Goal: Task Accomplishment & Management: Manage account settings

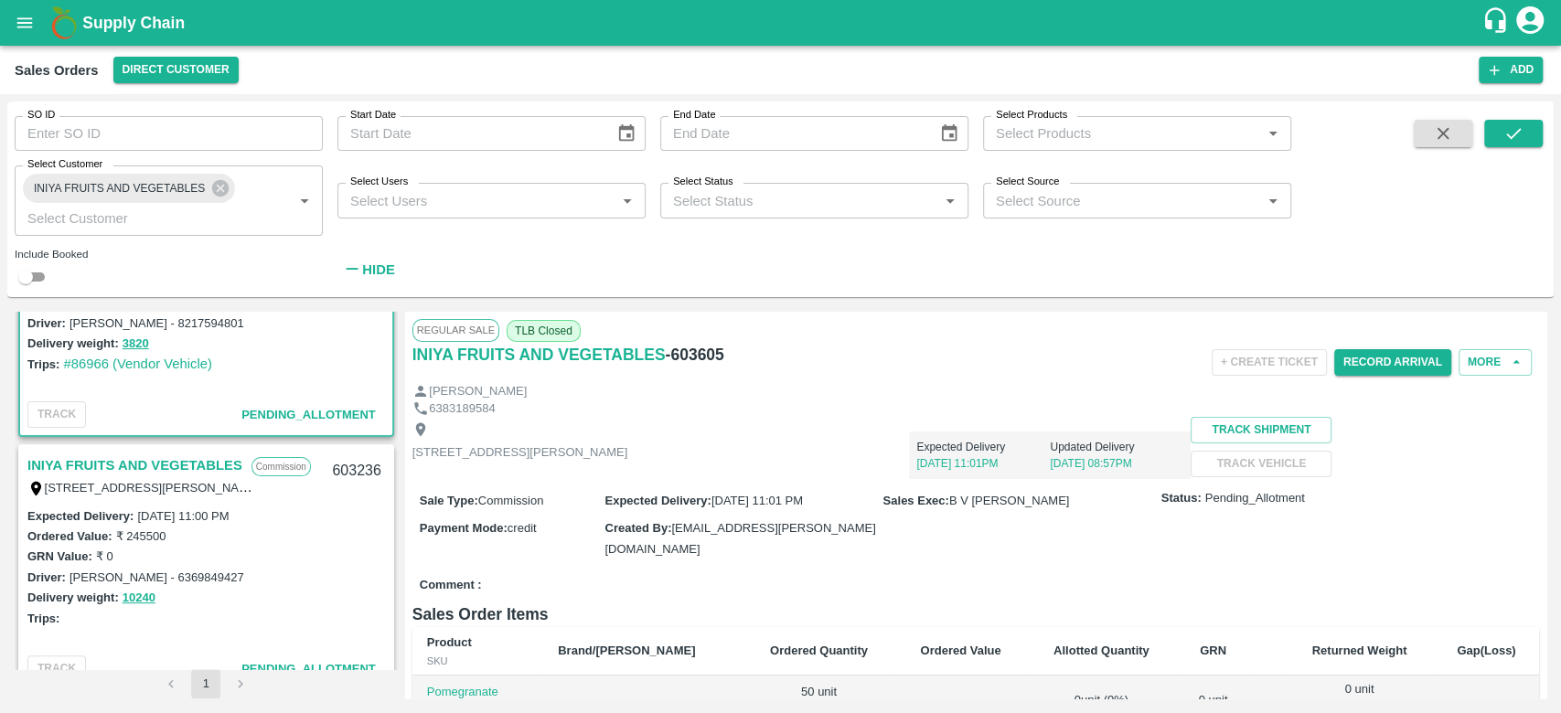
scroll to position [378, 0]
click at [183, 457] on link "INIYA FRUITS AND VEGETABLES" at bounding box center [134, 468] width 215 height 24
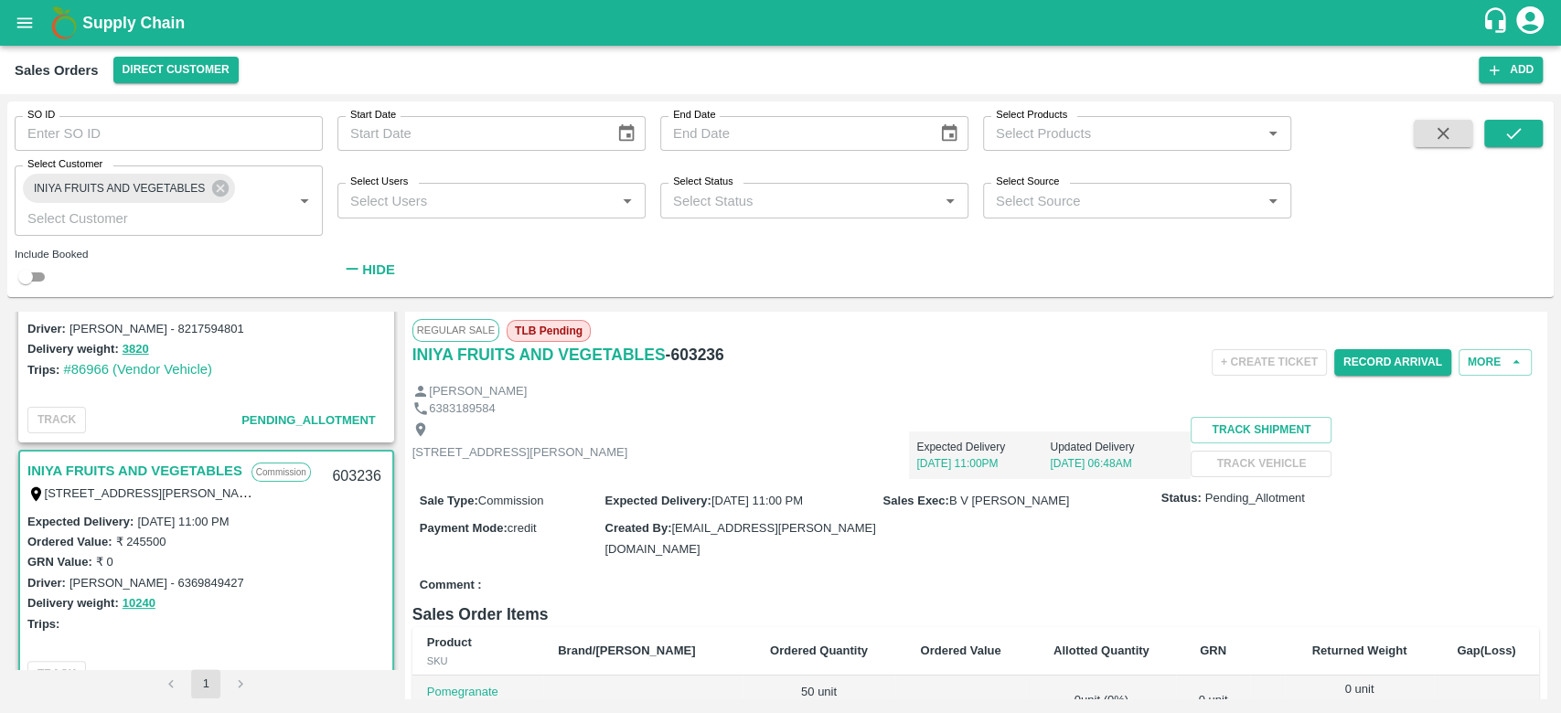
scroll to position [204, 0]
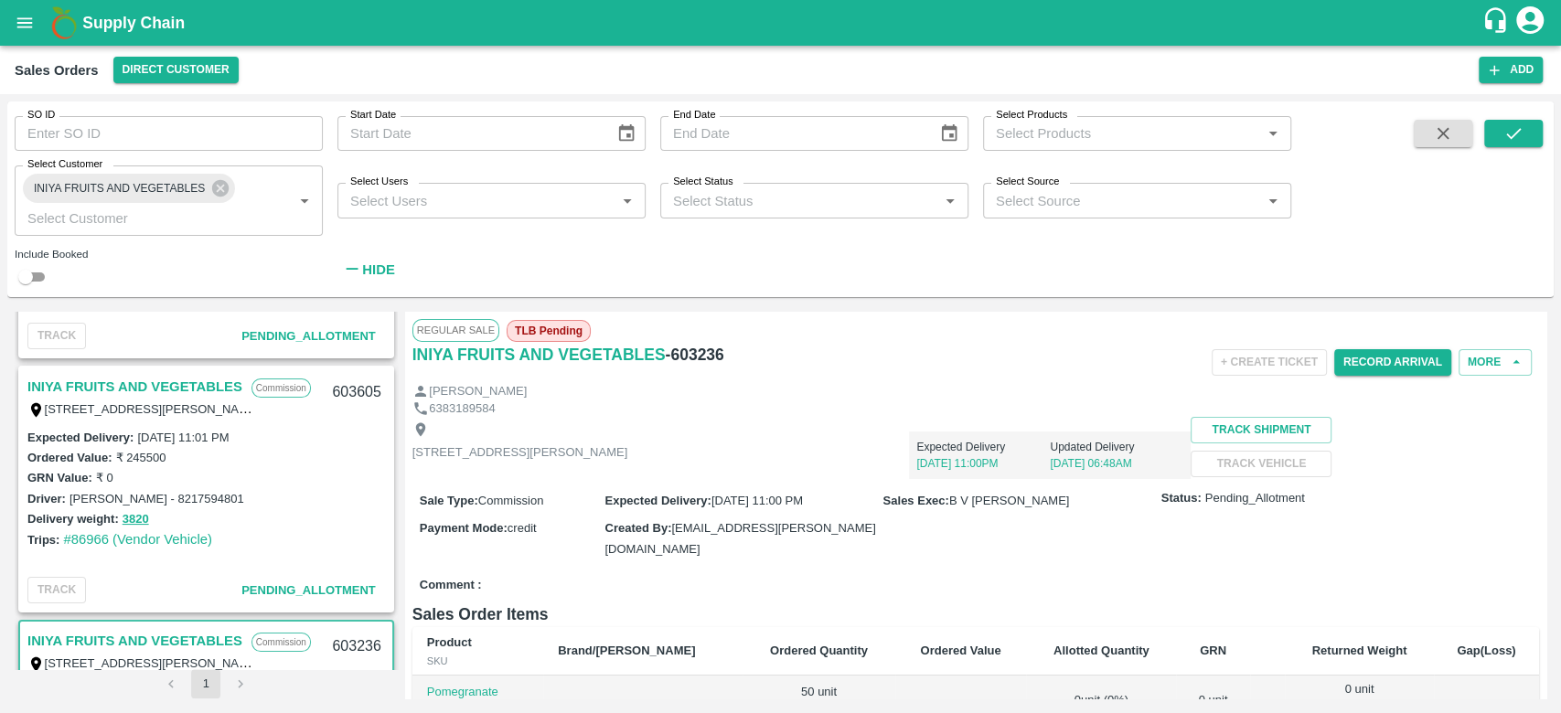
click at [207, 386] on link "INIYA FRUITS AND VEGETABLES" at bounding box center [134, 387] width 215 height 24
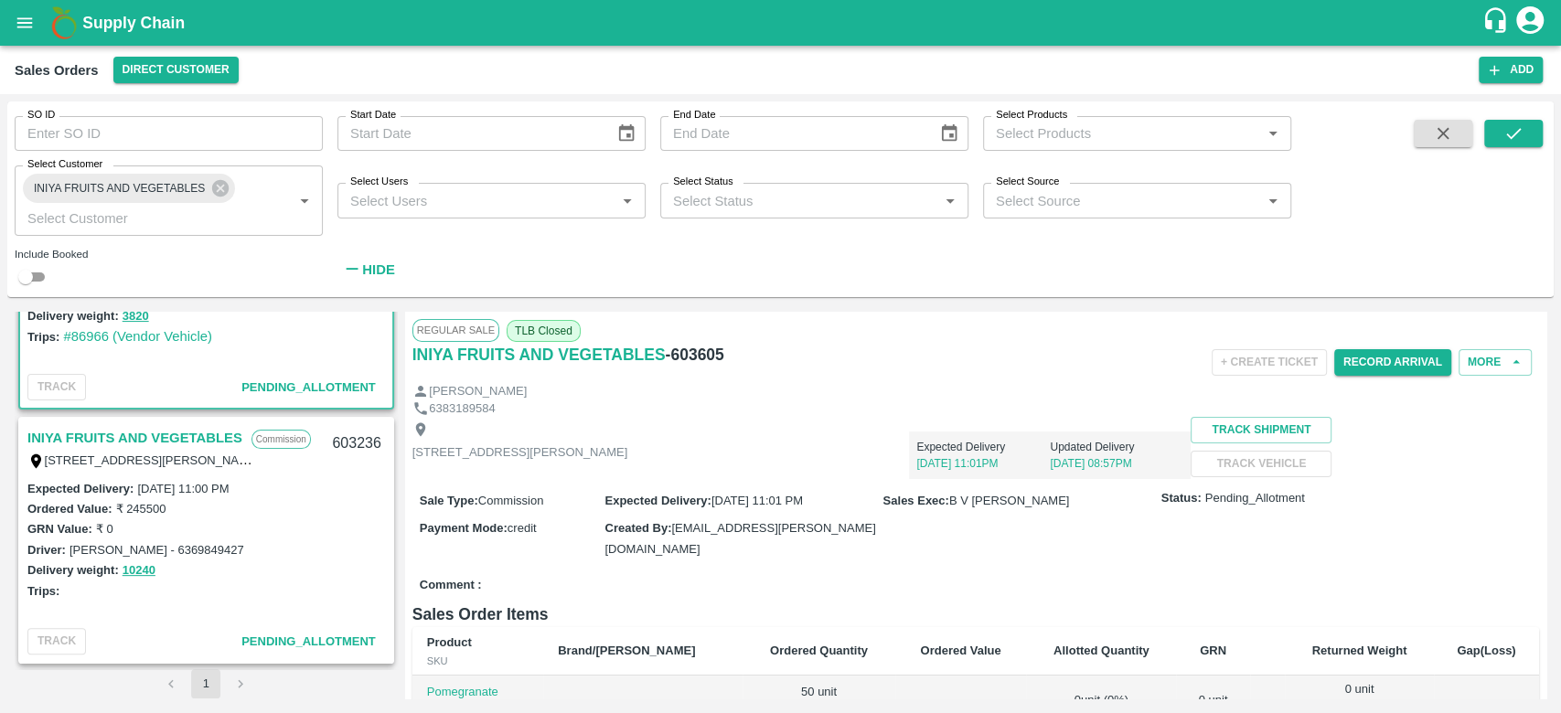
scroll to position [409, 0]
click at [175, 430] on link "INIYA FRUITS AND VEGETABLES" at bounding box center [134, 436] width 215 height 24
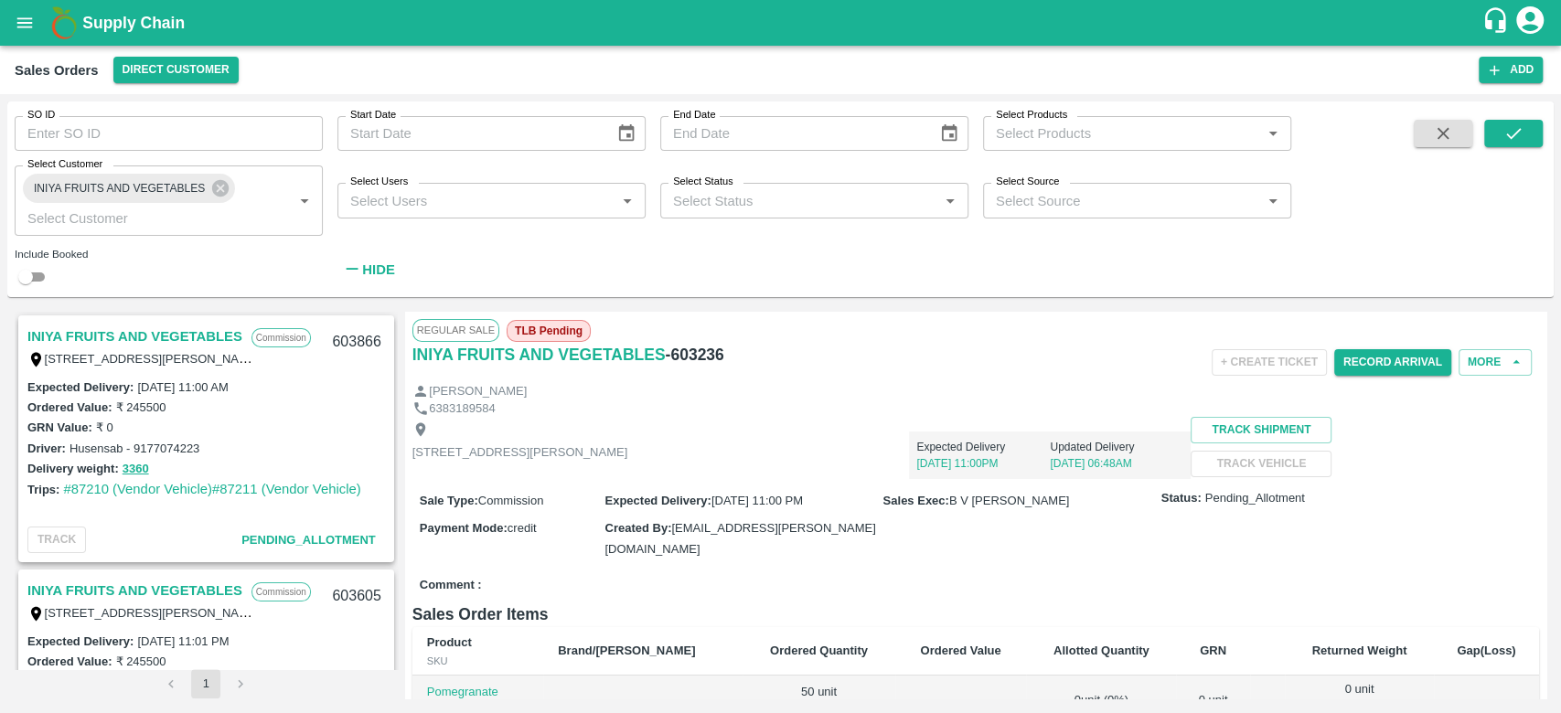
scroll to position [151, 0]
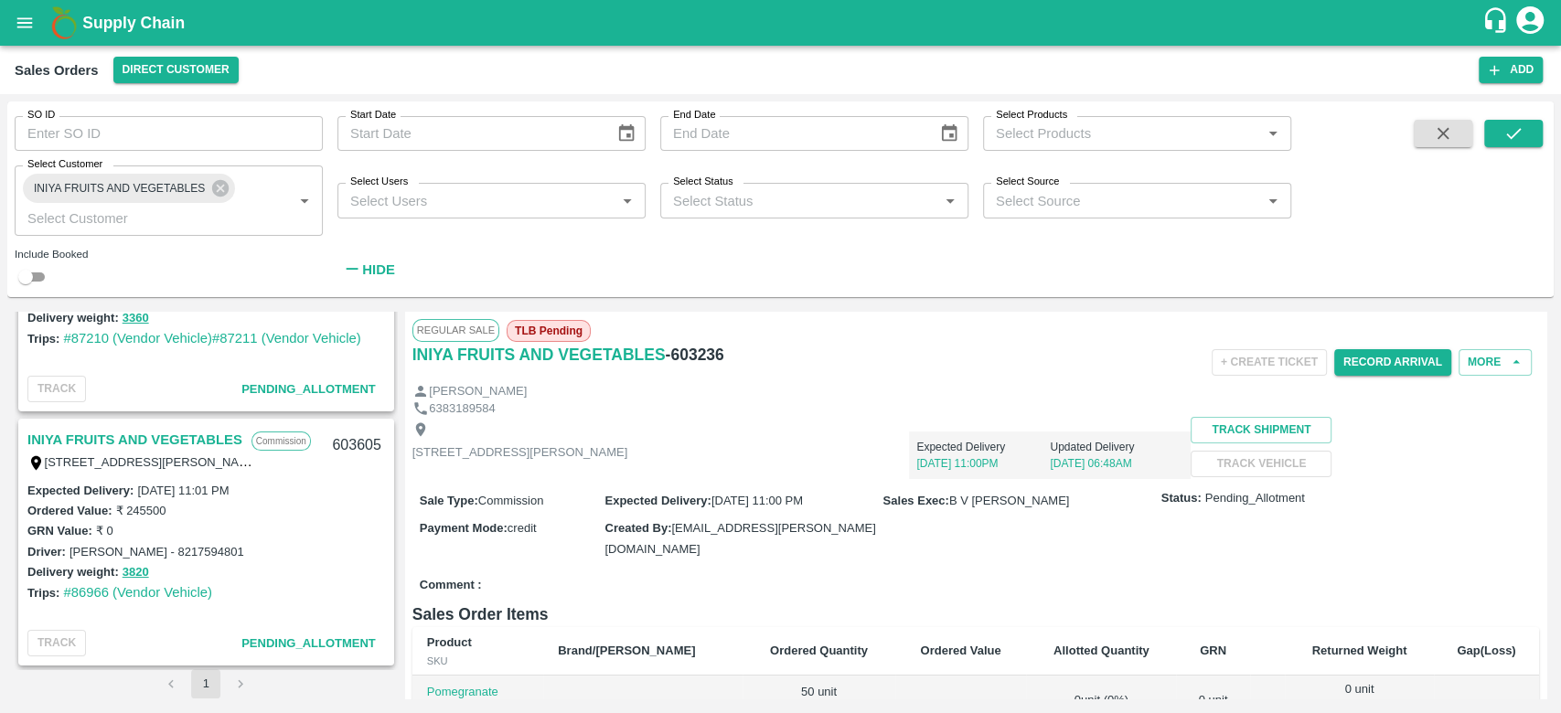
click at [175, 430] on link "INIYA FRUITS AND VEGETABLES" at bounding box center [134, 440] width 215 height 24
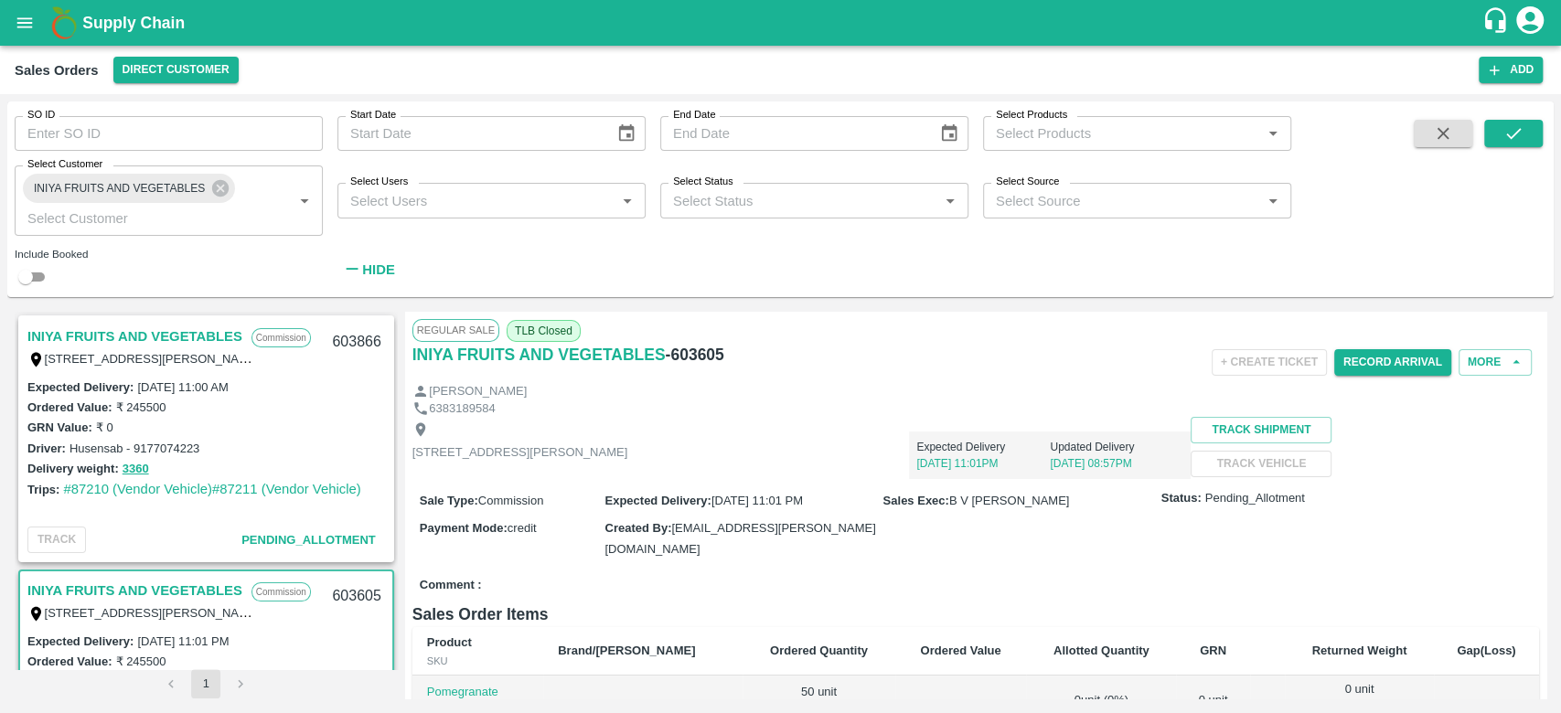
click at [141, 331] on link "INIYA FRUITS AND VEGETABLES" at bounding box center [134, 337] width 215 height 24
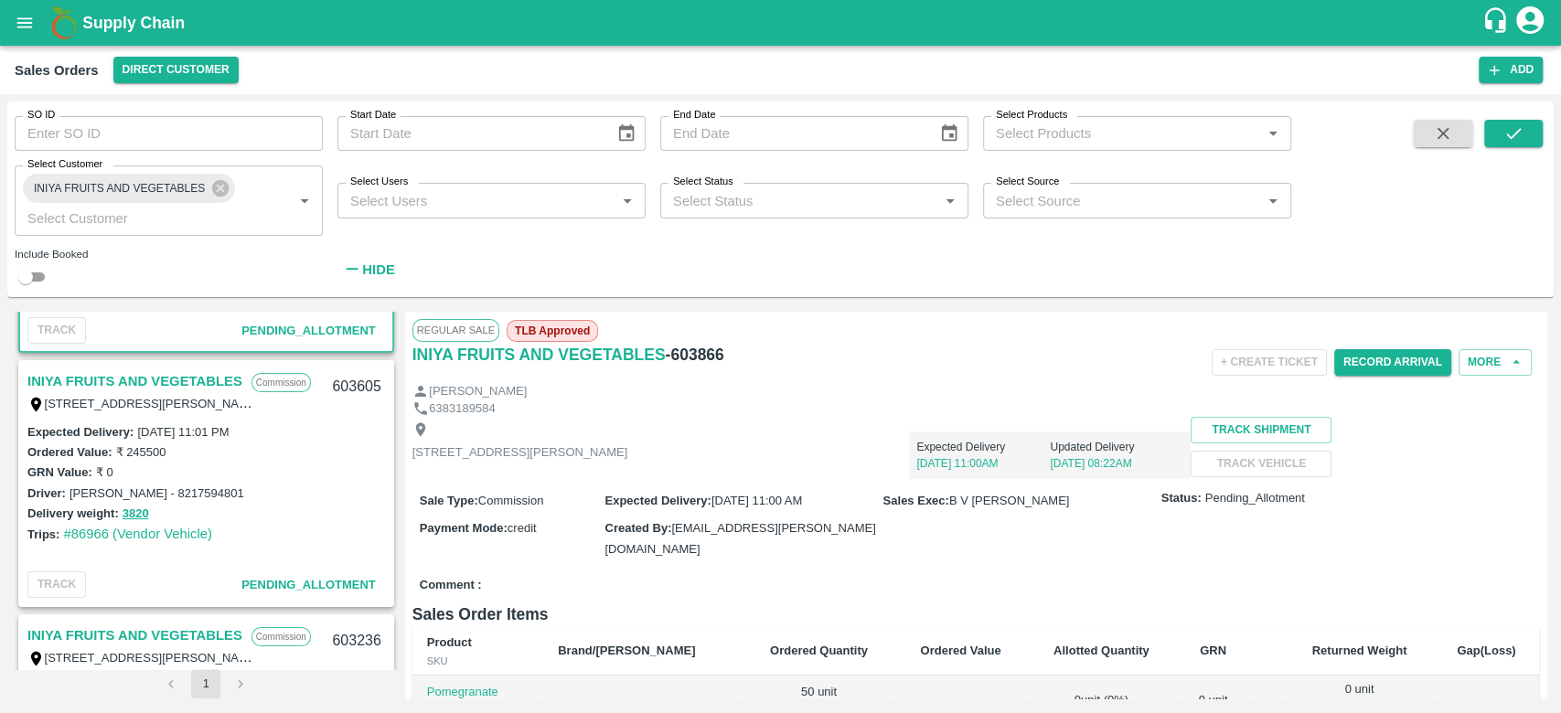
scroll to position [381, 0]
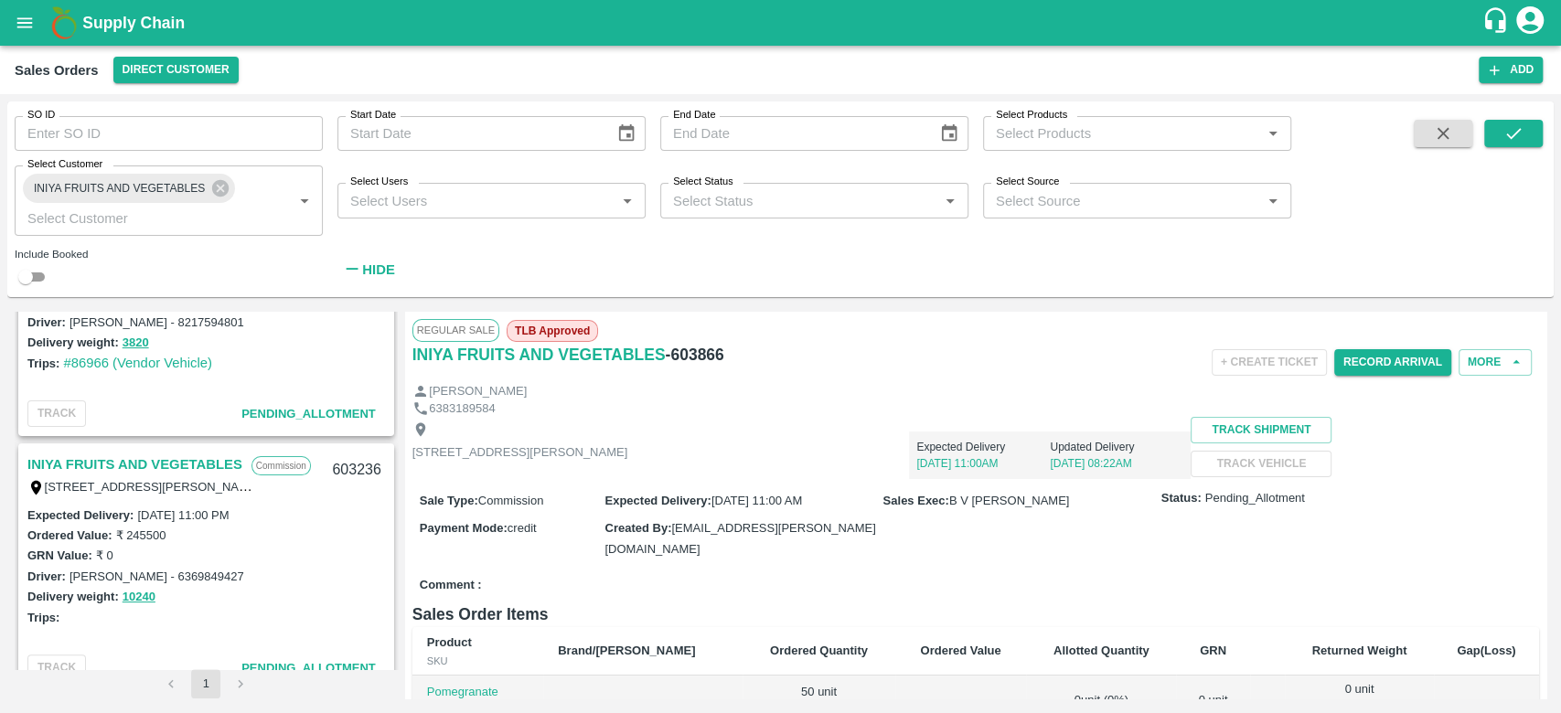
click at [175, 466] on link "INIYA FRUITS AND VEGETABLES" at bounding box center [134, 465] width 215 height 24
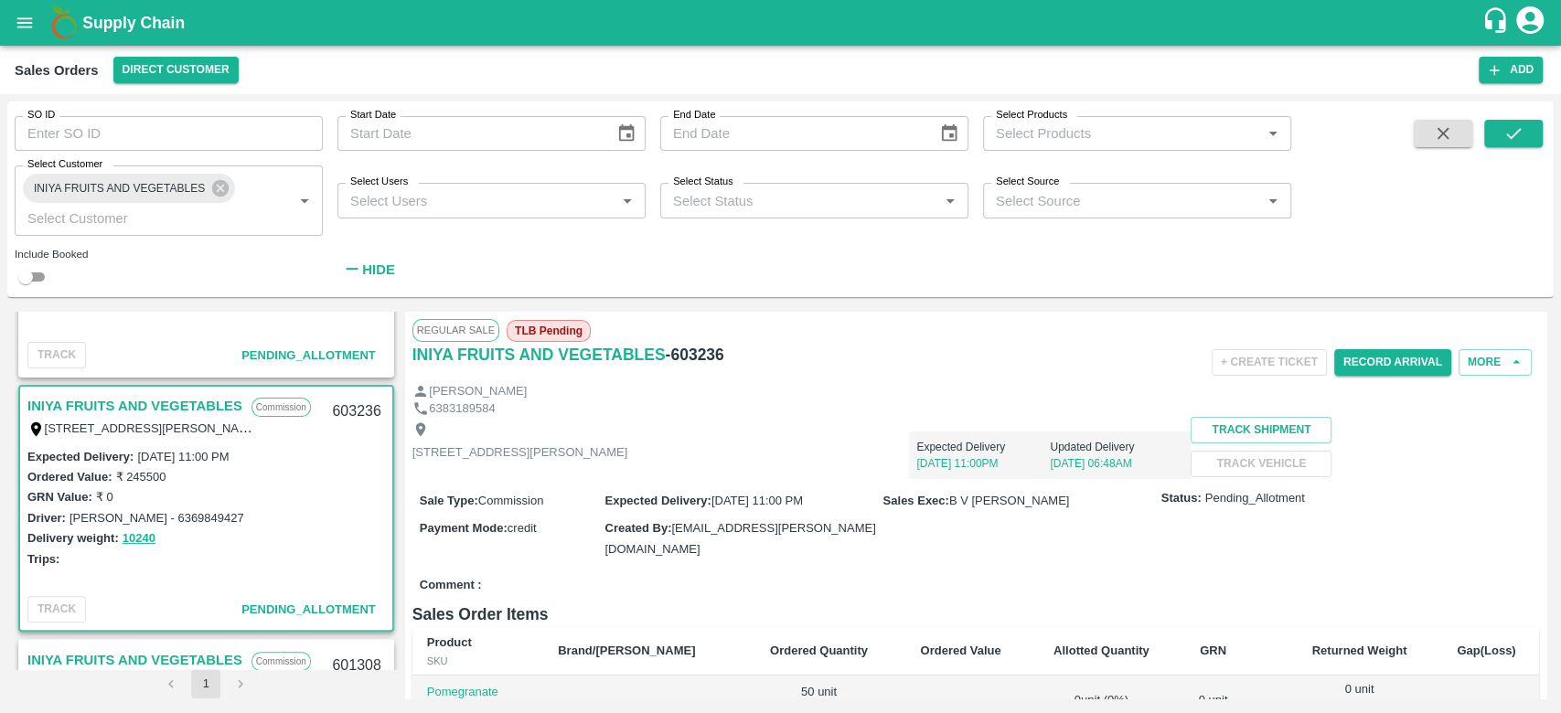
scroll to position [438, 0]
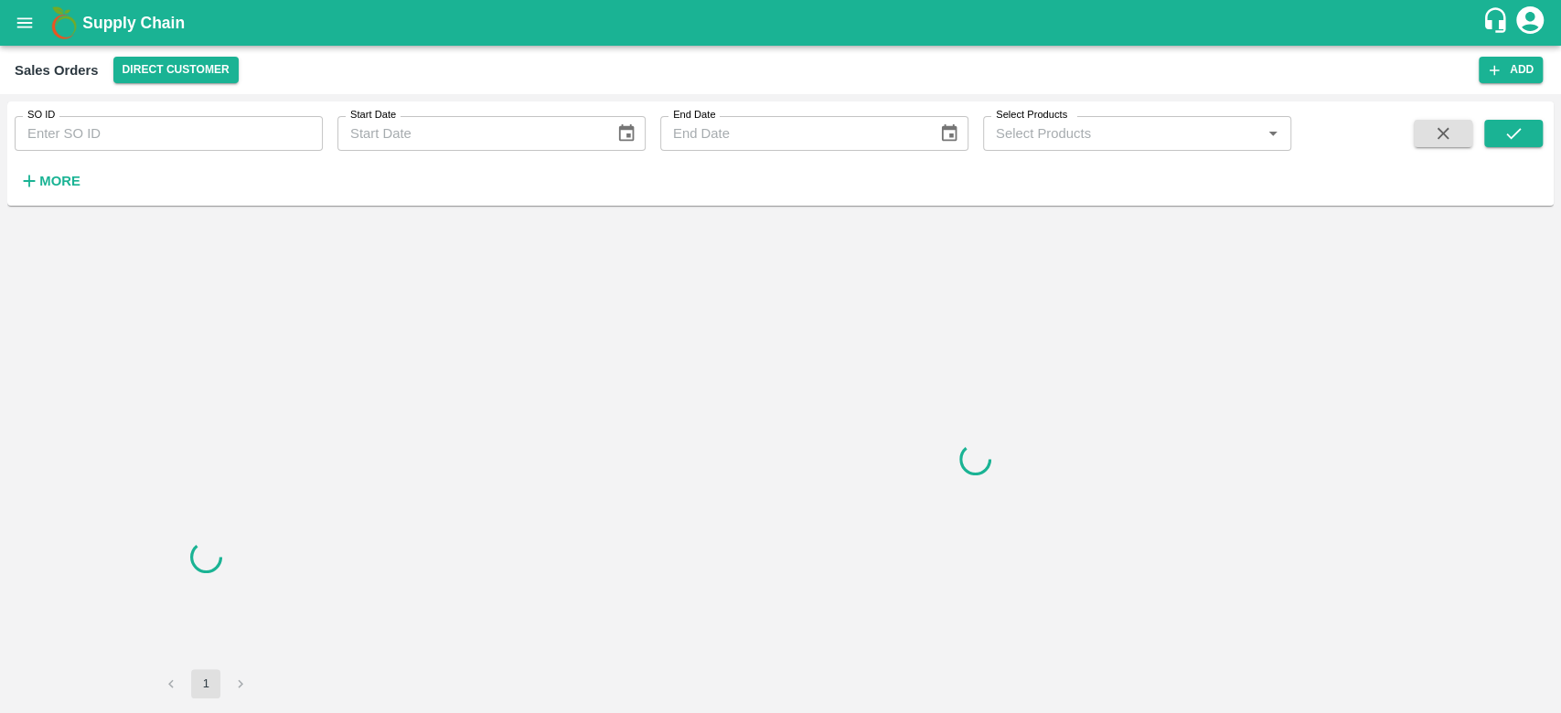
click at [52, 178] on strong "More" at bounding box center [59, 181] width 41 height 15
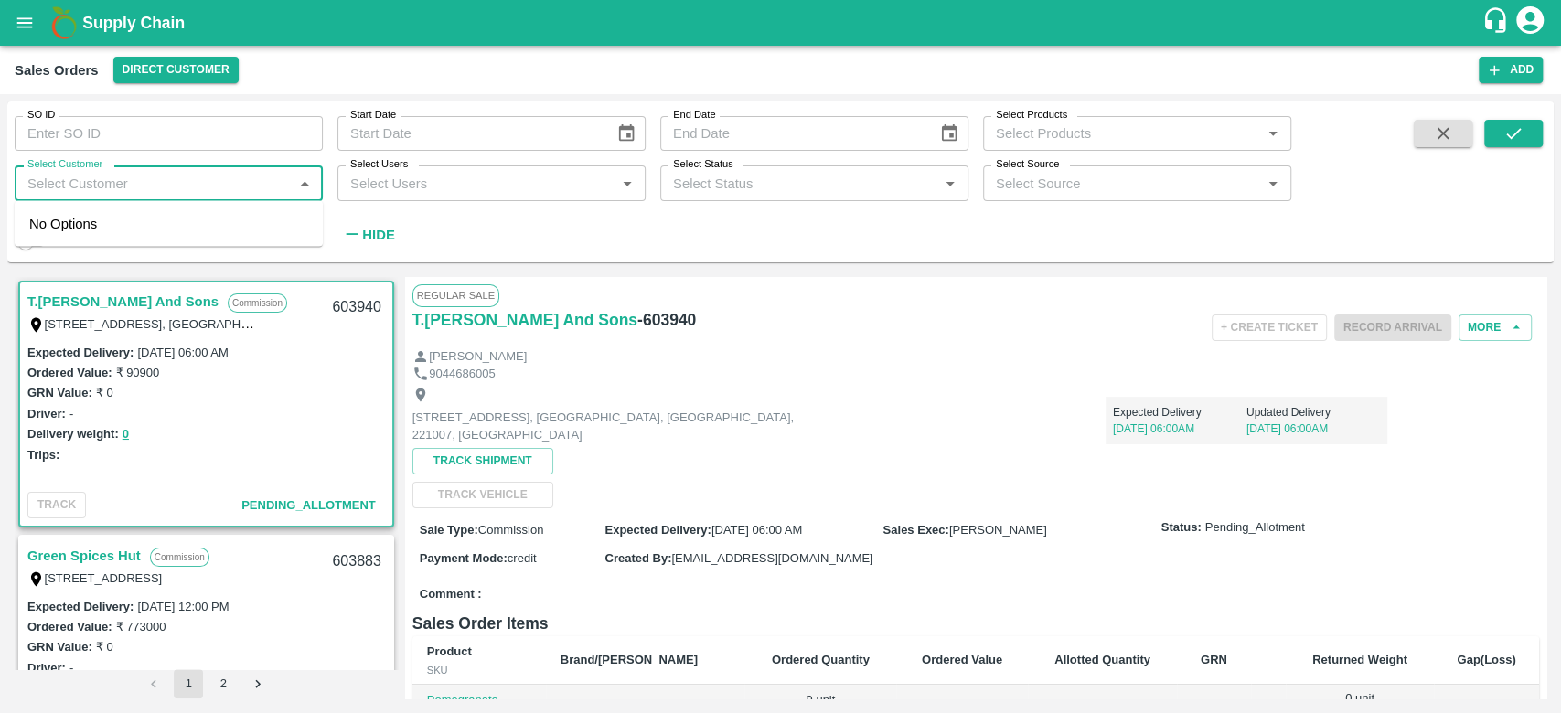
click at [57, 189] on input "Select Customer" at bounding box center [153, 183] width 267 height 24
type input "iniya"
click at [59, 240] on input "checkbox" at bounding box center [47, 232] width 37 height 37
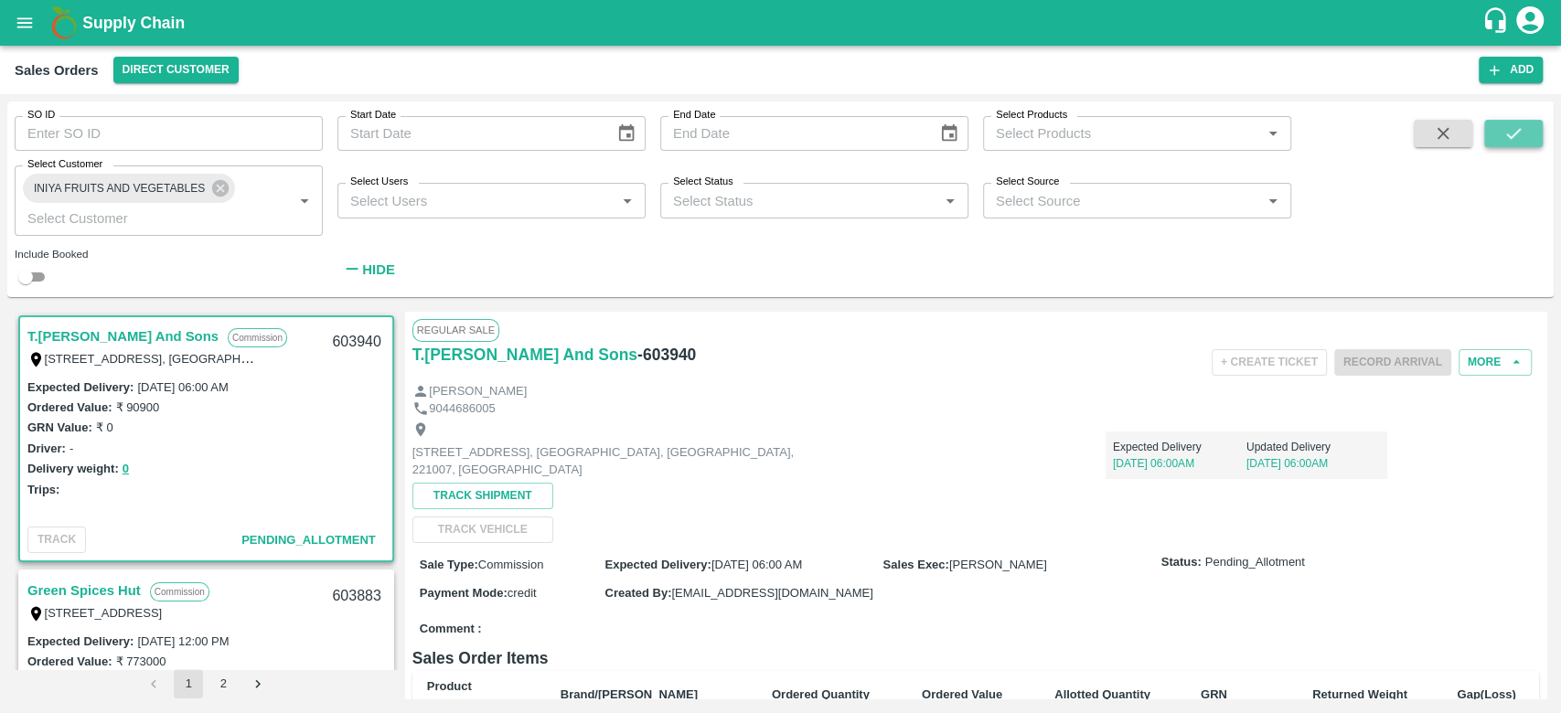
click at [1521, 122] on button "submit" at bounding box center [1514, 133] width 59 height 27
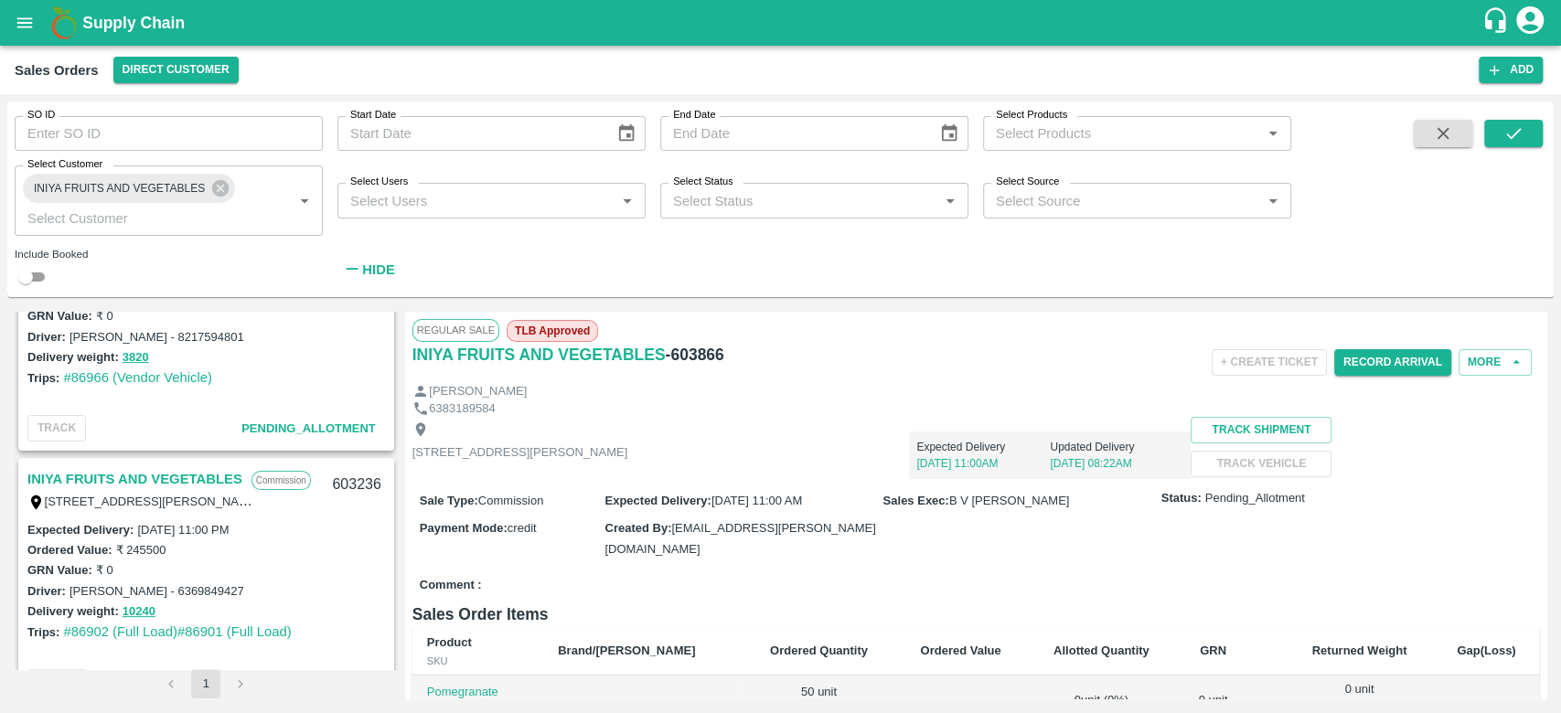
scroll to position [366, 0]
click at [123, 472] on link "INIYA FRUITS AND VEGETABLES" at bounding box center [134, 479] width 215 height 24
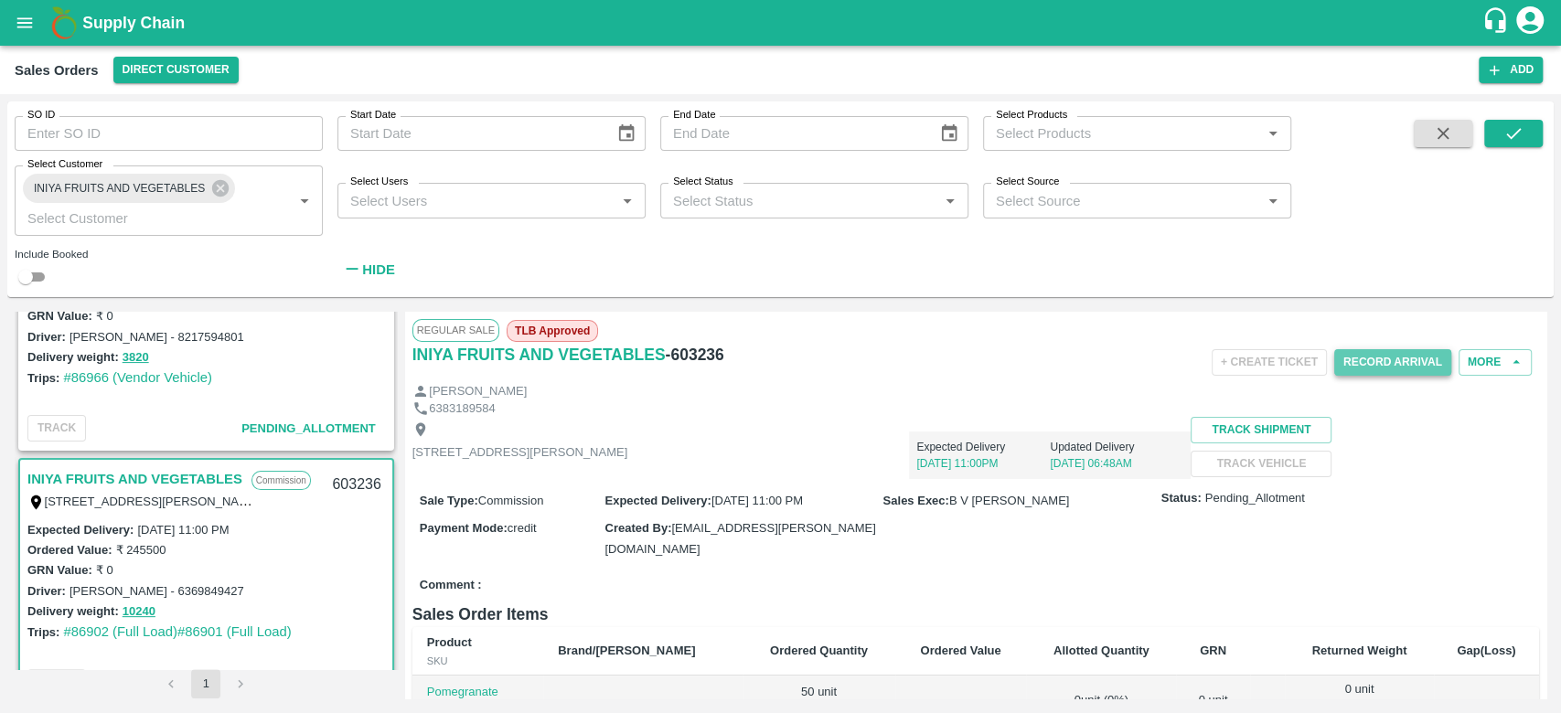
click at [1397, 370] on button "Record Arrival" at bounding box center [1393, 362] width 117 height 27
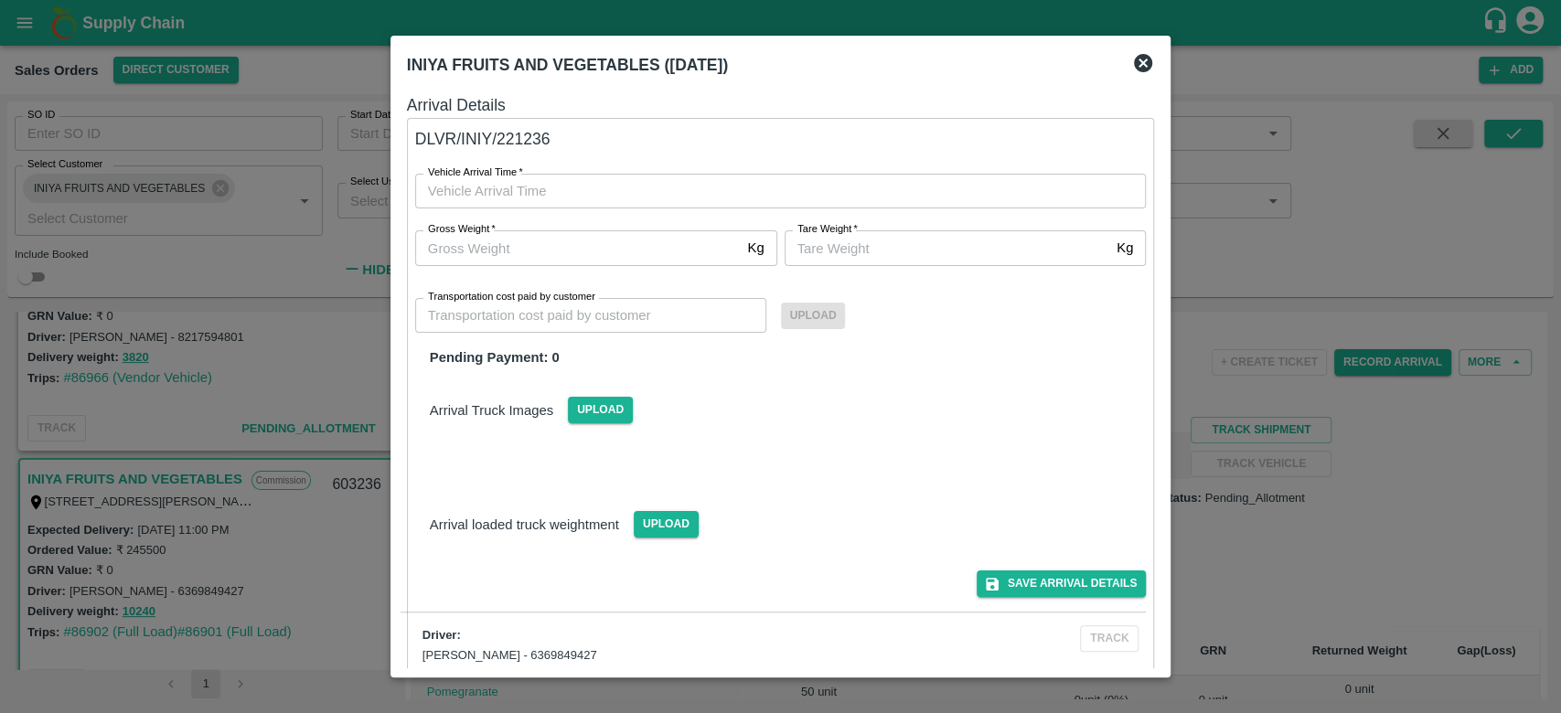
type input "DD/MM/YYYY hh:mm aa"
click at [582, 187] on input "DD/MM/YYYY hh:mm aa" at bounding box center [774, 191] width 719 height 35
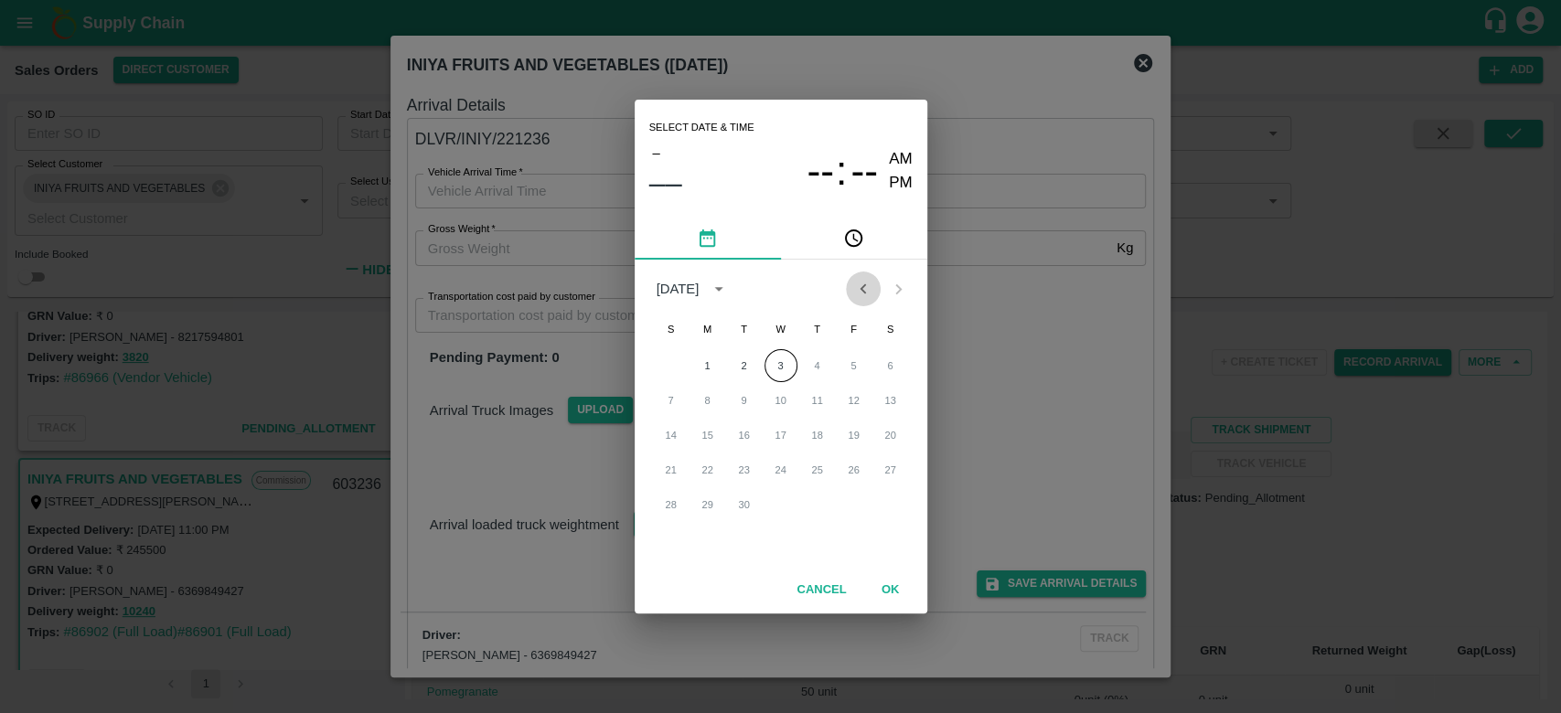
click at [856, 285] on icon "Previous month" at bounding box center [863, 289] width 20 height 20
click at [666, 538] on button "31" at bounding box center [671, 539] width 33 height 33
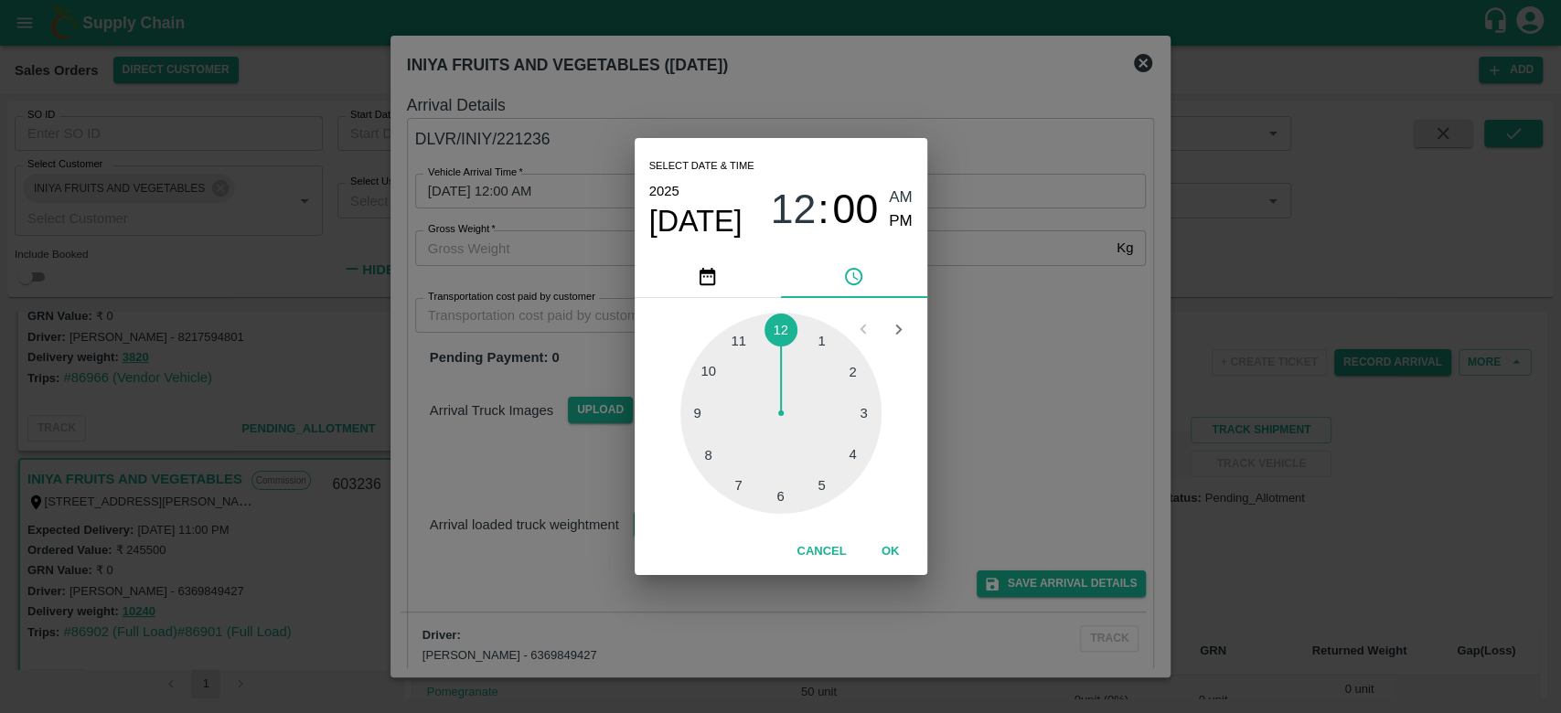
click at [744, 349] on div at bounding box center [781, 413] width 201 height 201
click at [898, 220] on span "PM" at bounding box center [901, 221] width 24 height 25
type input "31/08/2025 11:00 PM"
click at [885, 558] on button "OK" at bounding box center [891, 552] width 59 height 32
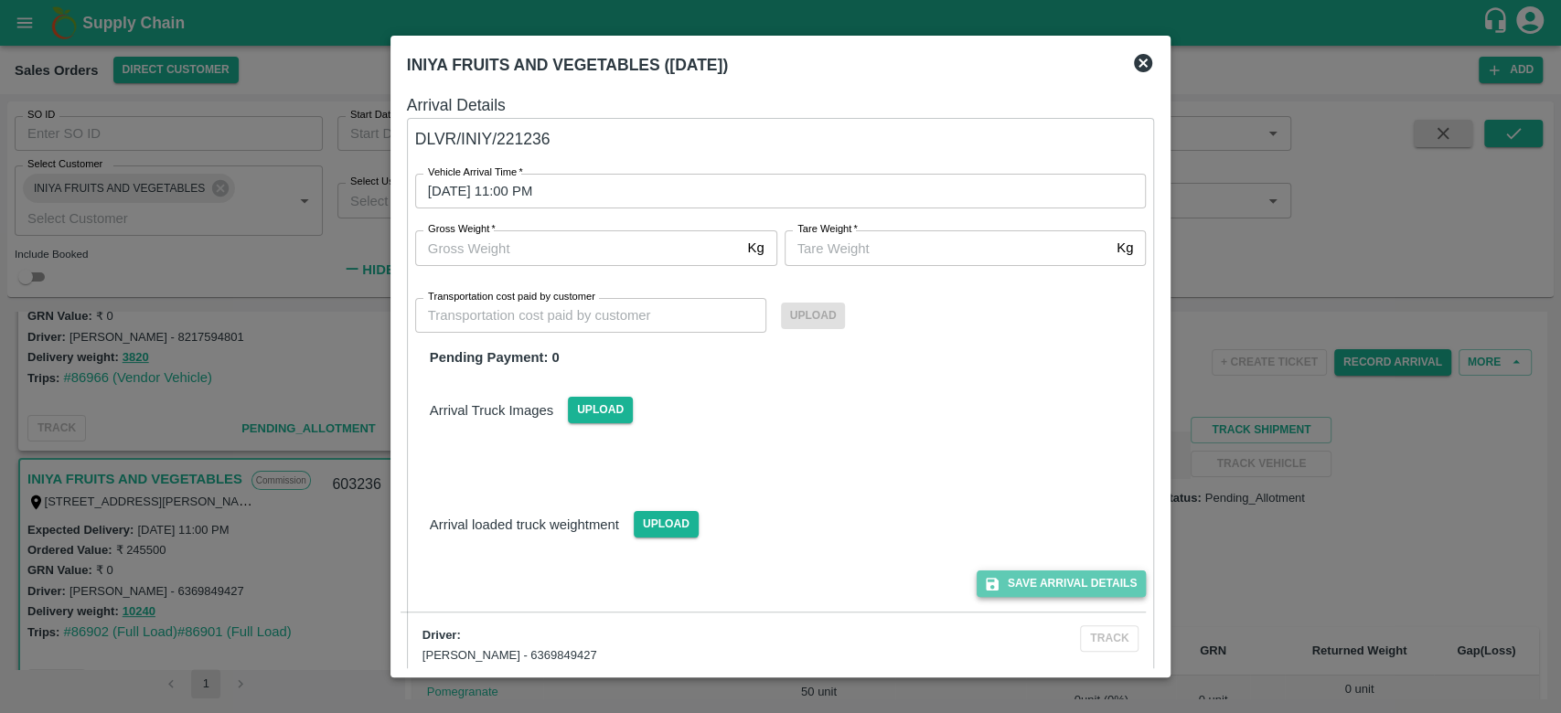
click at [1064, 587] on button "Save Arrival Details" at bounding box center [1061, 584] width 169 height 27
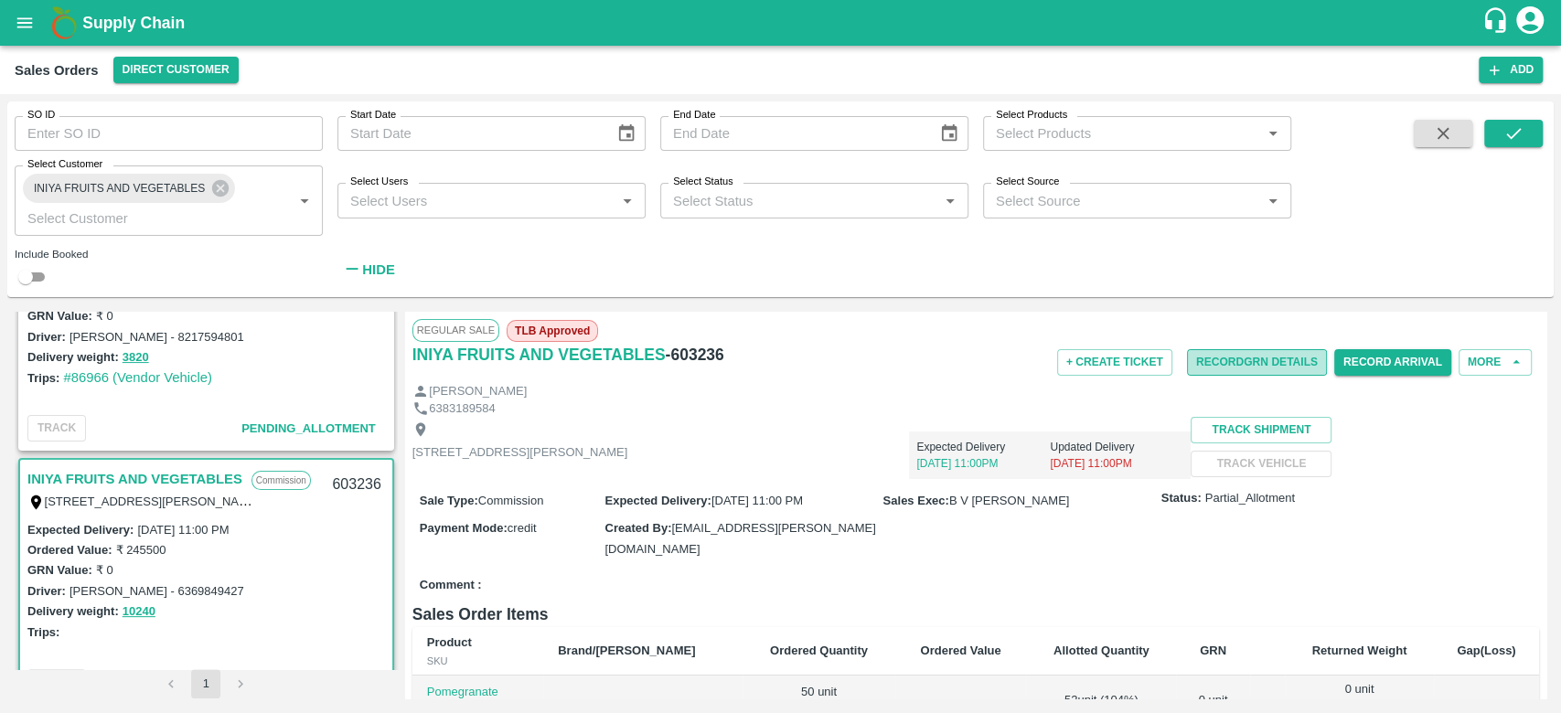
click at [1237, 350] on button "Record GRN Details" at bounding box center [1257, 362] width 140 height 27
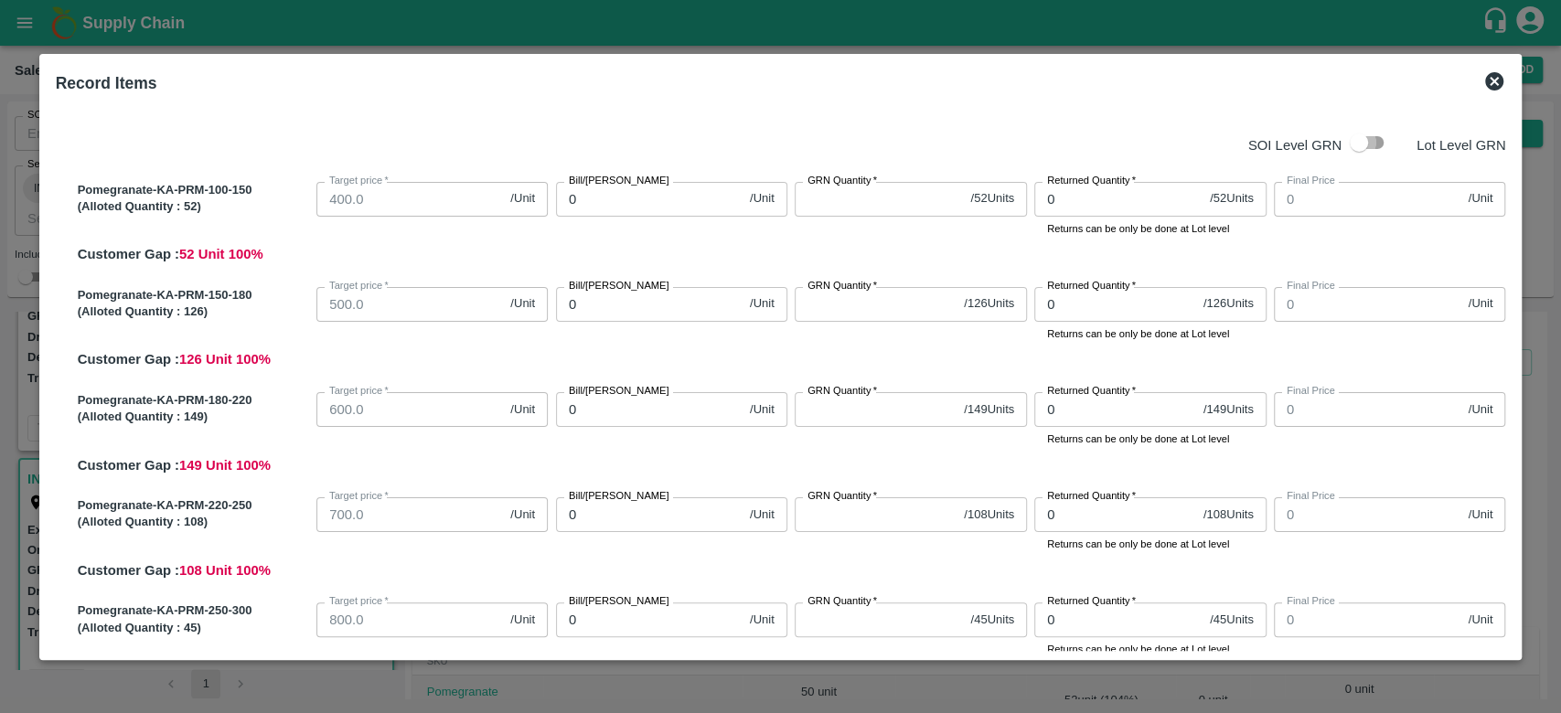
click at [1361, 135] on input "checkbox" at bounding box center [1359, 142] width 104 height 35
checkbox input "true"
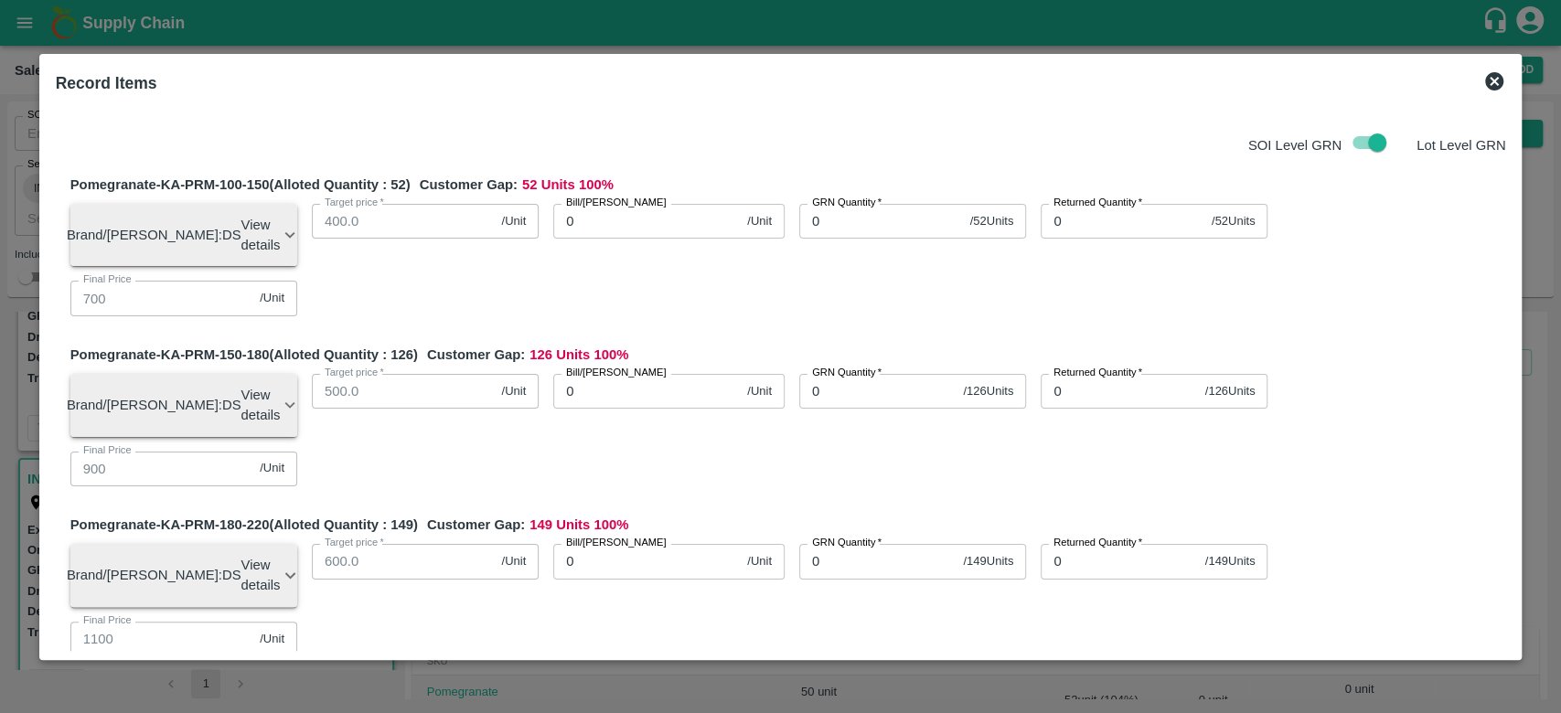
click at [1499, 81] on icon at bounding box center [1495, 81] width 18 height 18
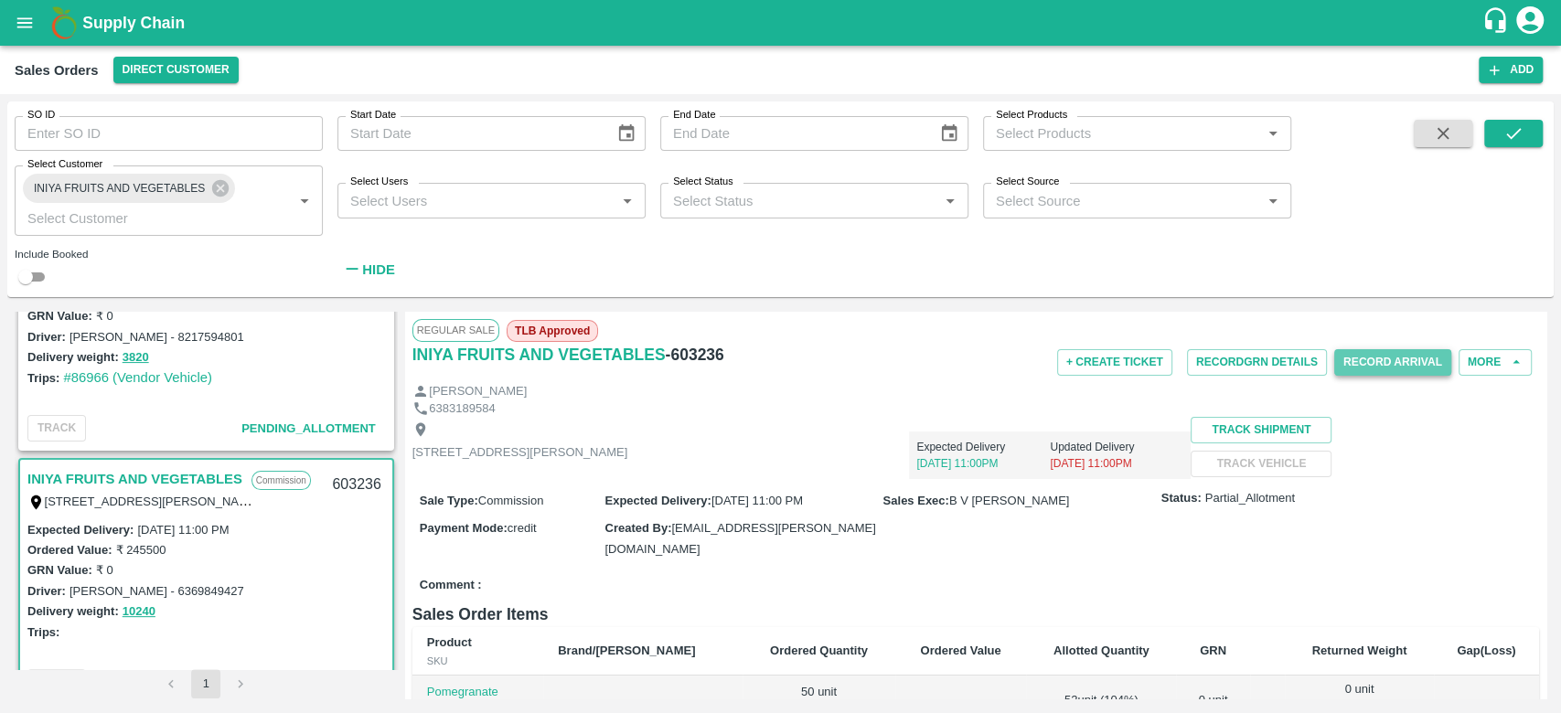
click at [1385, 359] on button "Record Arrival" at bounding box center [1393, 362] width 117 height 27
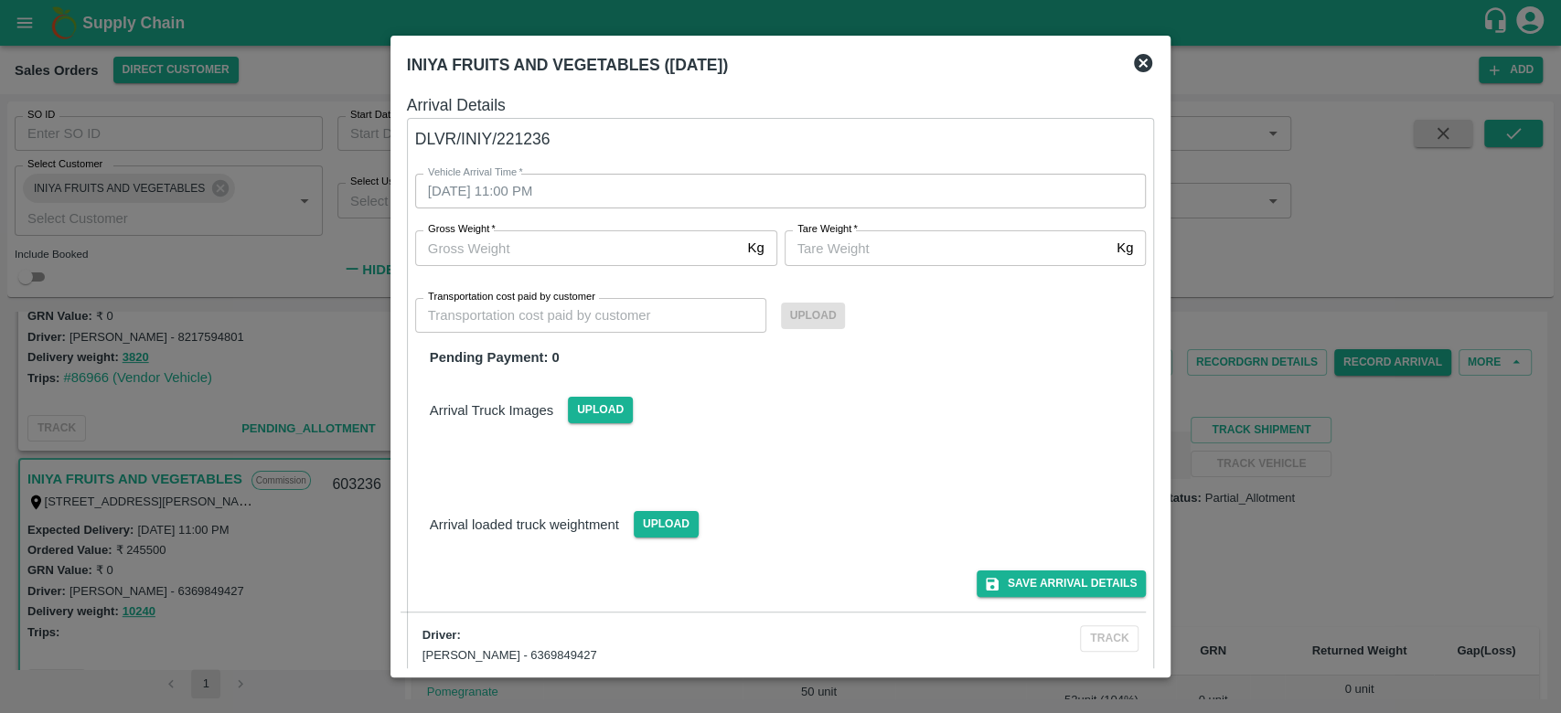
scroll to position [581, 0]
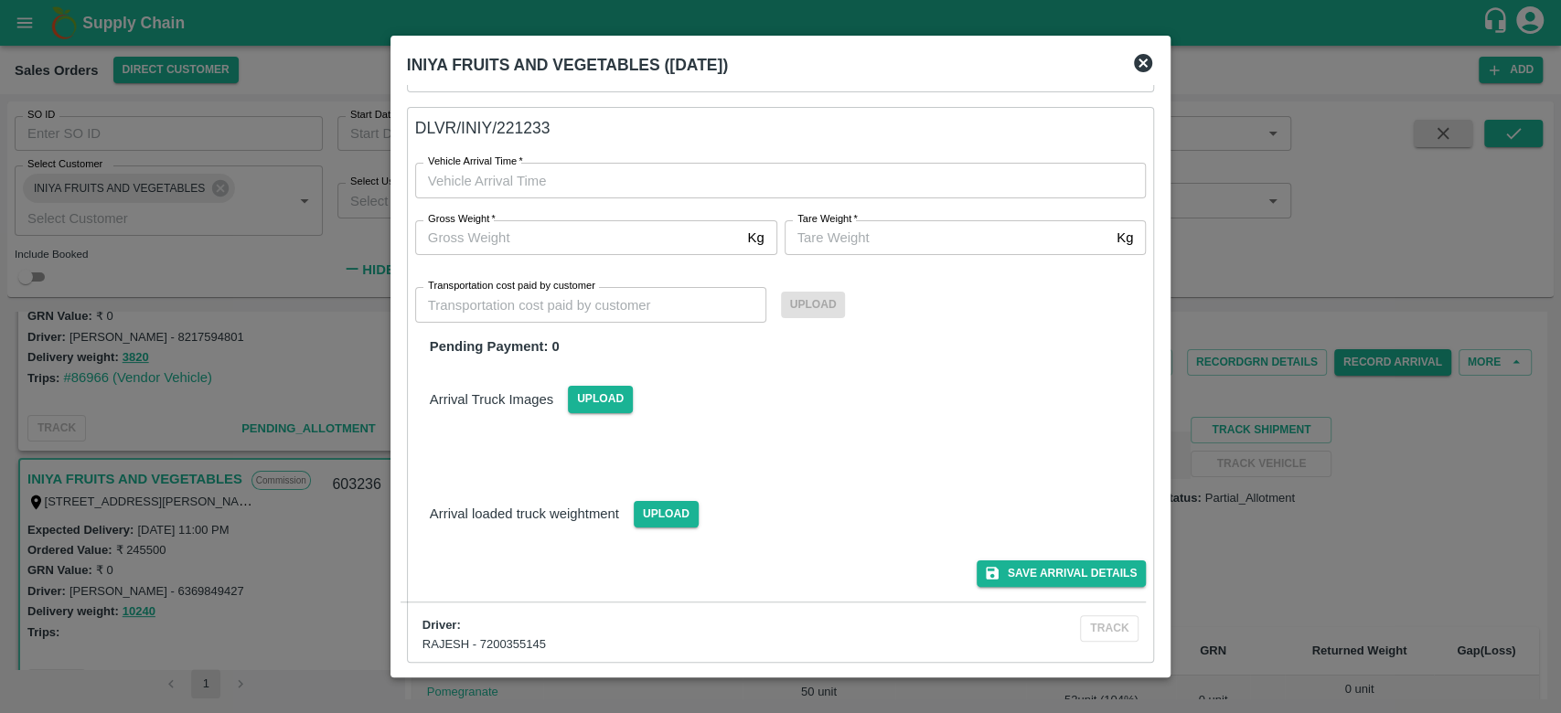
click at [748, 198] on div "Gross Weight   * Kg Gross Weight Tare Weight   * Kg Tare Weight" at bounding box center [770, 226] width 754 height 57
type input "DD/MM/YYYY hh:mm aa"
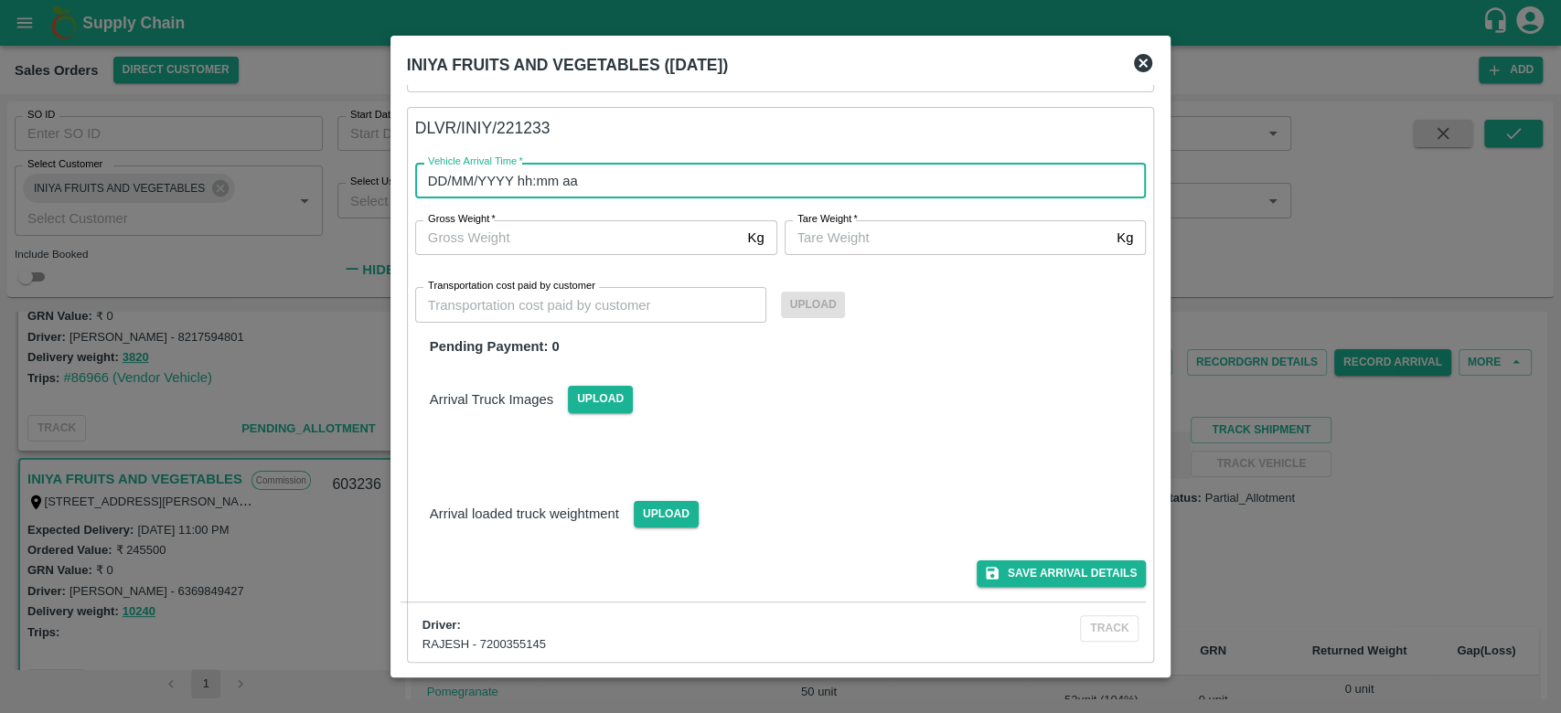
click at [739, 187] on input "DD/MM/YYYY hh:mm aa" at bounding box center [774, 180] width 719 height 35
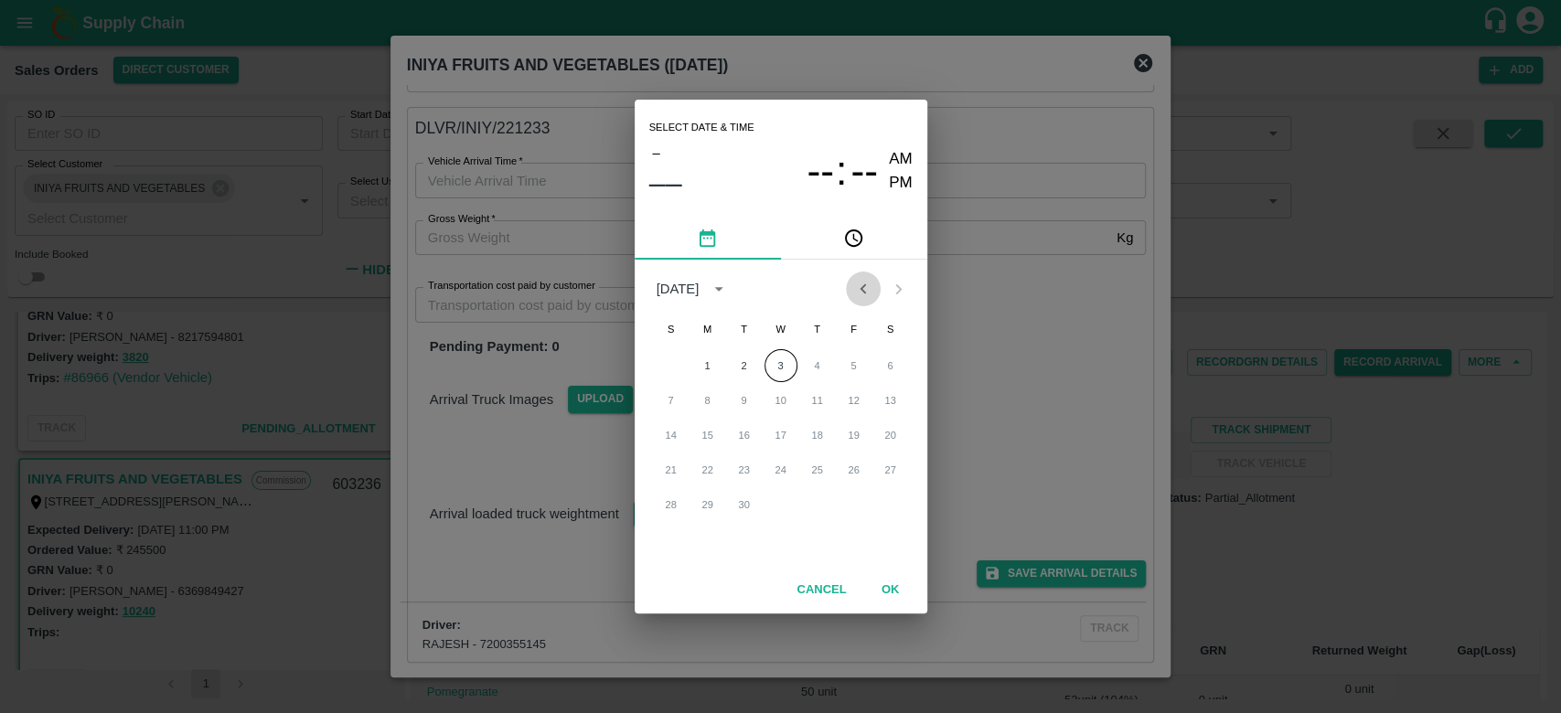
click at [870, 289] on icon "Previous month" at bounding box center [863, 289] width 20 height 20
click at [674, 537] on button "31" at bounding box center [671, 539] width 33 height 33
type input "31/08/2025 12:00 AM"
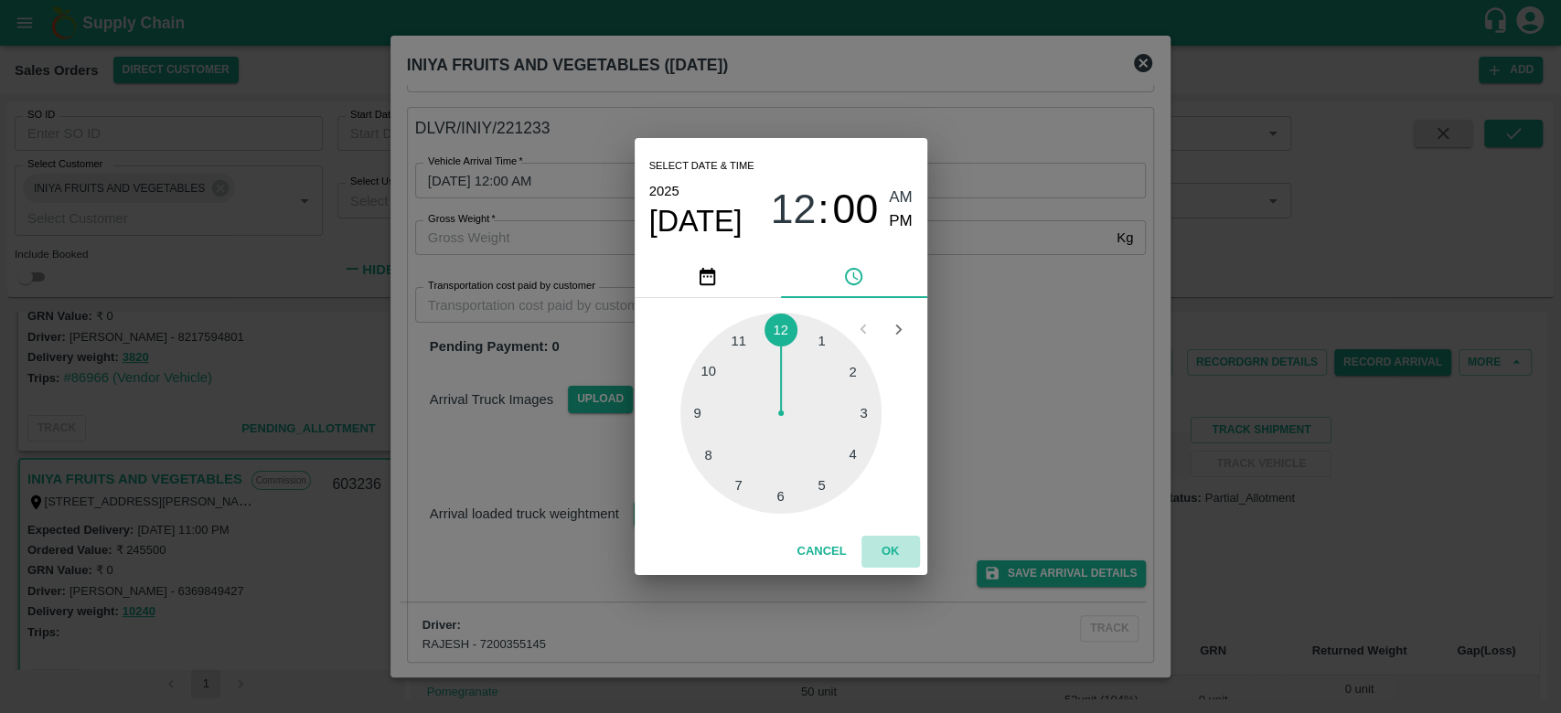
click at [896, 544] on button "OK" at bounding box center [891, 552] width 59 height 32
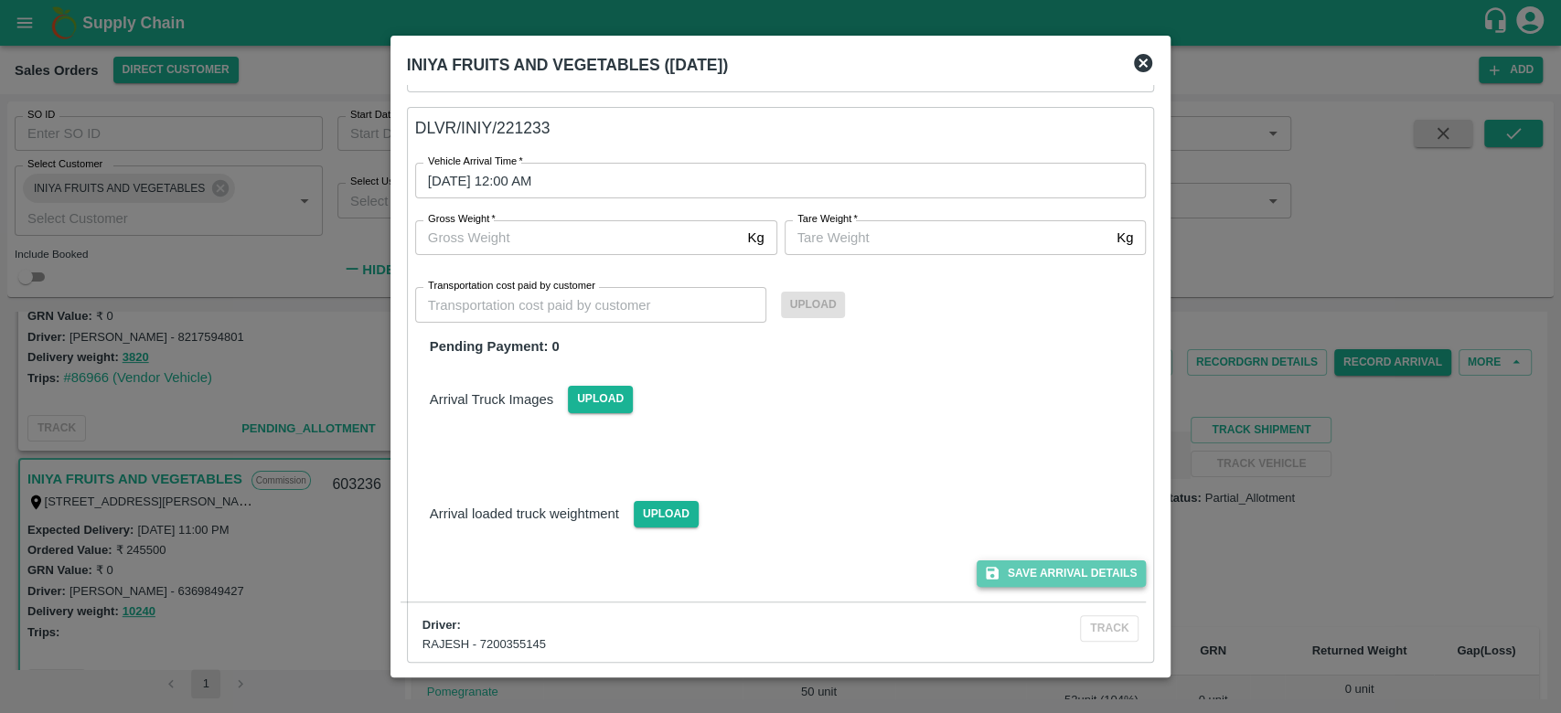
click at [1034, 563] on button "Save Arrival Details" at bounding box center [1061, 574] width 169 height 27
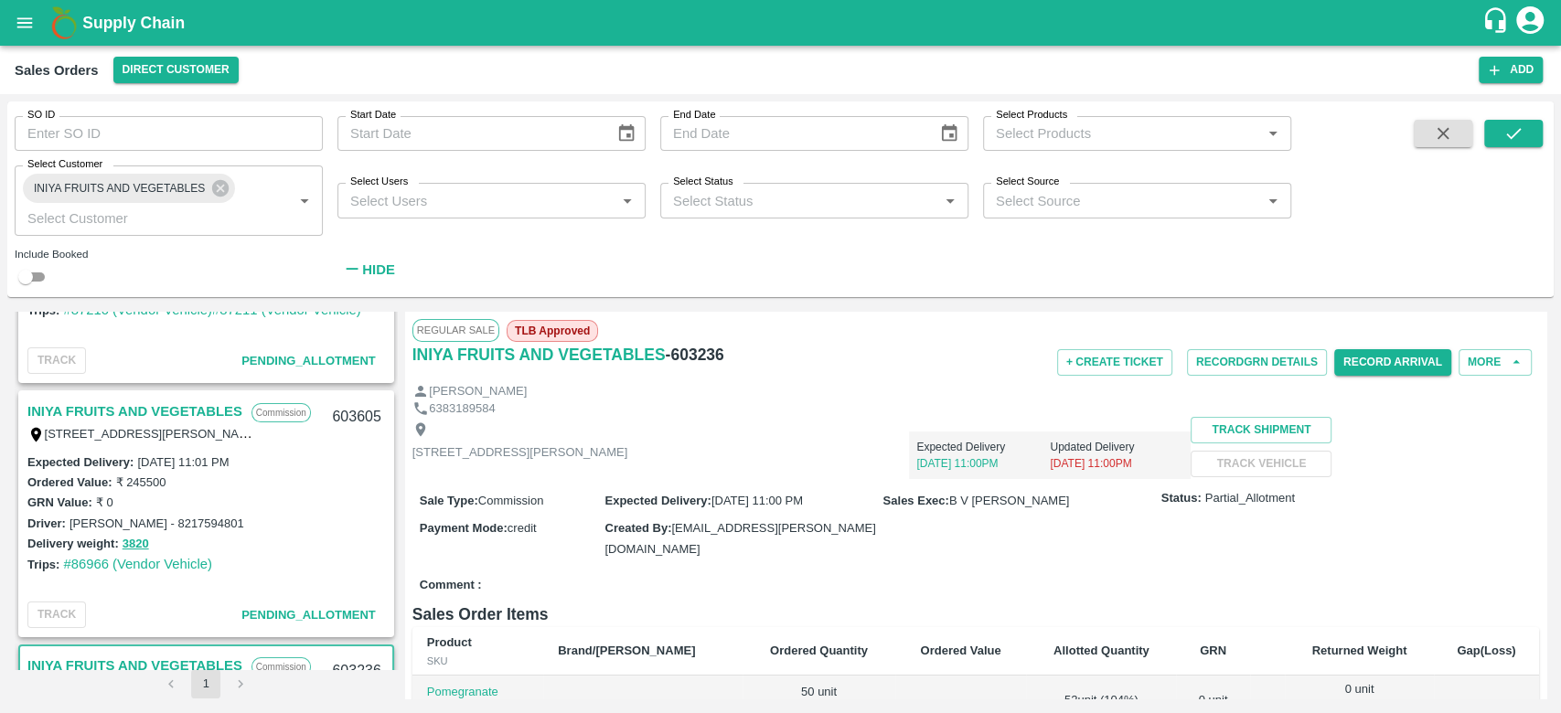
scroll to position [116, 0]
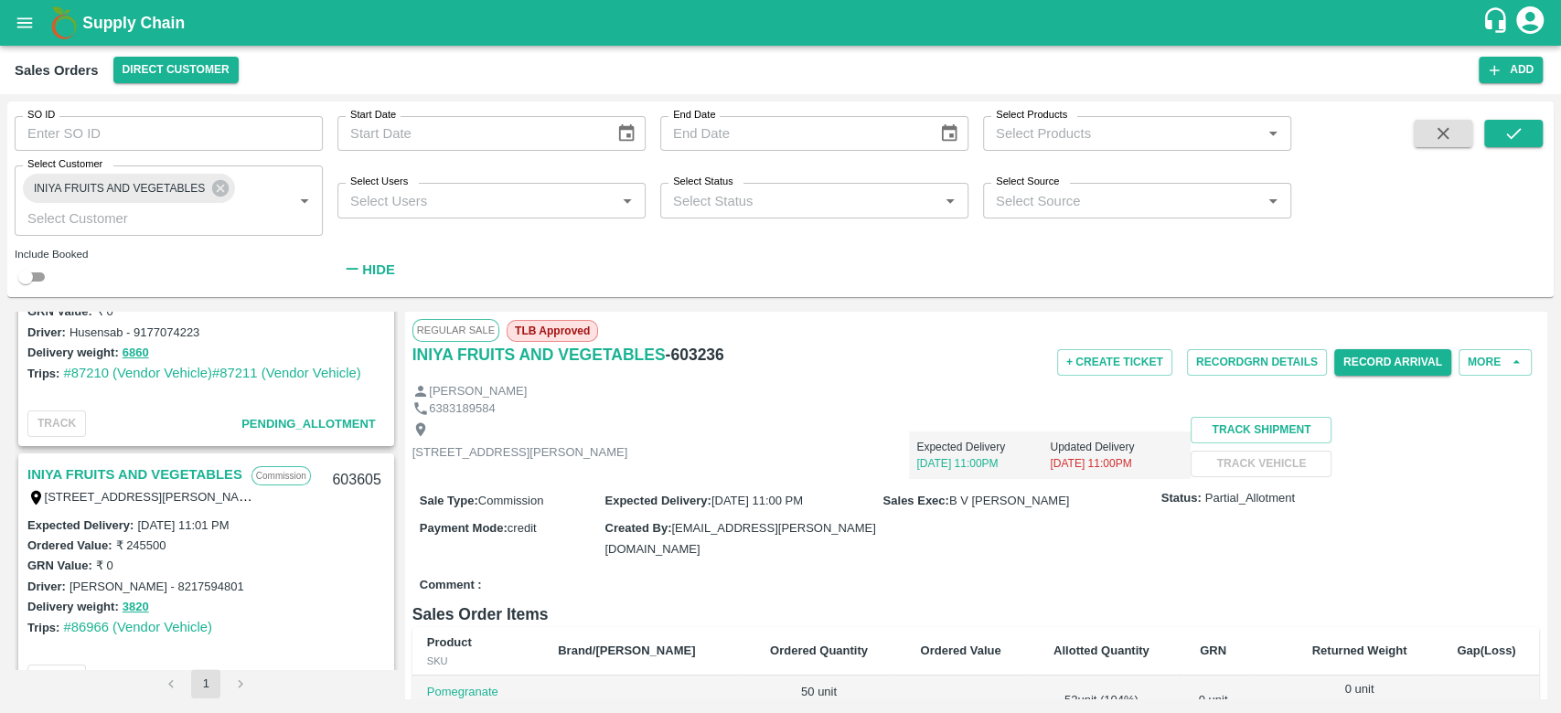
click at [154, 472] on link "INIYA FRUITS AND VEGETABLES" at bounding box center [134, 475] width 215 height 24
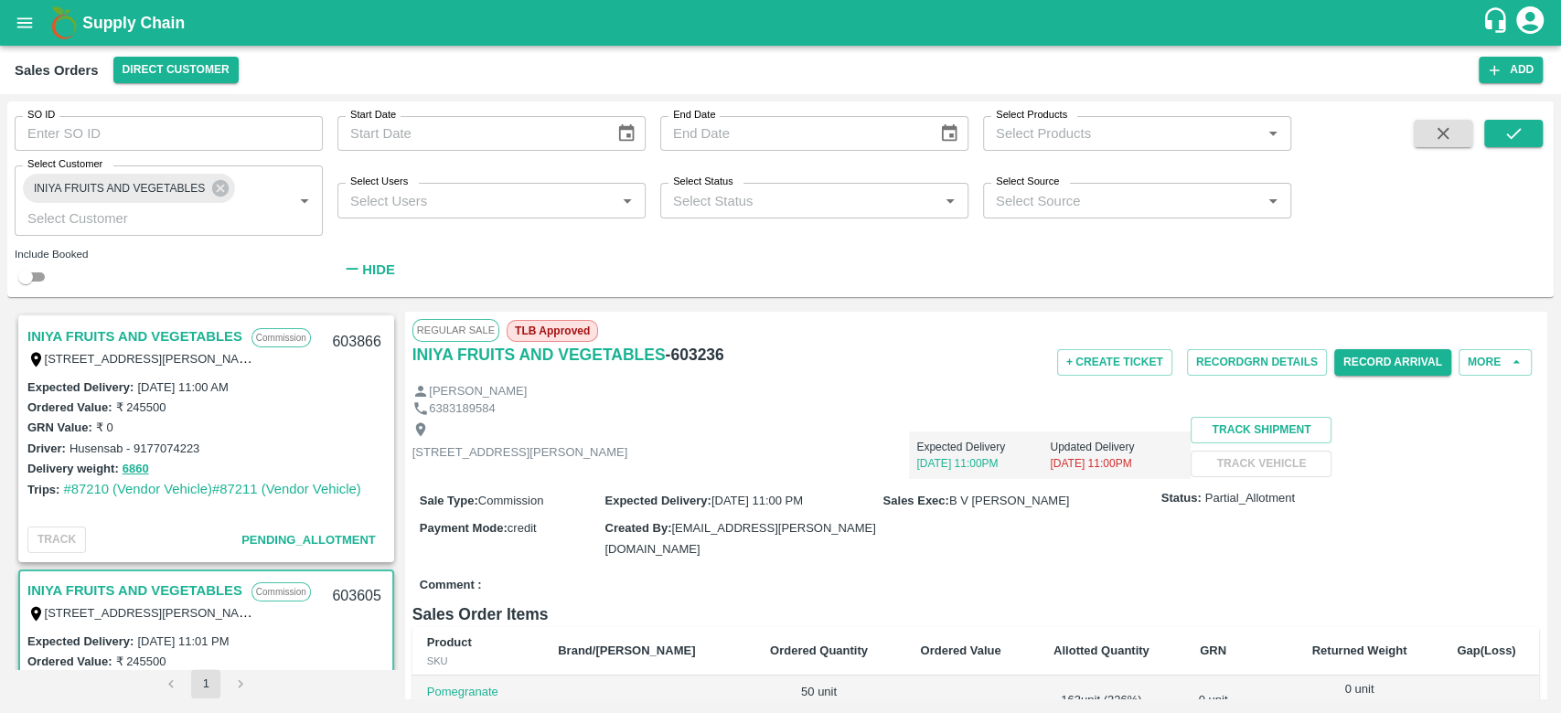
scroll to position [226, 0]
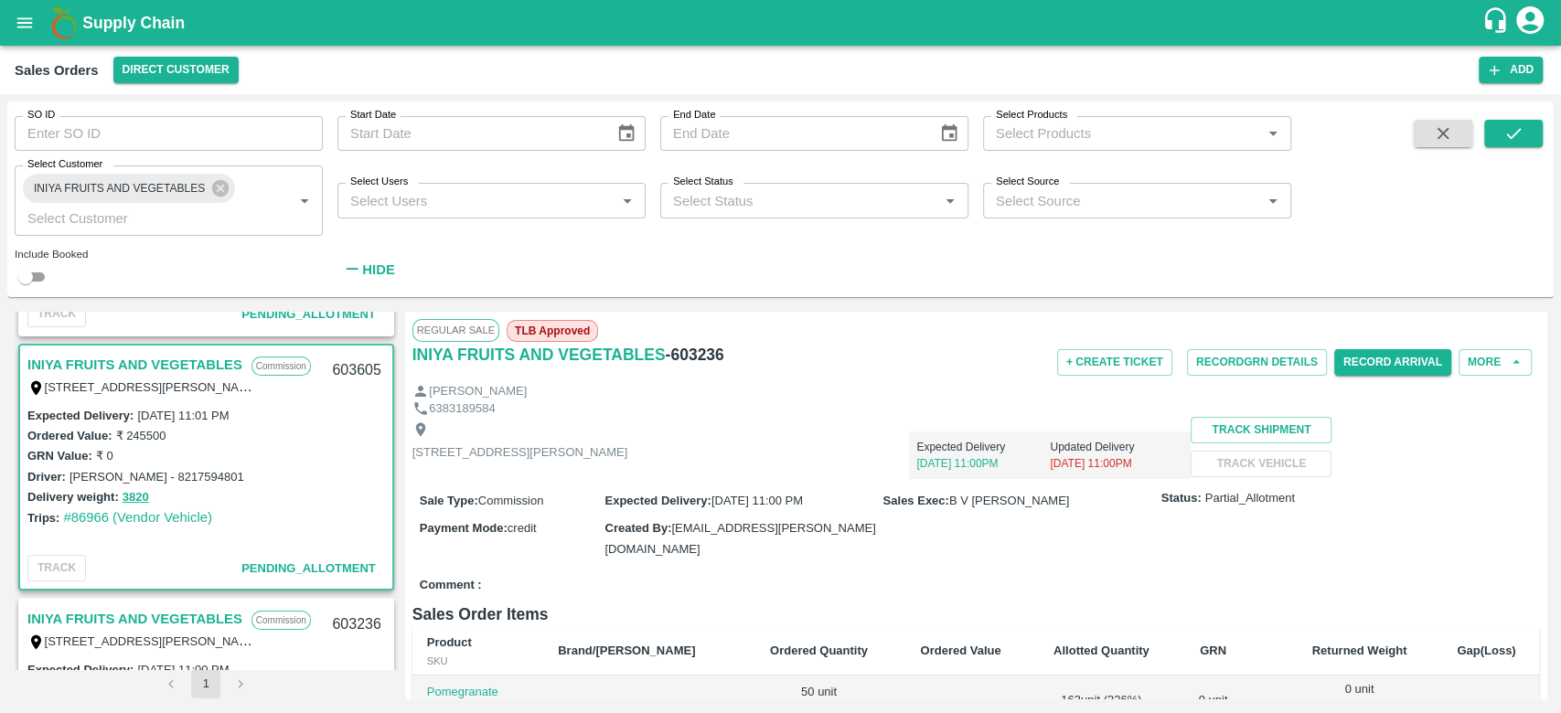
click at [37, 361] on link "INIYA FRUITS AND VEGETABLES" at bounding box center [134, 365] width 215 height 24
click at [205, 359] on link "INIYA FRUITS AND VEGETABLES" at bounding box center [134, 365] width 215 height 24
click at [289, 413] on div "Expected Delivery : 02 Sep 2025, 11:01 PM" at bounding box center [206, 415] width 358 height 20
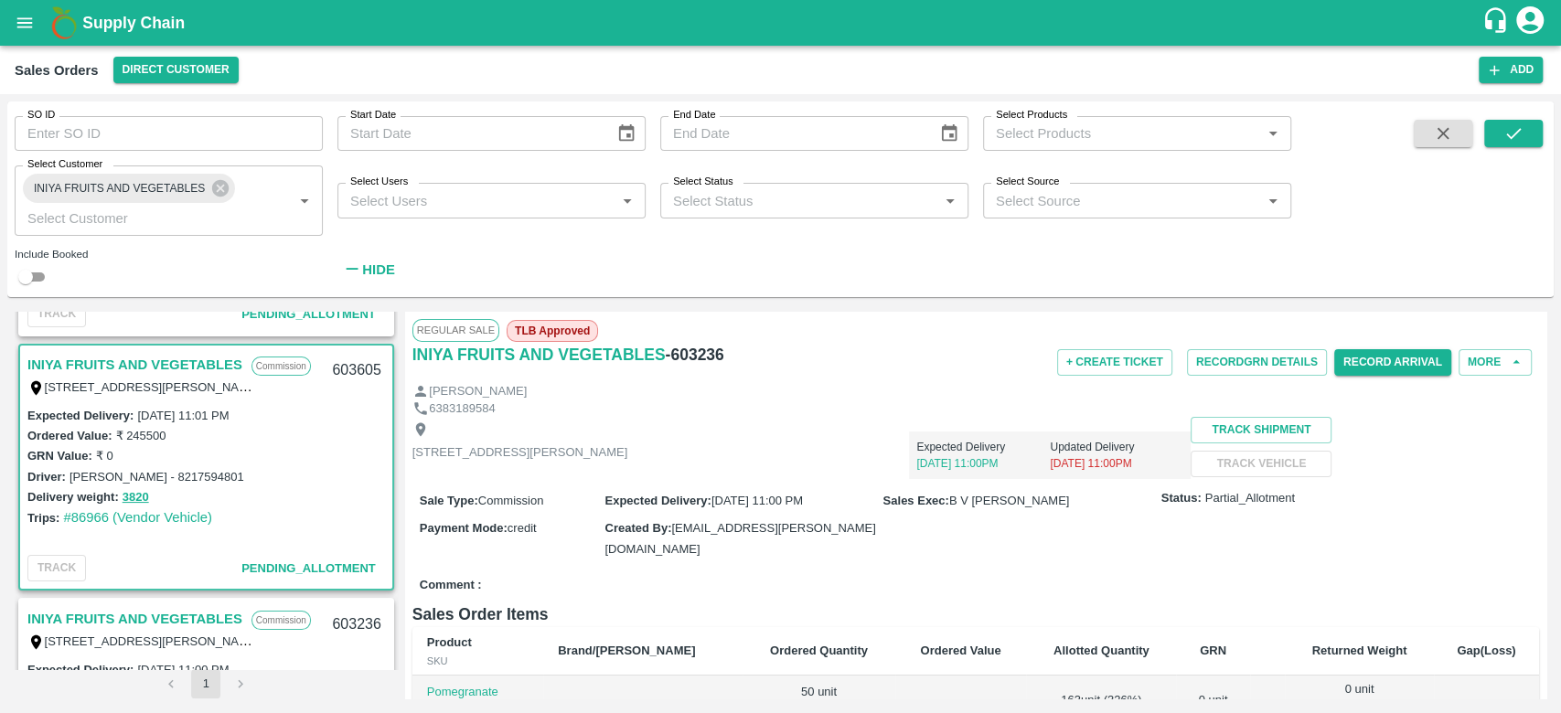
click at [37, 359] on link "INIYA FRUITS AND VEGETABLES" at bounding box center [134, 365] width 215 height 24
click at [285, 456] on div "GRN Value: ₹ 0" at bounding box center [206, 455] width 358 height 20
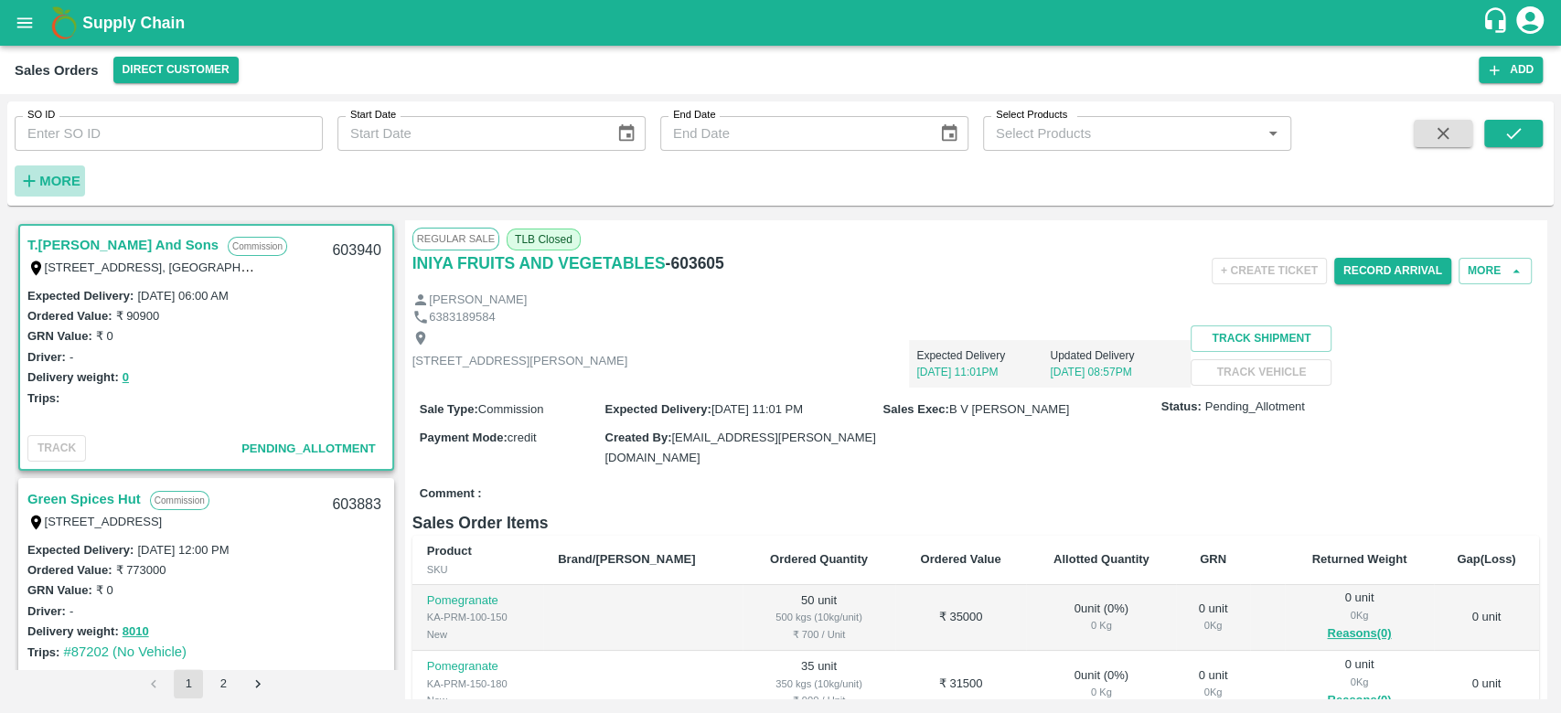
click at [64, 180] on strong "More" at bounding box center [59, 181] width 41 height 15
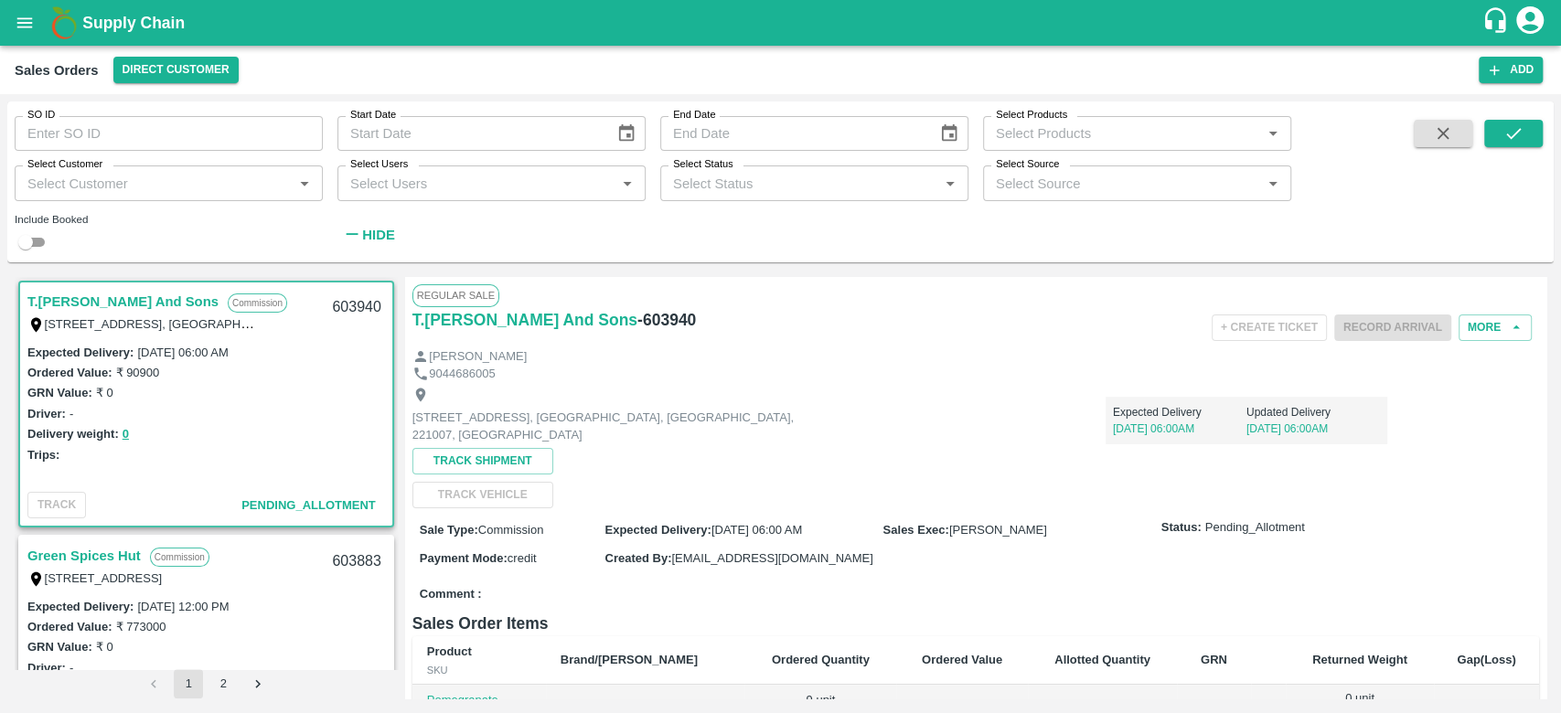
click at [338, 220] on button "Hide" at bounding box center [369, 235] width 62 height 31
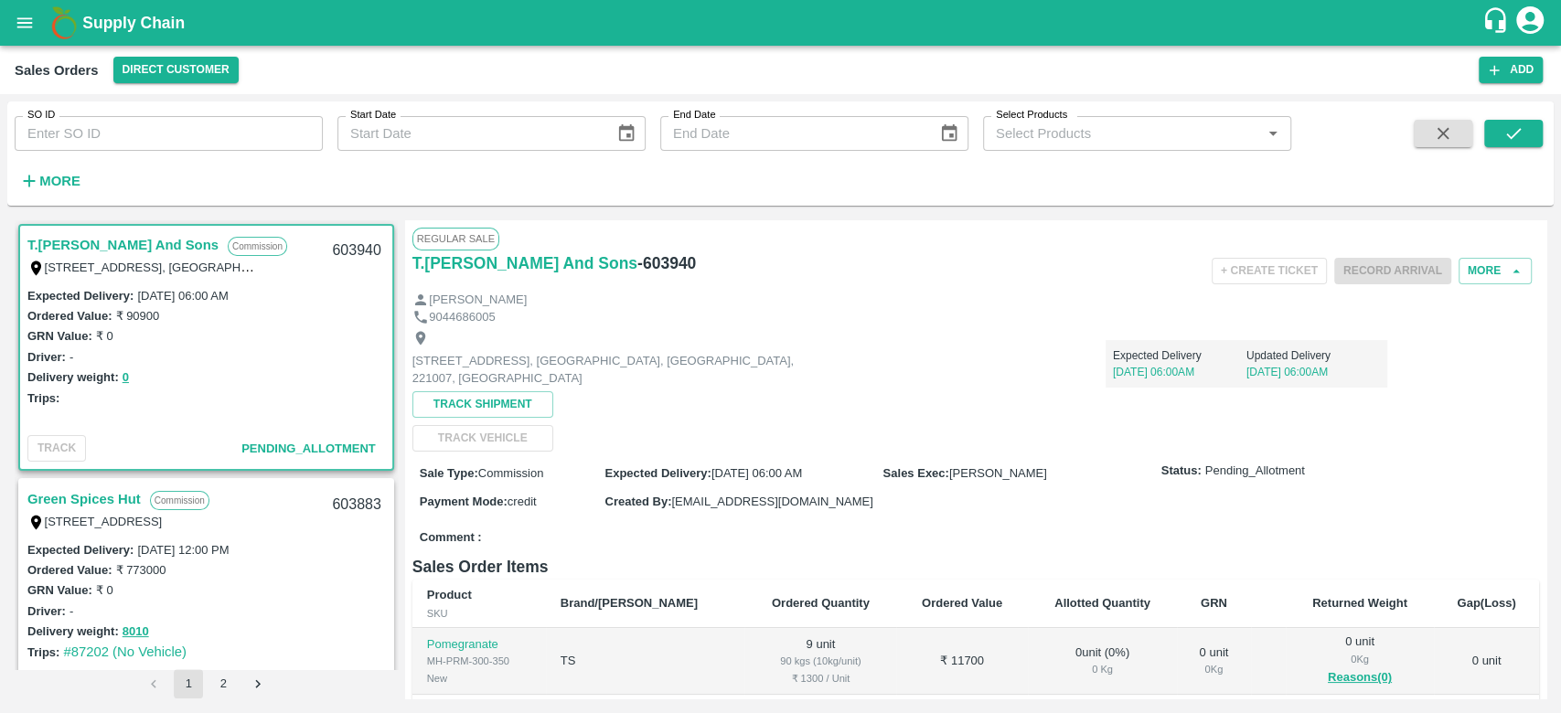
click at [64, 180] on strong "More" at bounding box center [59, 181] width 41 height 15
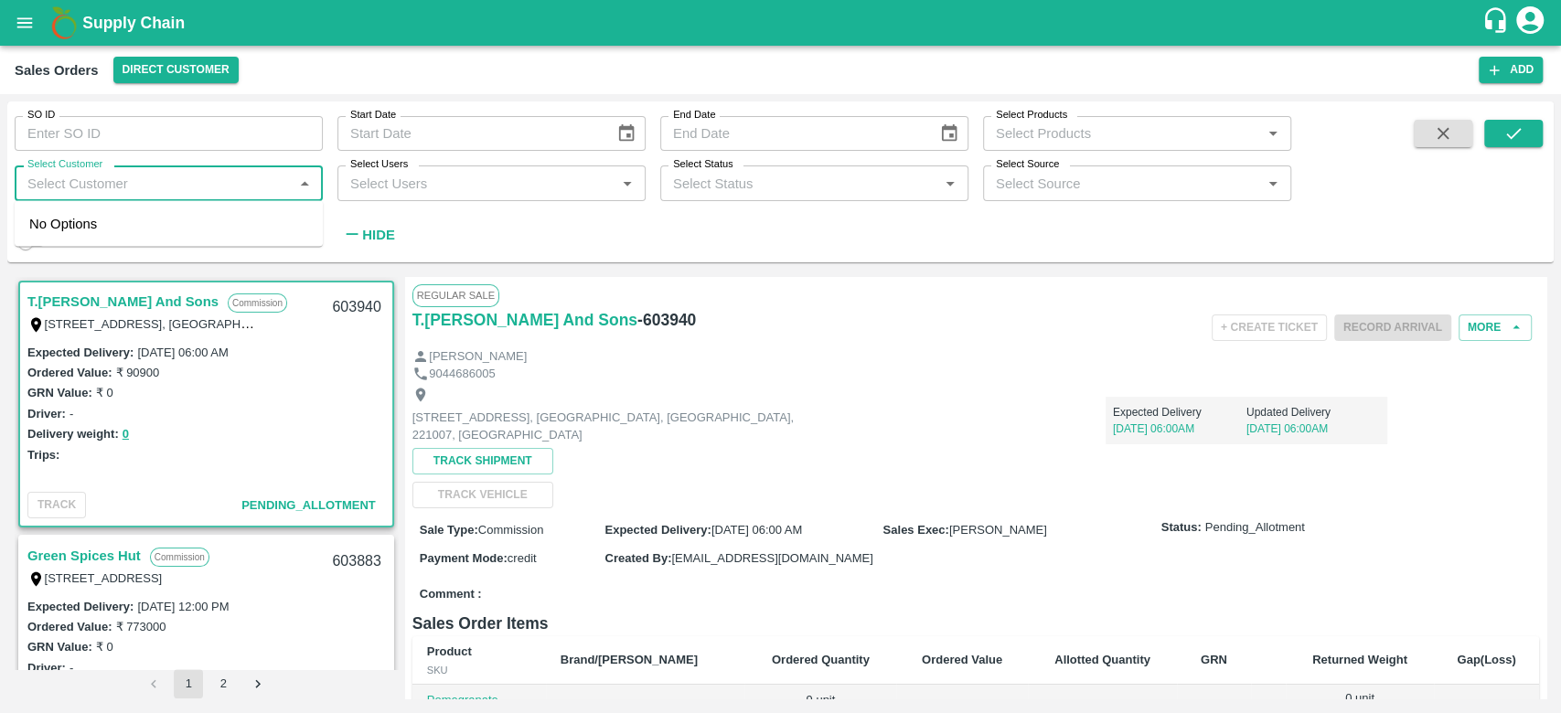
click at [64, 180] on input "Select Customer" at bounding box center [153, 183] width 267 height 24
type input "iniya"
click at [52, 229] on input "checkbox" at bounding box center [47, 232] width 37 height 37
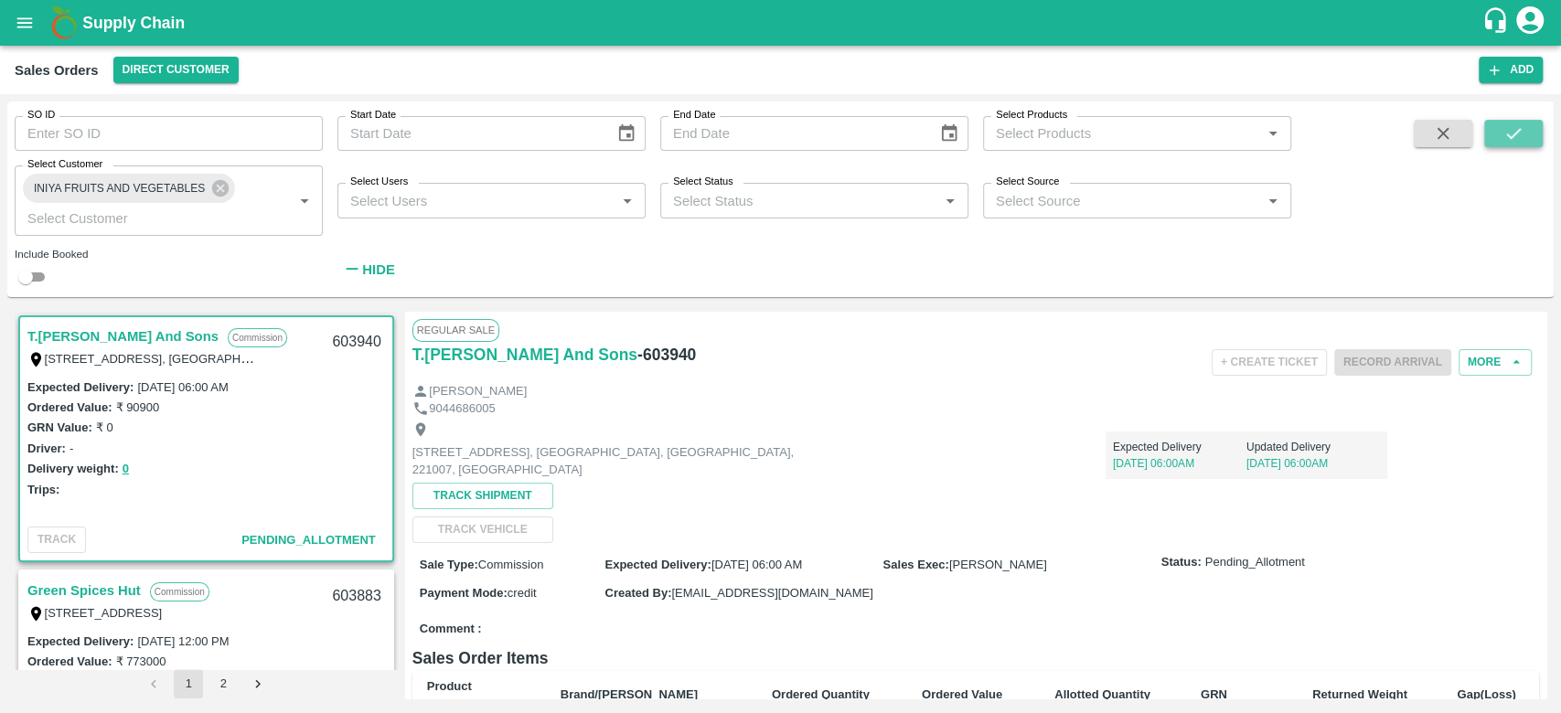
click at [1517, 126] on icon "submit" at bounding box center [1514, 133] width 20 height 20
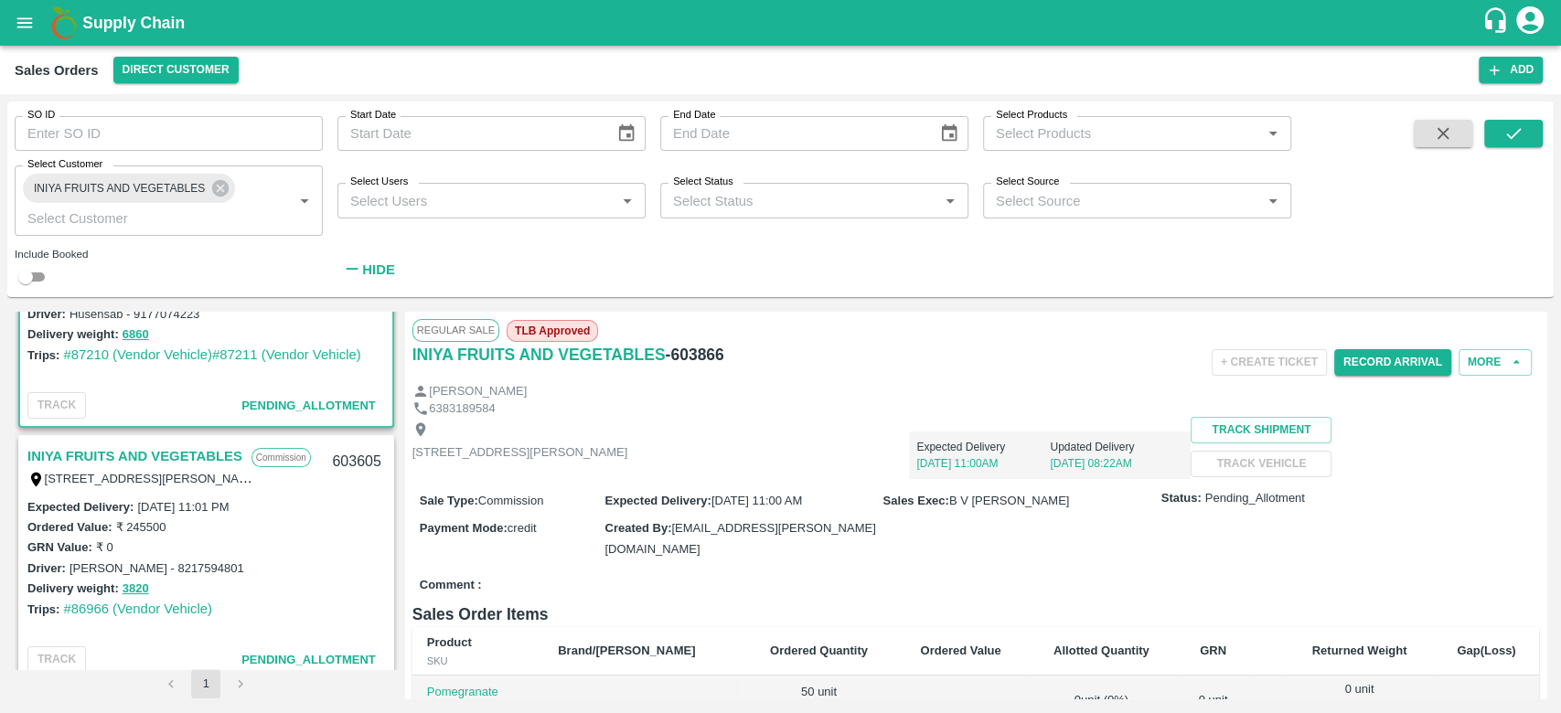
scroll to position [134, 0]
click at [129, 456] on link "INIYA FRUITS AND VEGETABLES" at bounding box center [134, 457] width 215 height 24
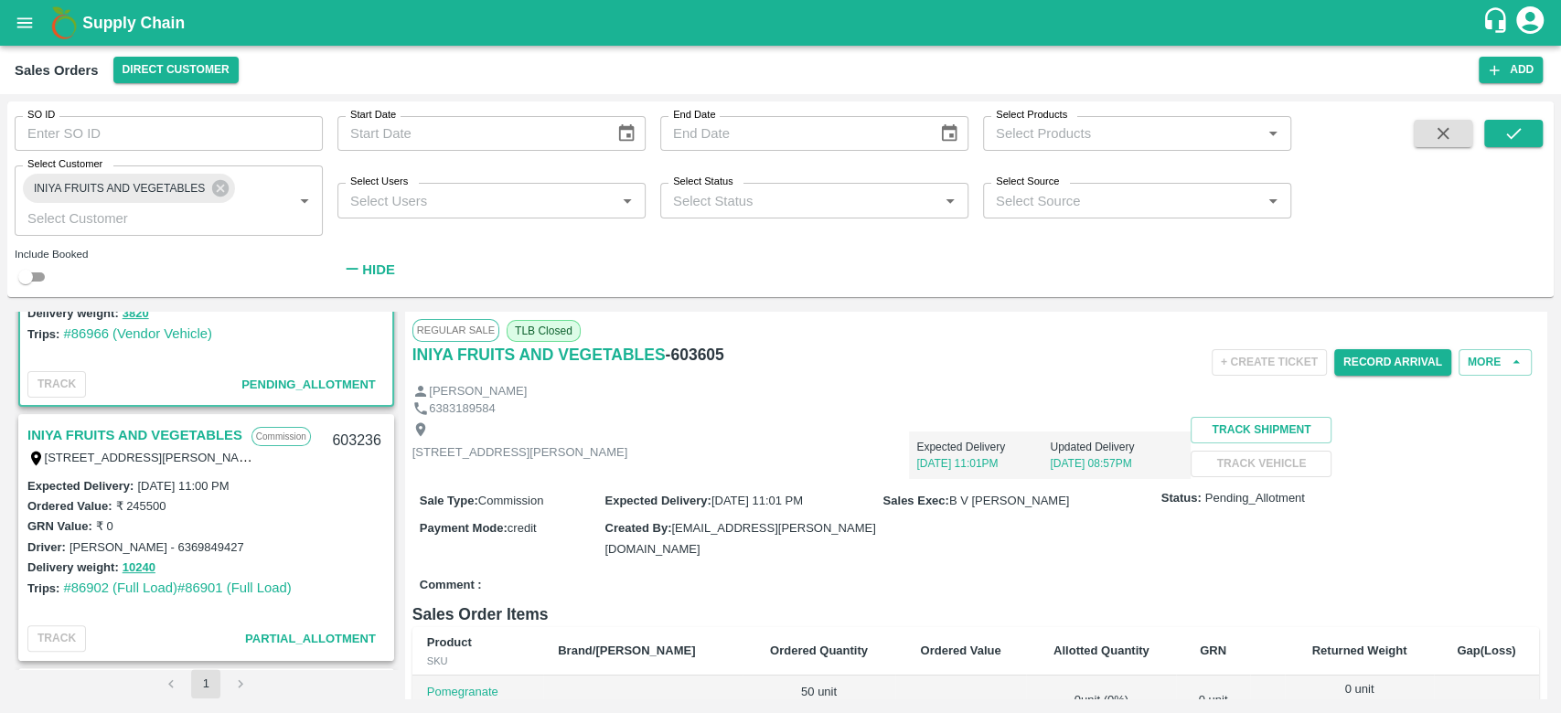
scroll to position [408, 0]
click at [154, 425] on link "INIYA FRUITS AND VEGETABLES" at bounding box center [134, 437] width 215 height 24
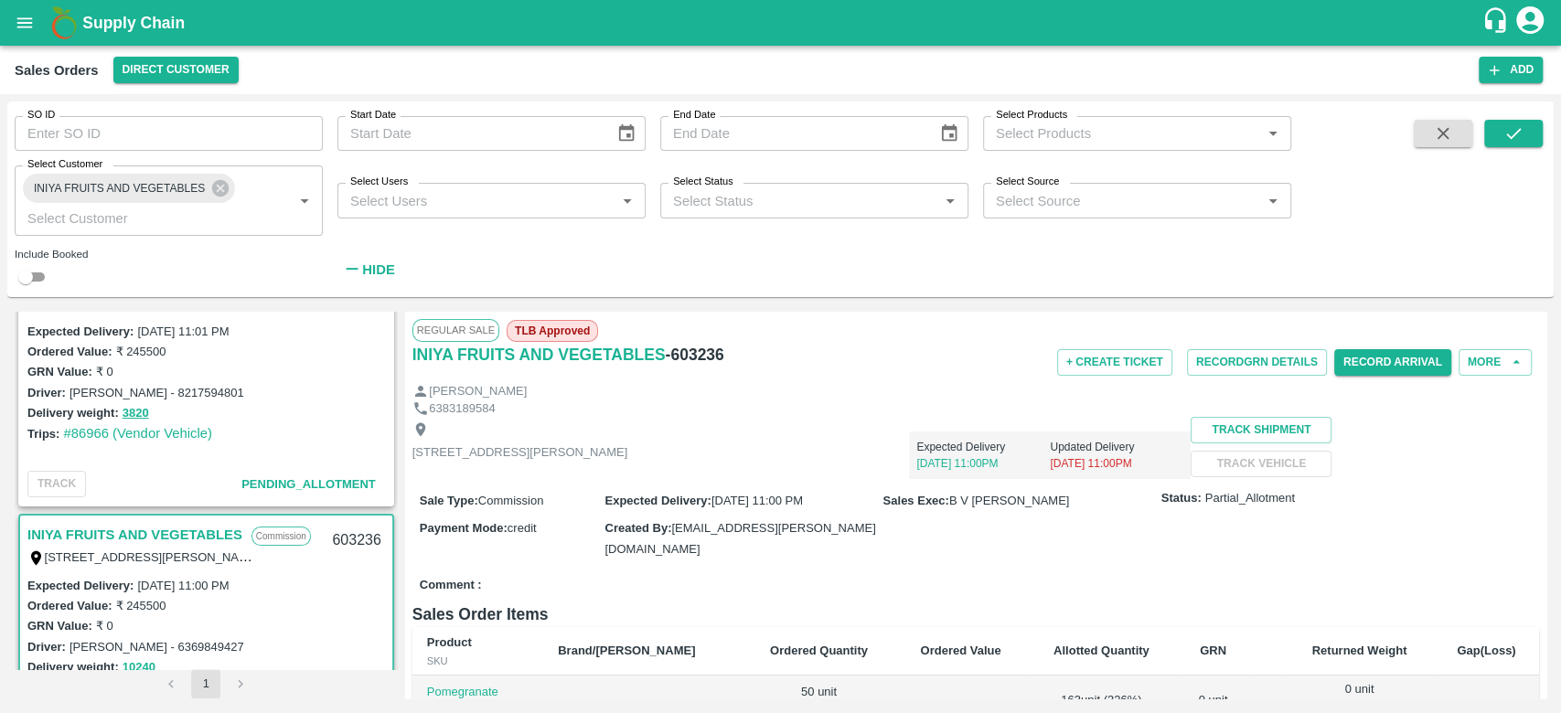
scroll to position [268, 0]
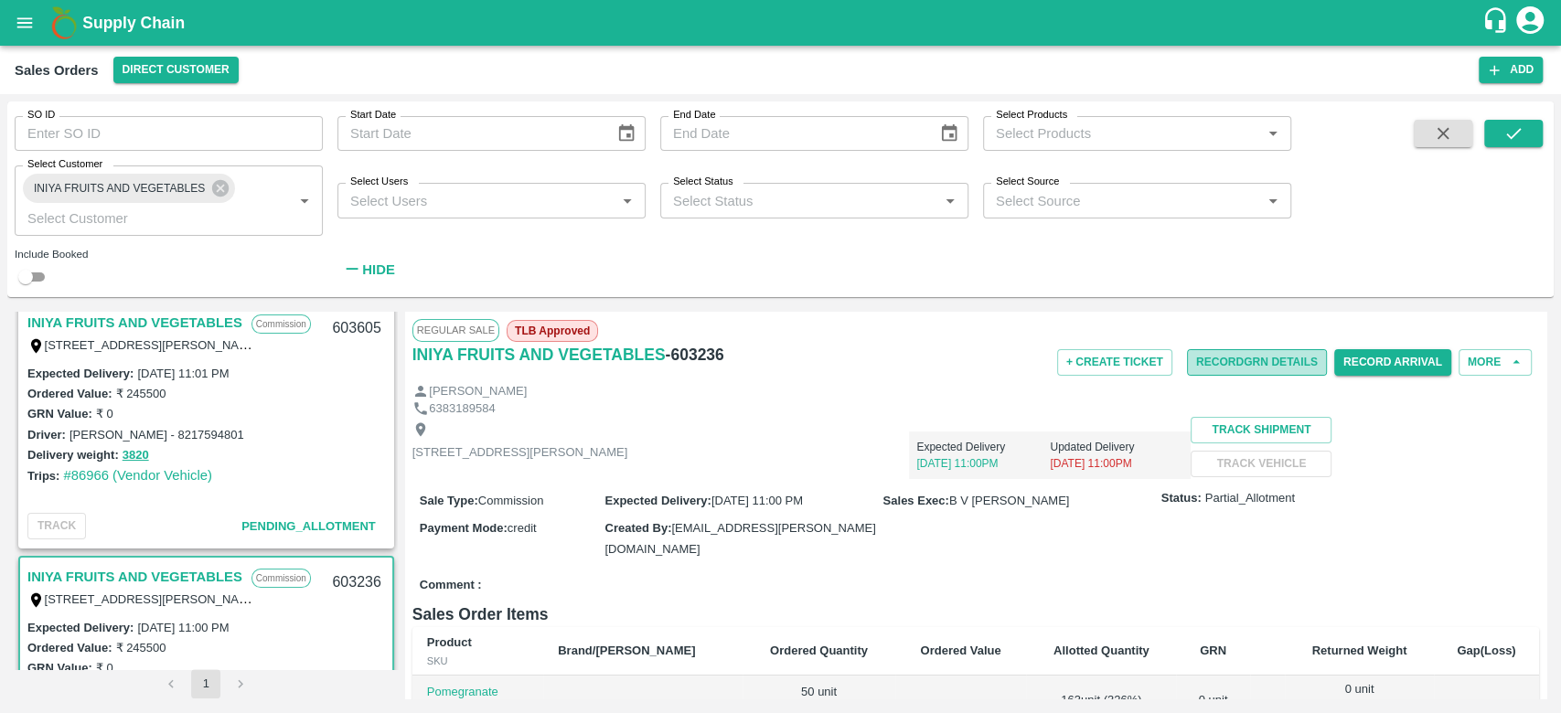
click at [1221, 355] on button "Record GRN Details" at bounding box center [1257, 362] width 140 height 27
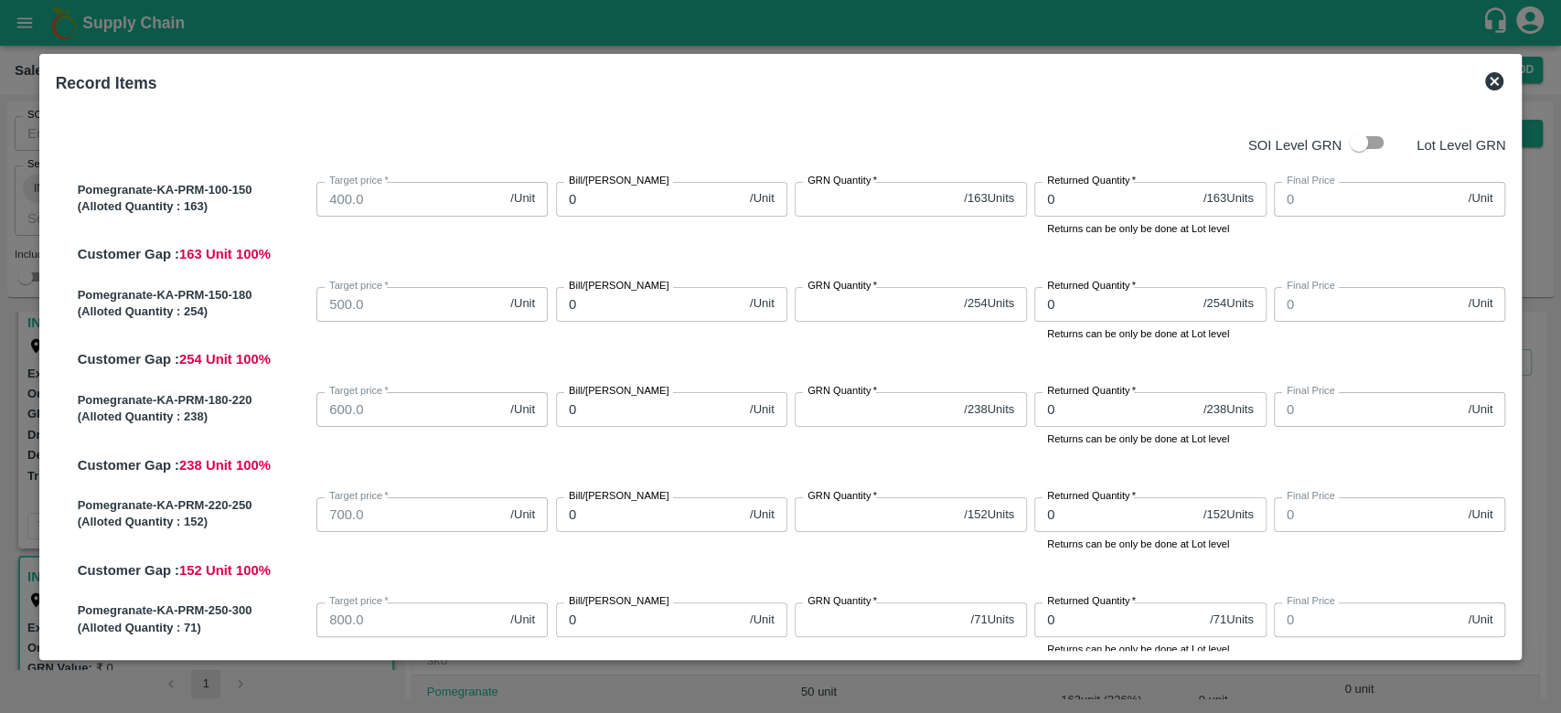
click at [1360, 138] on input "checkbox" at bounding box center [1359, 142] width 104 height 35
checkbox input "true"
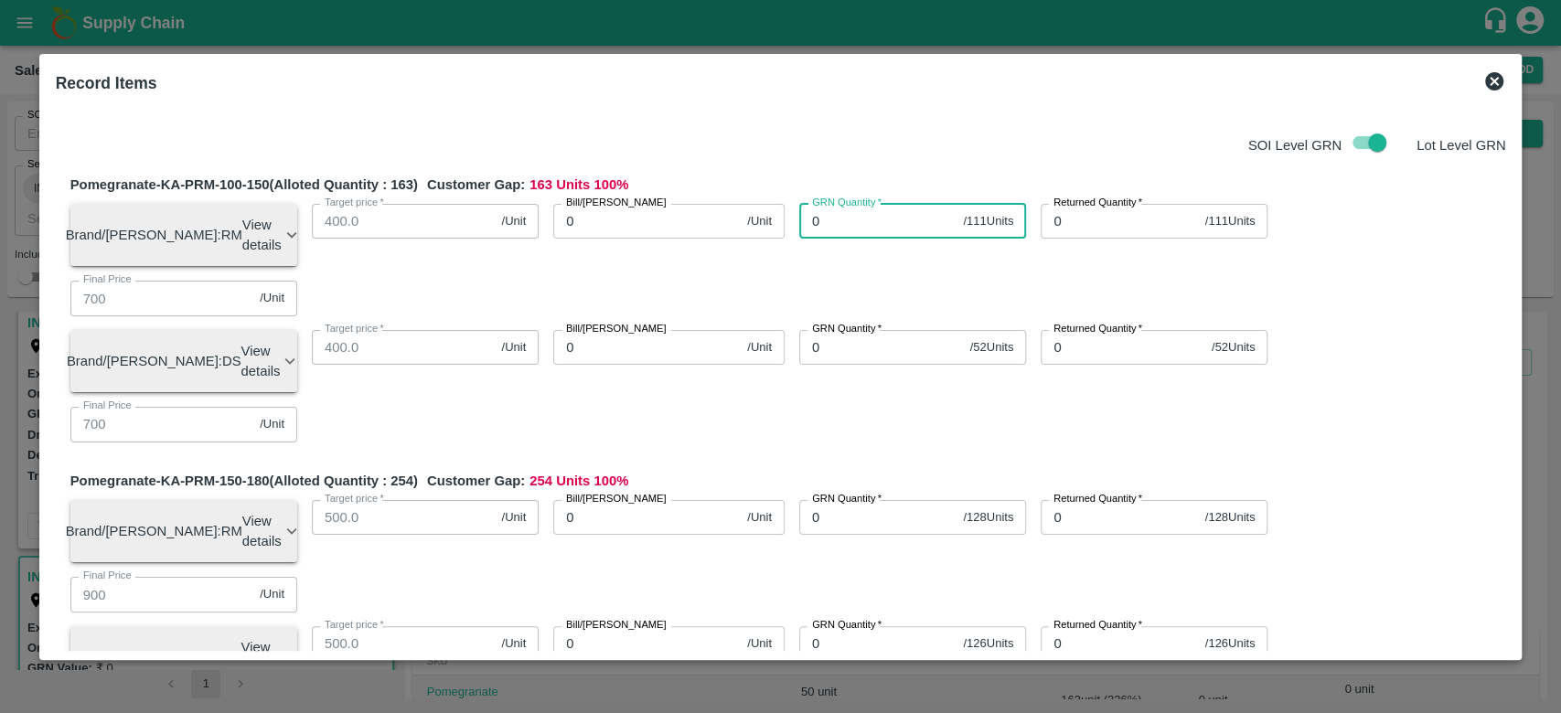
click at [819, 228] on input "0" at bounding box center [877, 221] width 156 height 35
type input "0"
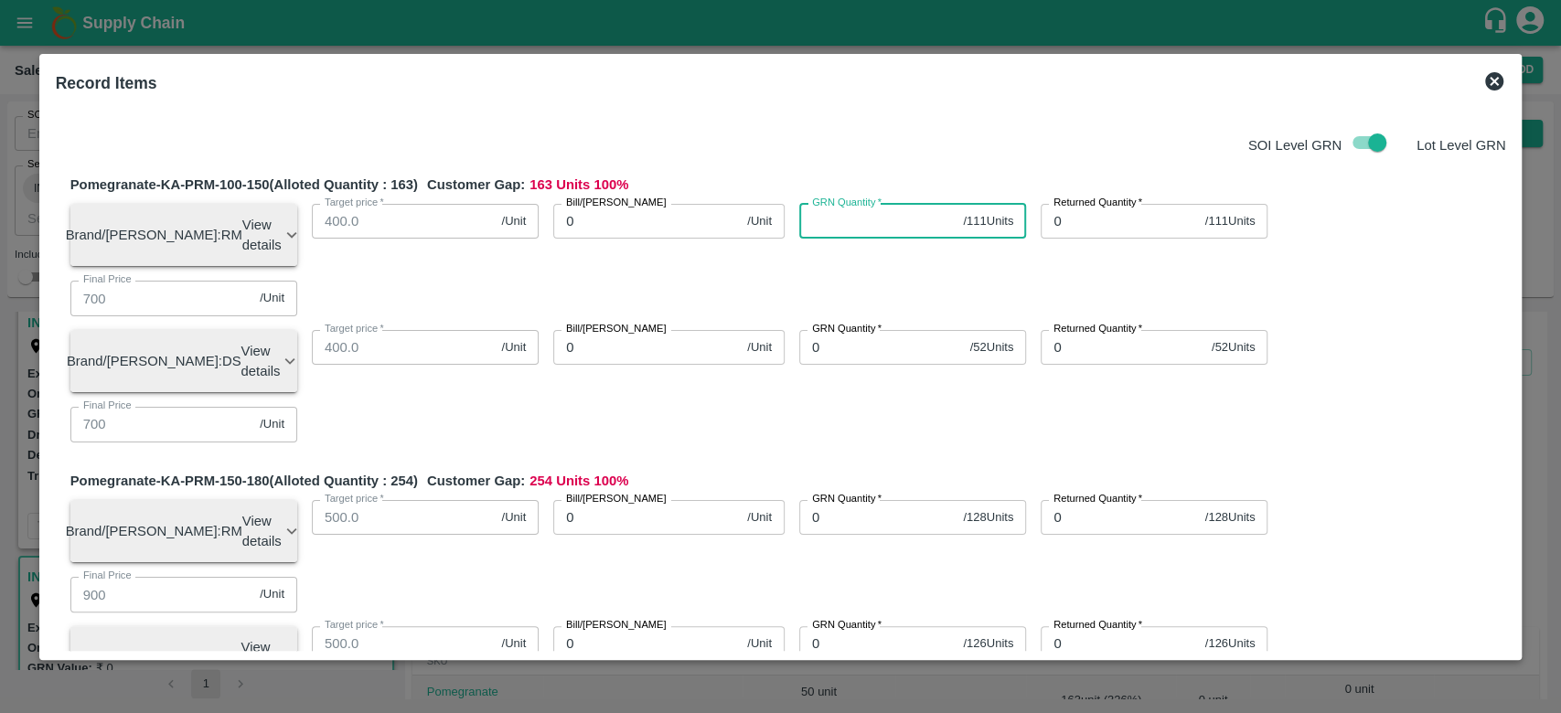
type input "0"
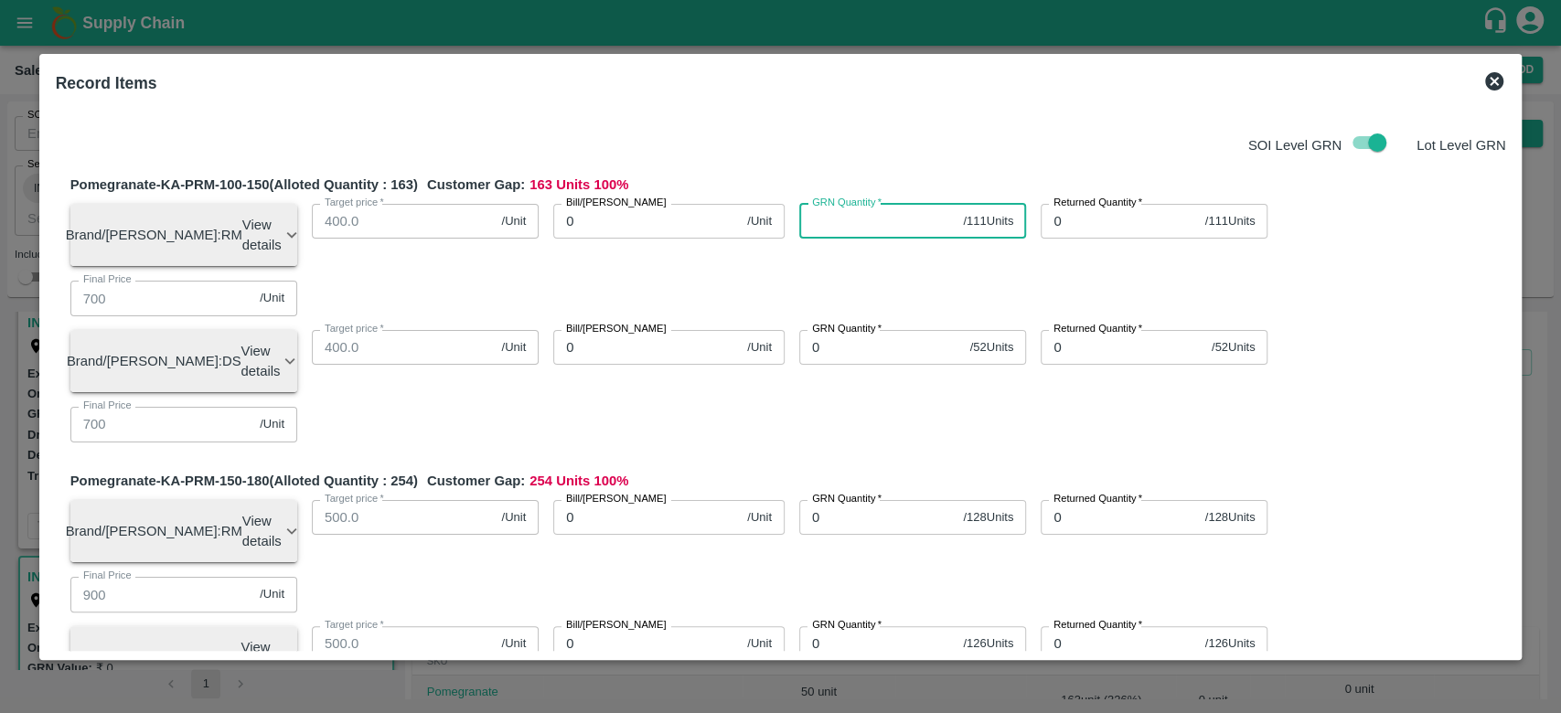
type input "0"
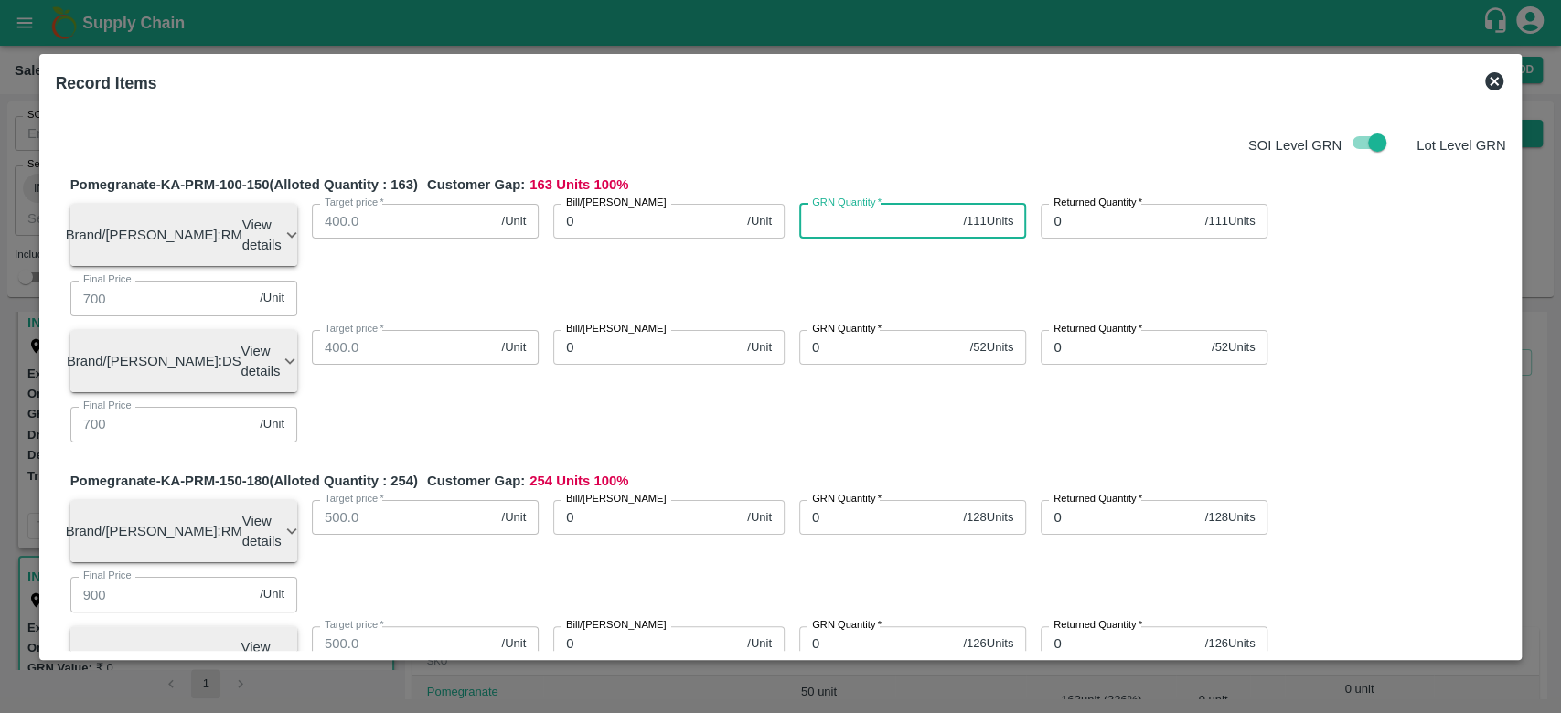
type input "0"
type input "111"
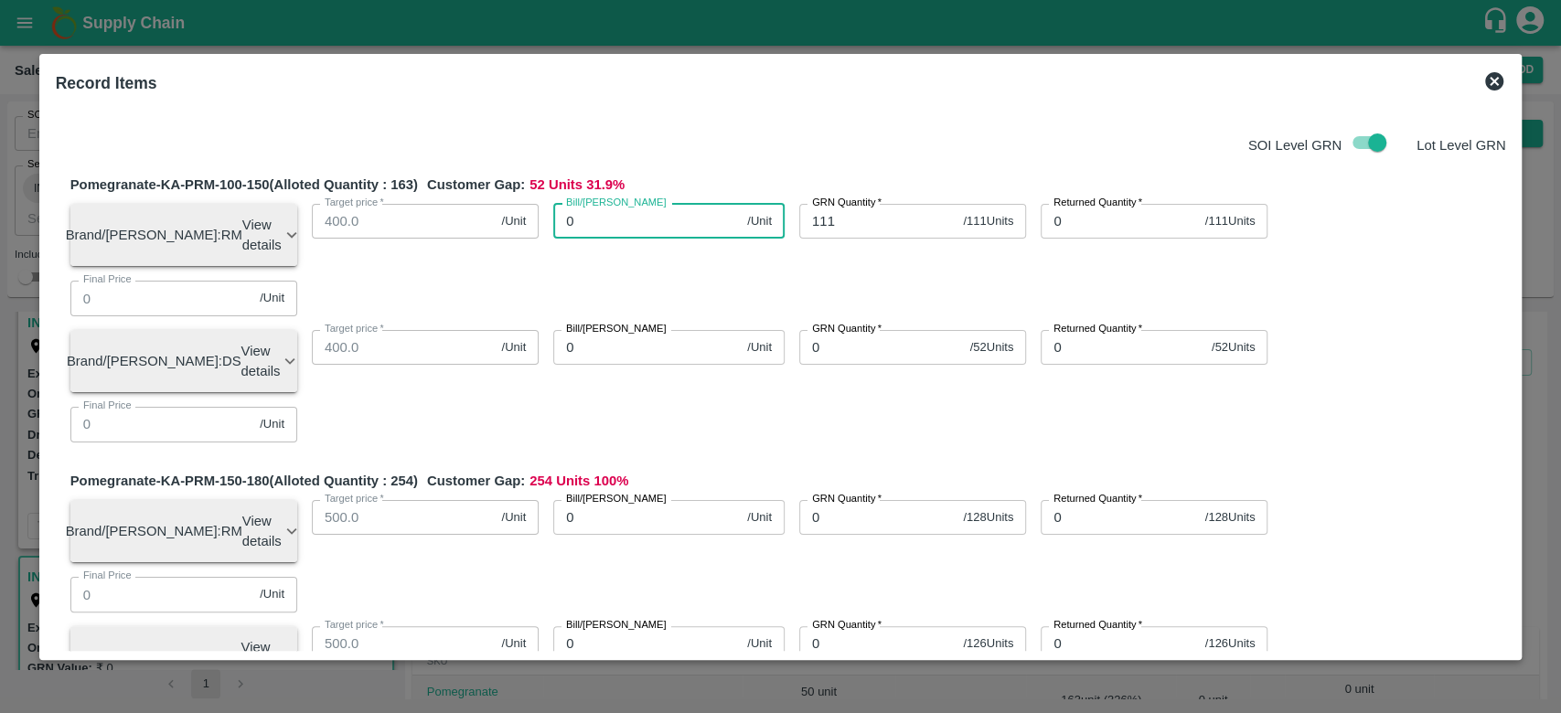
click at [677, 218] on input "0" at bounding box center [646, 221] width 187 height 35
type input "85"
type input "850"
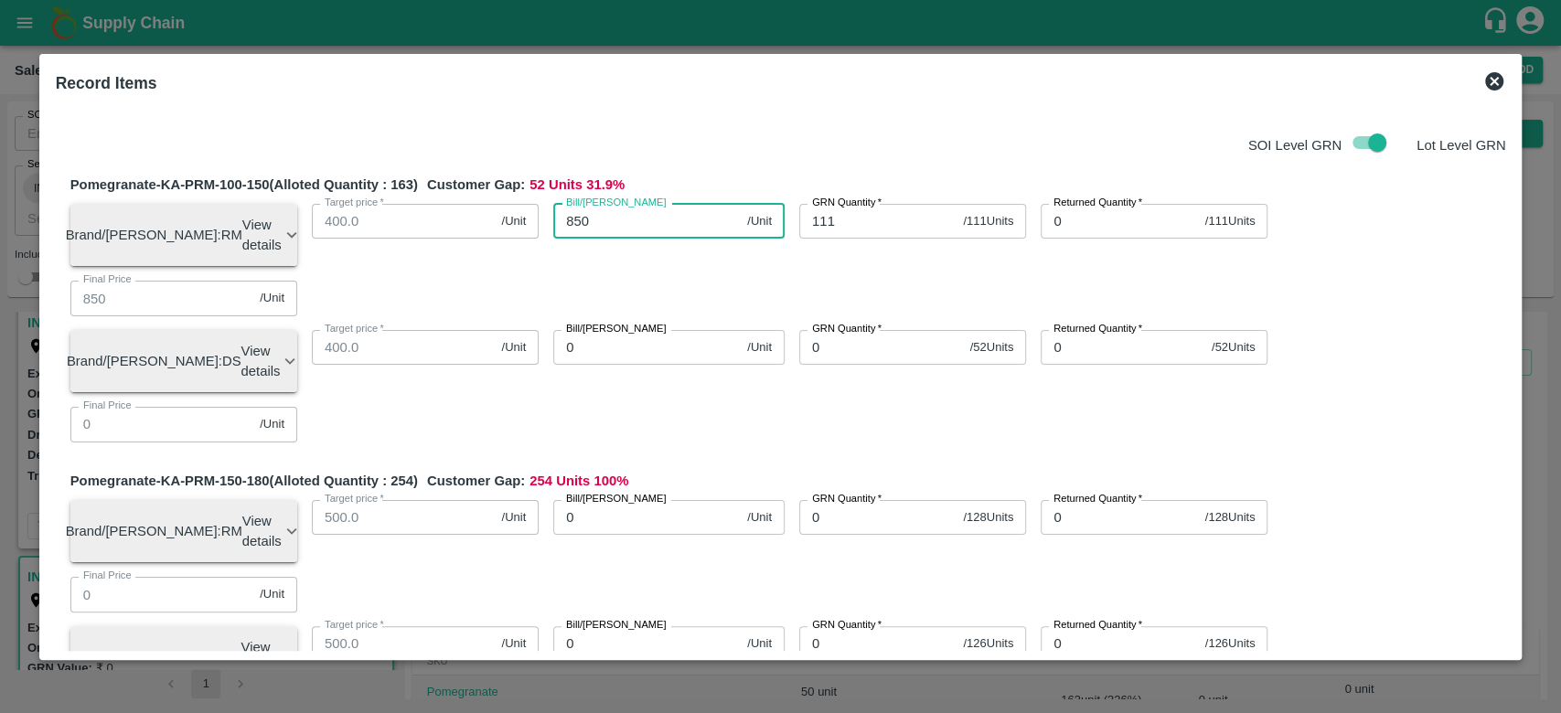
type input "850"
click at [767, 155] on div "SOI Level GRN Lot Level GRN" at bounding box center [777, 142] width 1458 height 35
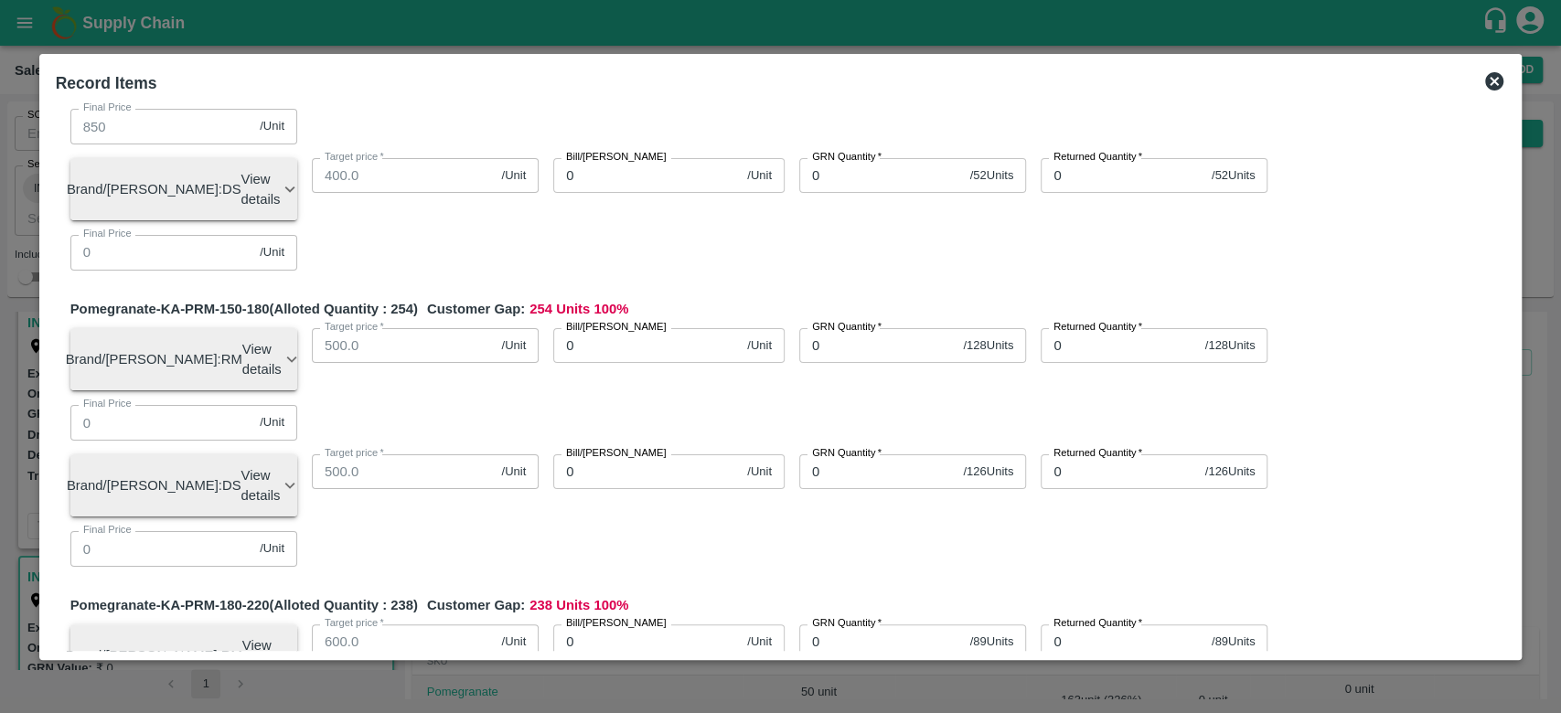
scroll to position [179, 0]
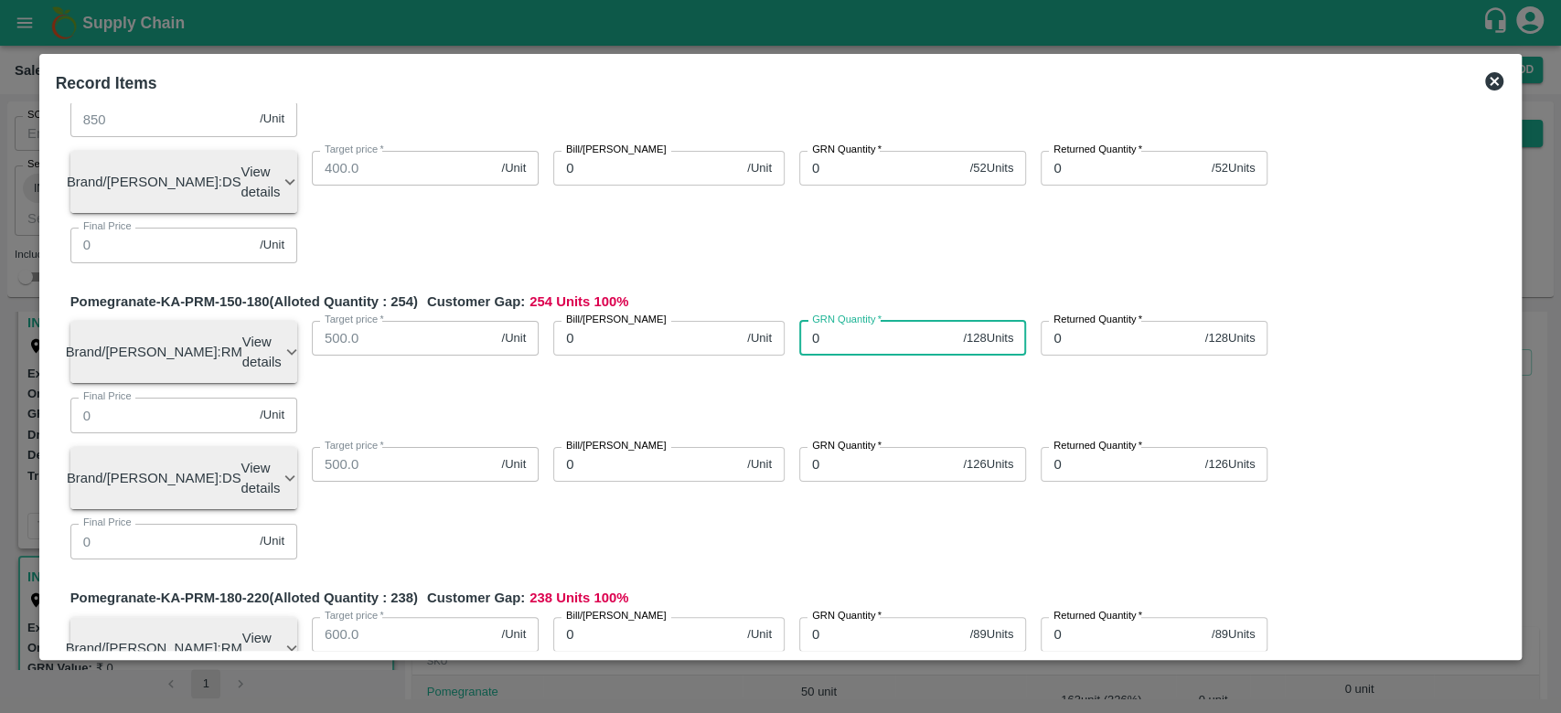
click at [834, 321] on input "0" at bounding box center [877, 338] width 156 height 35
type input "128"
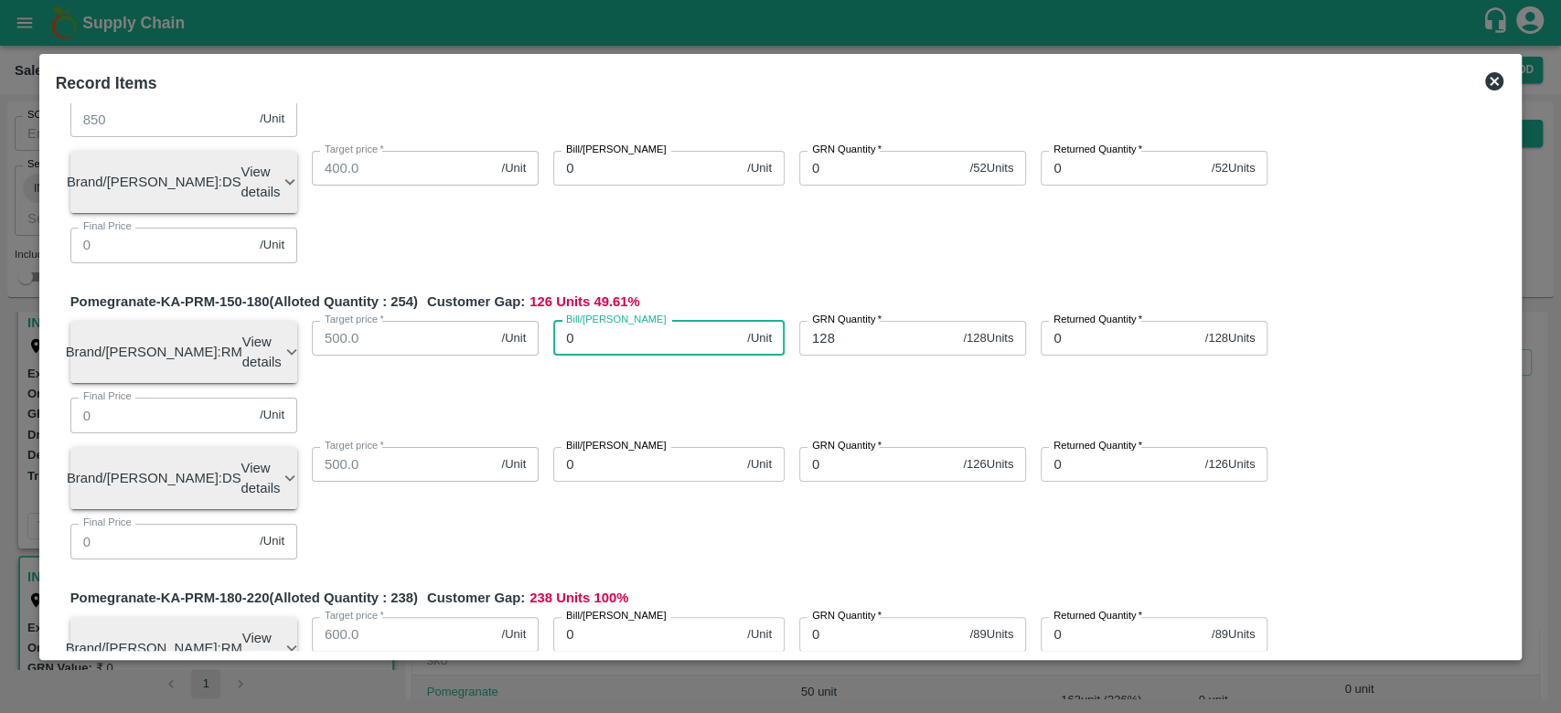
click at [600, 321] on input "0" at bounding box center [646, 338] width 187 height 35
type input "1050"
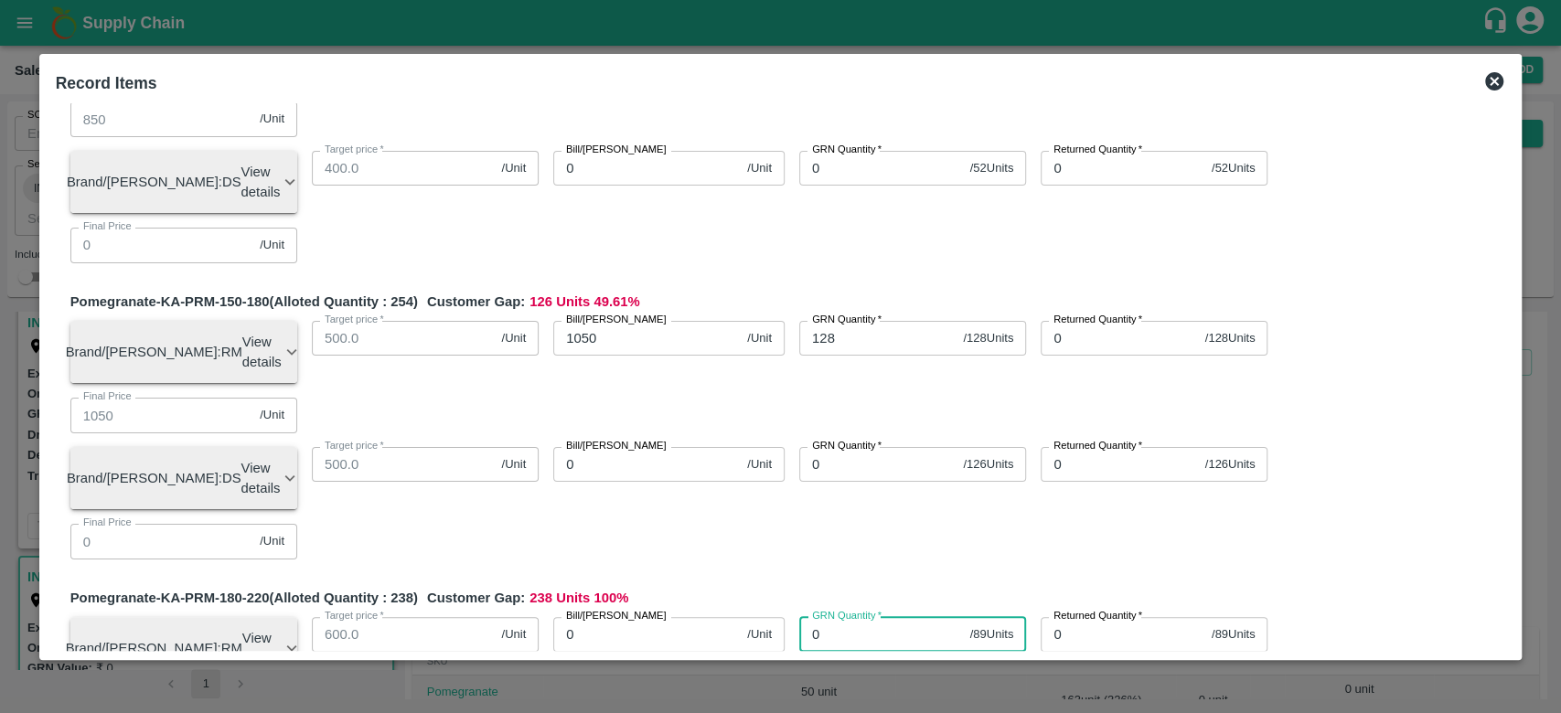
click at [867, 617] on input "0" at bounding box center [881, 634] width 164 height 35
type input "89"
click at [629, 617] on input "0" at bounding box center [646, 634] width 187 height 35
type input "13"
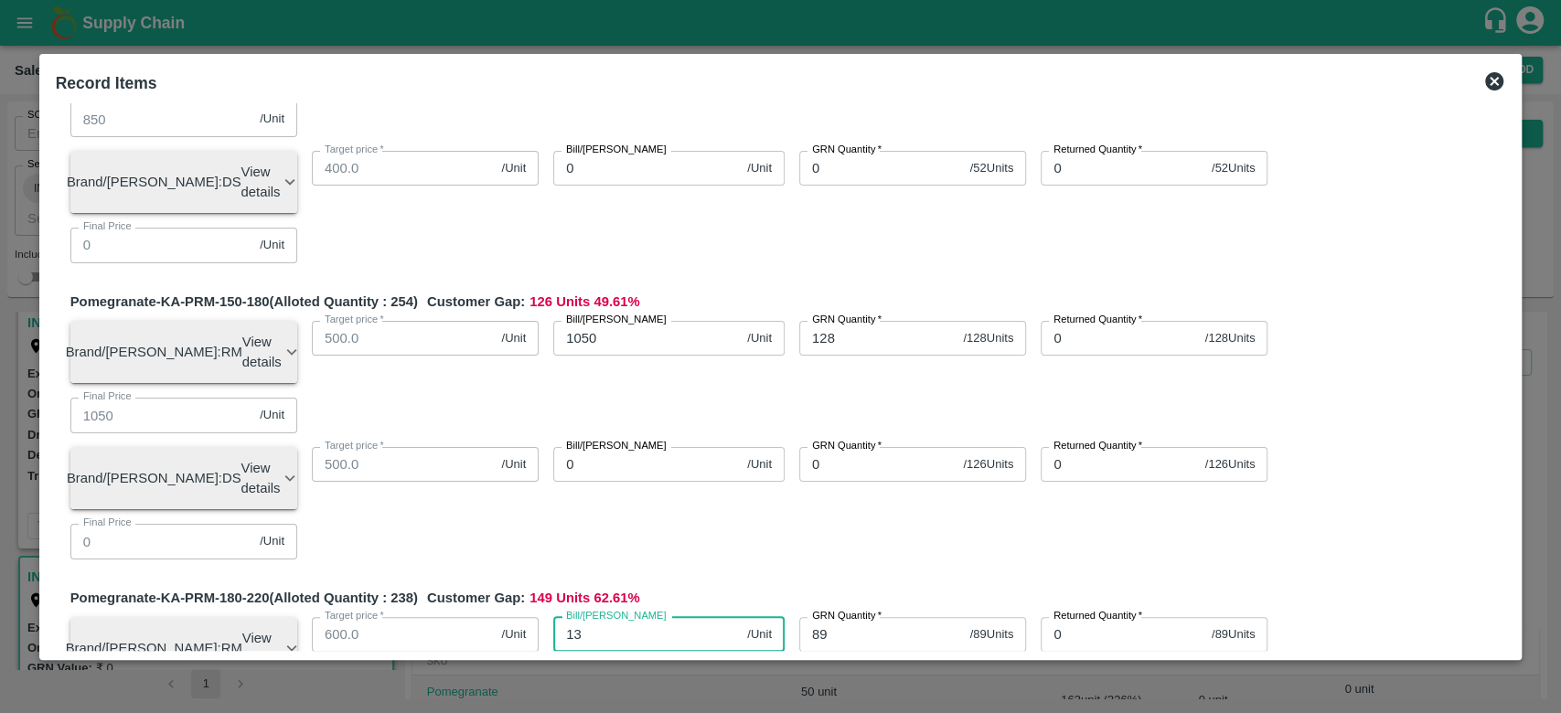
type input "13"
type input "135"
type input "1350"
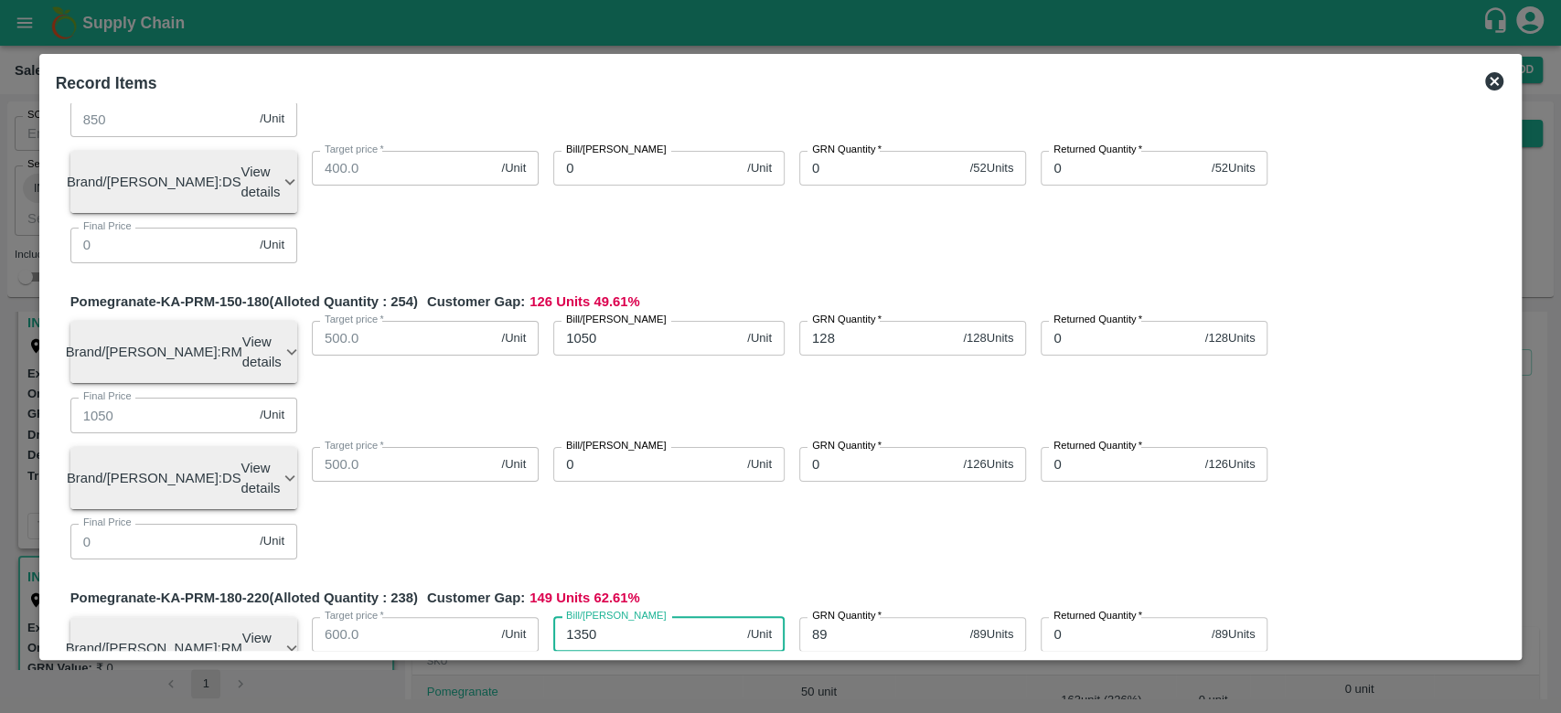
type input "1350"
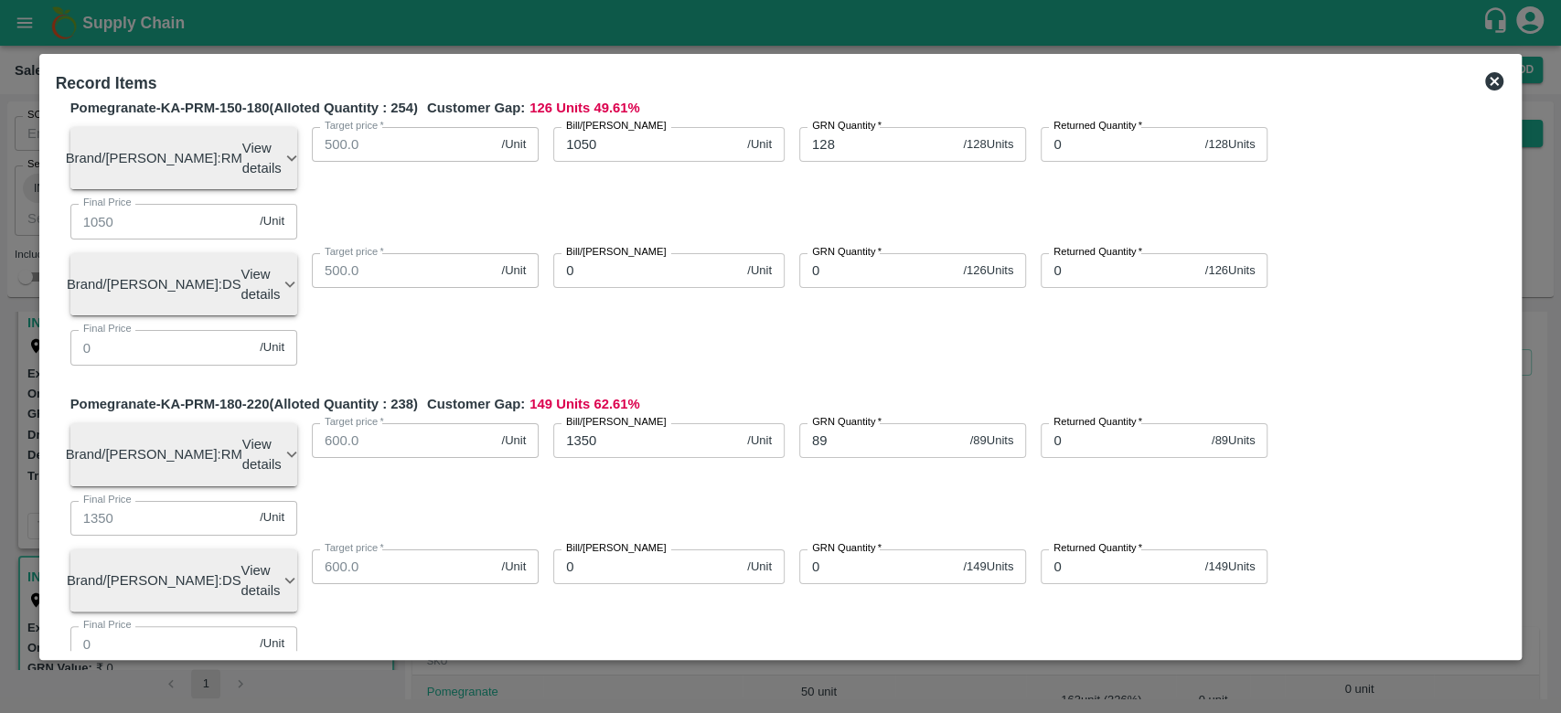
scroll to position [374, 0]
type input "44"
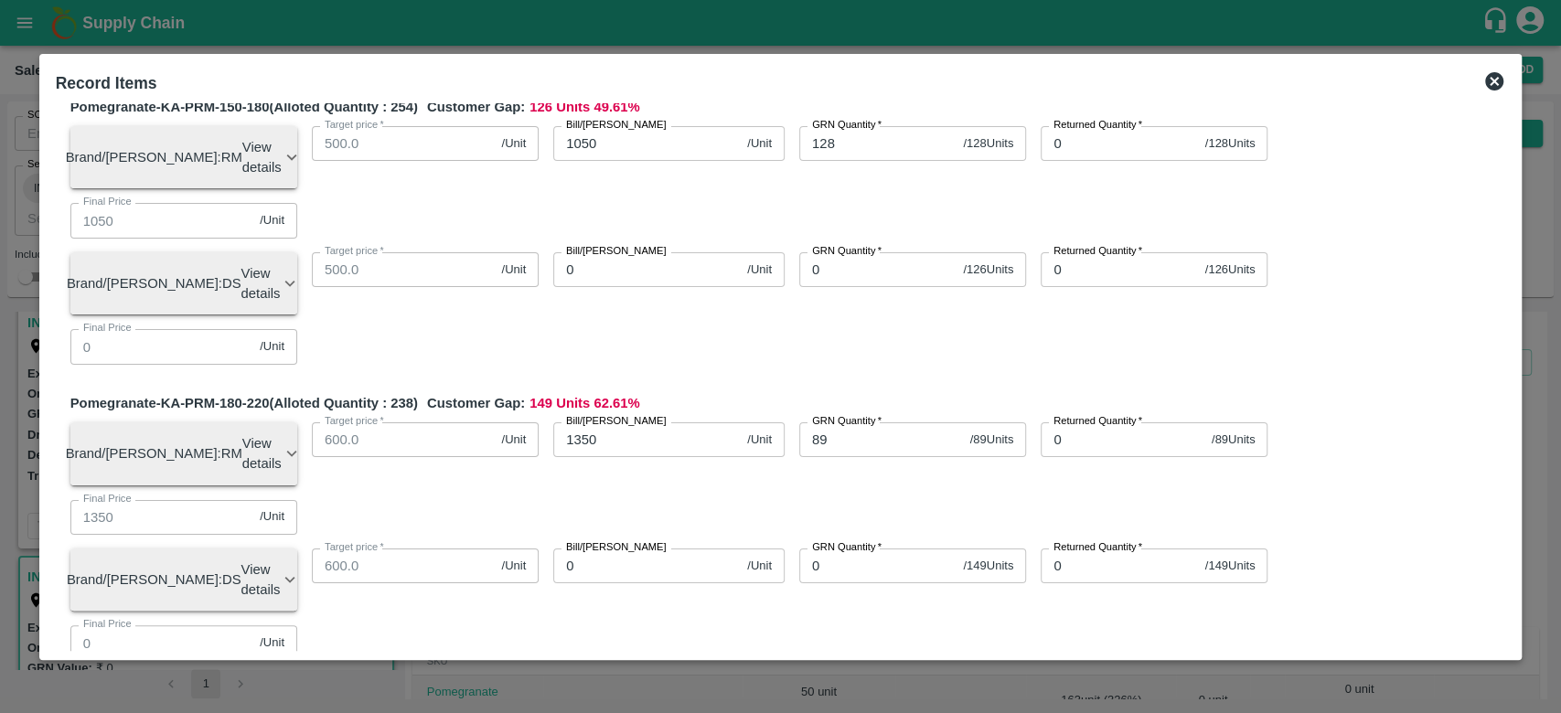
type input "155"
type input "1550"
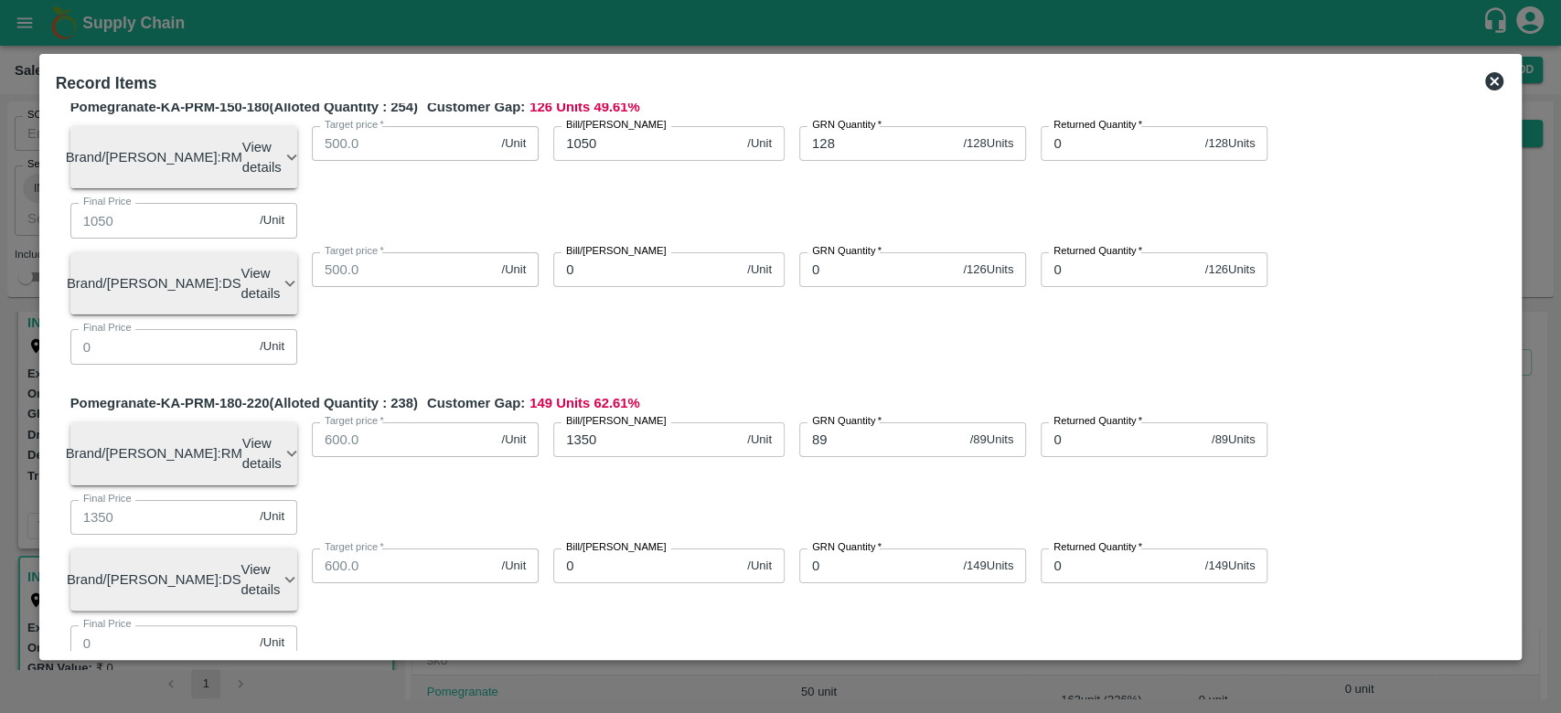
click at [865, 393] on div "Pomegranate-KA-PRM-180-220 (Alloted Quantity : 238 ) Customer Gap: 149 Units 62…" at bounding box center [788, 534] width 1436 height 282
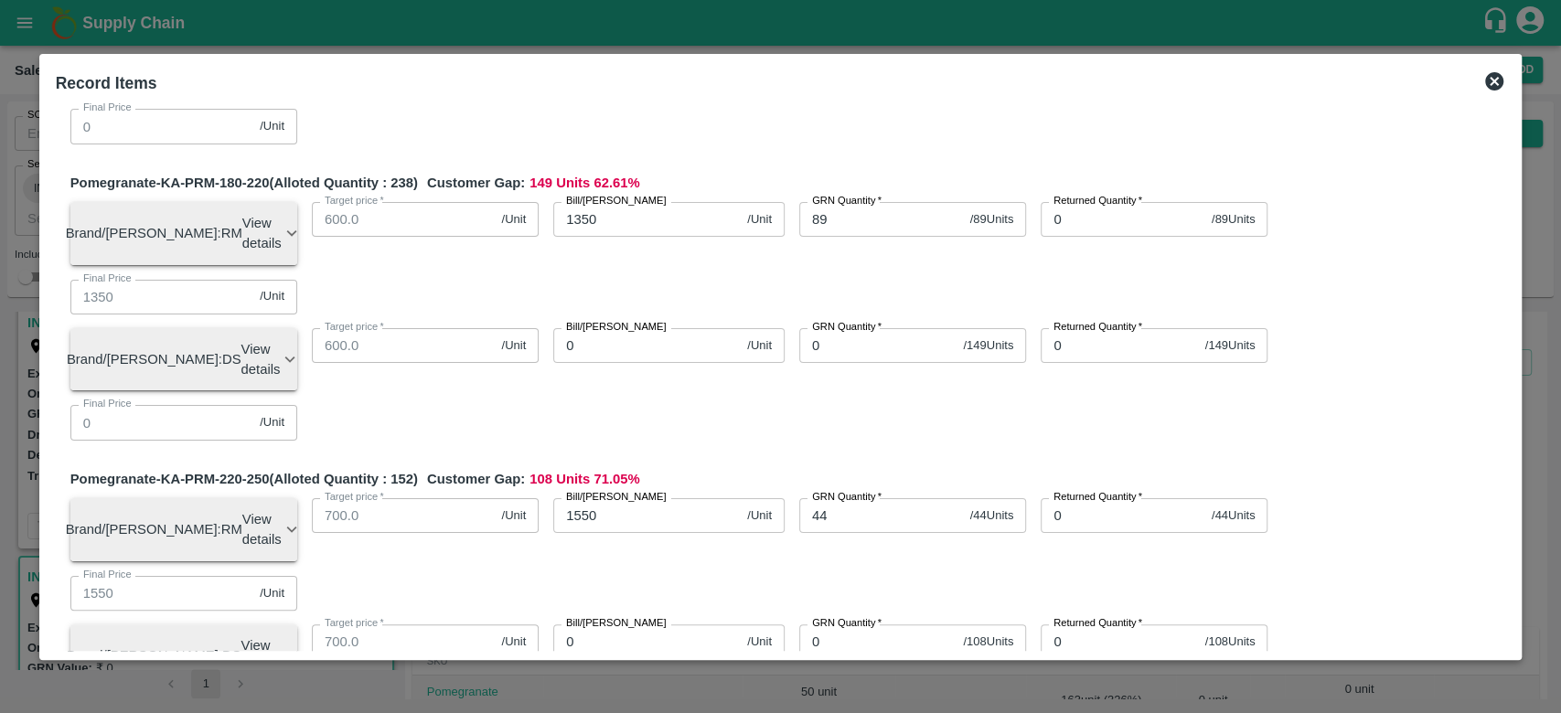
scroll to position [596, 0]
type input "26"
click at [688, 467] on div "Pomegranate-KA-PRM-220-250 (Alloted Quantity : 152 ) Customer Gap: 108 Units 71…" at bounding box center [788, 608] width 1436 height 282
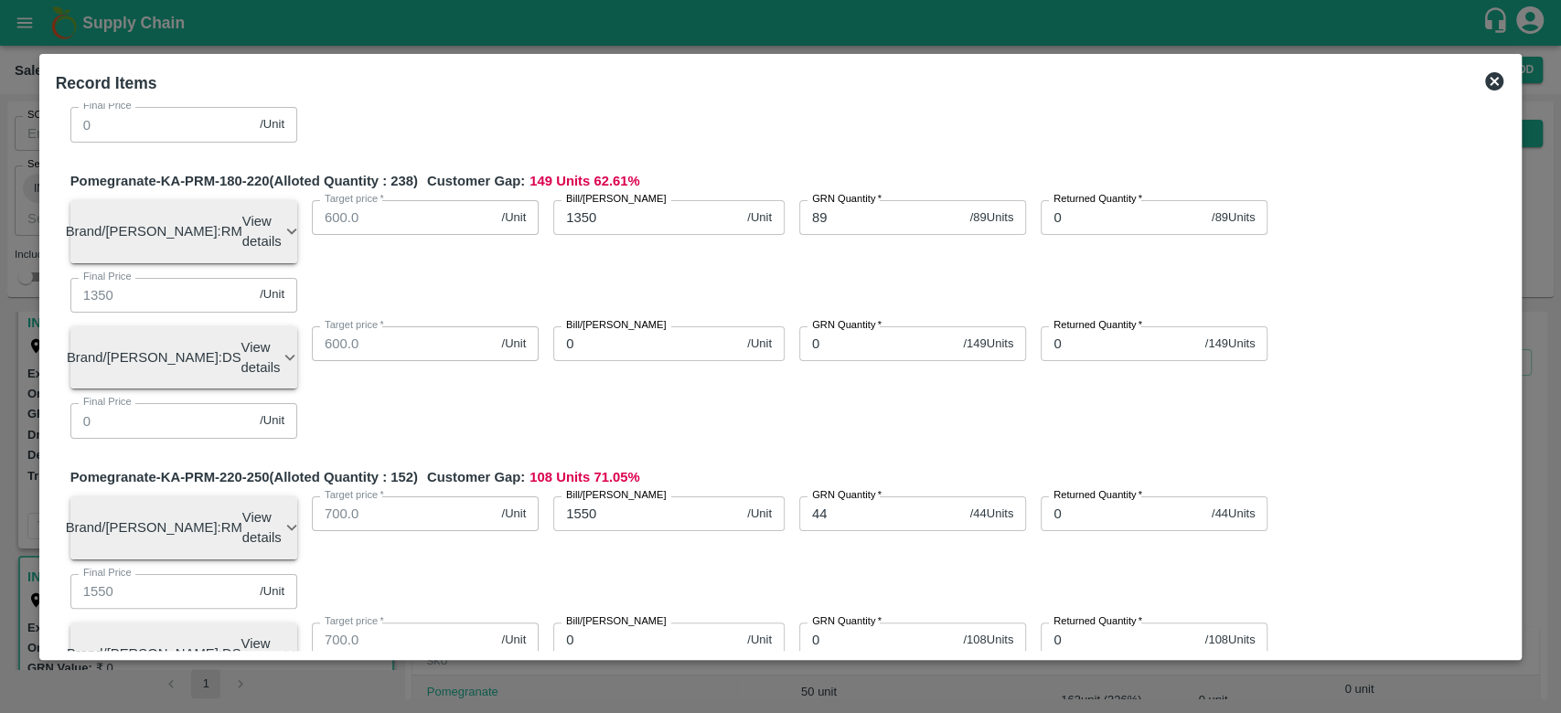
type input "17"
type input "1700"
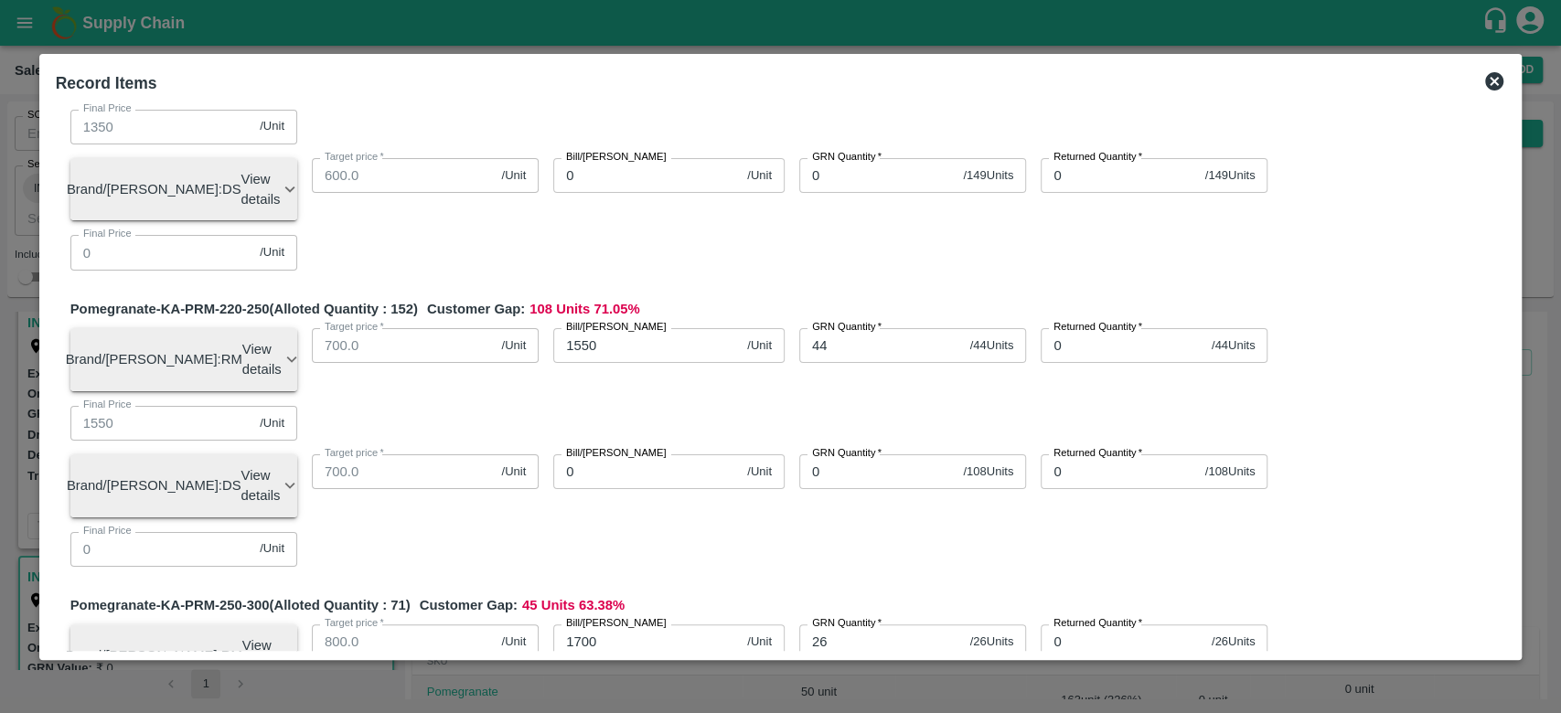
scroll to position [766, 0]
type input "21"
type input "1800"
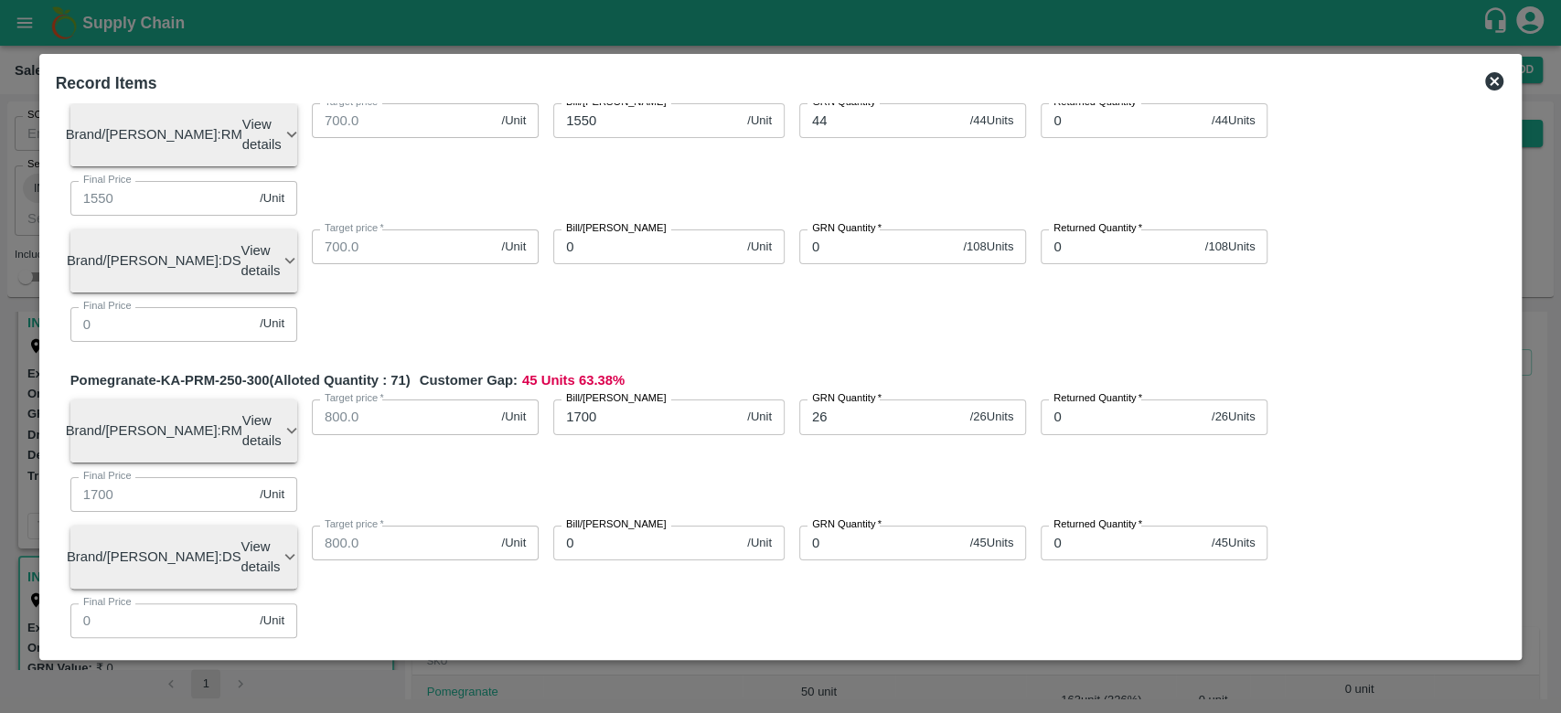
scroll to position [992, 0]
type input "26"
type input "900"
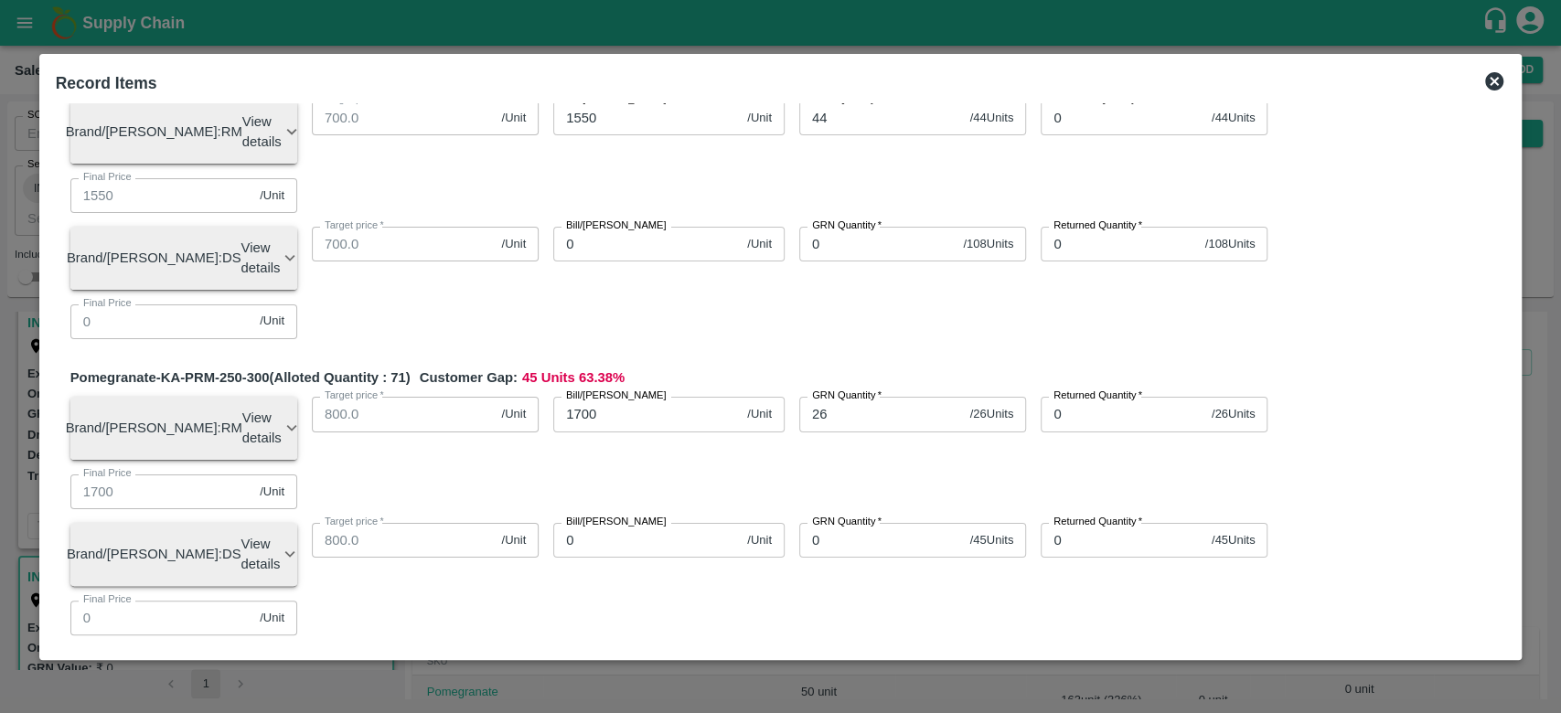
type input "900"
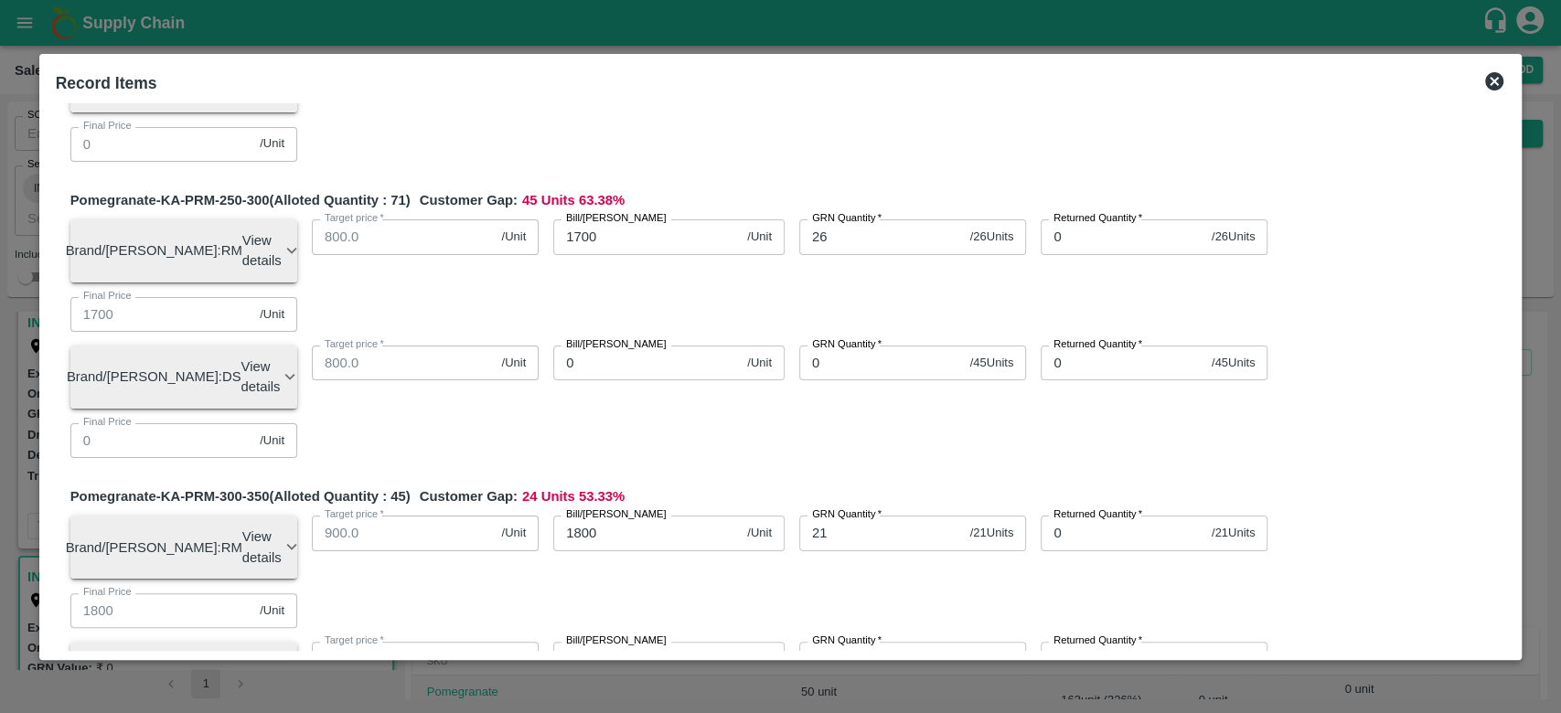
scroll to position [1171, 0]
type input "6"
type input "700"
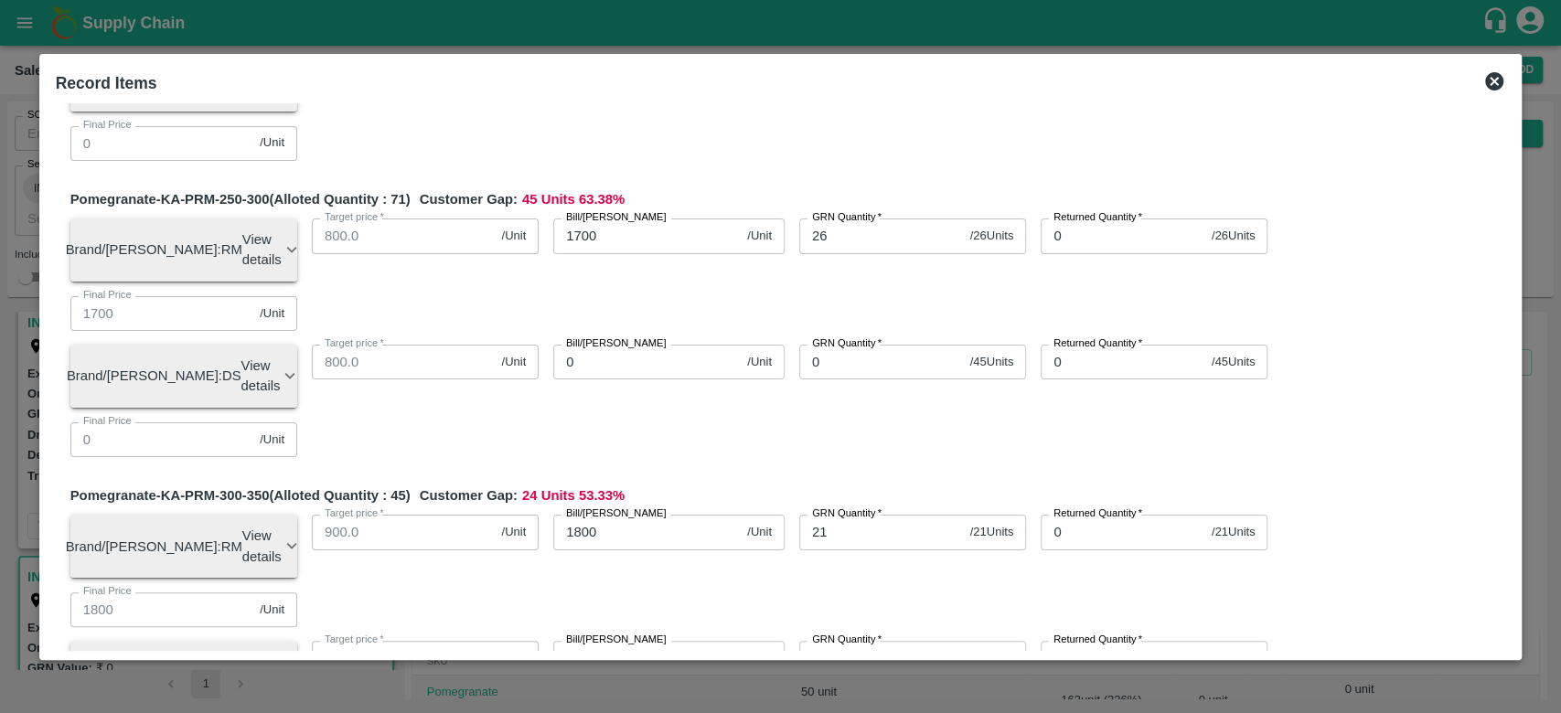
click at [736, 394] on div "Pomegranate-KA-PRM-100-150 (Alloted Quantity : 163 ) Customer Gap: 52 Units 31.…" at bounding box center [781, 323] width 1451 height 2668
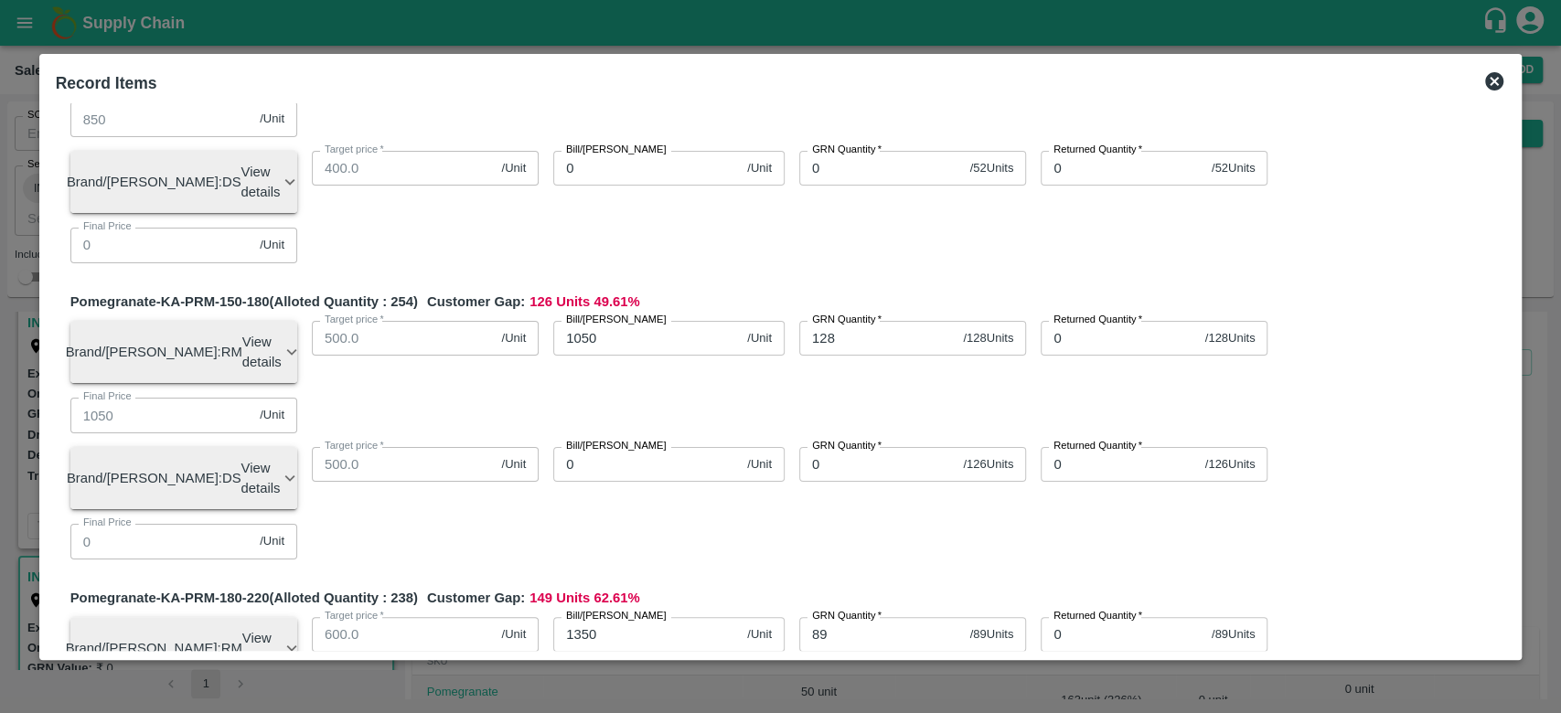
scroll to position [0, 0]
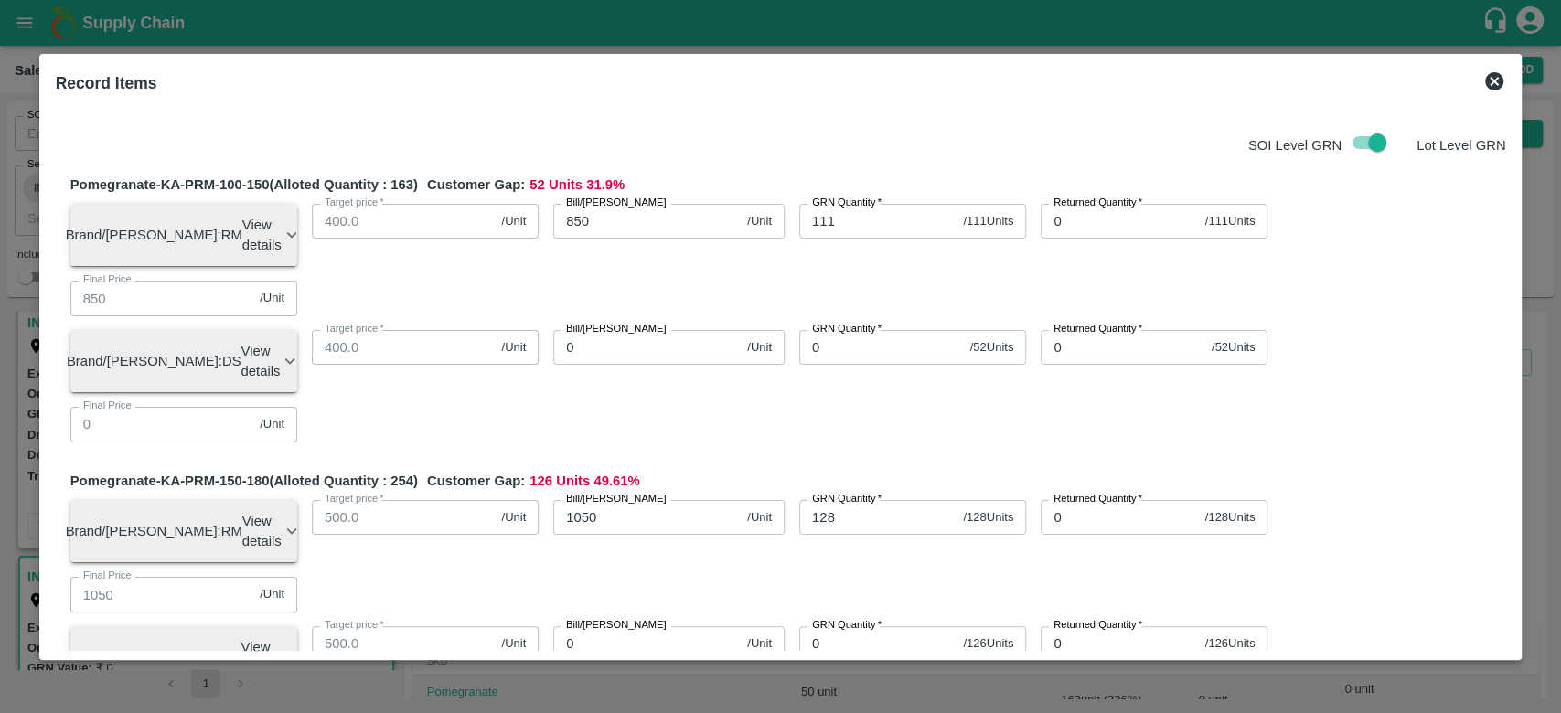
click at [867, 330] on input "0" at bounding box center [881, 347] width 164 height 35
type input "52"
click at [795, 333] on div "Pomegranate-KA-PRM-100-150 (Alloted Quantity : 163 ) Customer Gap: 0 Units 0 % …" at bounding box center [788, 316] width 1436 height 282
click at [615, 330] on input "0" at bounding box center [646, 347] width 187 height 35
type input "800"
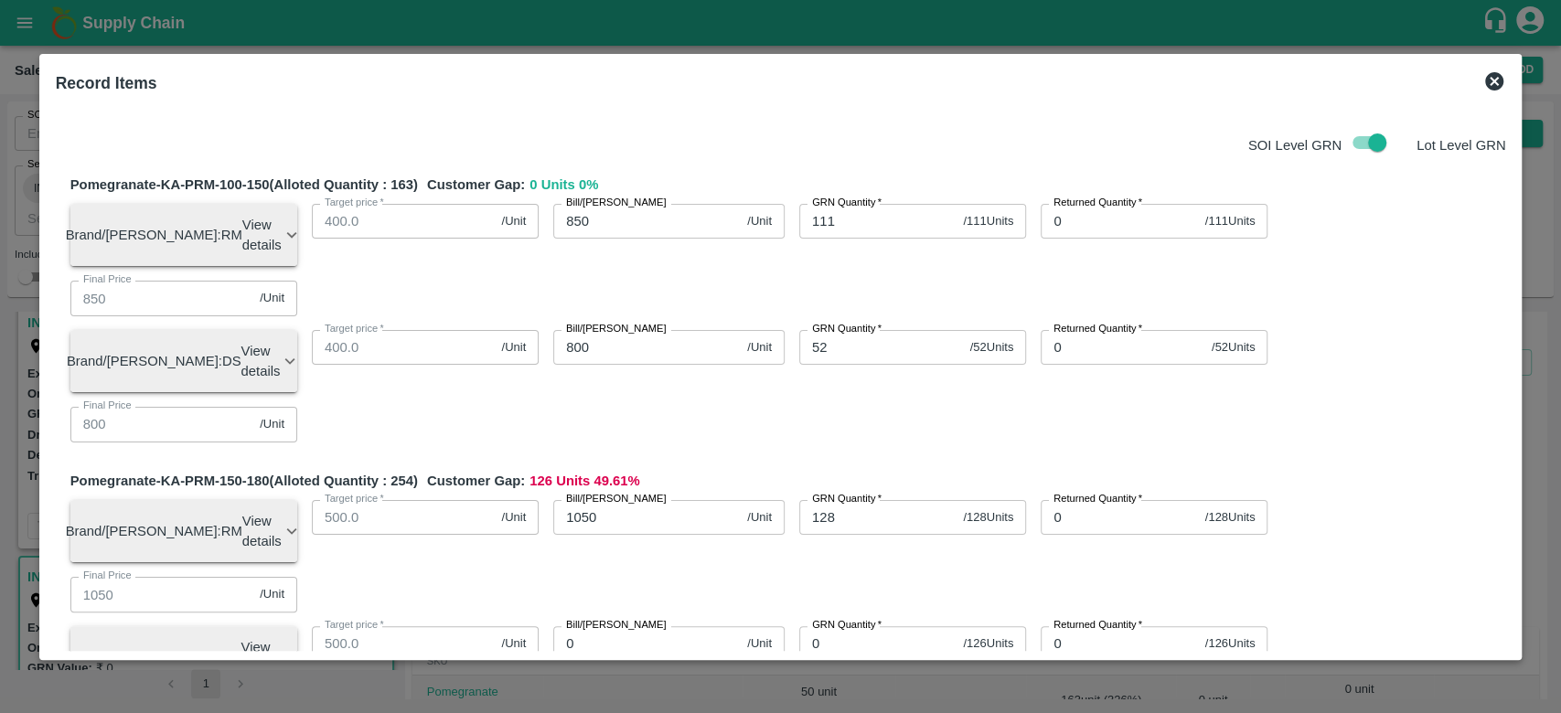
click at [666, 342] on div "Pomegranate-KA-PRM-100-150 (Alloted Quantity : 163 ) Customer Gap: 0 Units 0 % …" at bounding box center [788, 316] width 1436 height 282
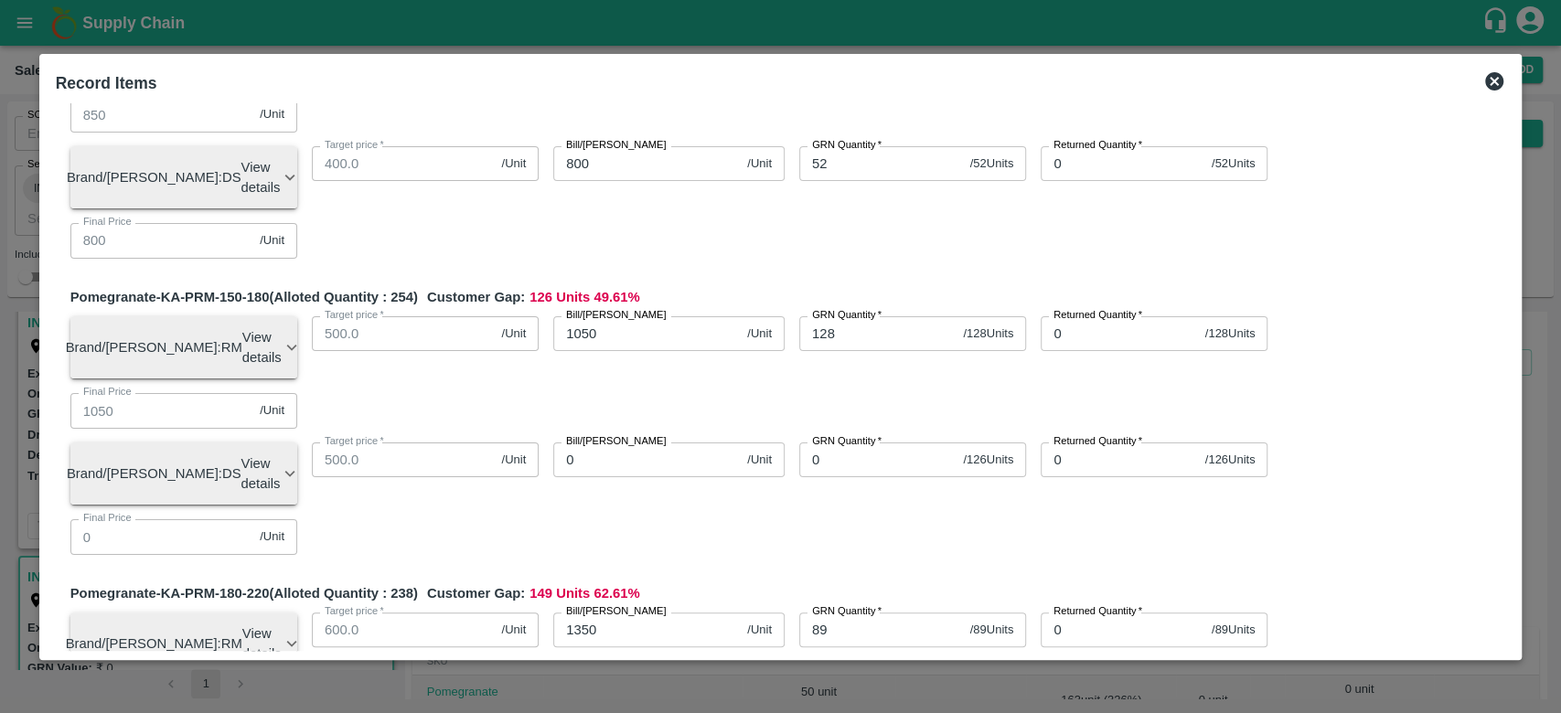
scroll to position [195, 0]
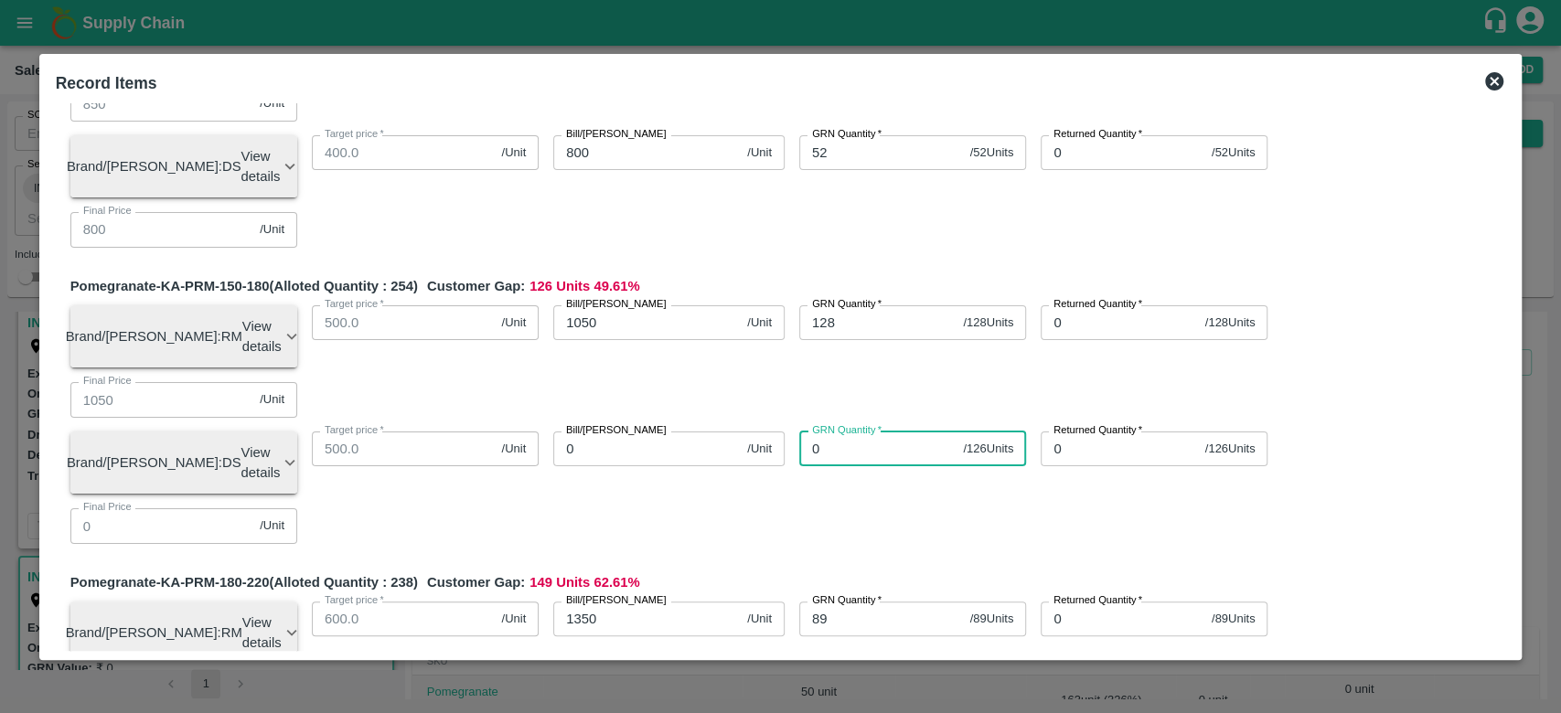
click at [839, 432] on input "0" at bounding box center [877, 449] width 156 height 35
type input "126"
click at [827, 331] on div "Pomegranate-KA-PRM-150-180 (Alloted Quantity : 254 ) Customer Gap: 0 Units 0 % …" at bounding box center [788, 417] width 1436 height 282
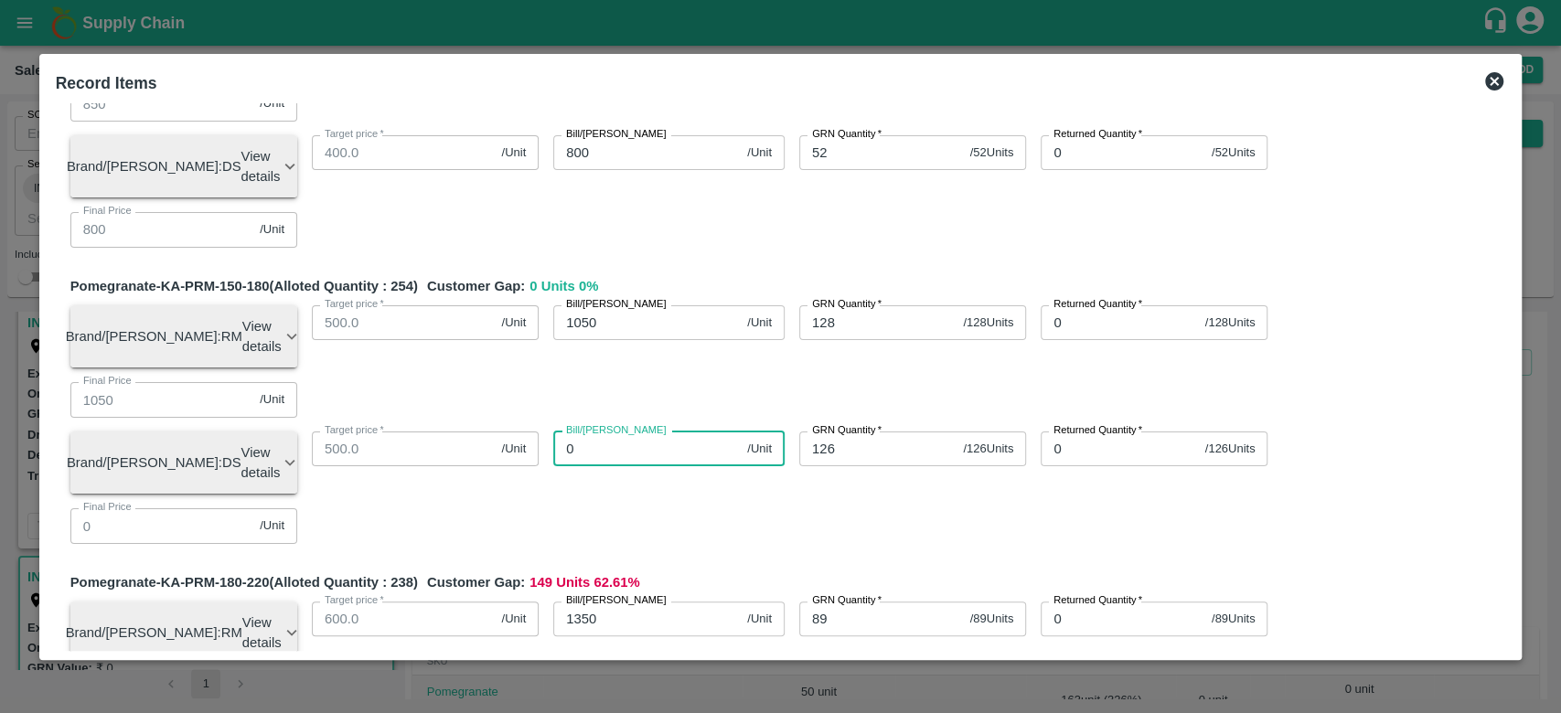
click at [596, 432] on input "0" at bounding box center [646, 449] width 187 height 35
type input "1100"
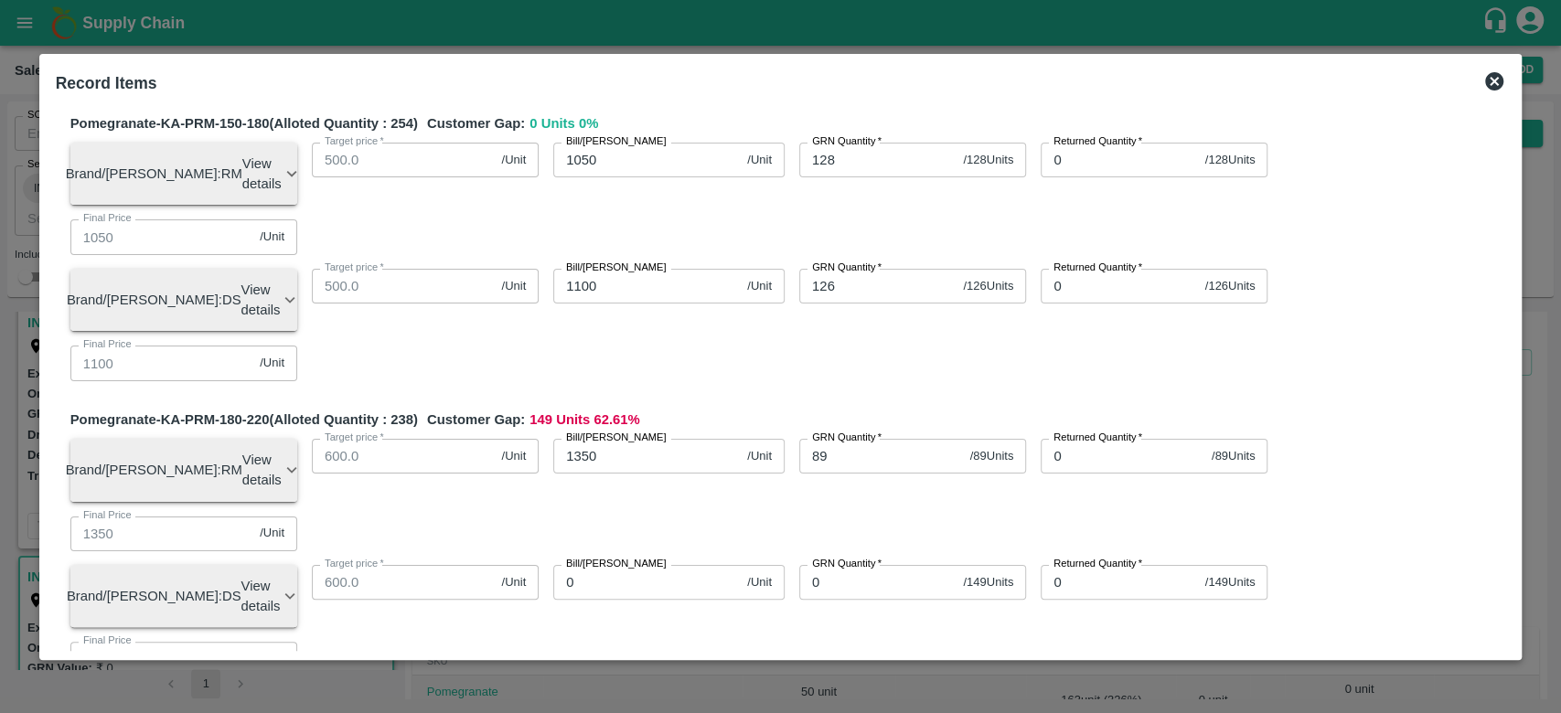
scroll to position [359, 0]
click at [842, 564] on input "0" at bounding box center [877, 581] width 156 height 35
type input "149"
click at [656, 564] on input "0" at bounding box center [646, 581] width 187 height 35
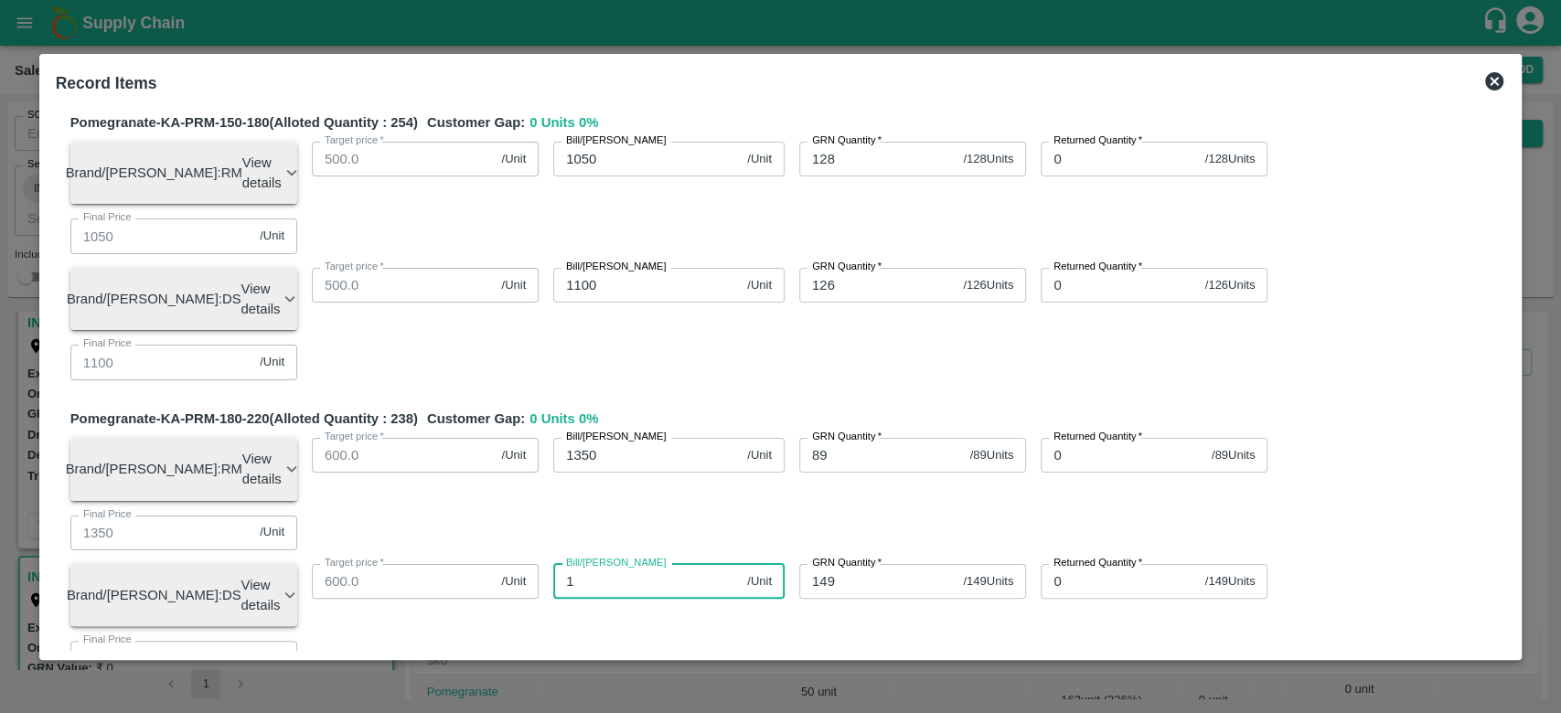
type input "11"
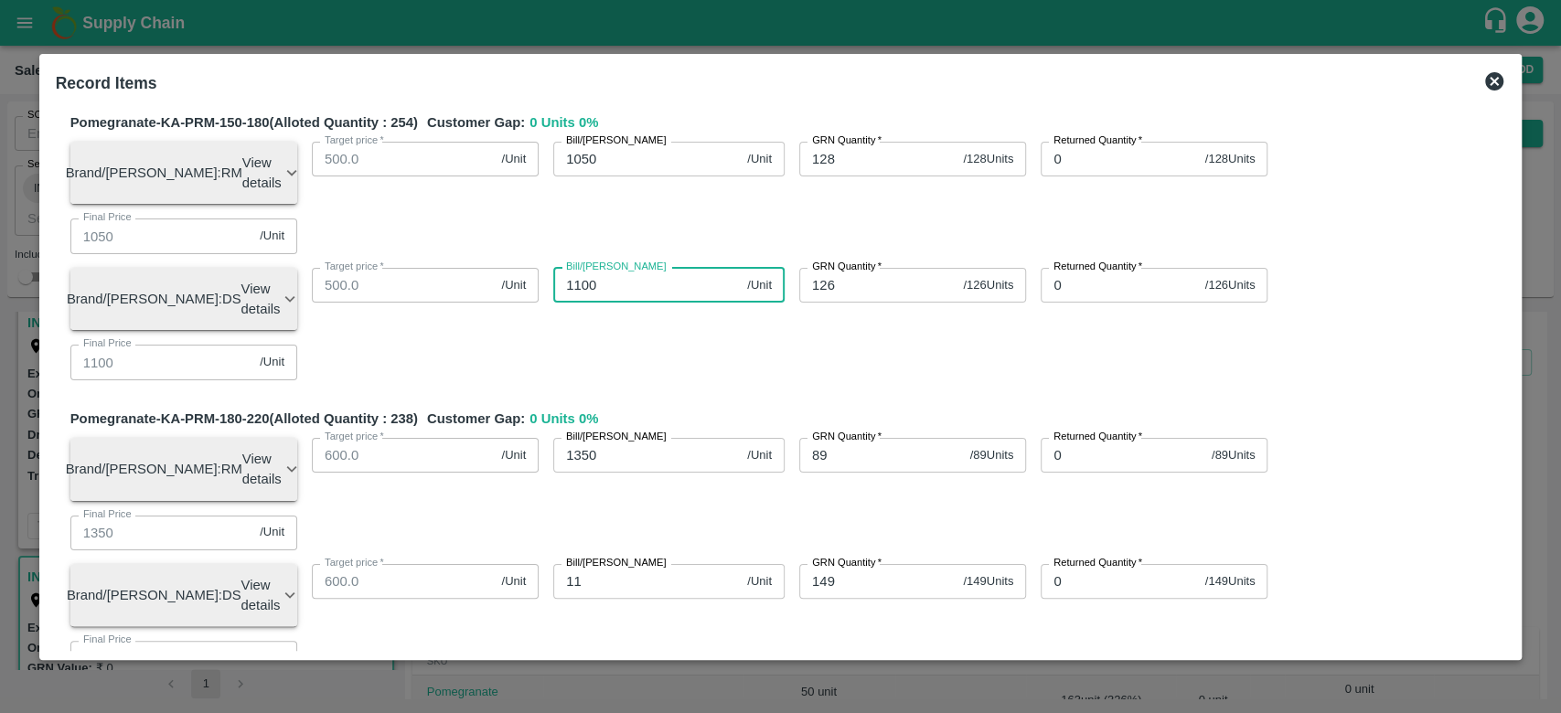
click at [608, 268] on input "1100" at bounding box center [646, 285] width 187 height 35
type input "1"
type input "950"
click at [632, 166] on div "Pomegranate-KA-PRM-150-180 (Alloted Quantity : 254 ) Customer Gap: 0 Units 0 % …" at bounding box center [788, 254] width 1436 height 282
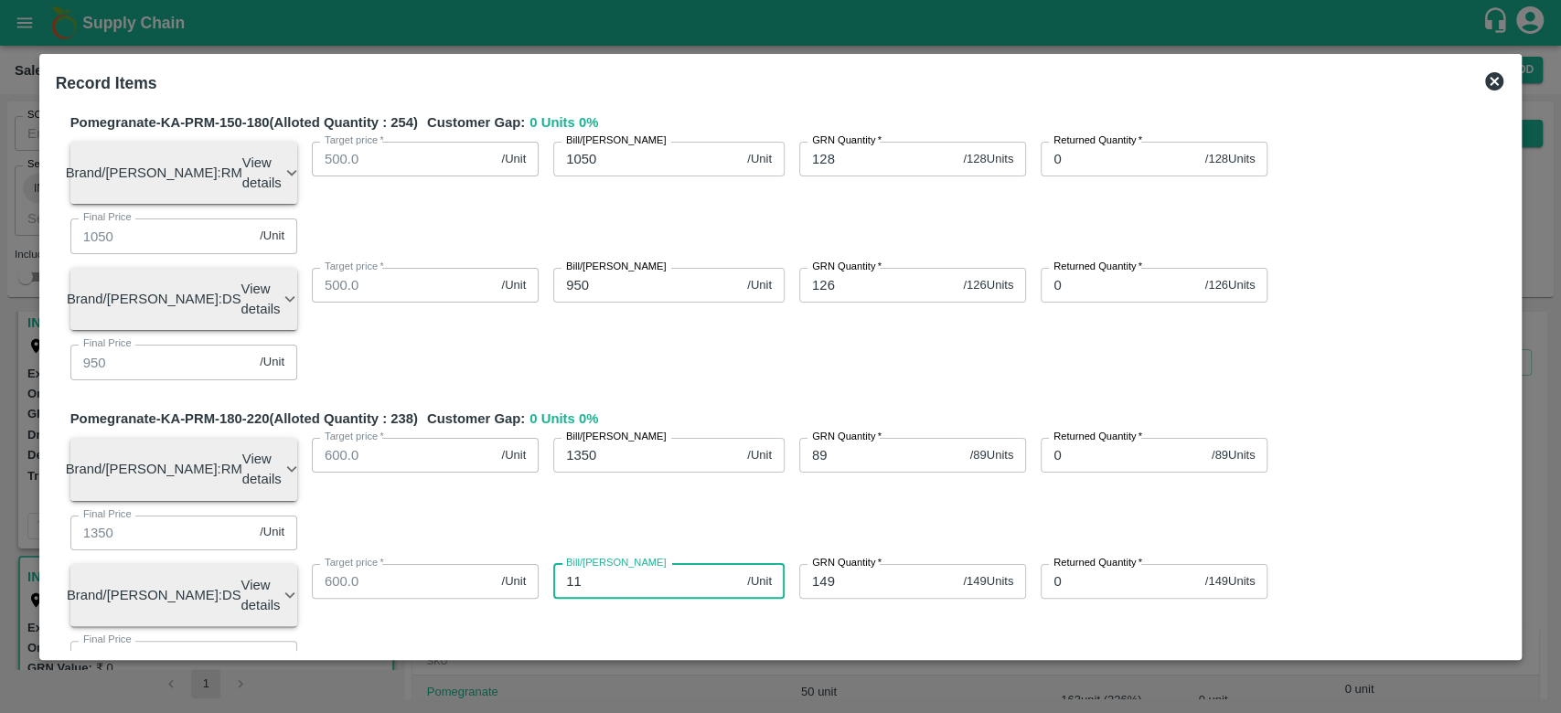
click at [602, 564] on input "11" at bounding box center [646, 581] width 187 height 35
type input "1100"
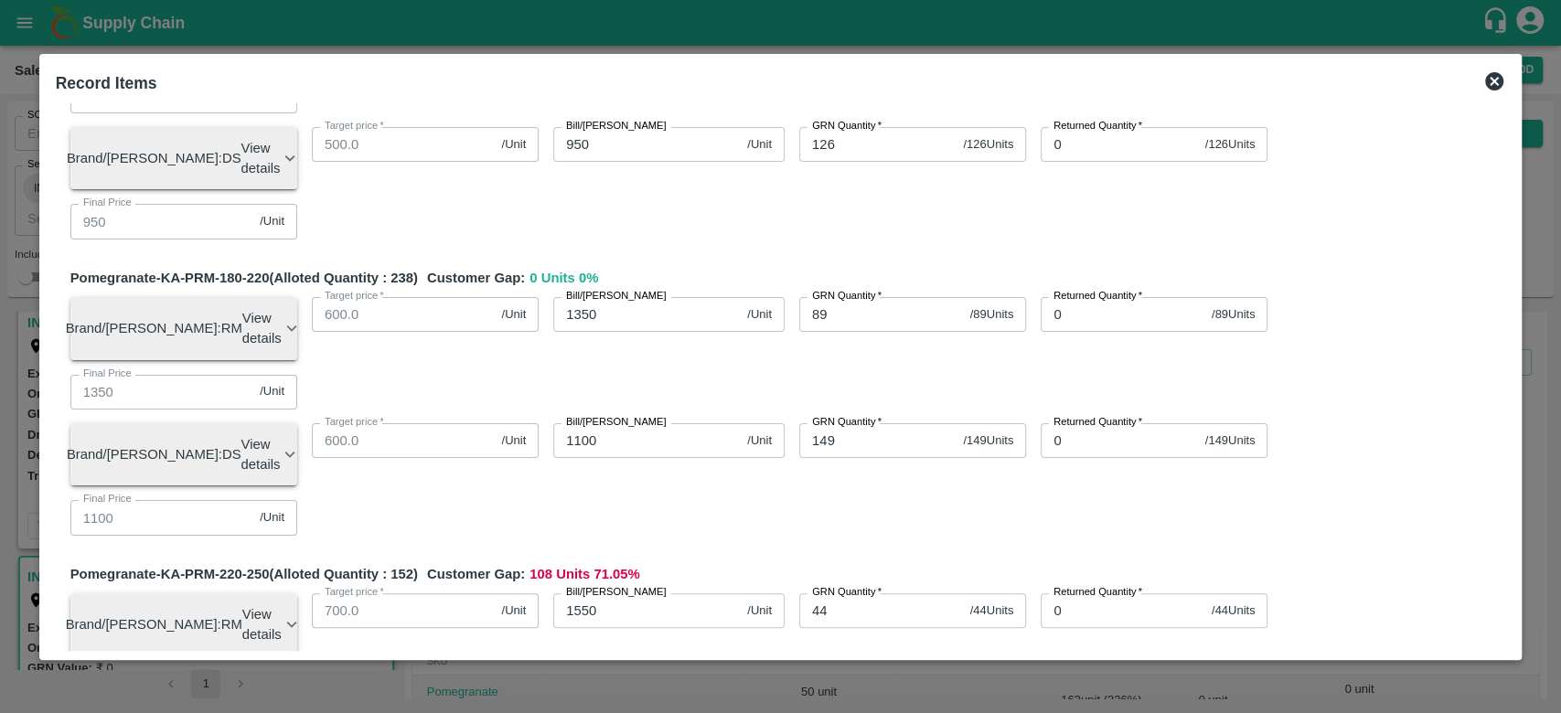
scroll to position [527, 0]
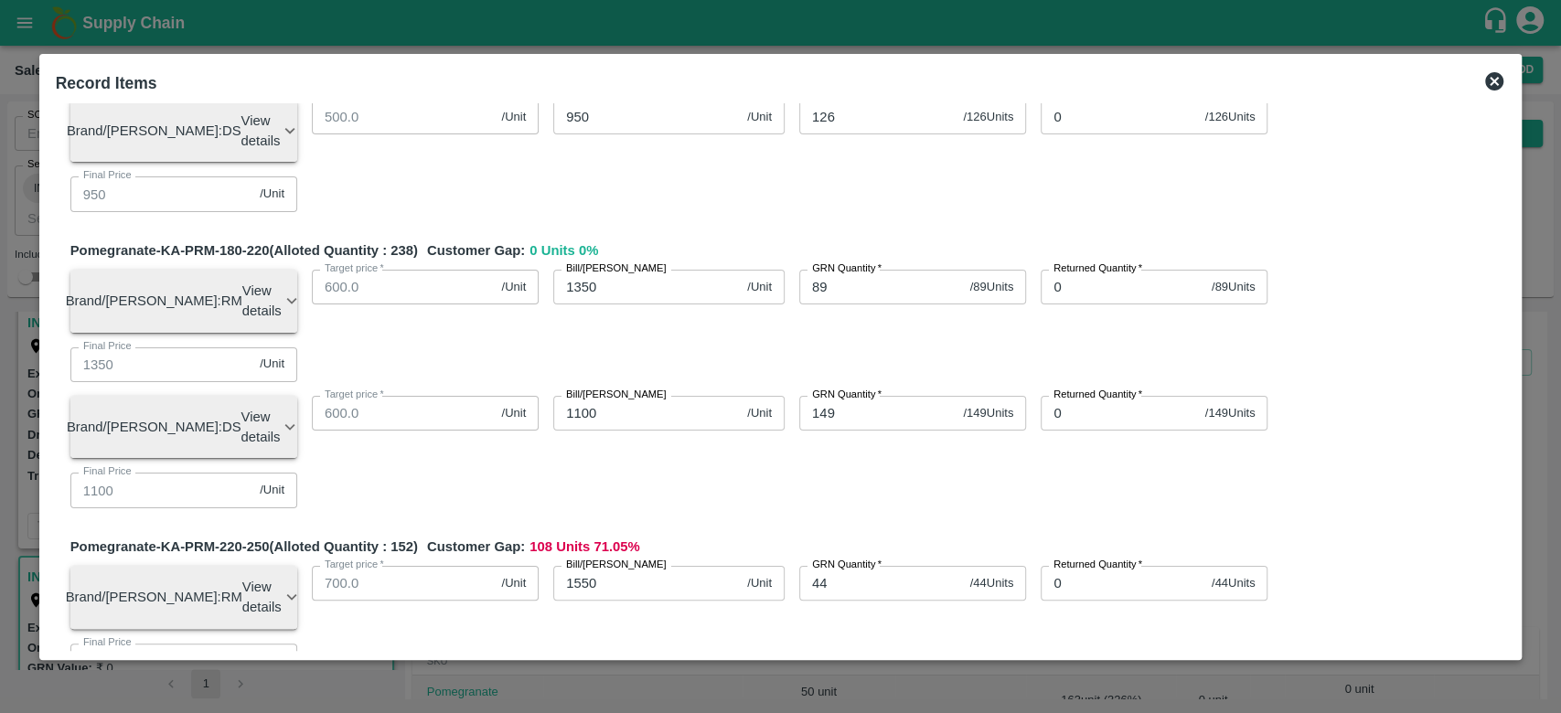
click at [863, 692] on input "0" at bounding box center [877, 709] width 156 height 35
type input "108"
click at [698, 537] on div "Pomegranate-KA-PRM-220-250 (Alloted Quantity : 152 ) Customer Gap: 0 Units 0 % …" at bounding box center [788, 678] width 1436 height 282
click at [642, 692] on input "0" at bounding box center [646, 709] width 187 height 35
type input "1250"
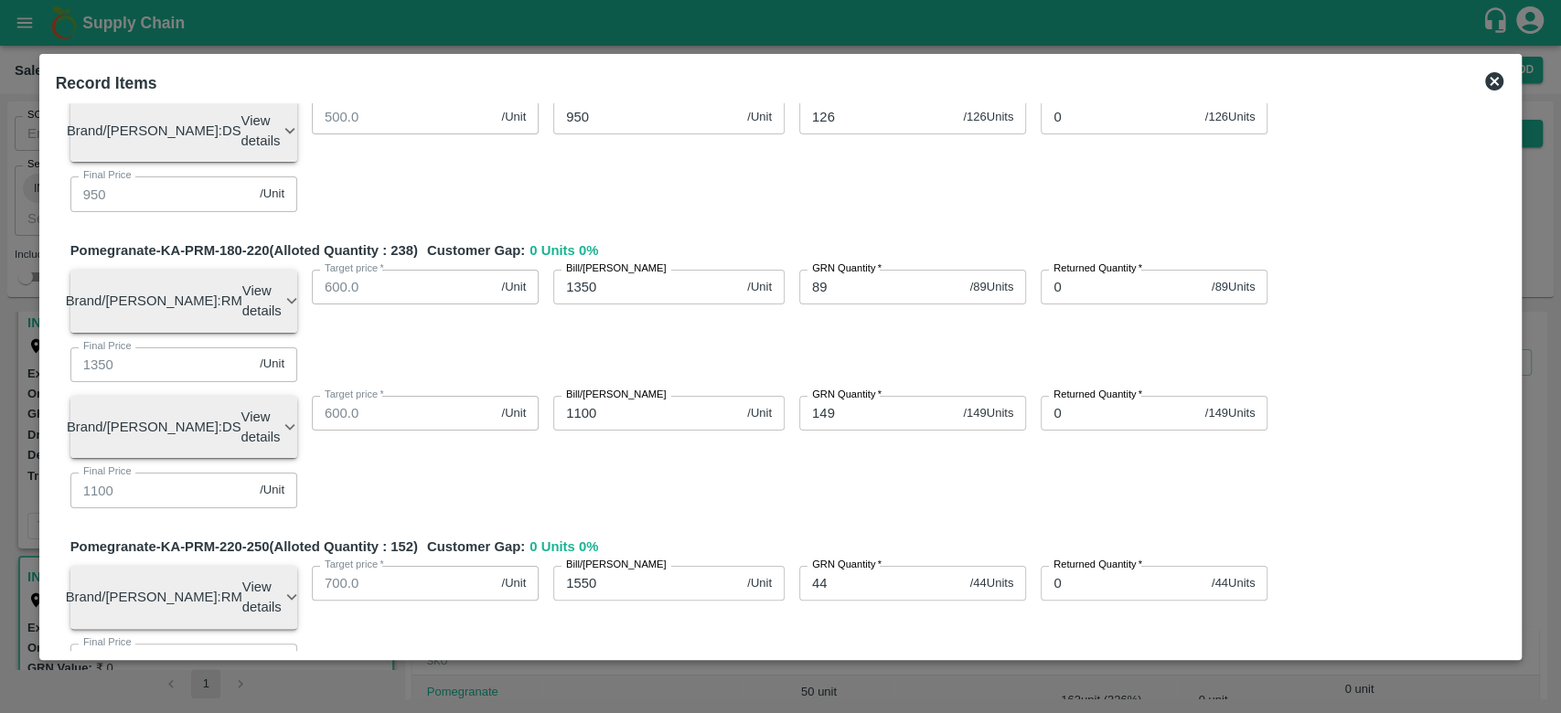
type input "1250"
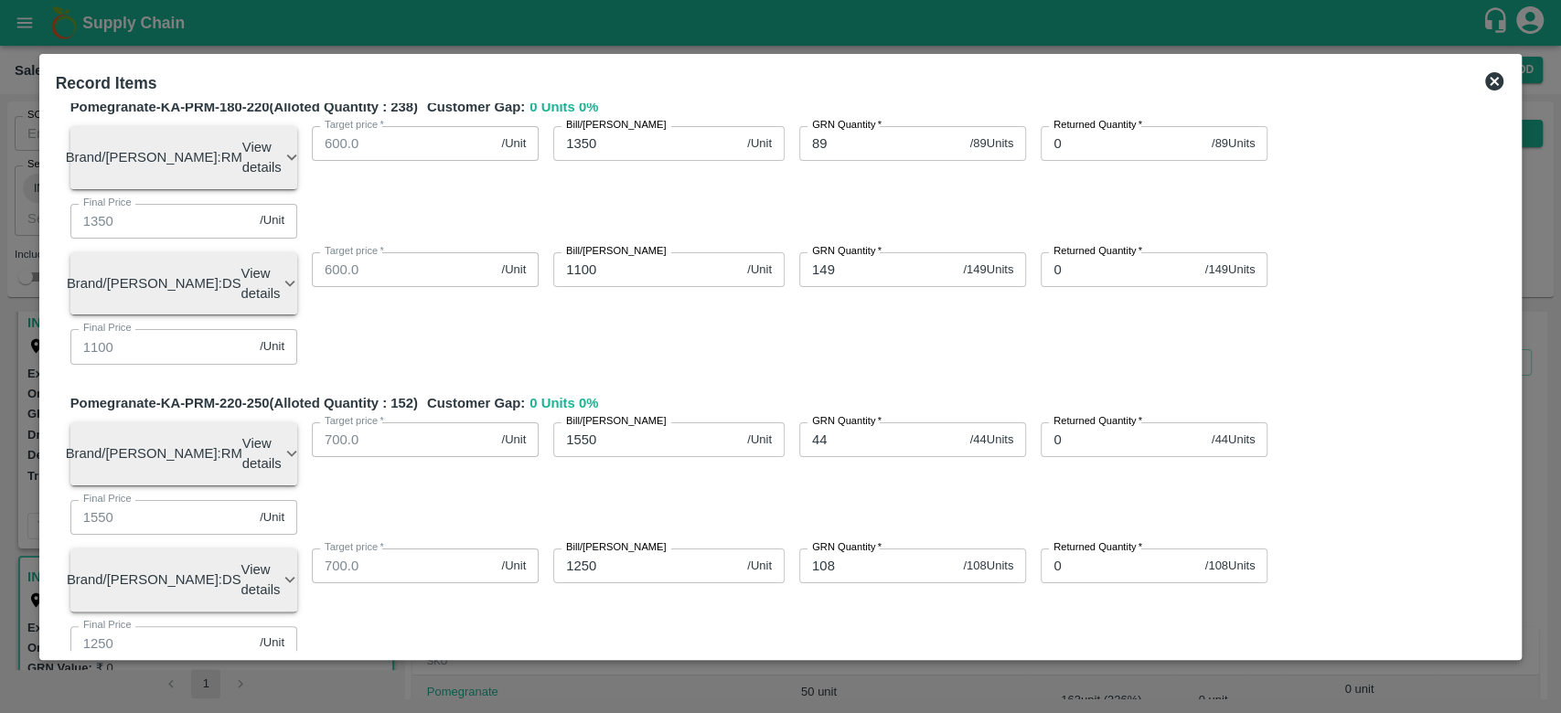
scroll to position [673, 0]
type input "45"
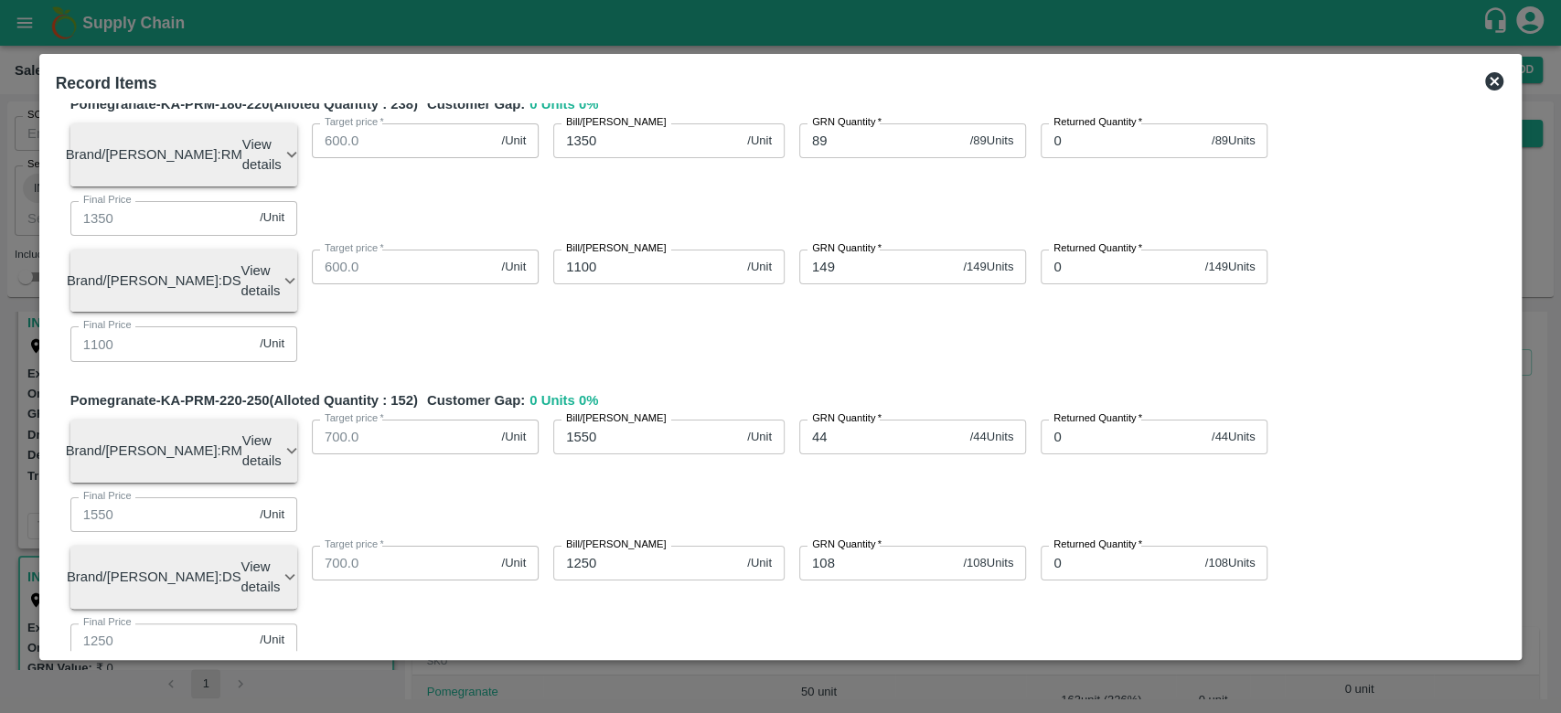
type input "13"
type input "1350"
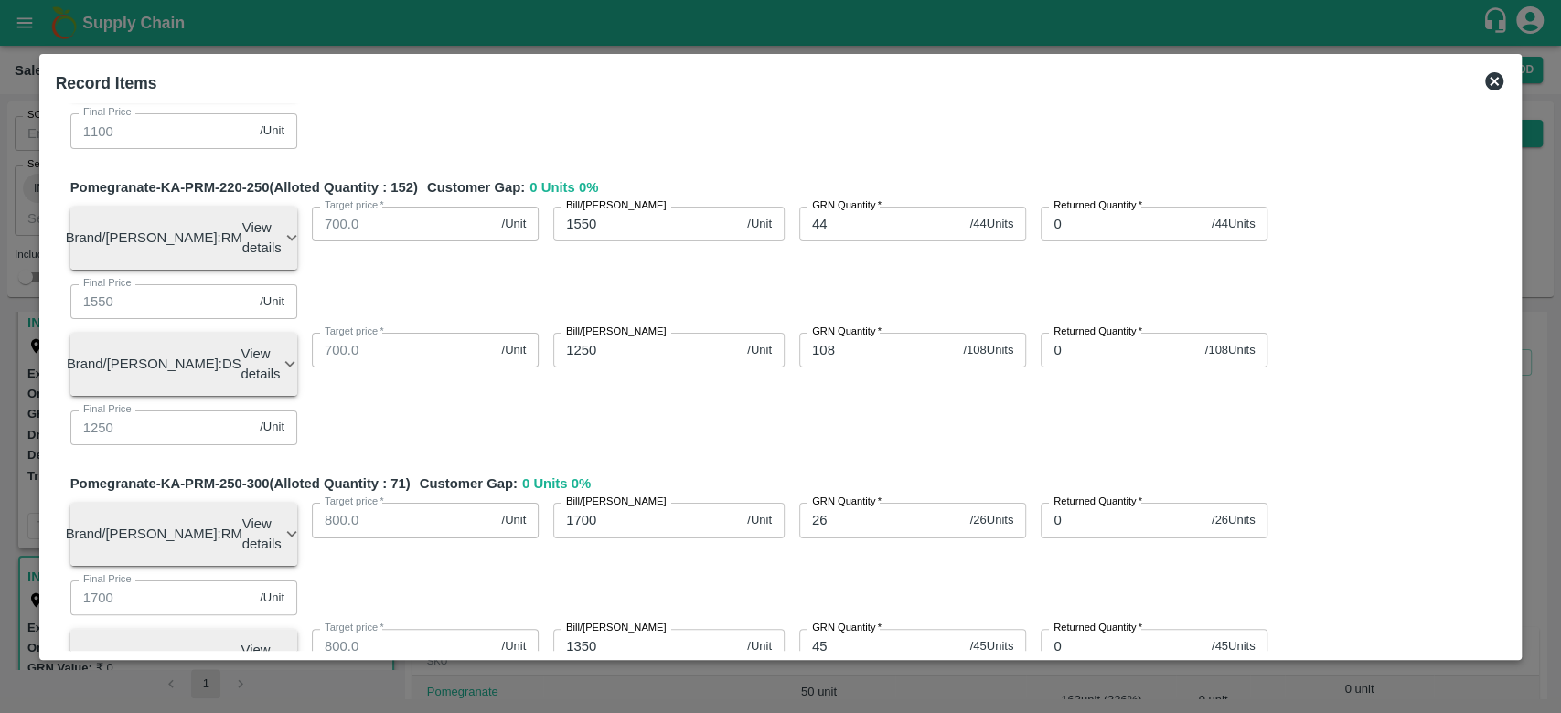
scroll to position [895, 0]
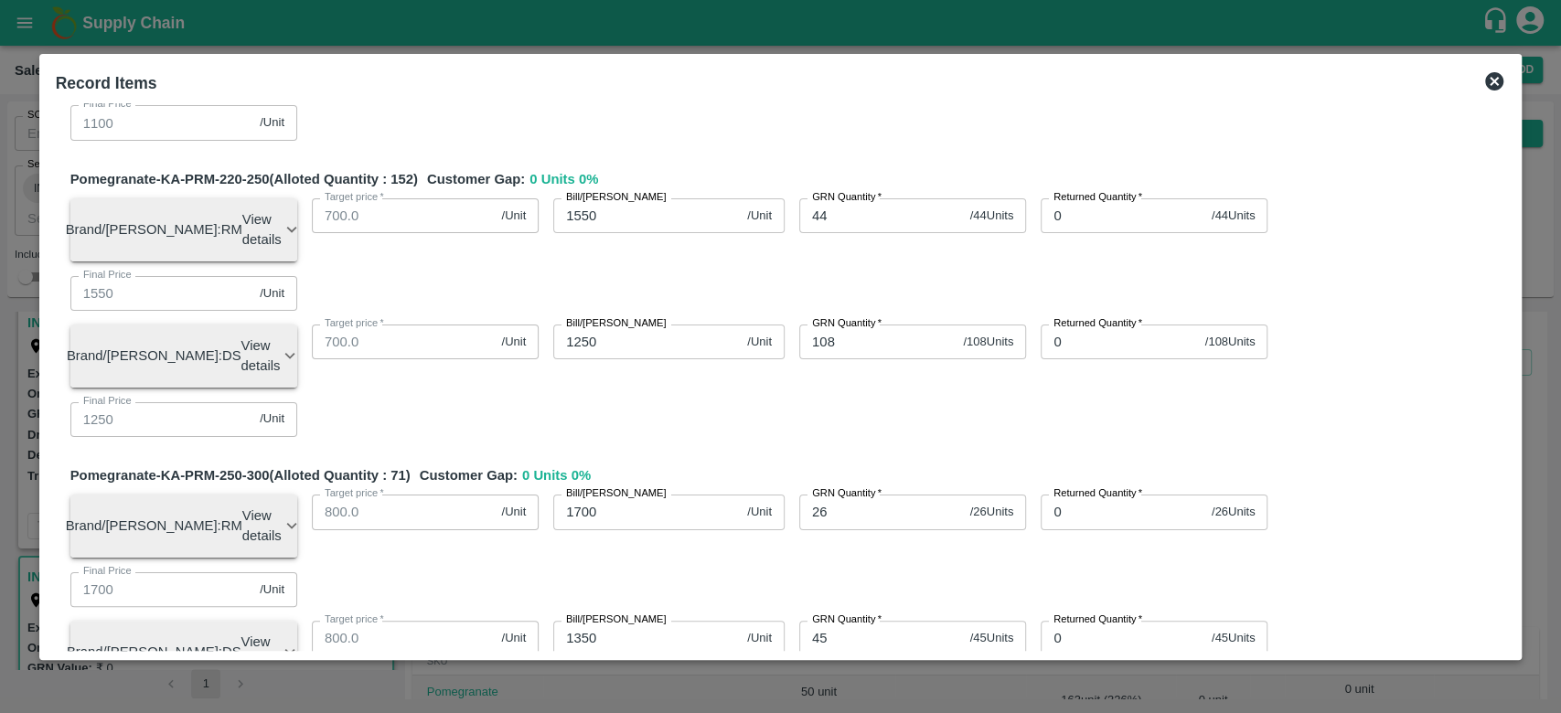
type input "24"
type input "150"
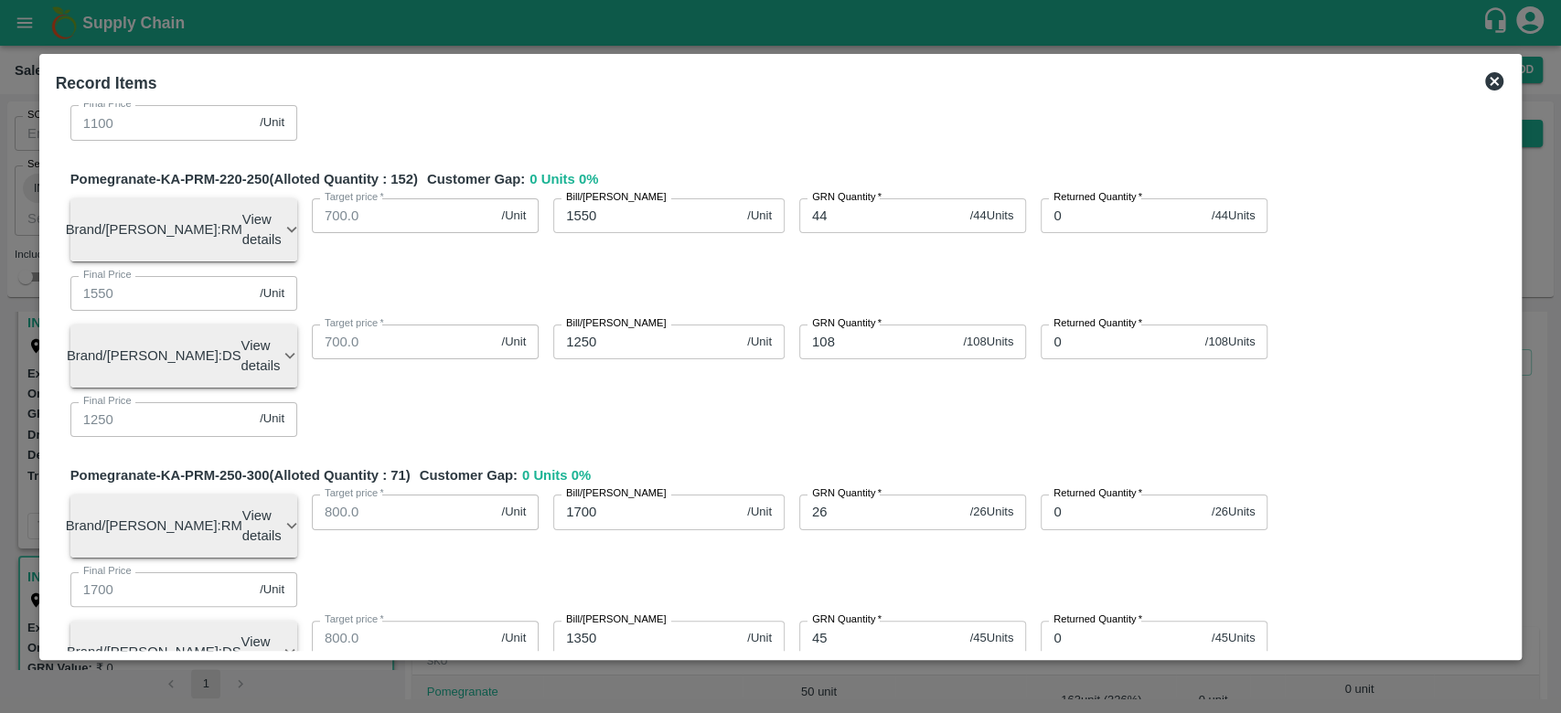
type input "1500"
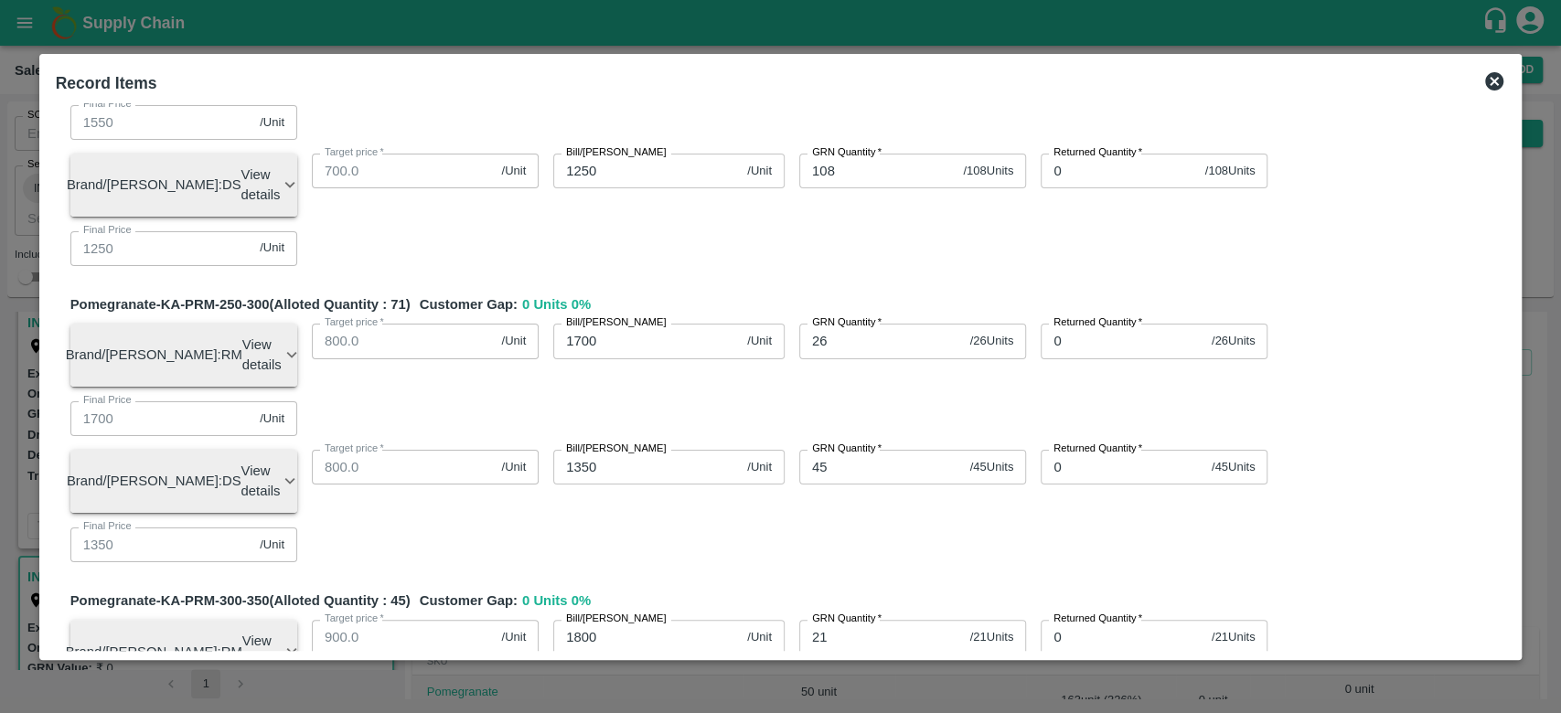
scroll to position [1067, 0]
type input "55"
type input "800"
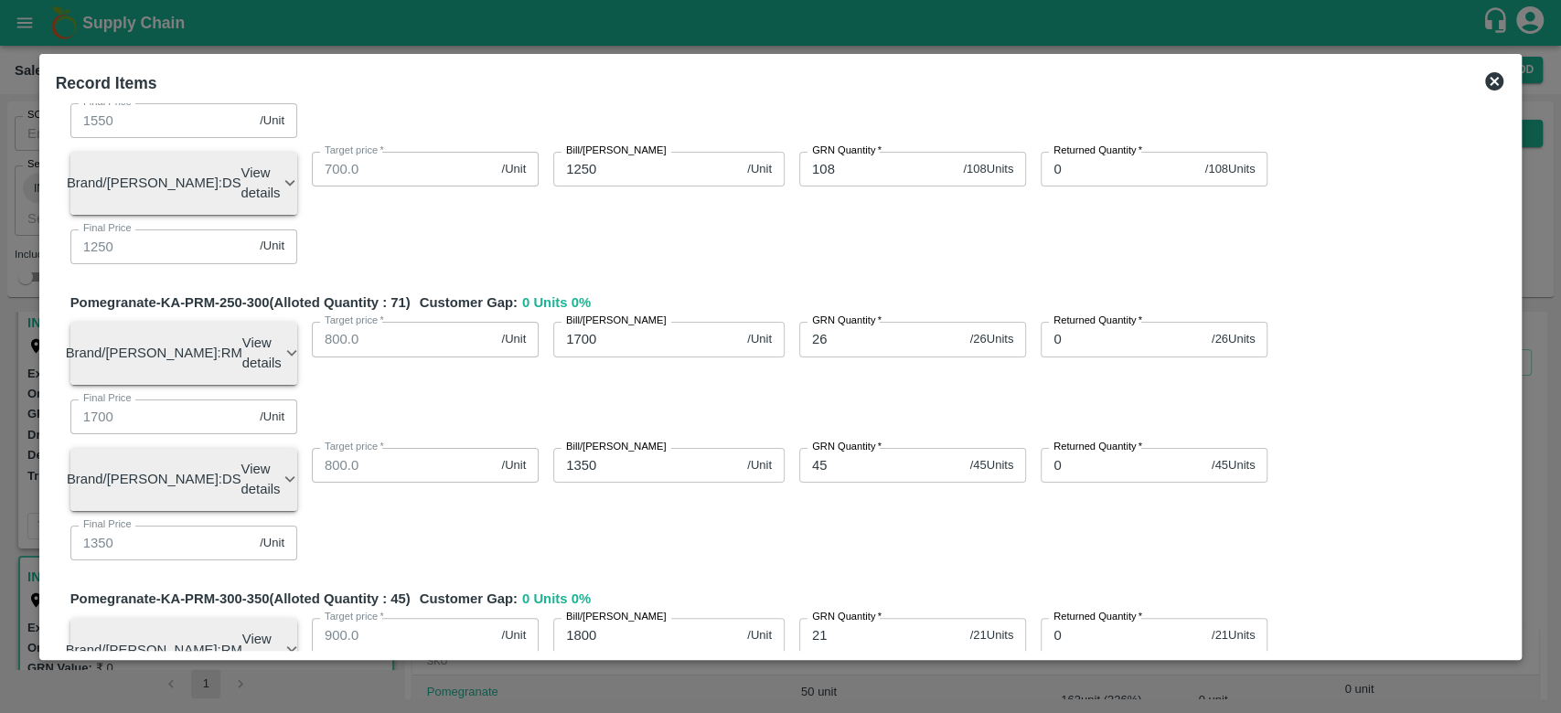
click at [801, 507] on div "Pomegranate-KA-PRM-100-150 (Alloted Quantity : 163 ) Customer Gap: 0 Units 0 % …" at bounding box center [781, 427] width 1451 height 2668
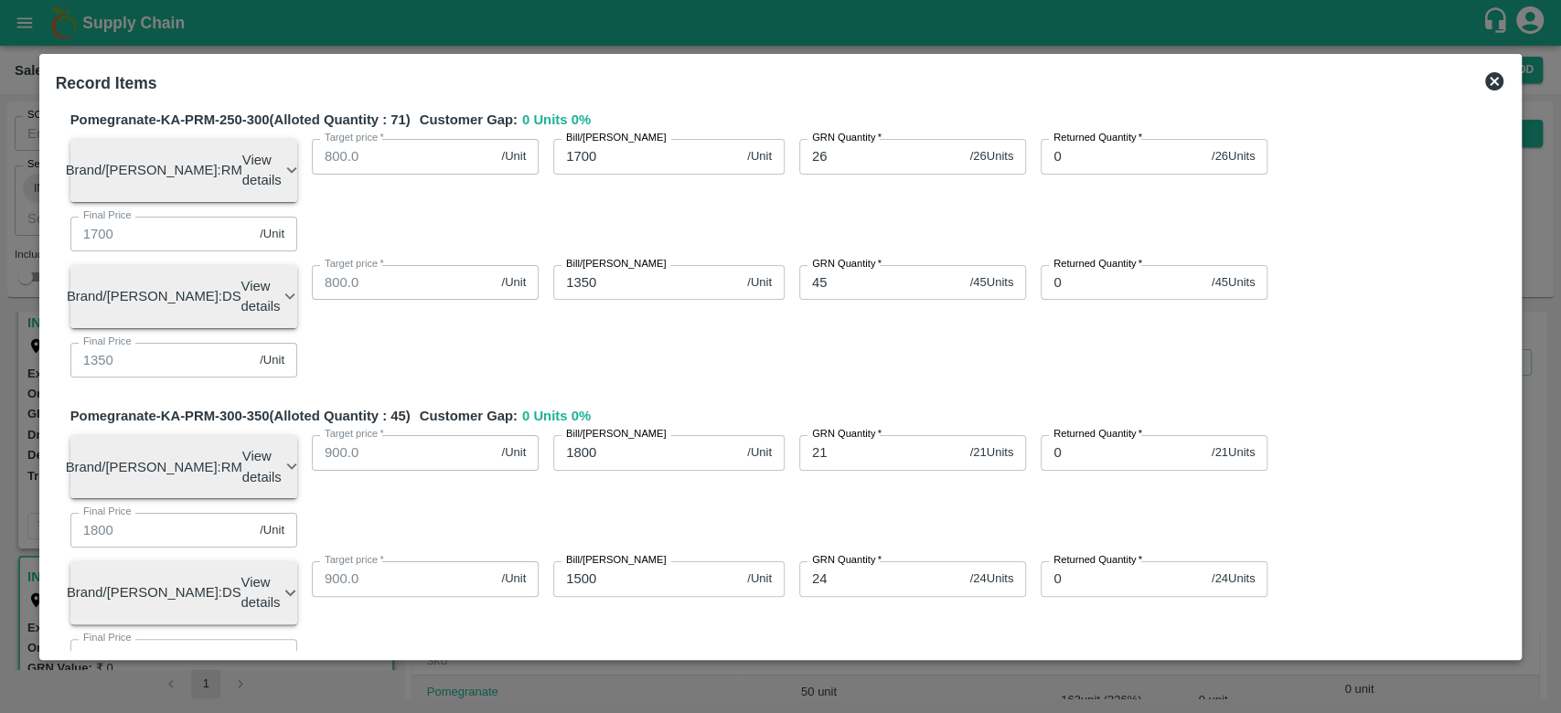
scroll to position [1255, 0]
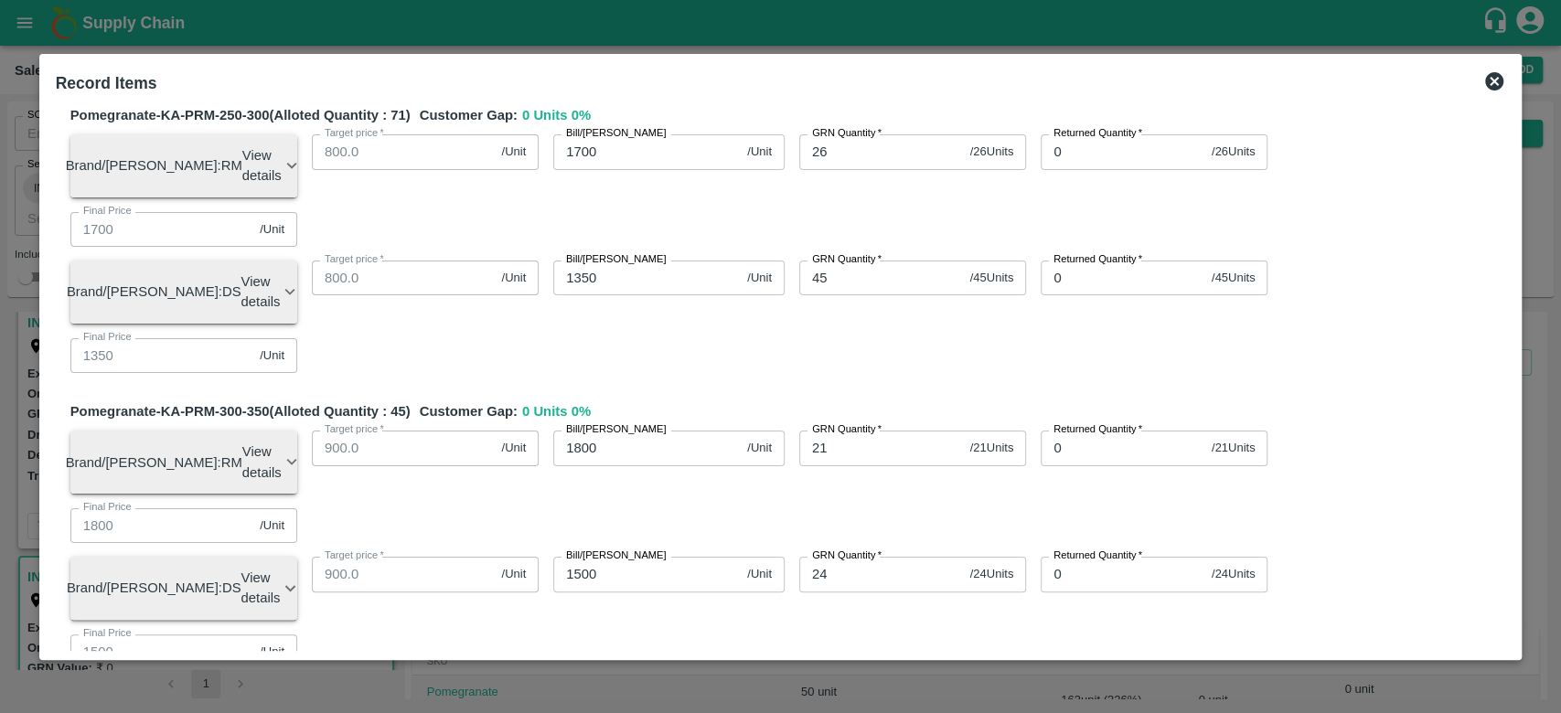
type input "14"
type input "600"
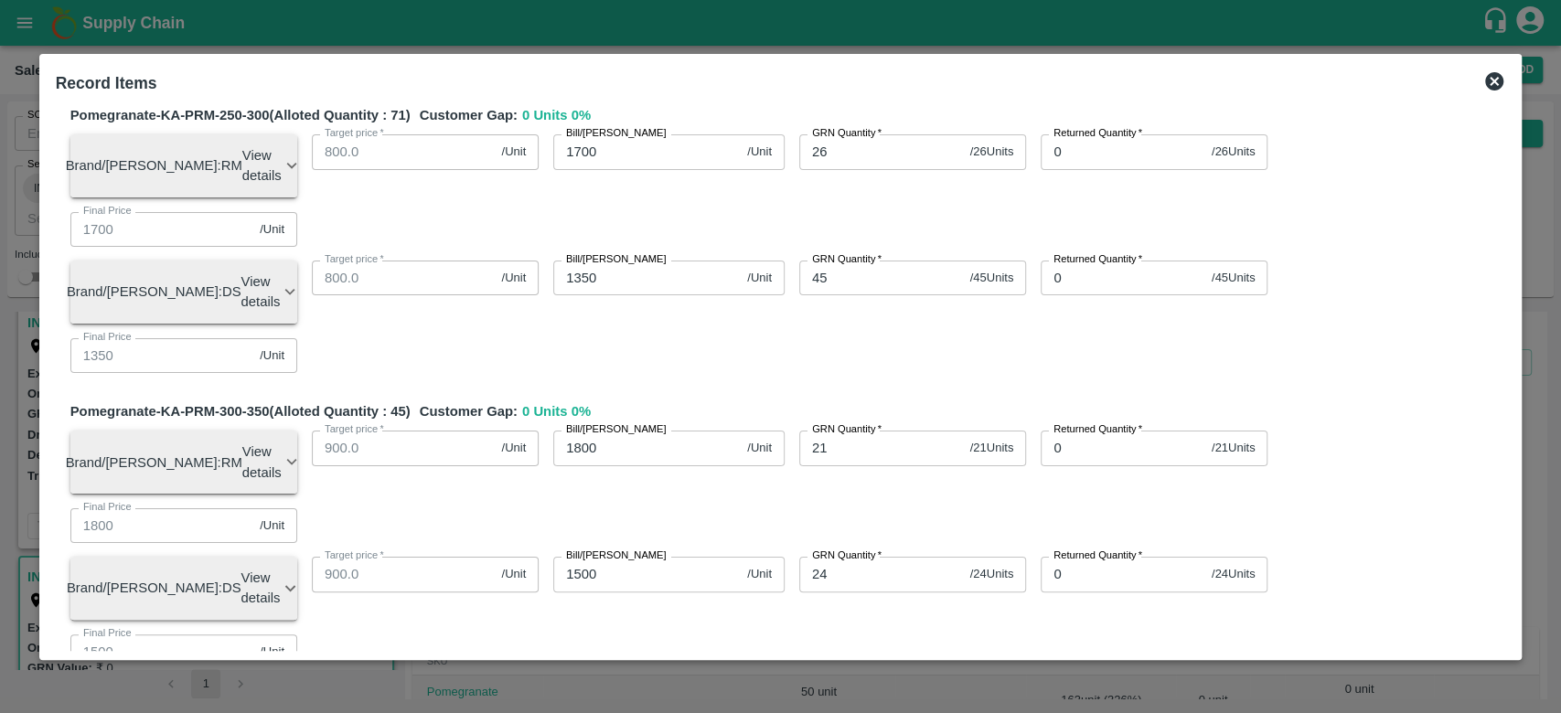
type input "600"
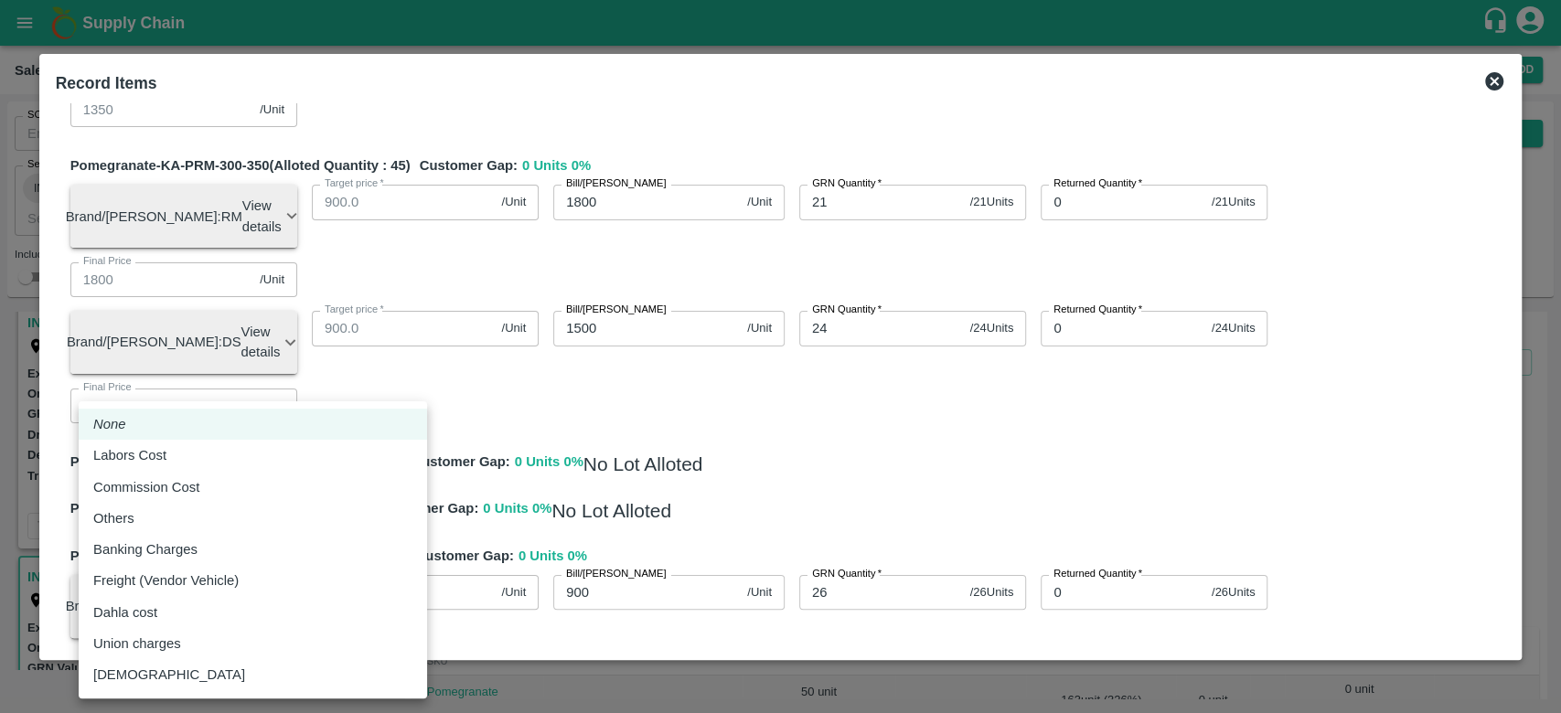
click at [388, 526] on body "Supply Chain Sales Orders Direct Customer Add SO ID SO ID Start Date Start Date…" at bounding box center [780, 356] width 1561 height 713
click at [220, 509] on div "Others" at bounding box center [252, 519] width 319 height 20
type input "Others"
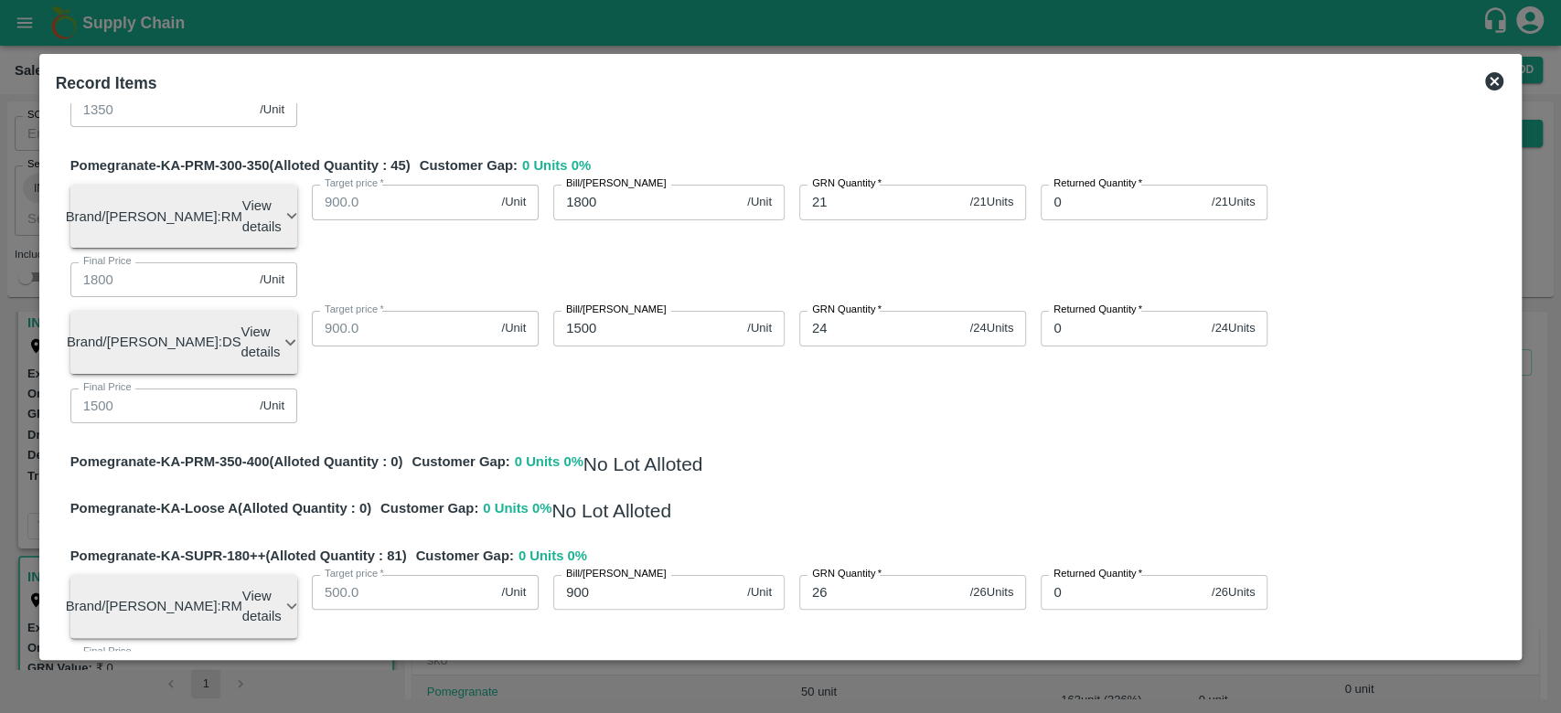
type input "1"
type input "849.99902"
type input "1049.99902"
type input "1349.99902"
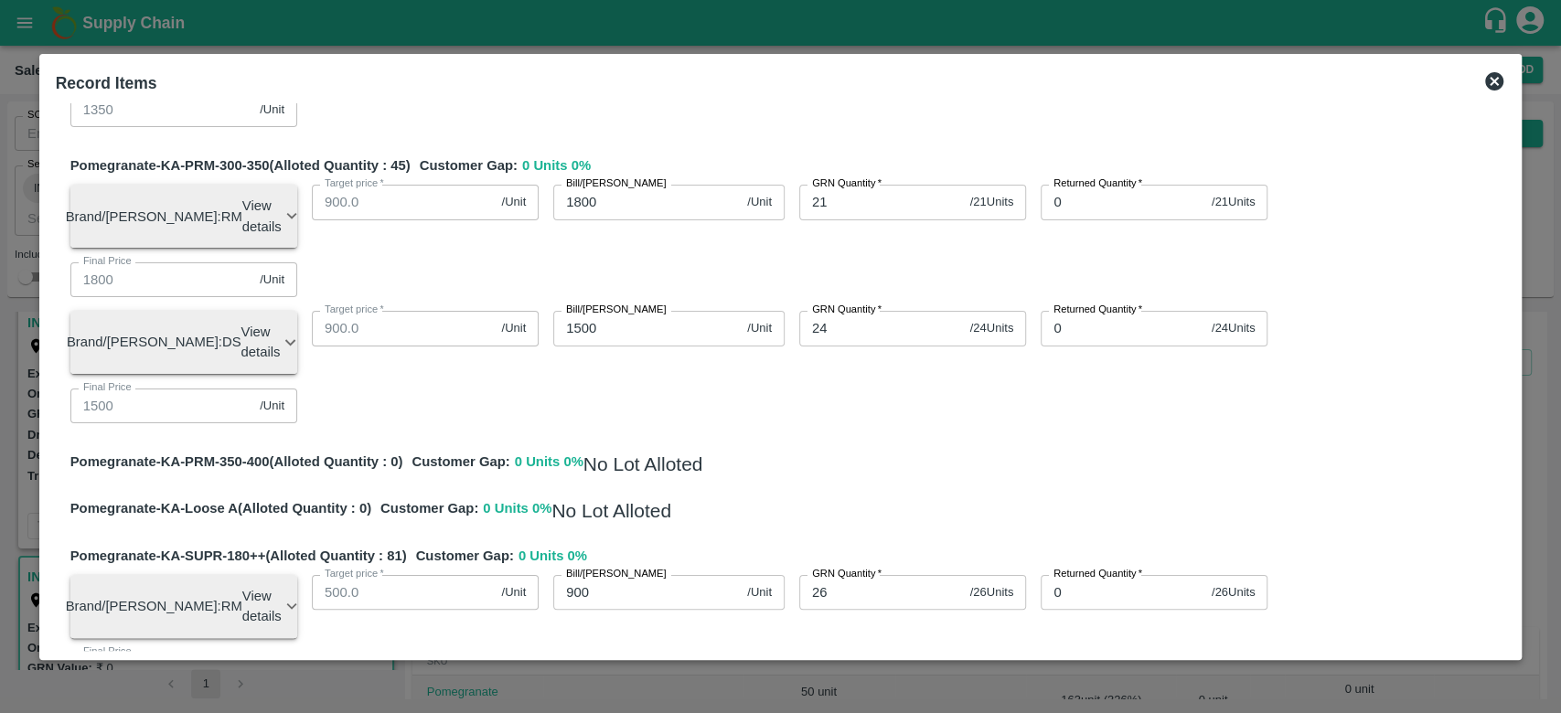
type input "1549.99902"
type input "1699.99902"
type input "1799.99902"
type input "899.99902"
type input "699.99902"
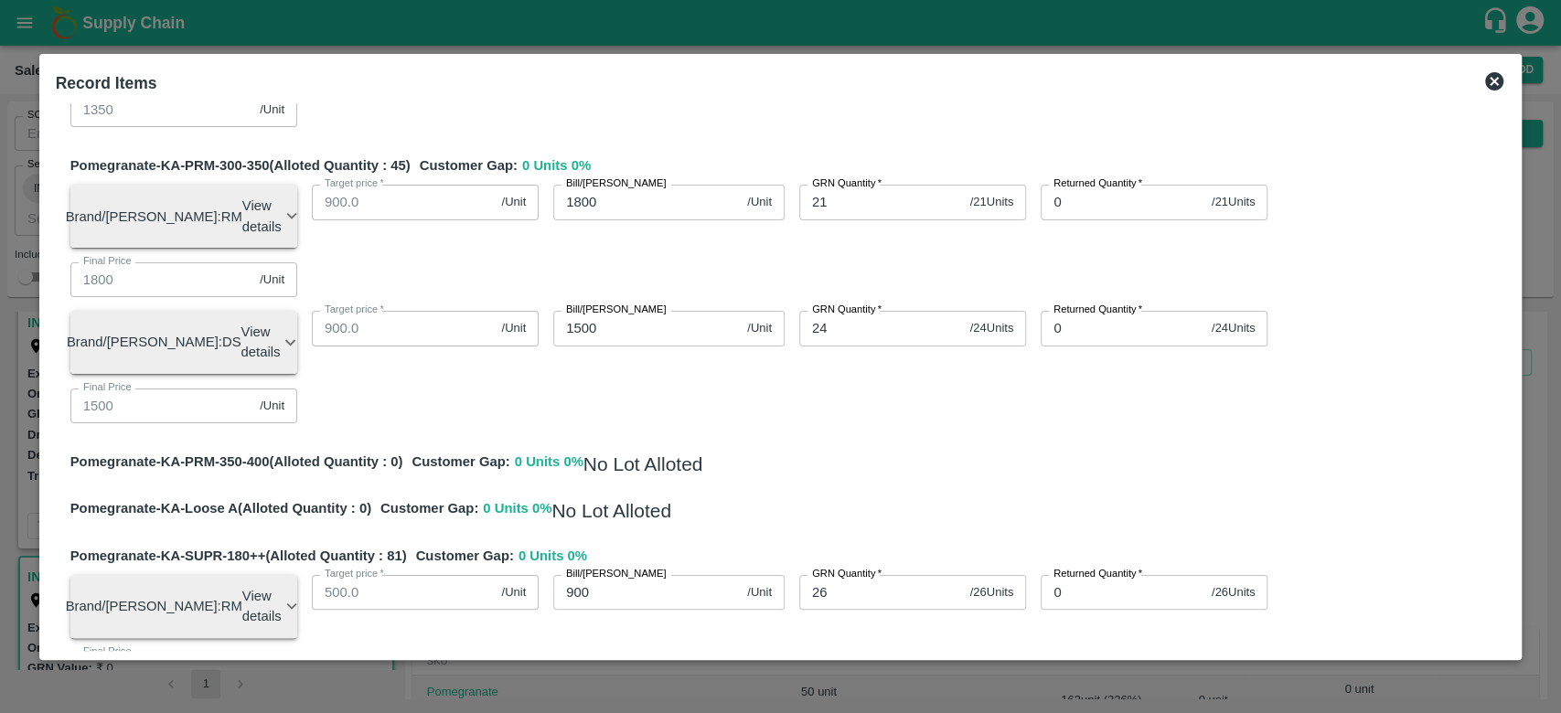
type input "799.99902"
type input "1099.99902"
type input "949.99902"
type input "1249.99902"
type input "1349.99902"
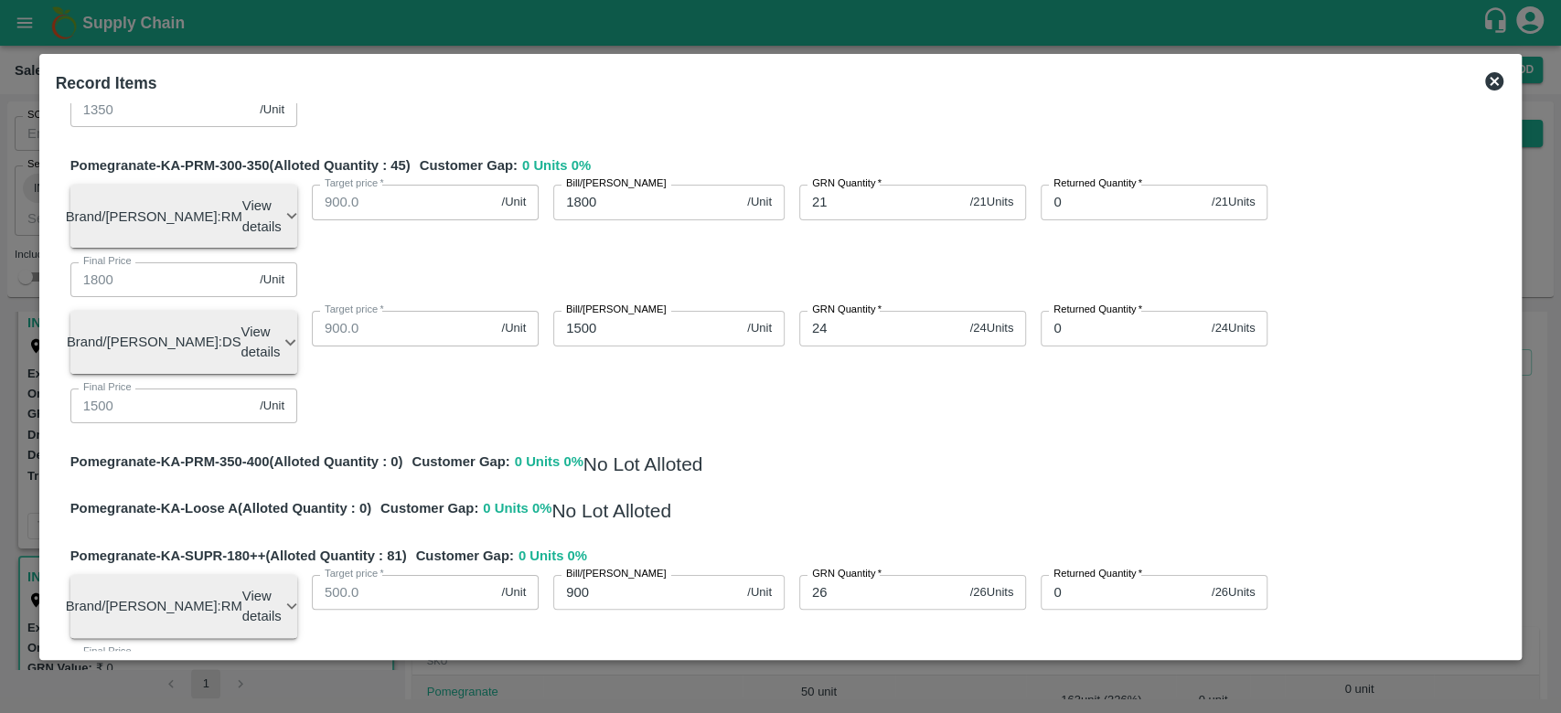
type input "1499.99902"
type input "799.99902"
type input "599.99902"
type input "0.00098"
type input "16"
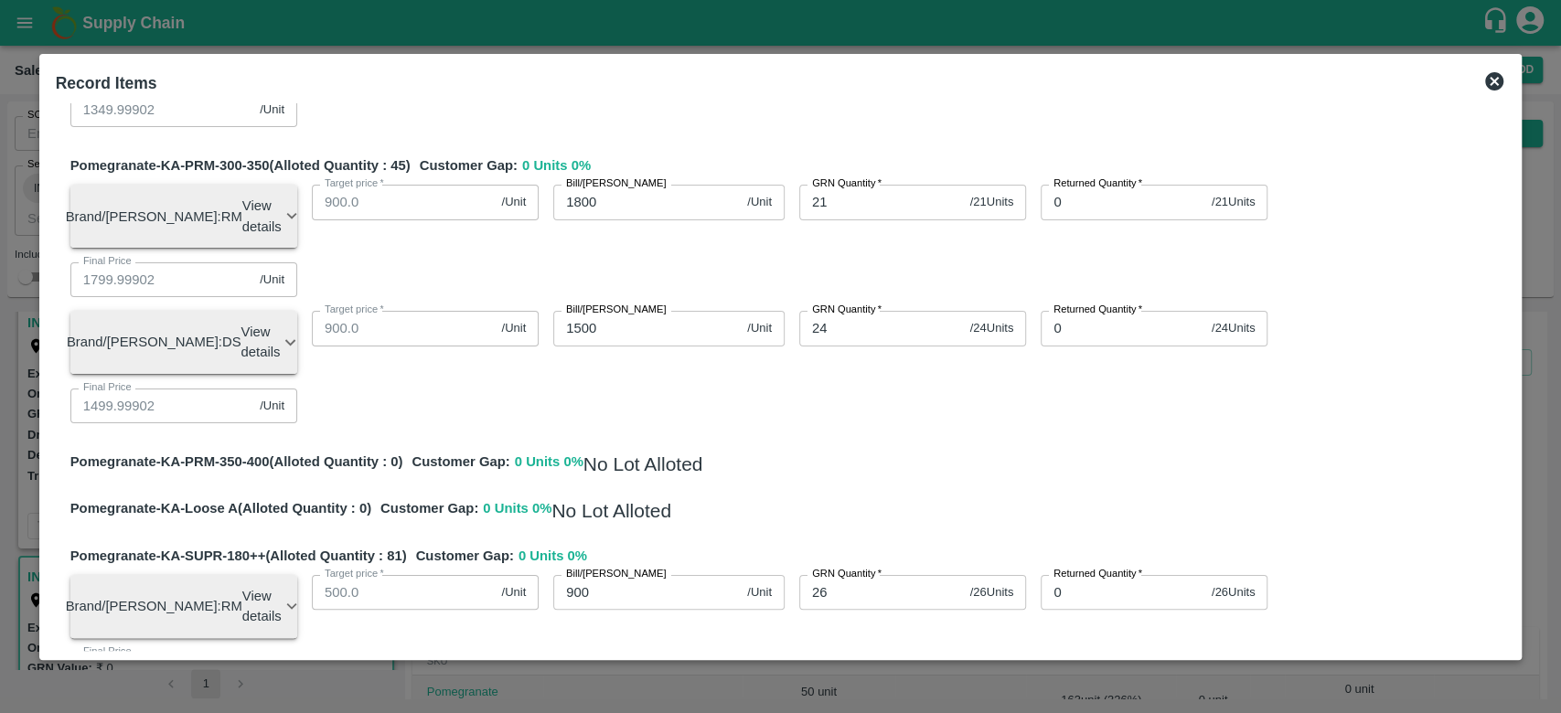
type input "849.98437"
type input "1049.98437"
type input "1349.98437"
type input "1549.98437"
type input "1699.98437"
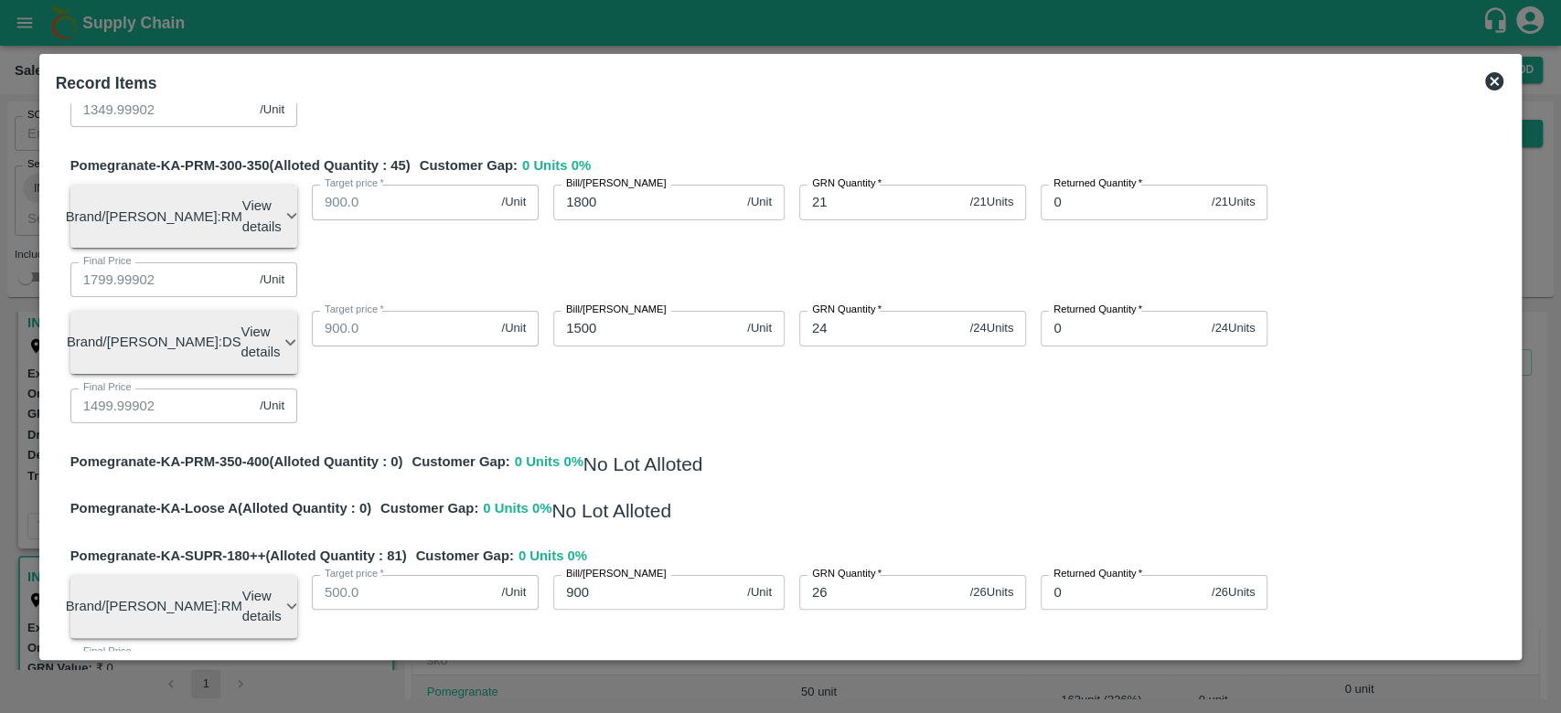
type input "1799.98437"
type input "899.98437"
type input "699.98437"
type input "799.98437"
type input "1099.98437"
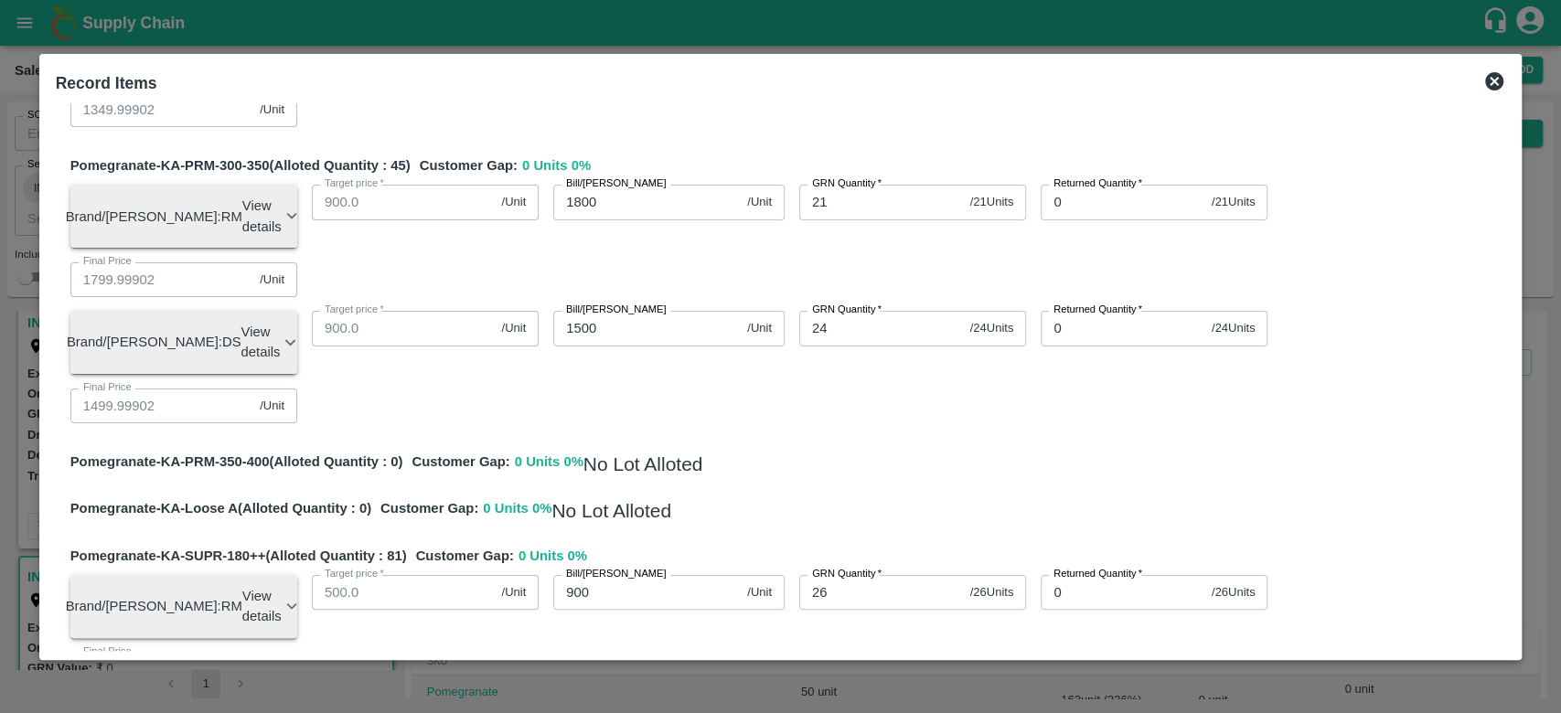
type input "949.98437"
type input "1249.98437"
type input "1349.98437"
type input "1499.98437"
type input "799.98437"
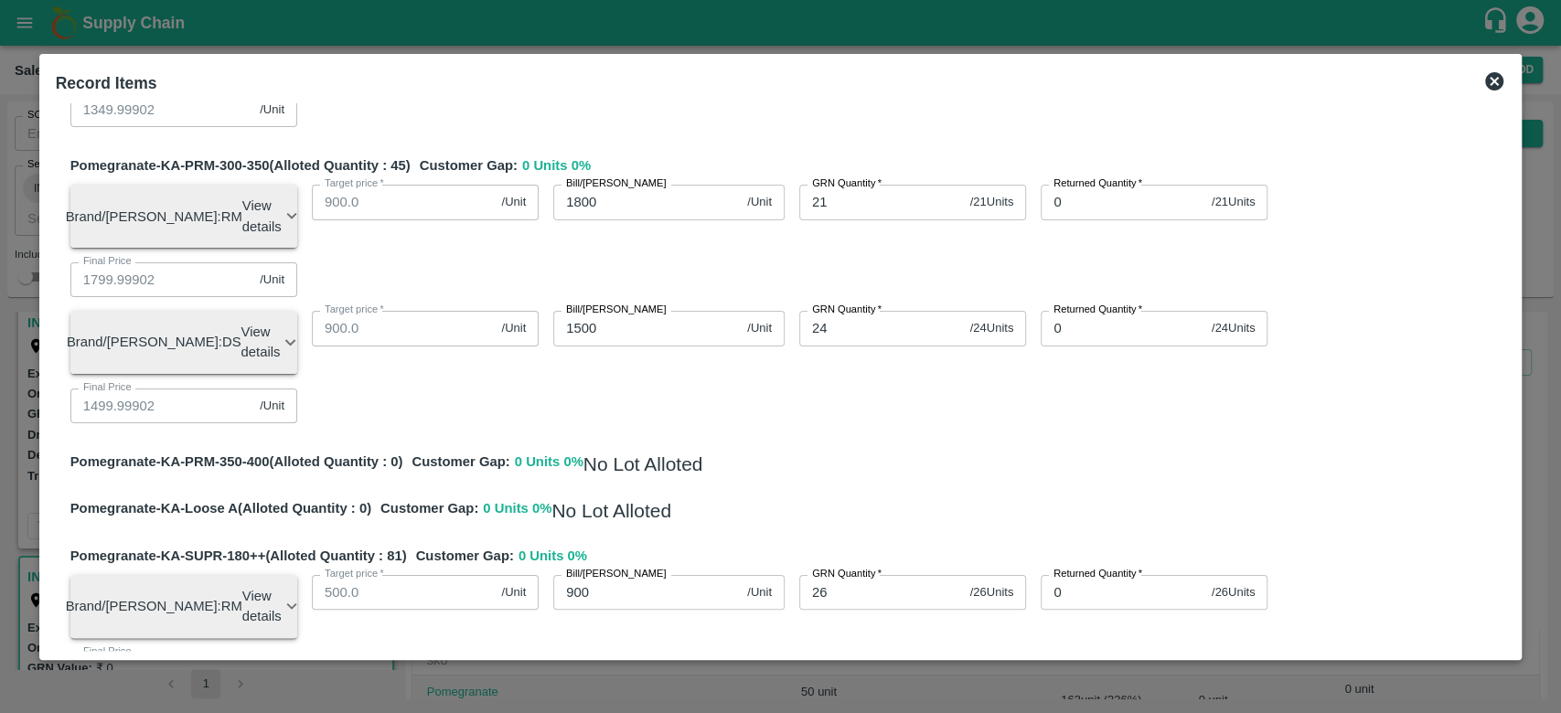
type input "599.98437"
type input "0.01563"
type input "163"
type input "849.84082"
type input "1049.84082"
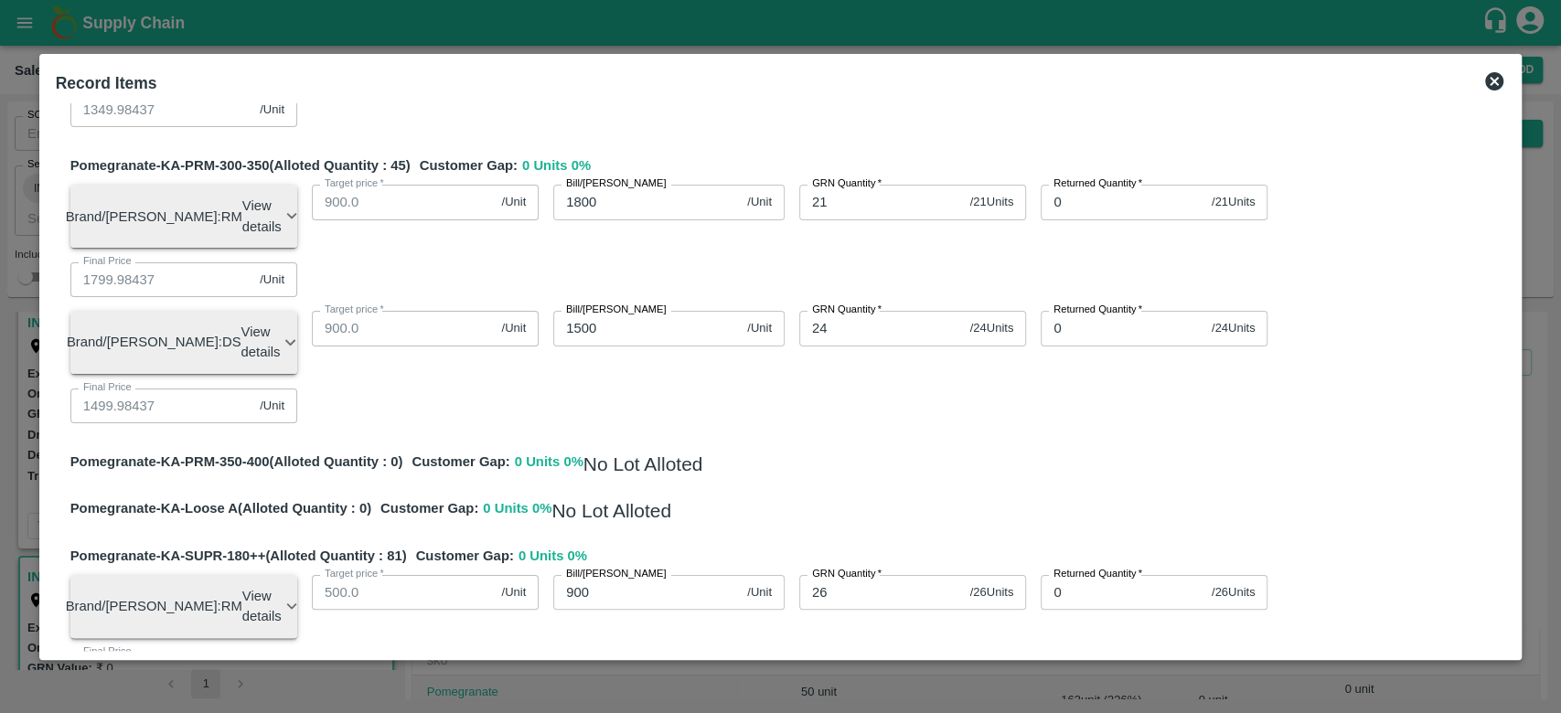
type input "1349.84082"
type input "1549.84082"
type input "1699.84082"
type input "1799.84082"
type input "899.84082"
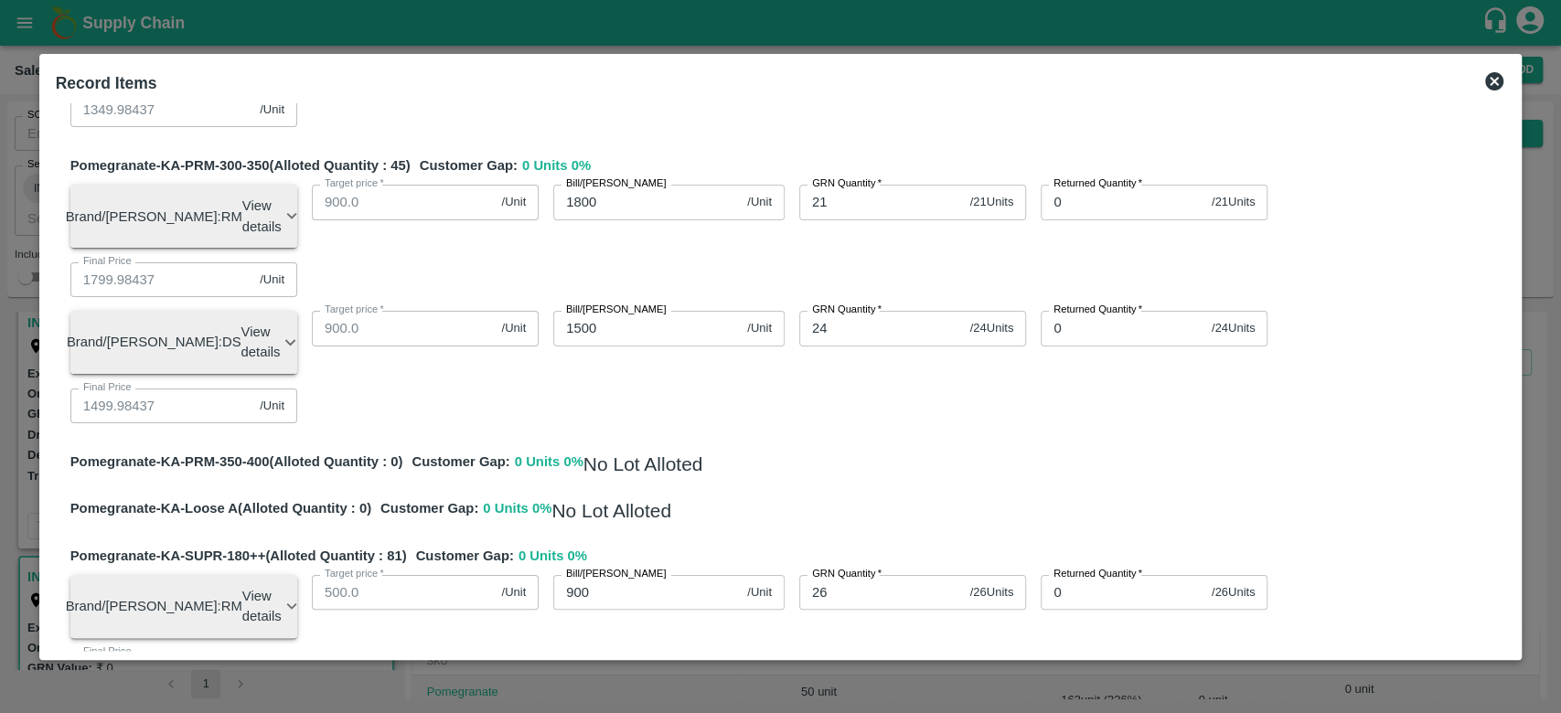
type input "699.84082"
type input "799.84082"
type input "1099.84082"
type input "949.84082"
type input "1249.84082"
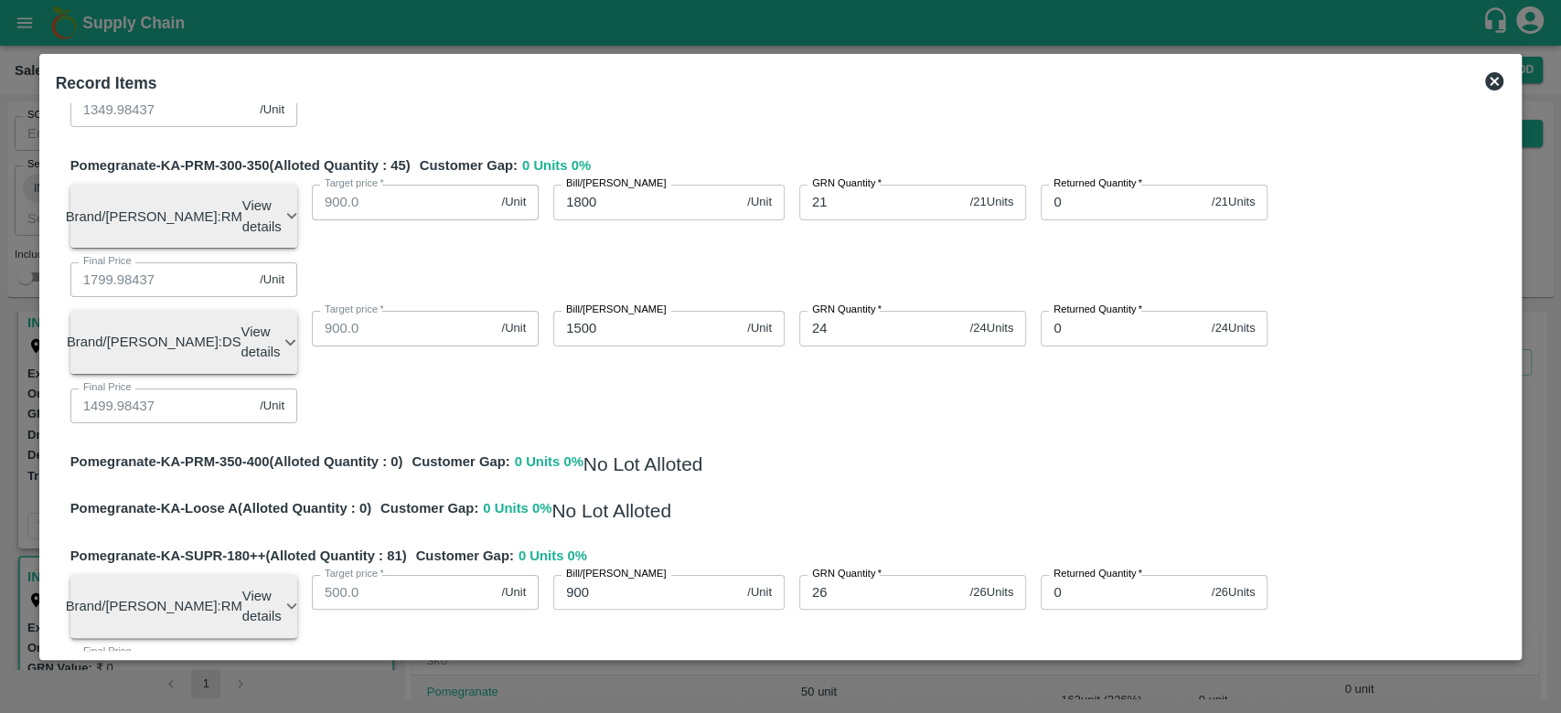
type input "1349.84082"
type input "1499.84082"
type input "799.84082"
type input "599.84082"
type input "0.15918"
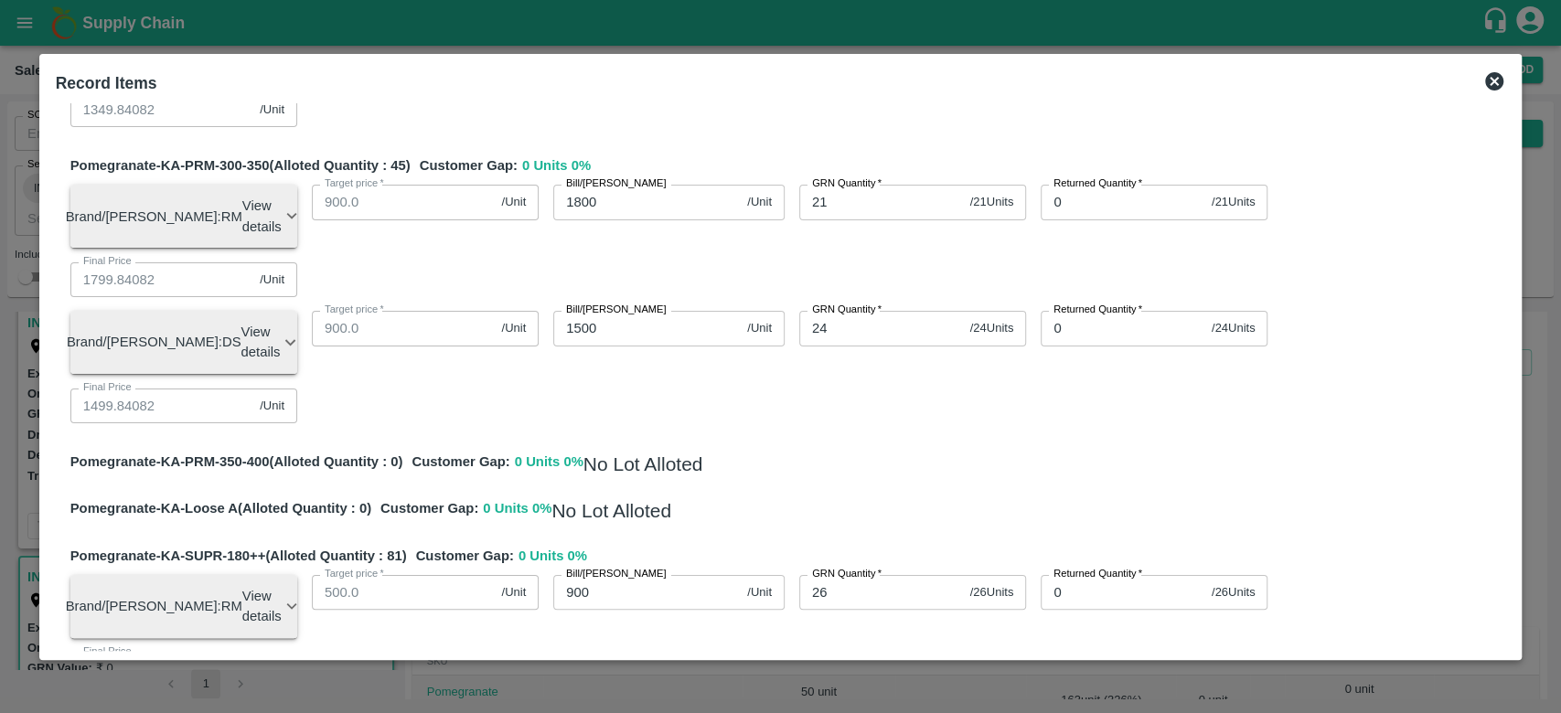
type input "1638"
type input "834"
type input "1034"
type input "1334"
type input "1534"
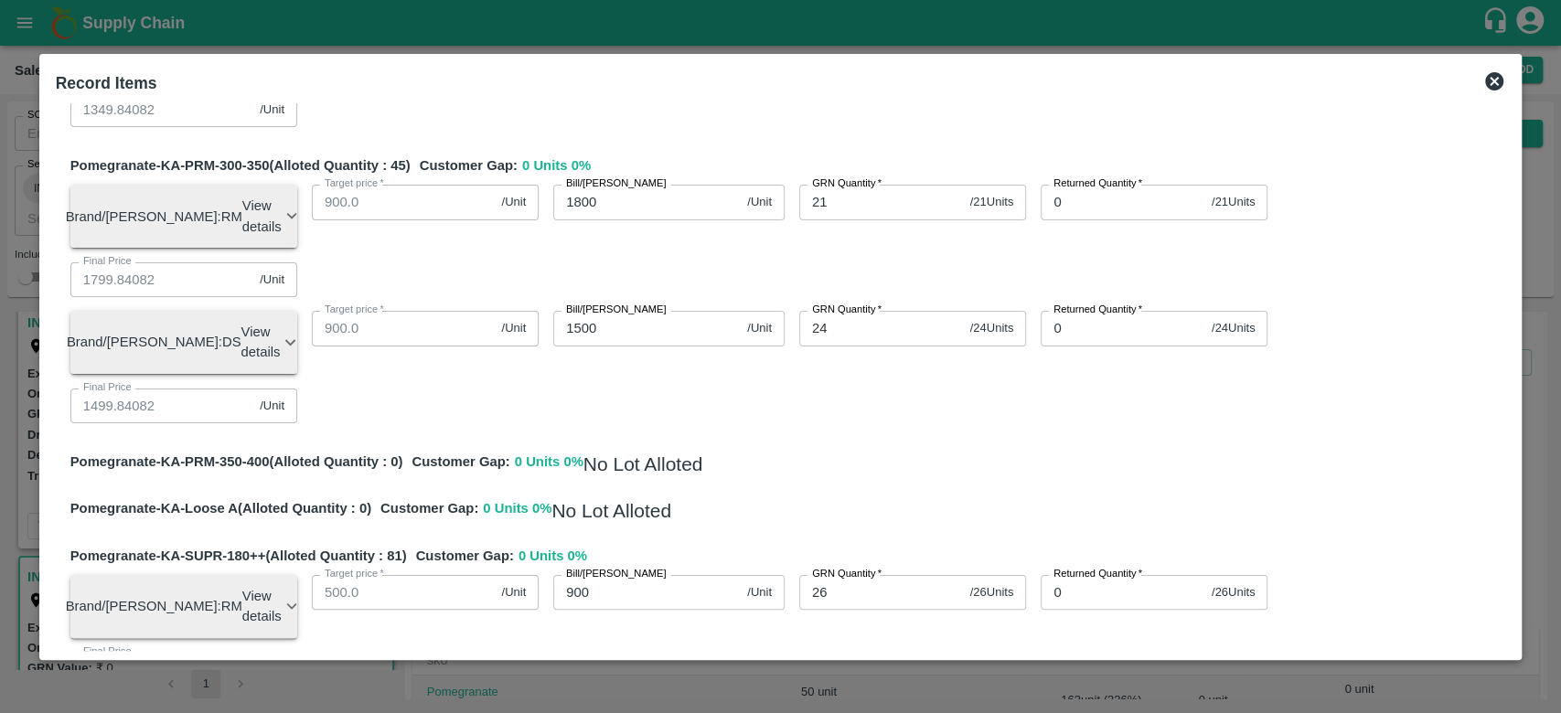
type input "1684"
type input "1784"
type input "884"
type input "684"
type input "784"
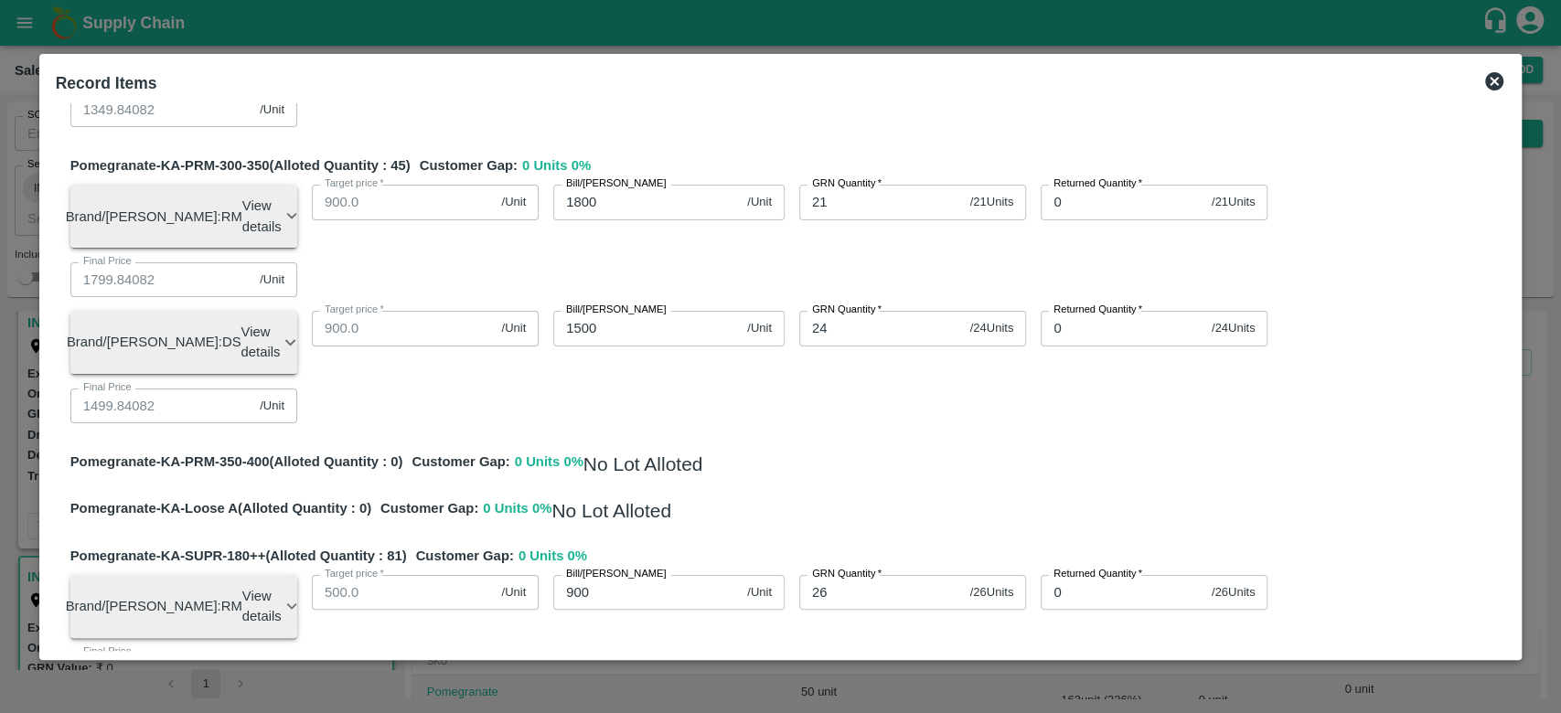
type input "1084"
type input "934"
type input "1234"
type input "1334"
type input "1484"
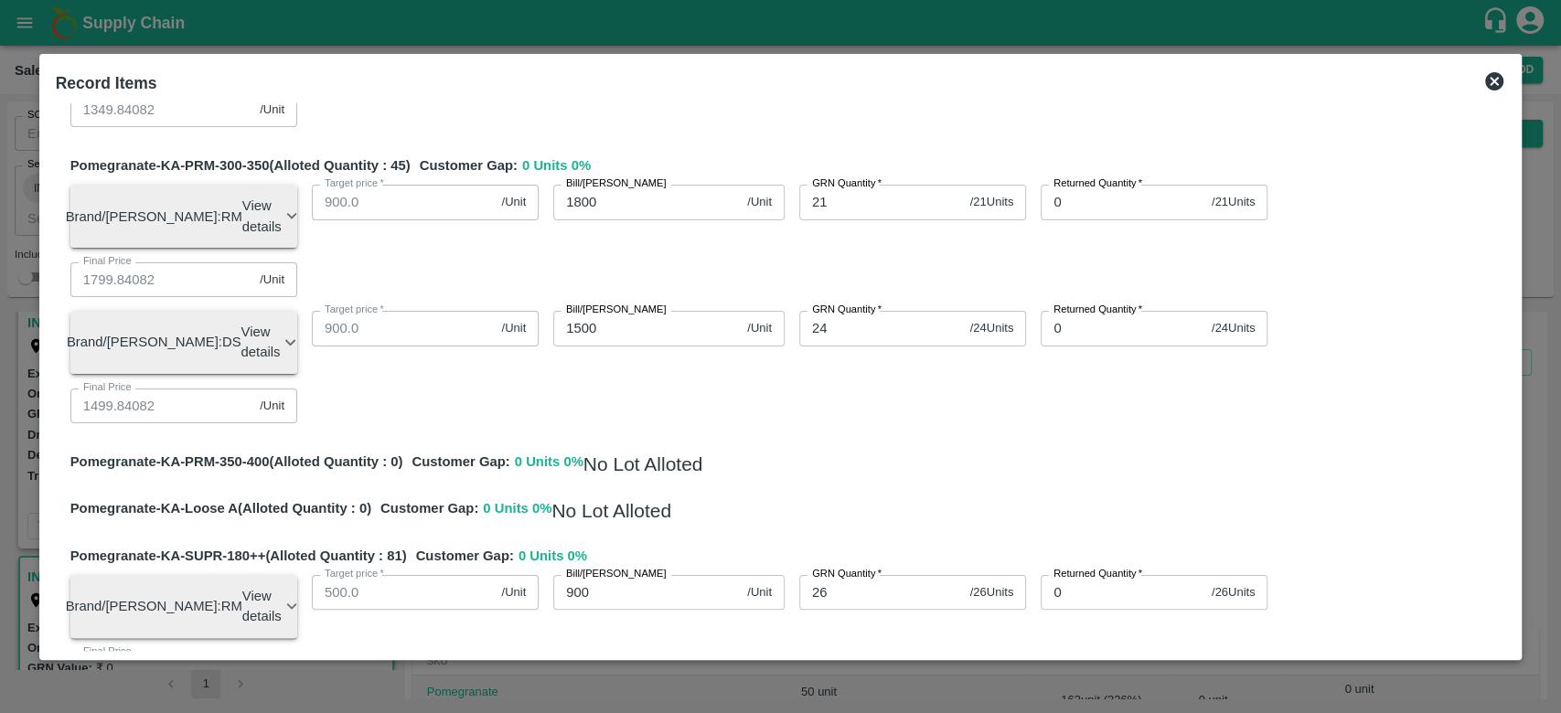
type input "784"
type input "584"
type input "16384"
type input "16"
type input "16384"
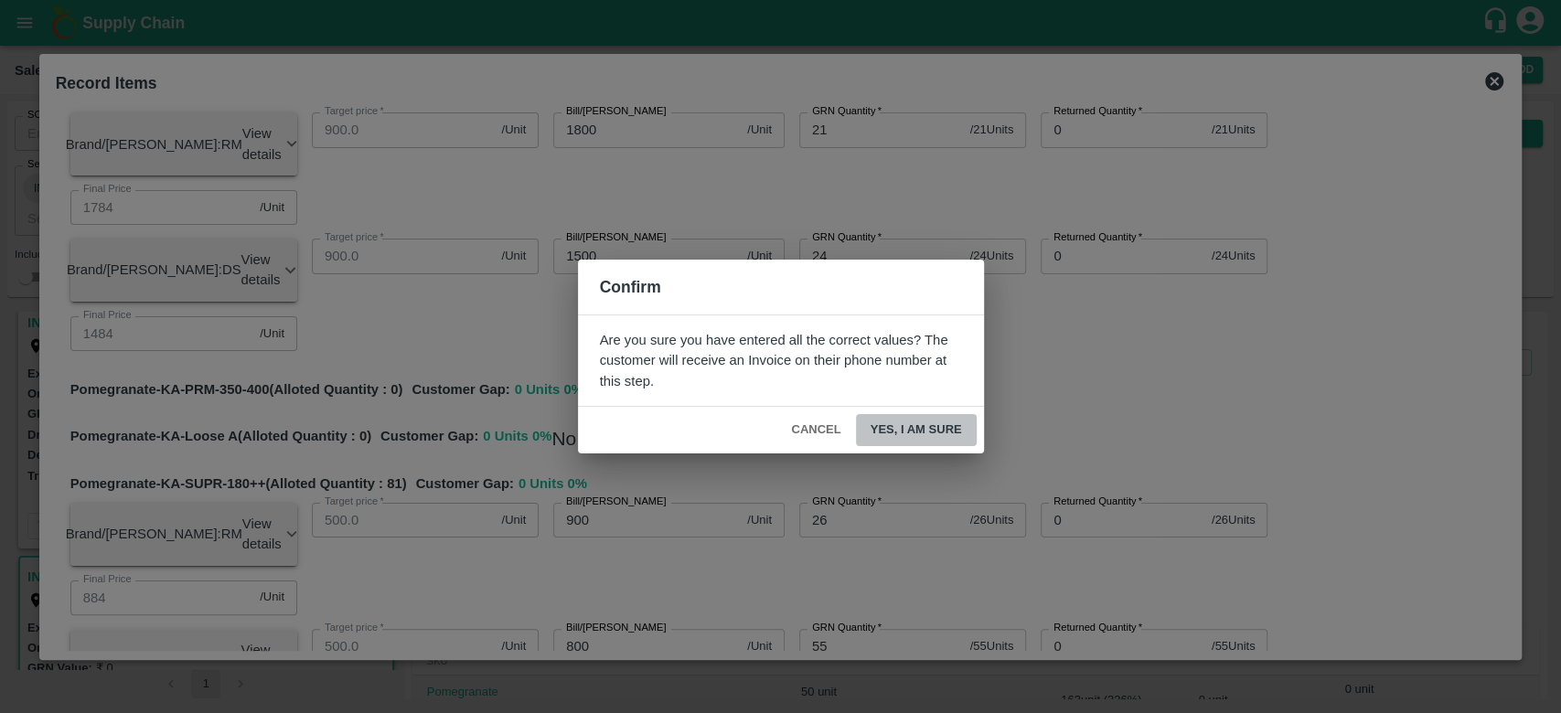
click at [929, 415] on button "Yes, I am sure" at bounding box center [916, 430] width 121 height 32
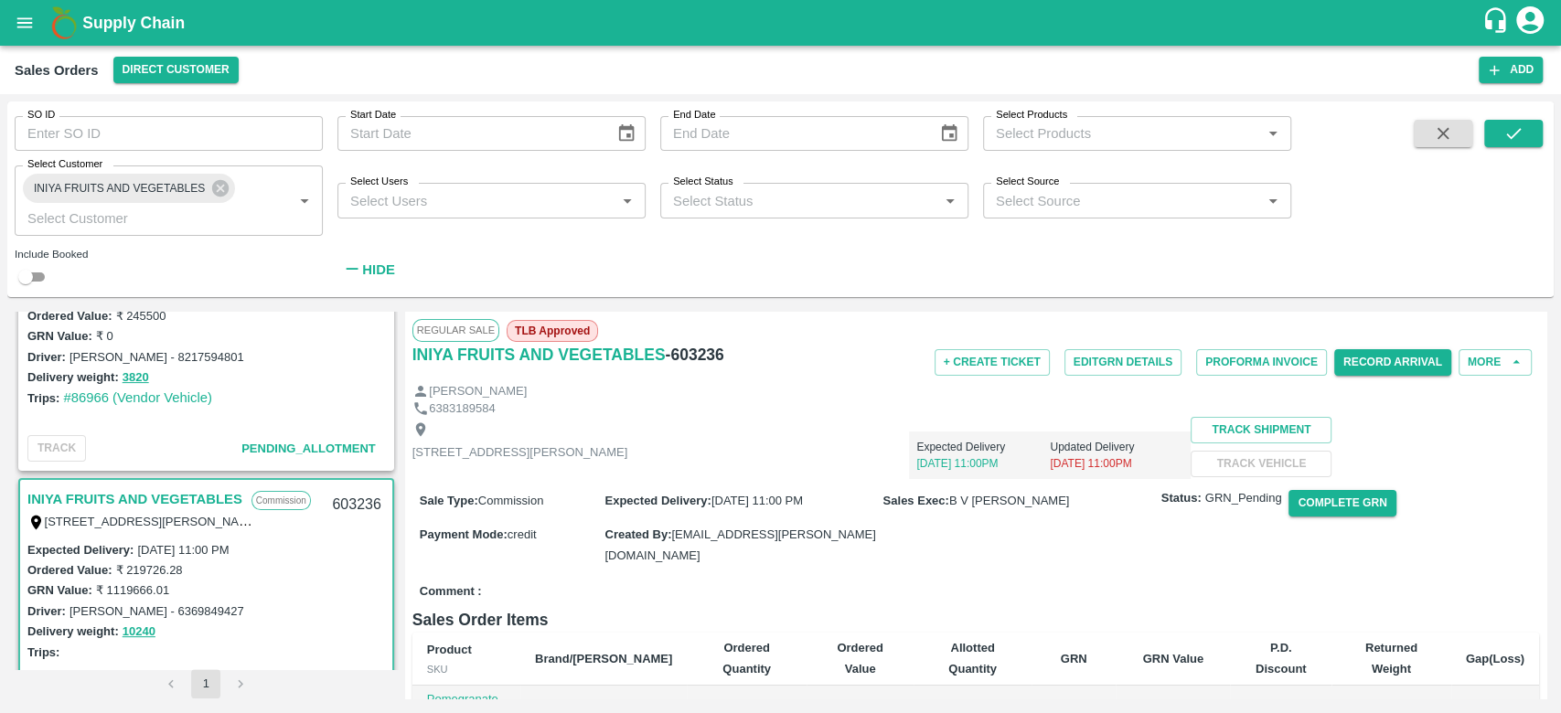
scroll to position [214, 0]
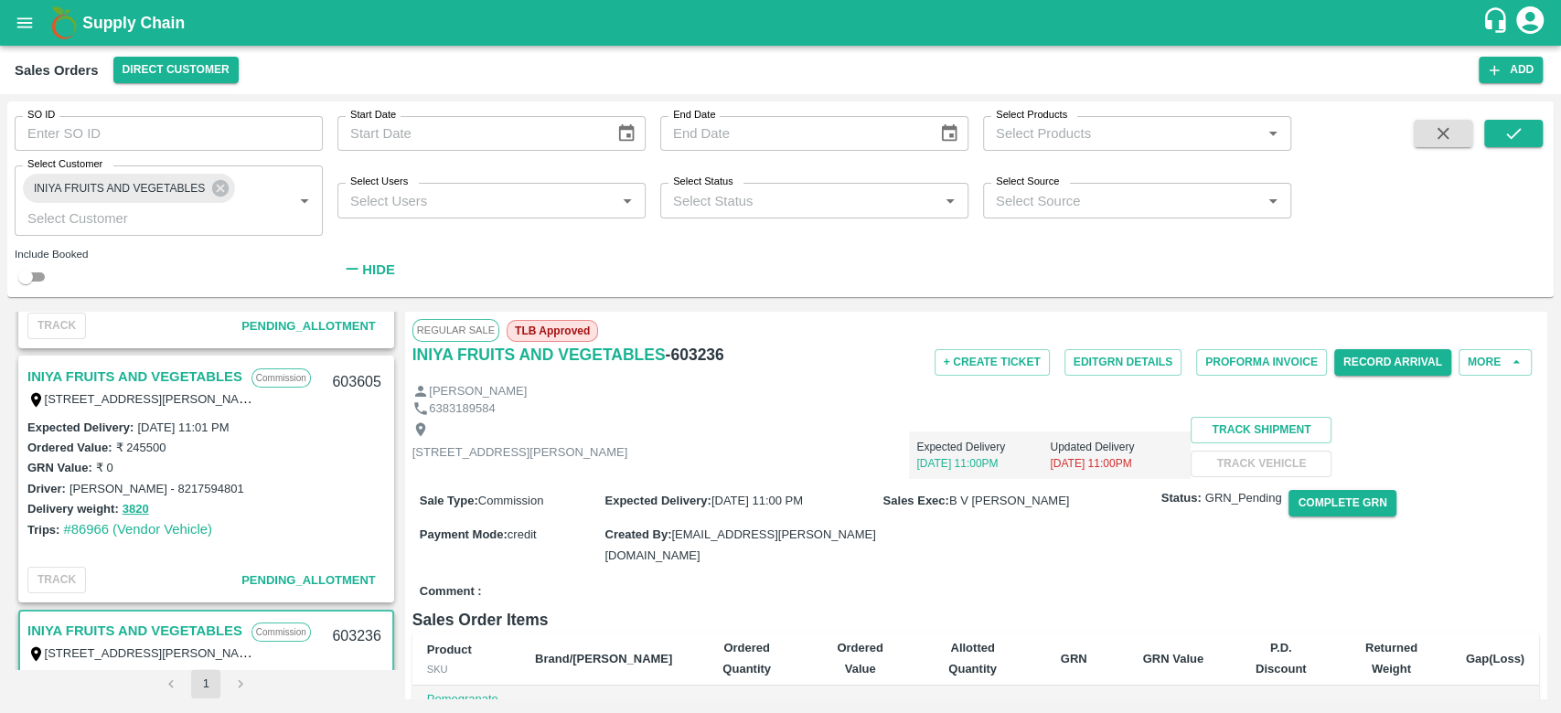
click at [145, 367] on link "INIYA FRUITS AND VEGETABLES" at bounding box center [134, 377] width 215 height 24
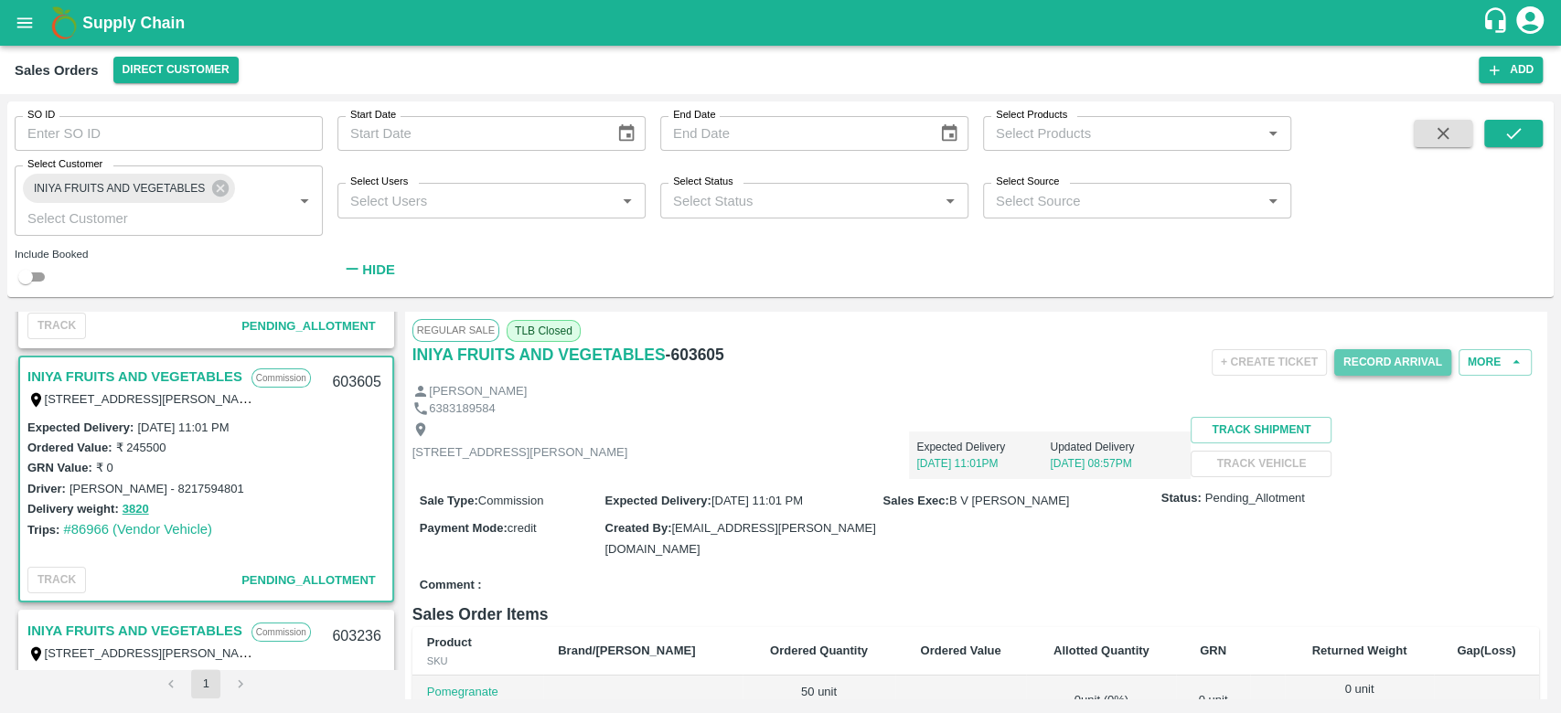
click at [1378, 362] on button "Record Arrival" at bounding box center [1393, 362] width 117 height 27
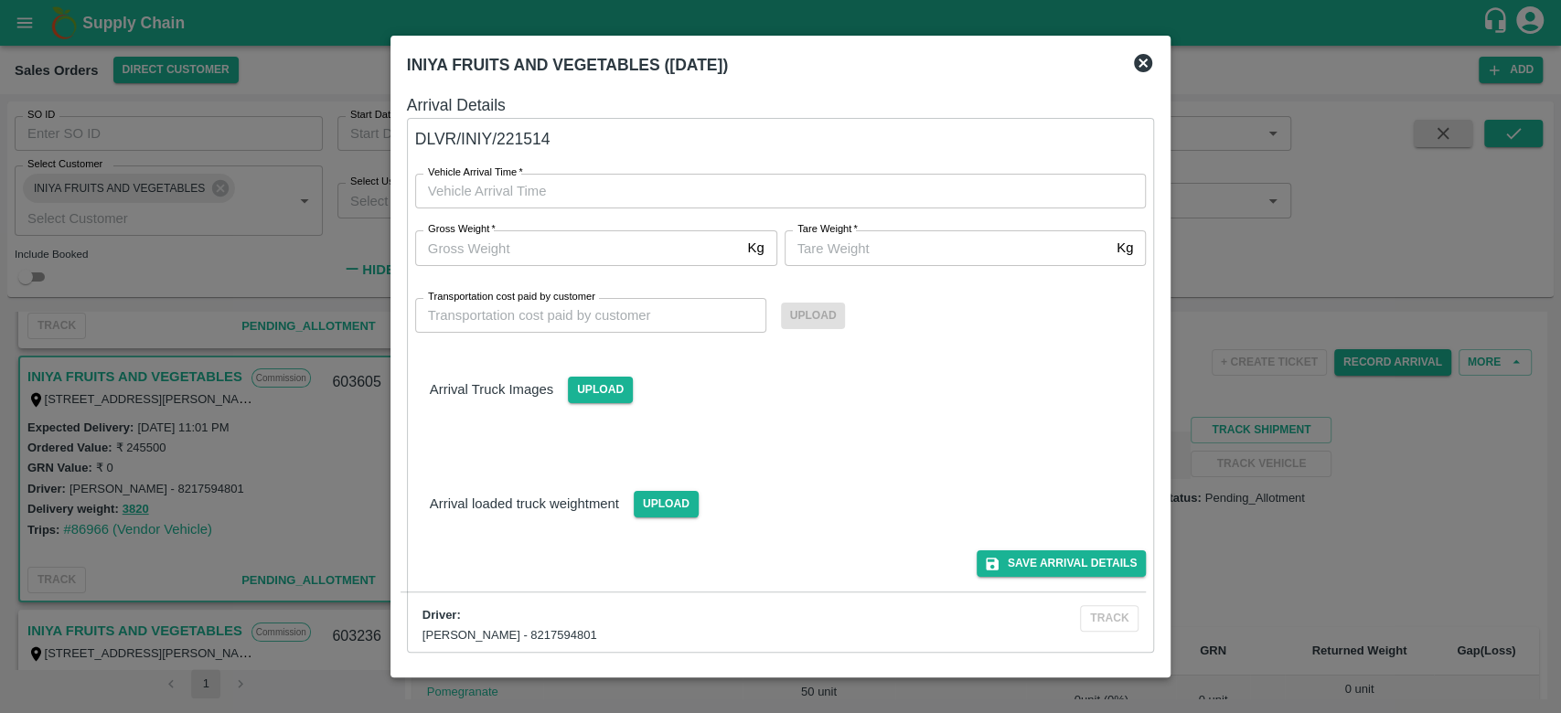
click at [734, 209] on div "Gross Weight   * Kg Gross Weight Tare Weight   * Kg Tare Weight" at bounding box center [770, 237] width 754 height 57
type input "DD/MM/YYYY hh:mm aa"
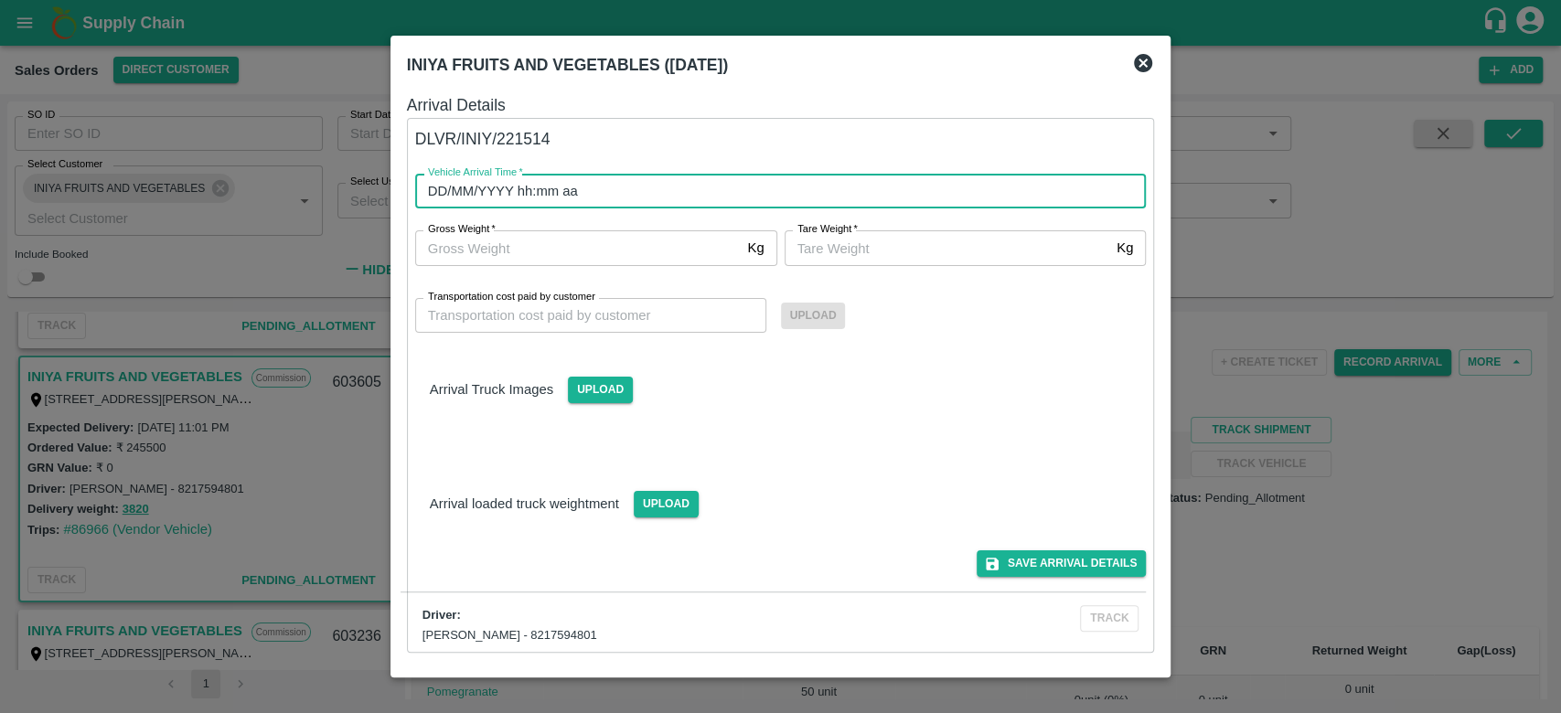
click at [703, 178] on input "DD/MM/YYYY hh:mm aa" at bounding box center [774, 191] width 719 height 35
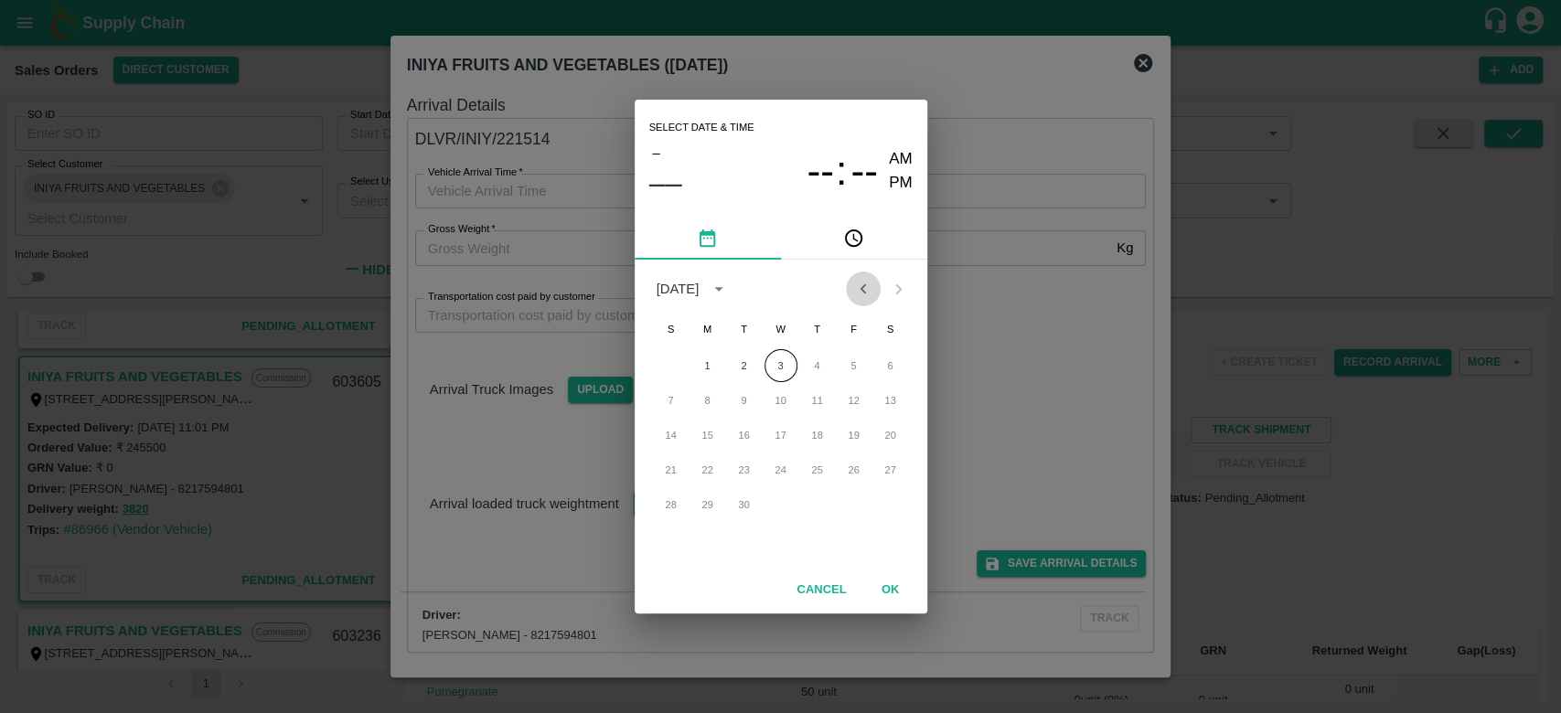
click at [863, 288] on icon "Previous month" at bounding box center [863, 289] width 20 height 20
click at [670, 543] on button "31" at bounding box center [671, 539] width 33 height 33
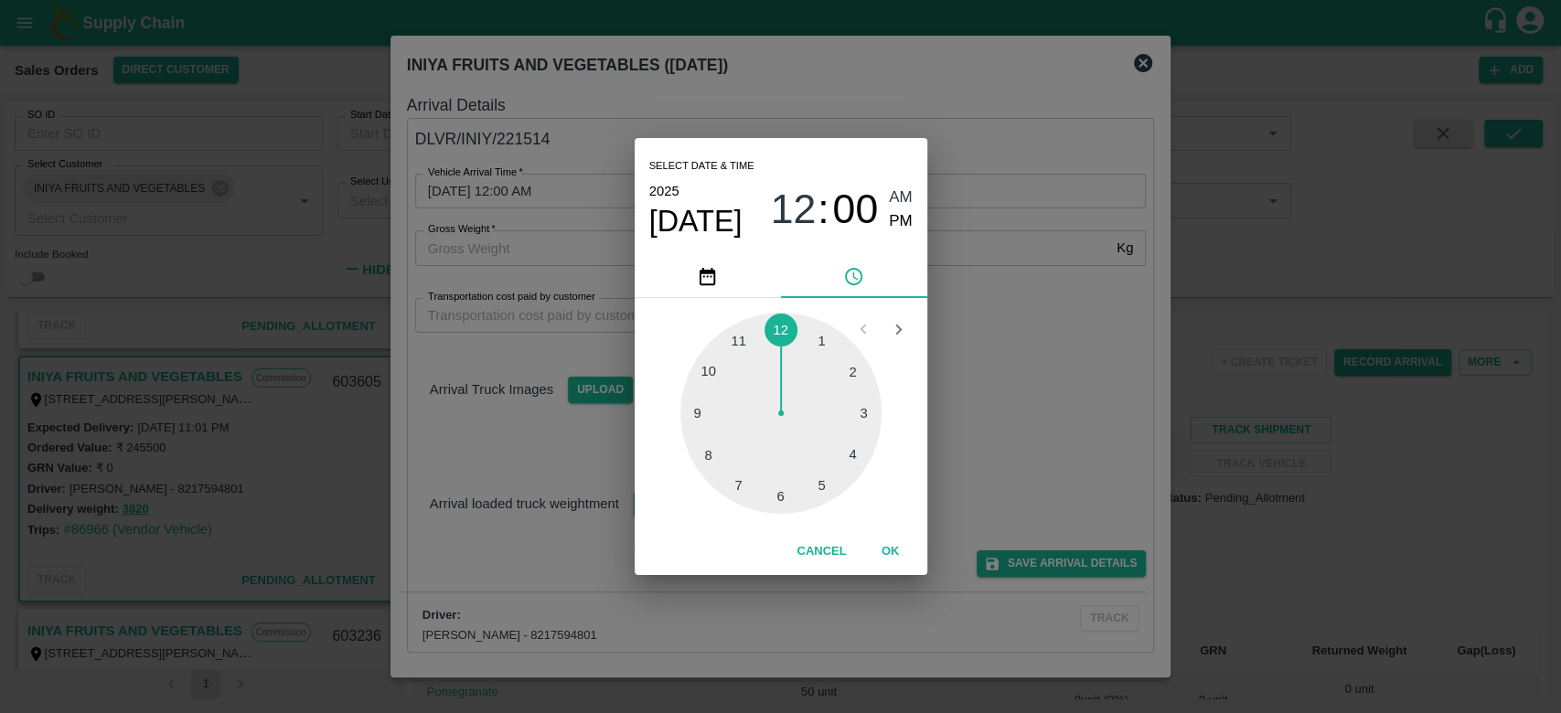
click at [780, 326] on div at bounding box center [781, 413] width 201 height 201
click at [746, 338] on div at bounding box center [781, 413] width 201 height 201
click at [896, 230] on span "PM" at bounding box center [901, 221] width 24 height 25
type input "31/08/2025 12:56 PM"
click at [888, 545] on button "OK" at bounding box center [891, 552] width 59 height 32
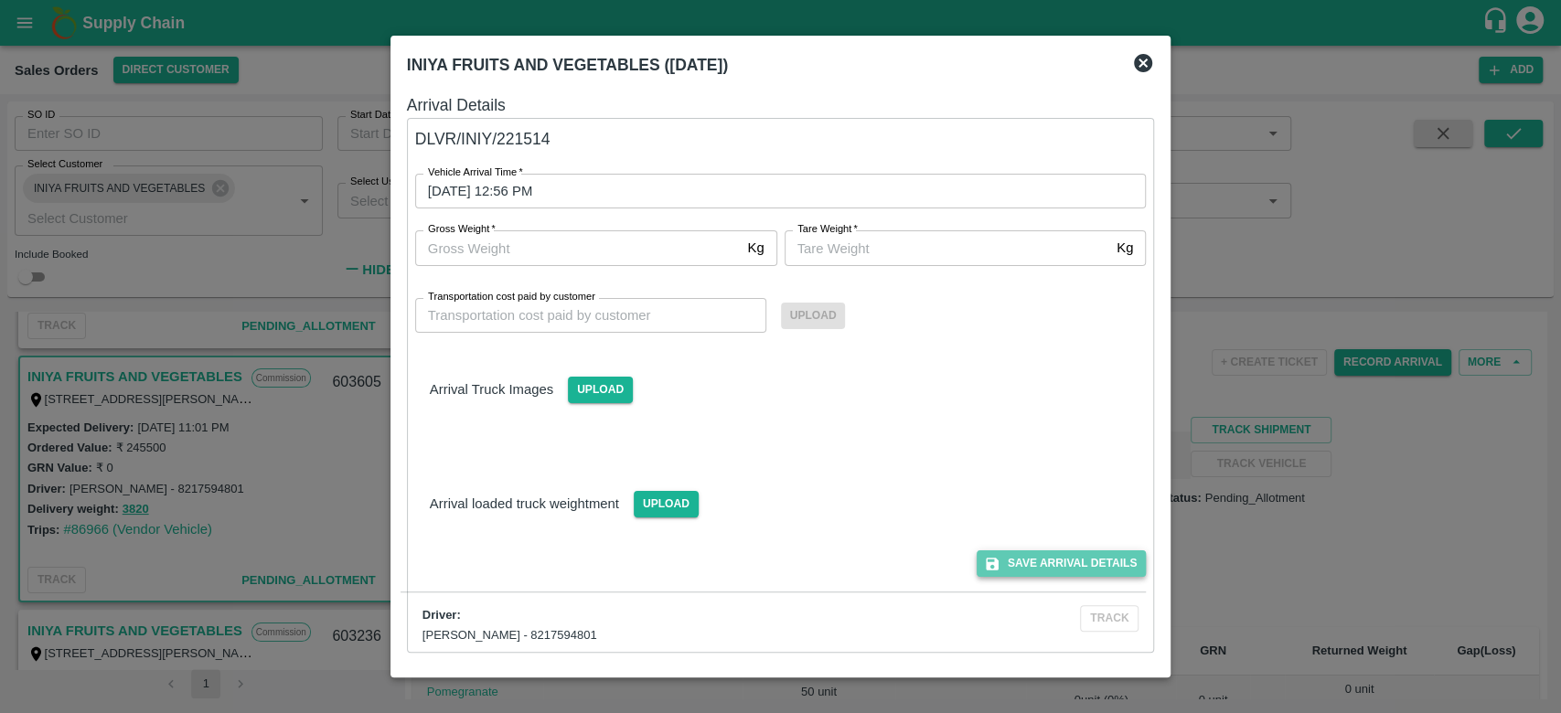
click at [1027, 566] on button "Save Arrival Details" at bounding box center [1061, 564] width 169 height 27
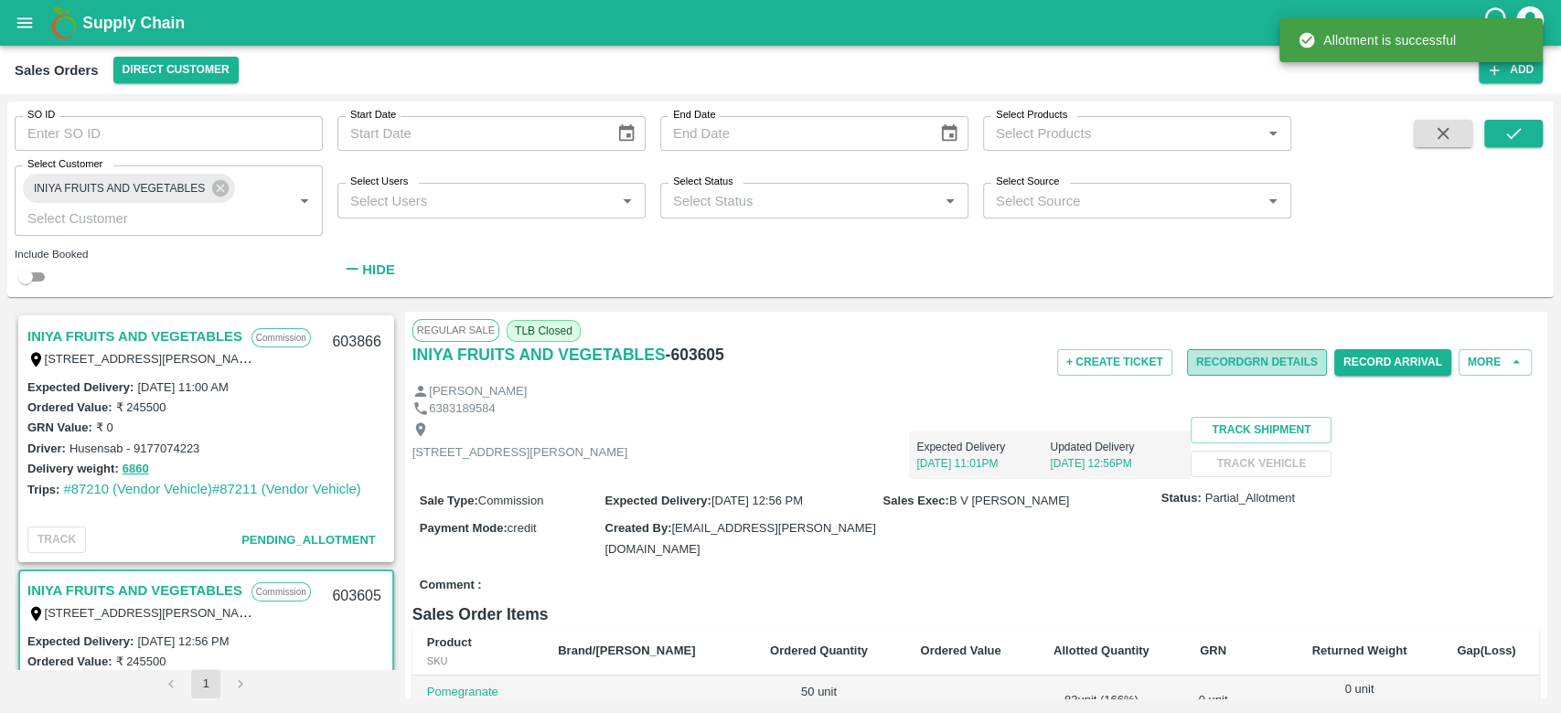
click at [1241, 363] on button "Record GRN Details" at bounding box center [1257, 362] width 140 height 27
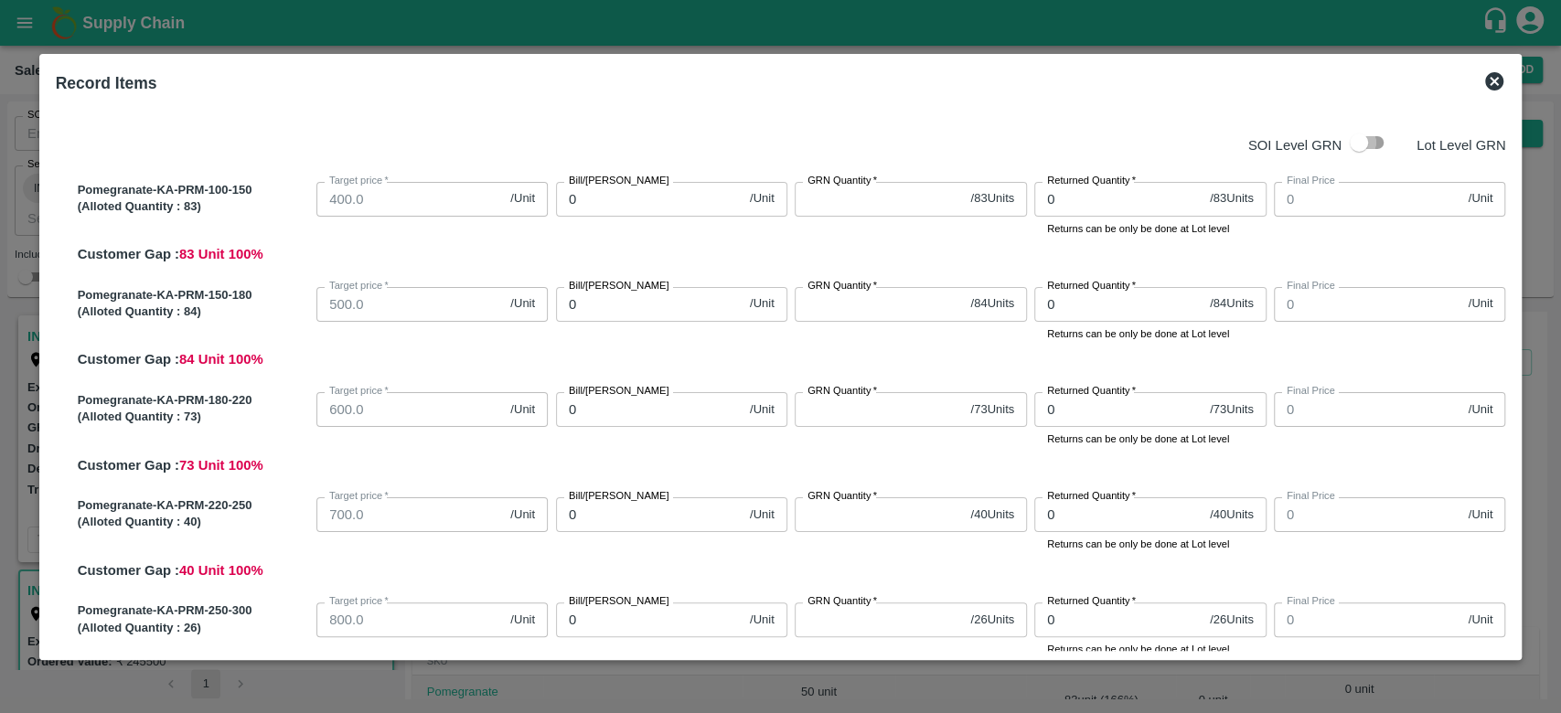
click at [1359, 136] on input "checkbox" at bounding box center [1359, 142] width 104 height 35
checkbox input "true"
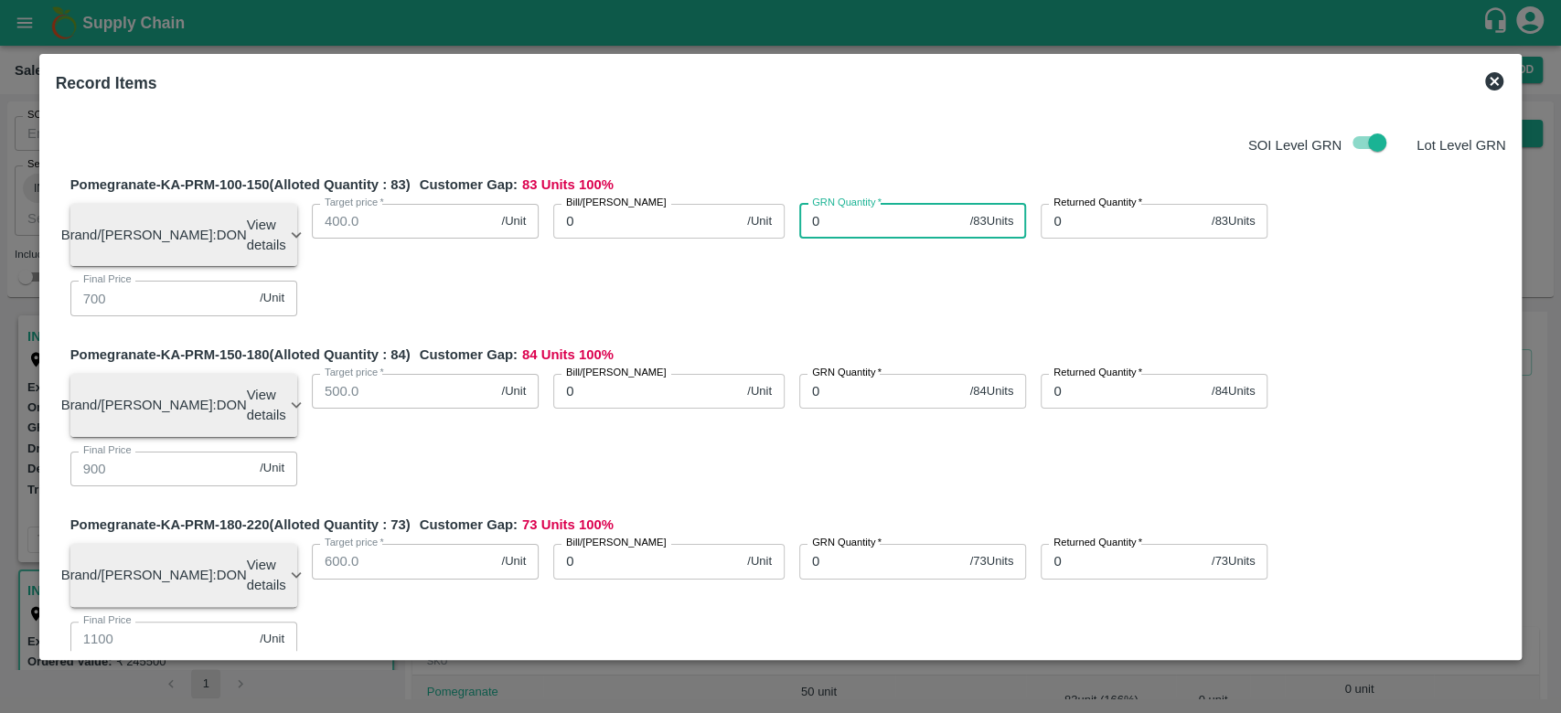
click at [870, 226] on input "0" at bounding box center [881, 221] width 164 height 35
type input "0"
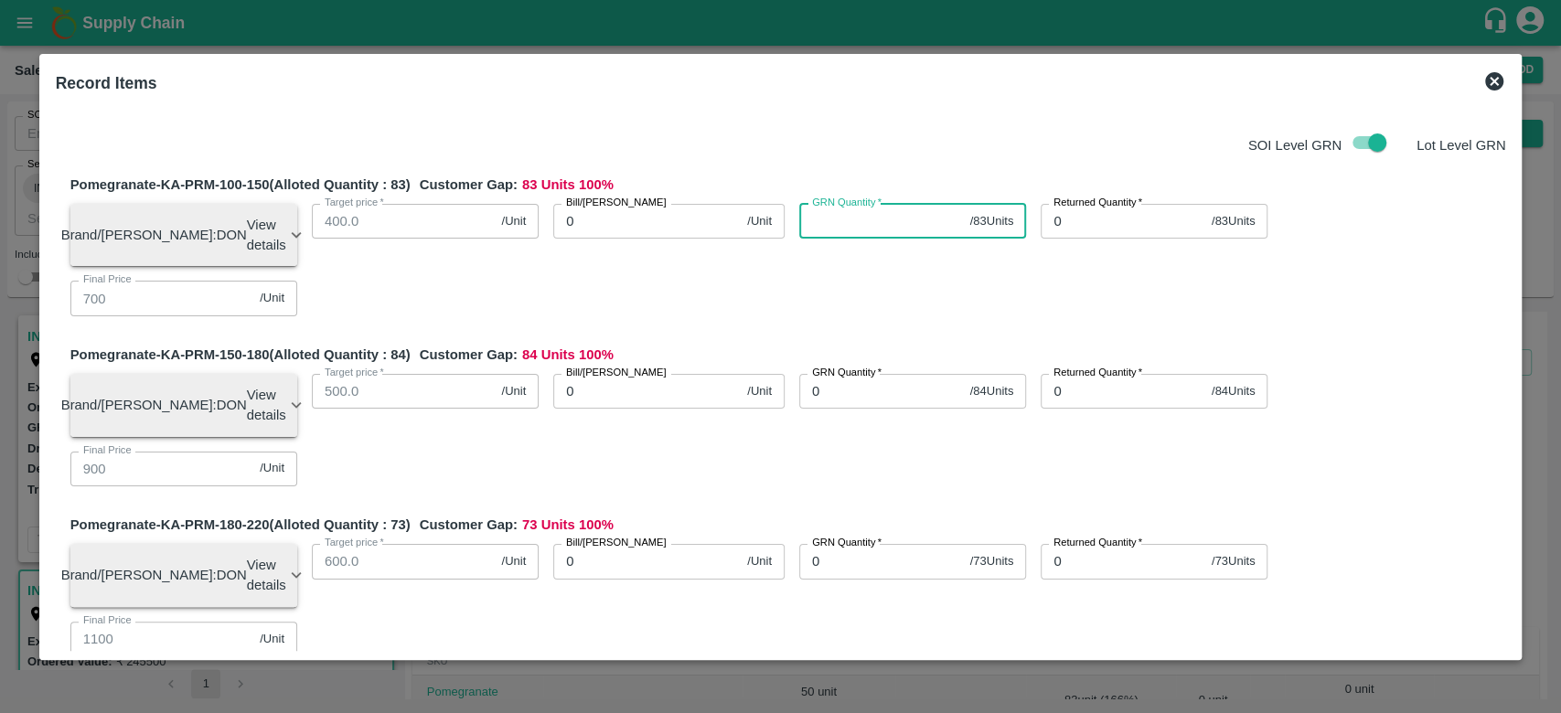
type input "0"
type input "83"
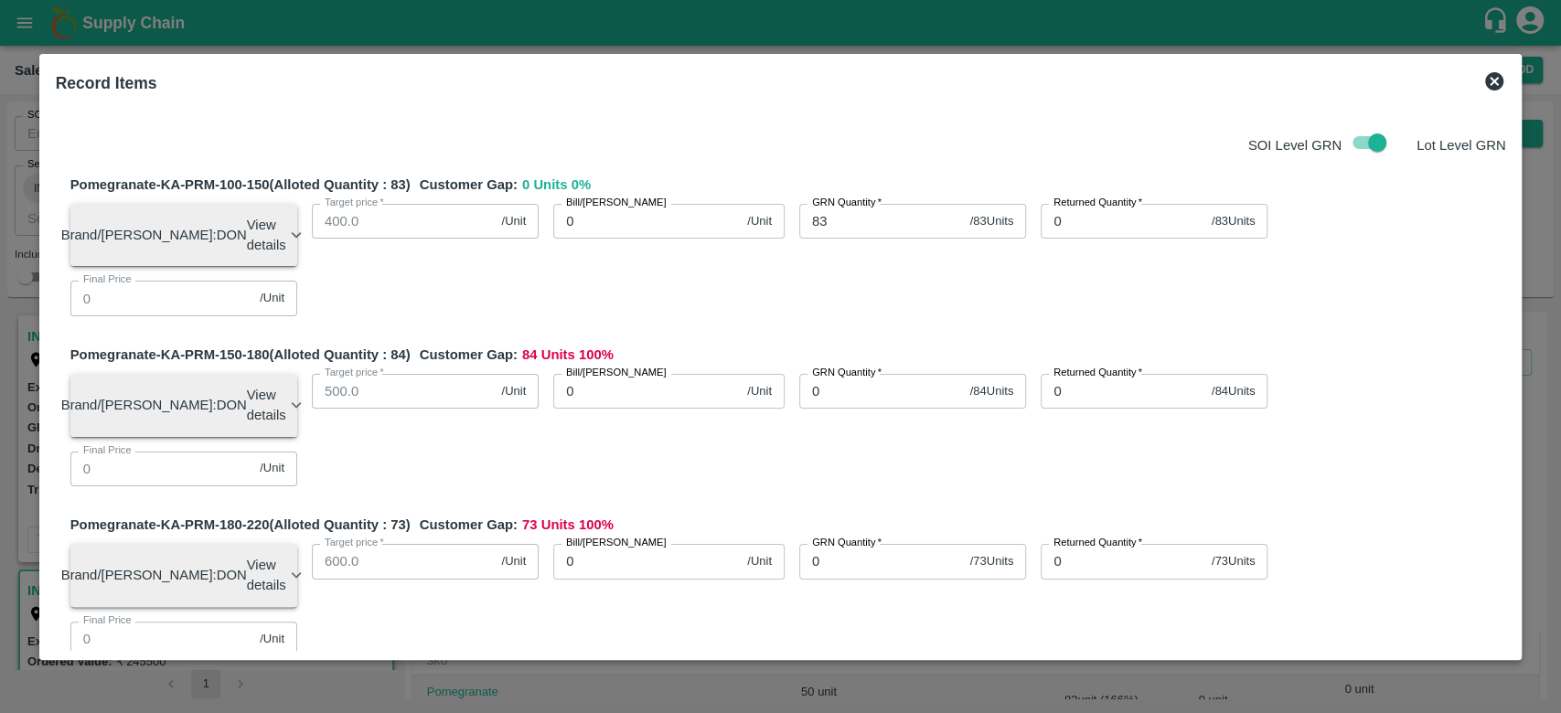
click at [639, 220] on input "0" at bounding box center [646, 221] width 187 height 35
type input "80"
type input "800"
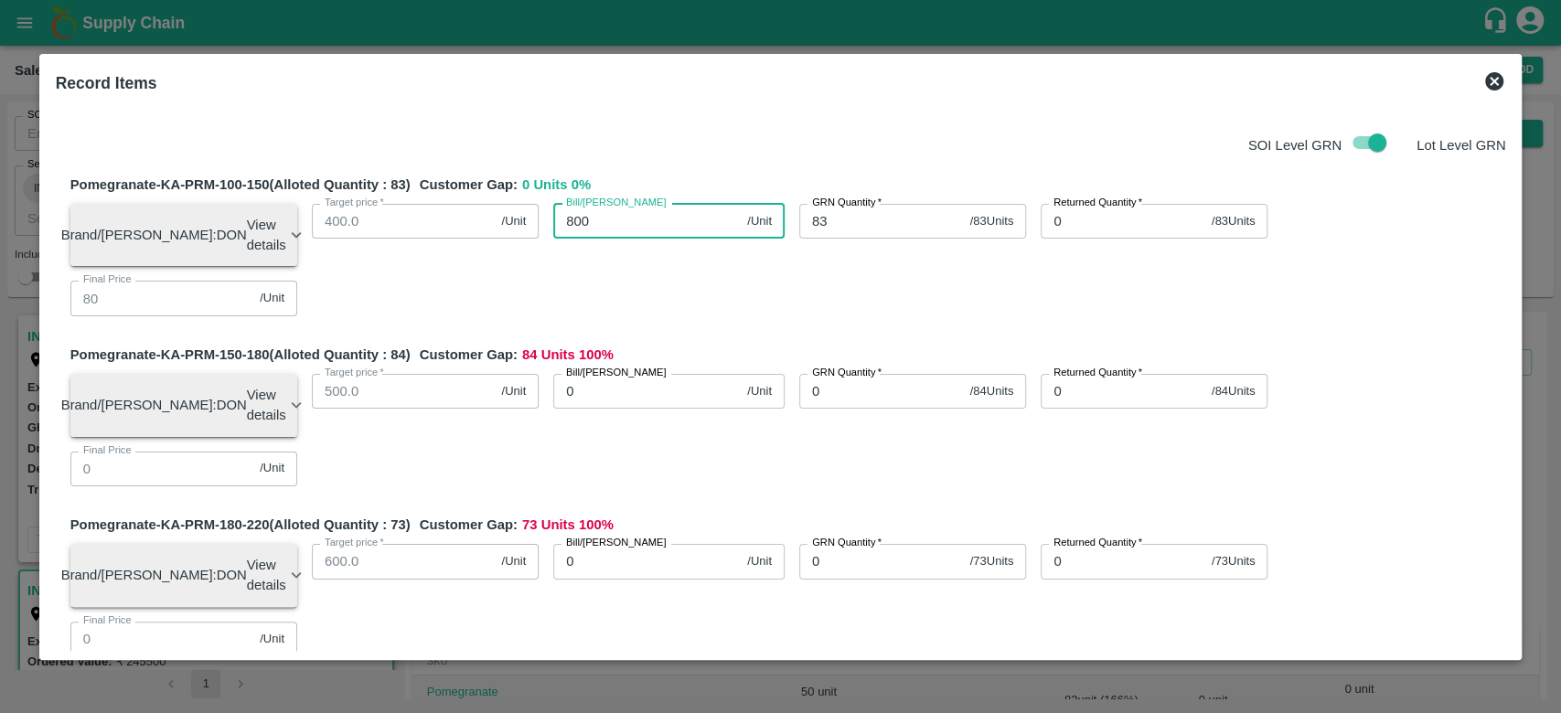
type input "800"
click at [818, 374] on input "0" at bounding box center [881, 391] width 164 height 35
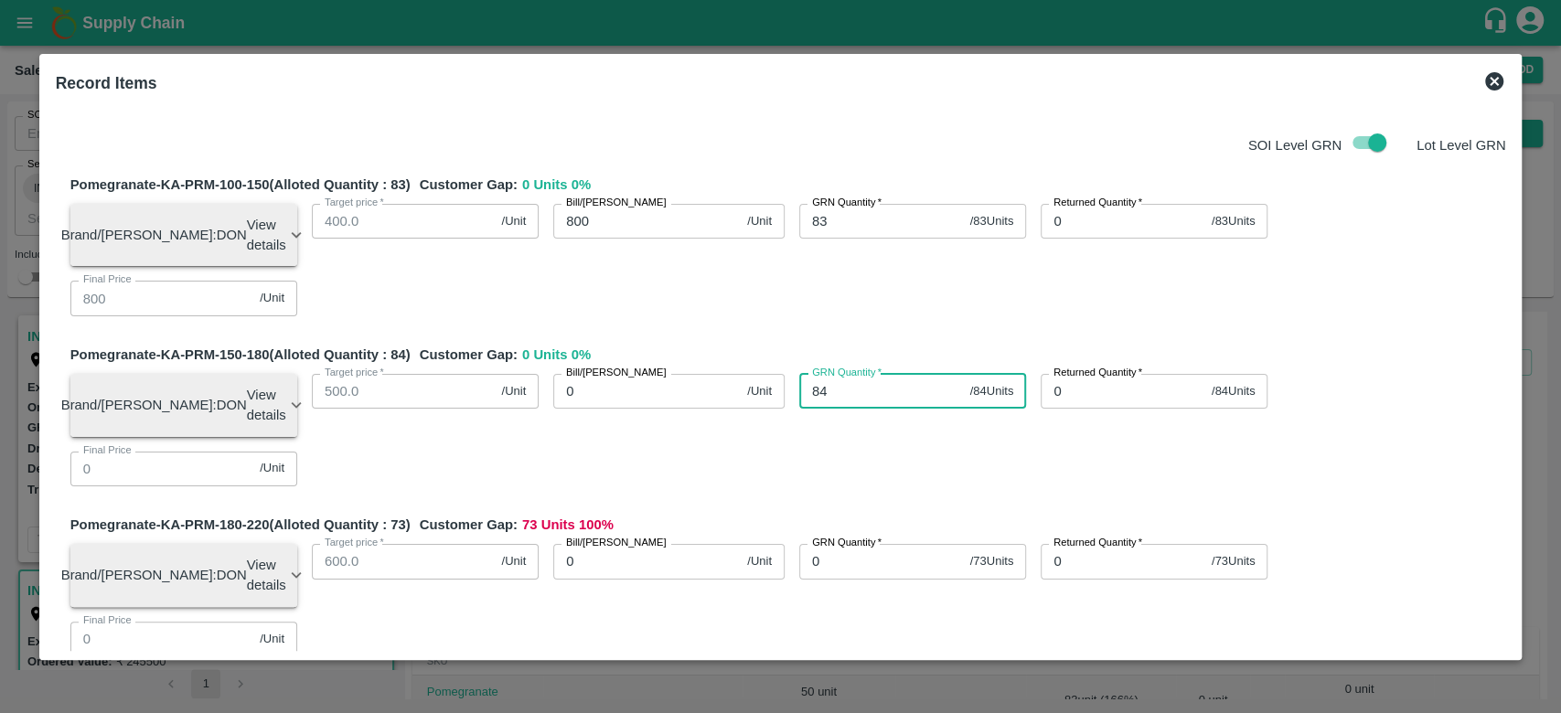
type input "84"
click at [723, 382] on div "Bill/Patti price 0 /Unit Bill/Patti price" at bounding box center [662, 398] width 246 height 78
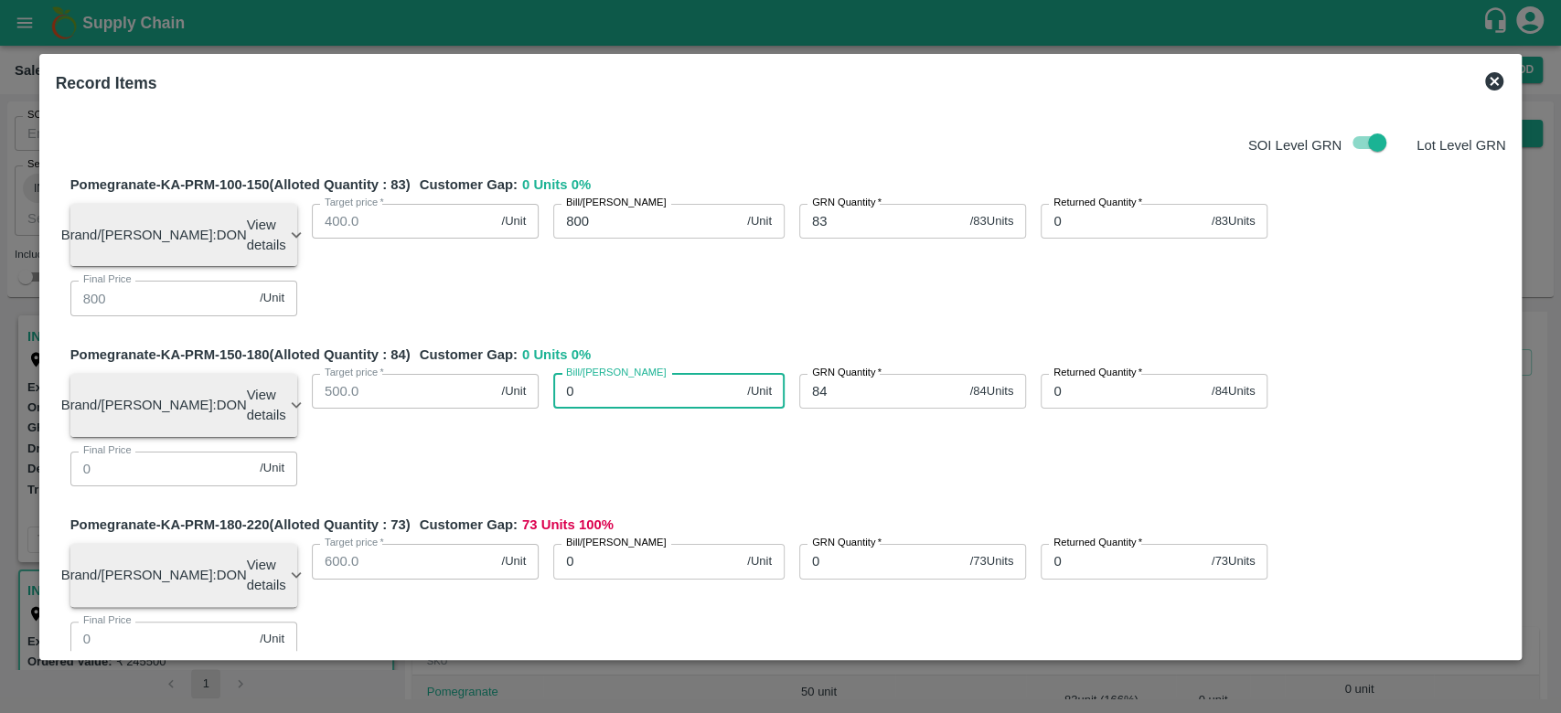
click at [606, 374] on input "0" at bounding box center [646, 391] width 187 height 35
click at [633, 377] on div "Bill/Patti price 950 /Unit Bill/Patti price" at bounding box center [662, 398] width 246 height 78
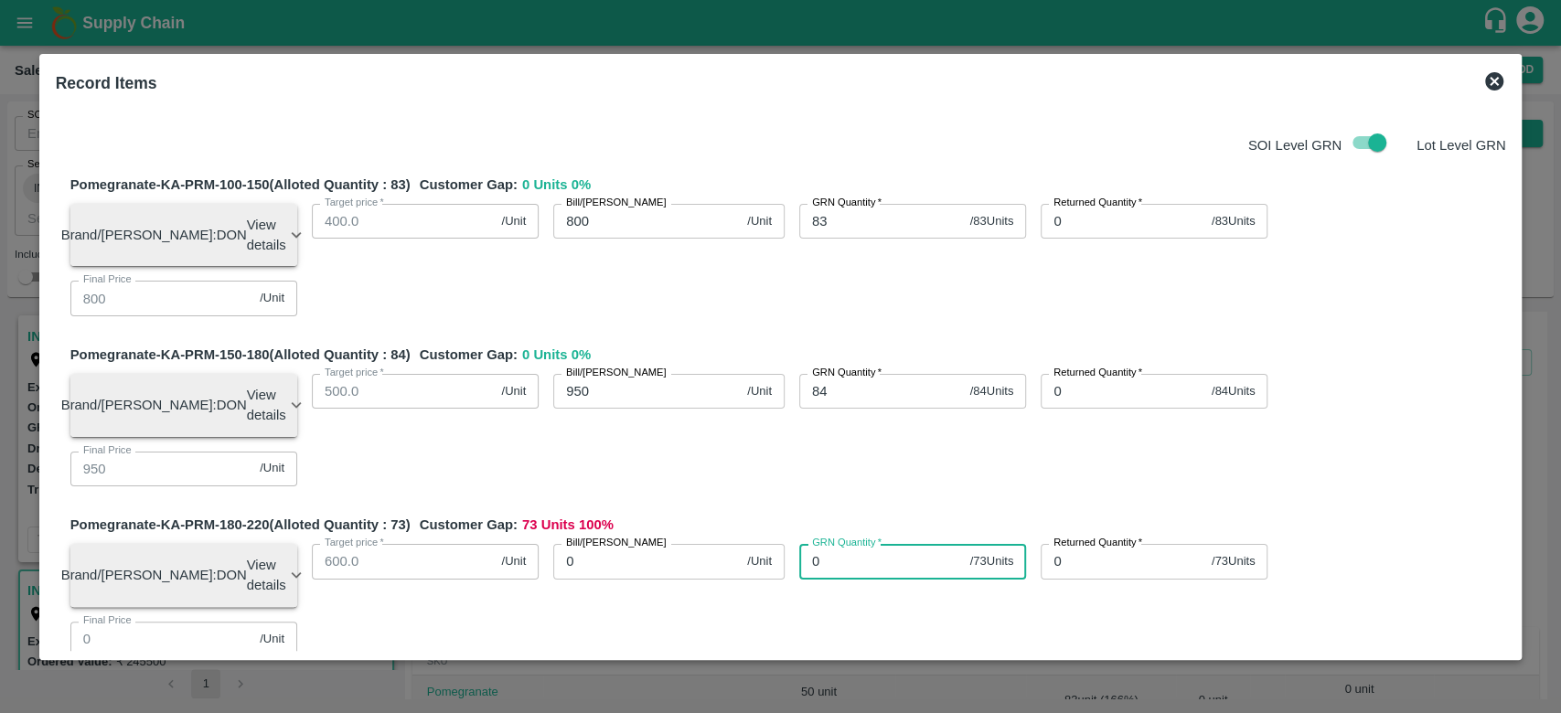
click at [871, 544] on input "0" at bounding box center [881, 561] width 164 height 35
click at [785, 530] on div "GRN Quantity   * 73 / 73 Units GRN Quantity" at bounding box center [905, 569] width 241 height 78
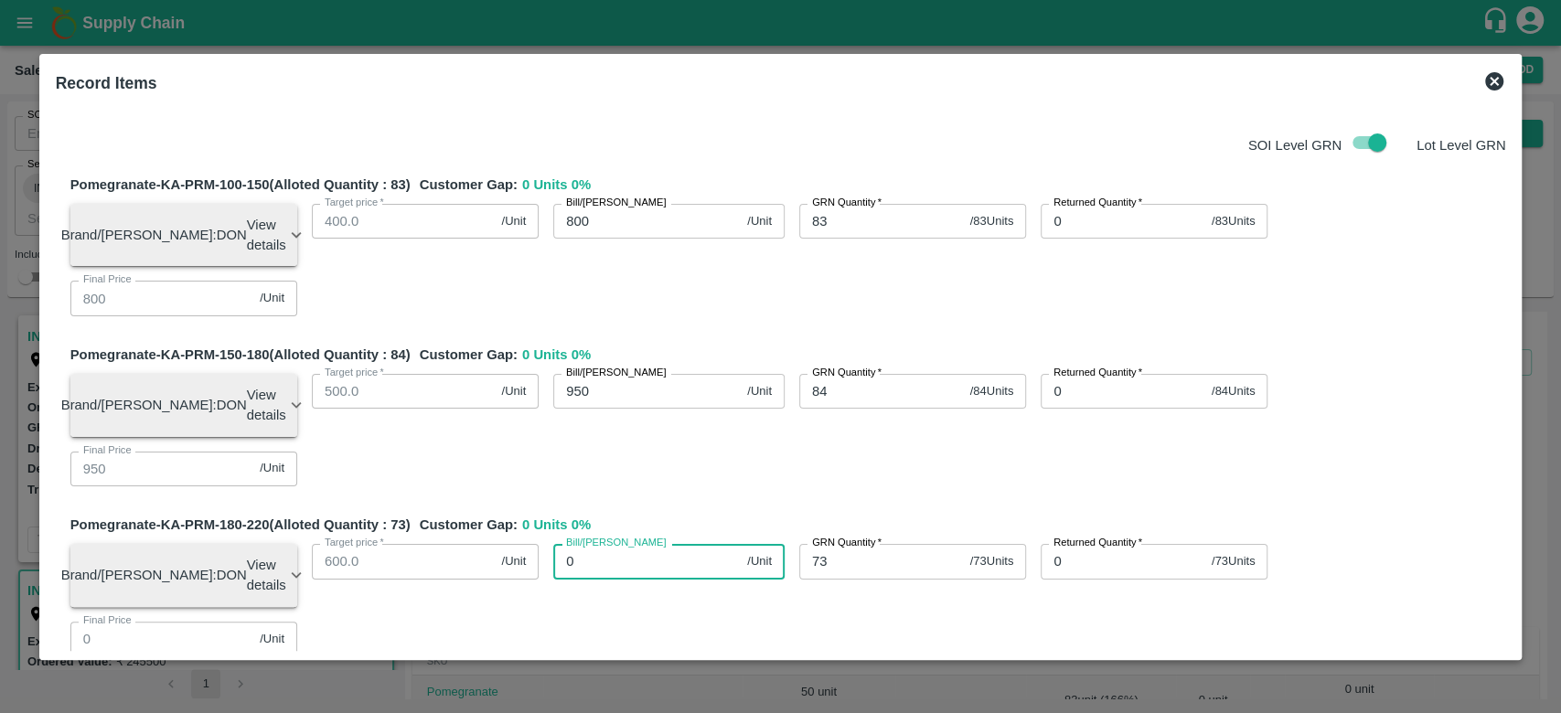
click at [668, 544] on input "0" at bounding box center [646, 561] width 187 height 35
click at [711, 530] on div "Bill/Patti price 1100 /Unit Bill/Patti price" at bounding box center [662, 569] width 246 height 78
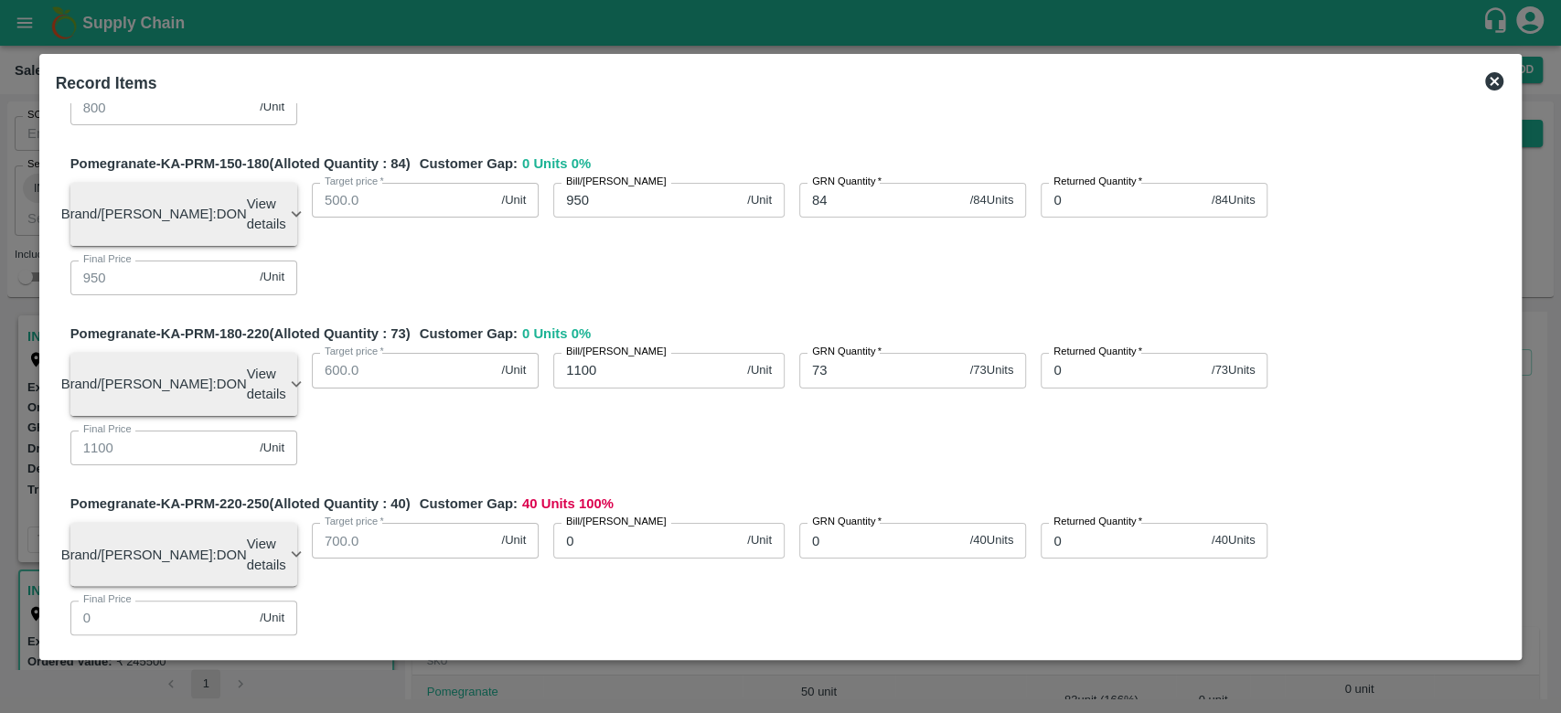
scroll to position [192, 0]
click at [853, 522] on input "0" at bounding box center [881, 539] width 164 height 35
click at [655, 679] on div "Bill/Patti price 0 /Unit Bill/Patti price" at bounding box center [662, 718] width 246 height 78
click at [588, 522] on input "0" at bounding box center [646, 539] width 187 height 35
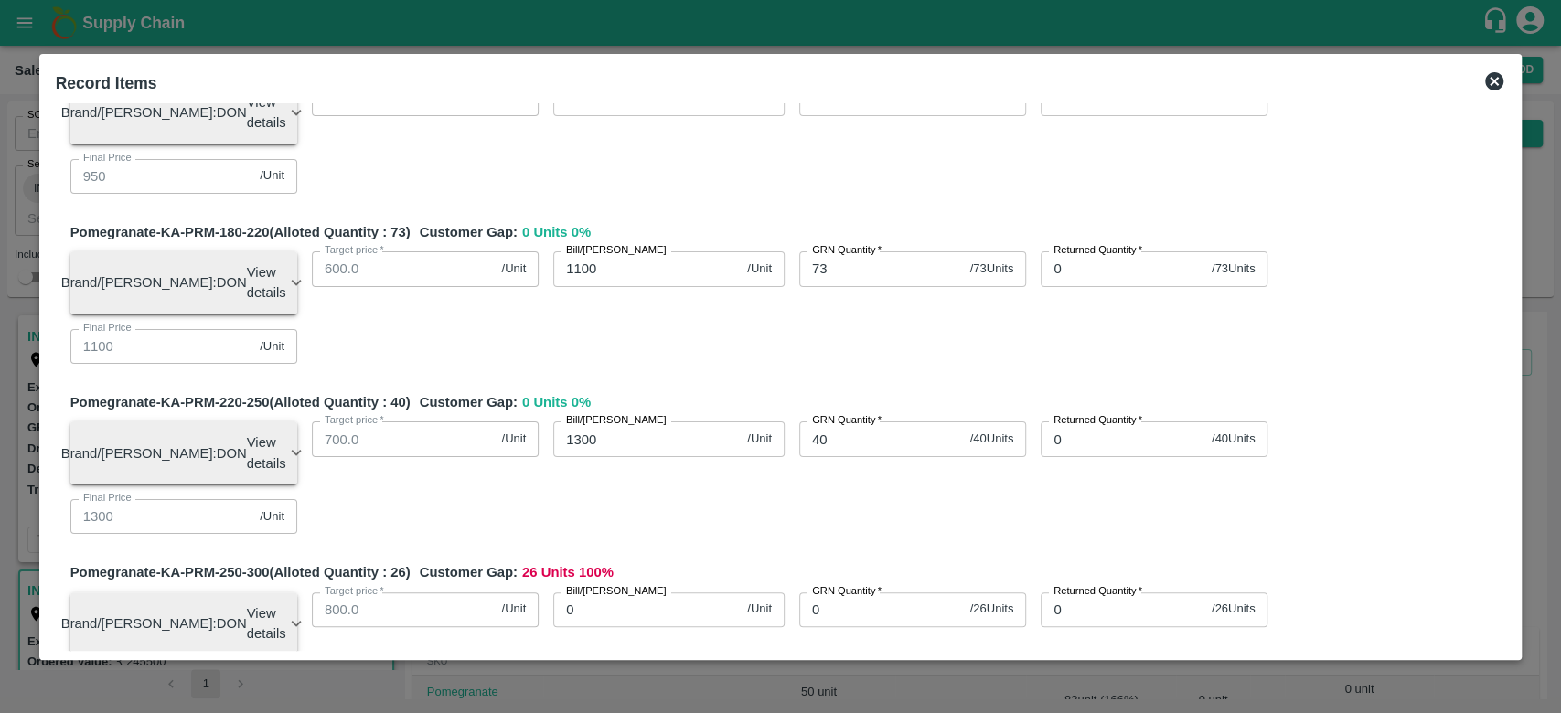
scroll to position [294, 0]
click at [853, 592] on input "0" at bounding box center [881, 609] width 164 height 35
click at [653, 592] on input "0" at bounding box center [646, 609] width 187 height 35
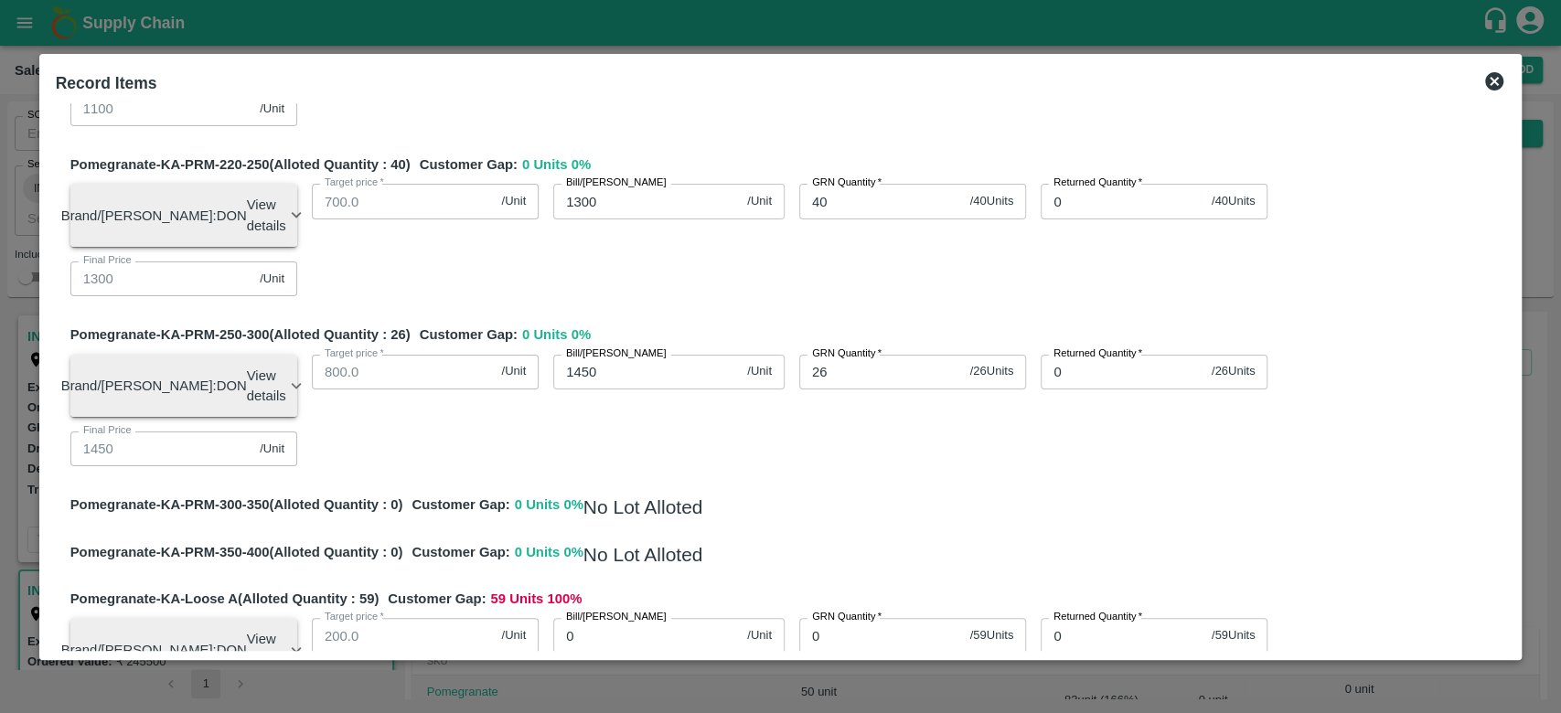
scroll to position [541, 0]
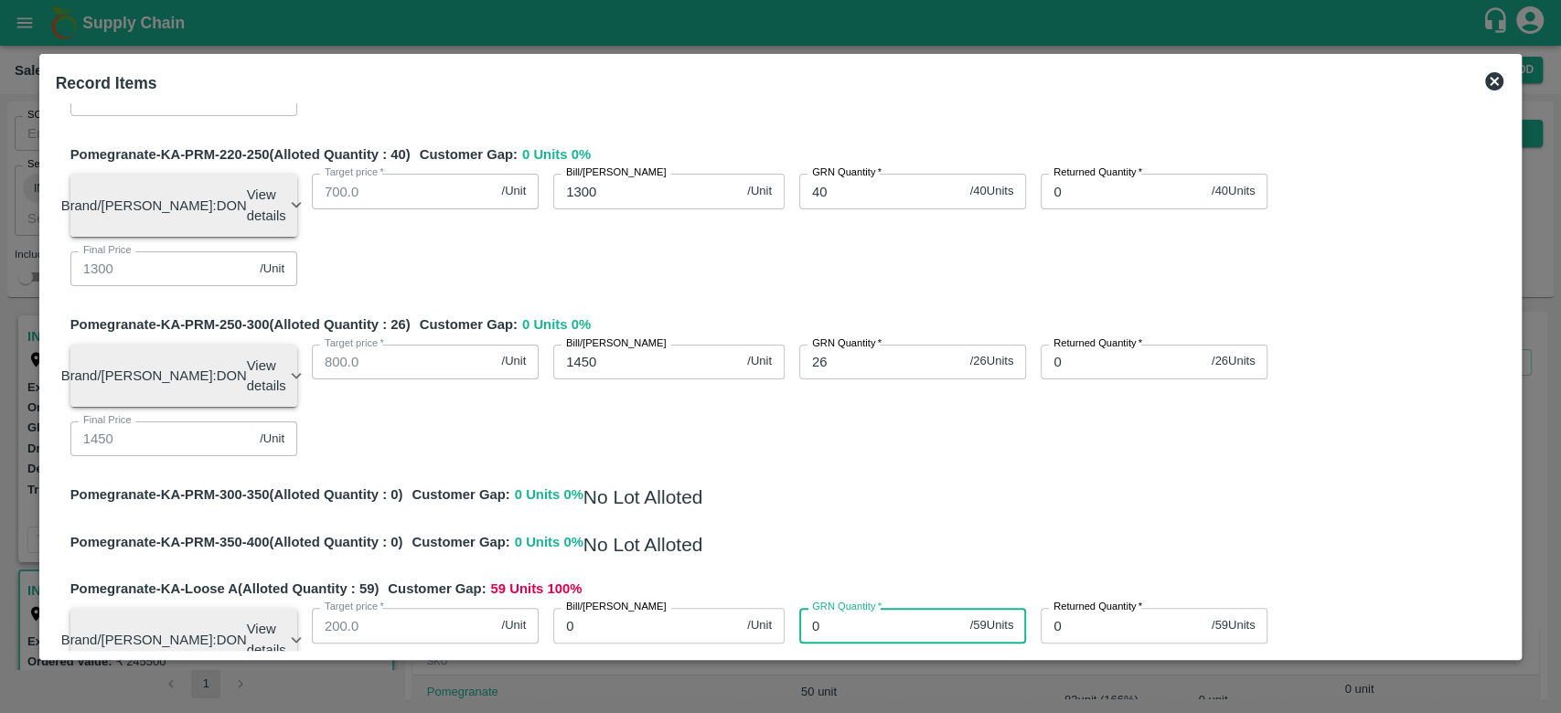
click at [845, 608] on input "0" at bounding box center [881, 625] width 164 height 35
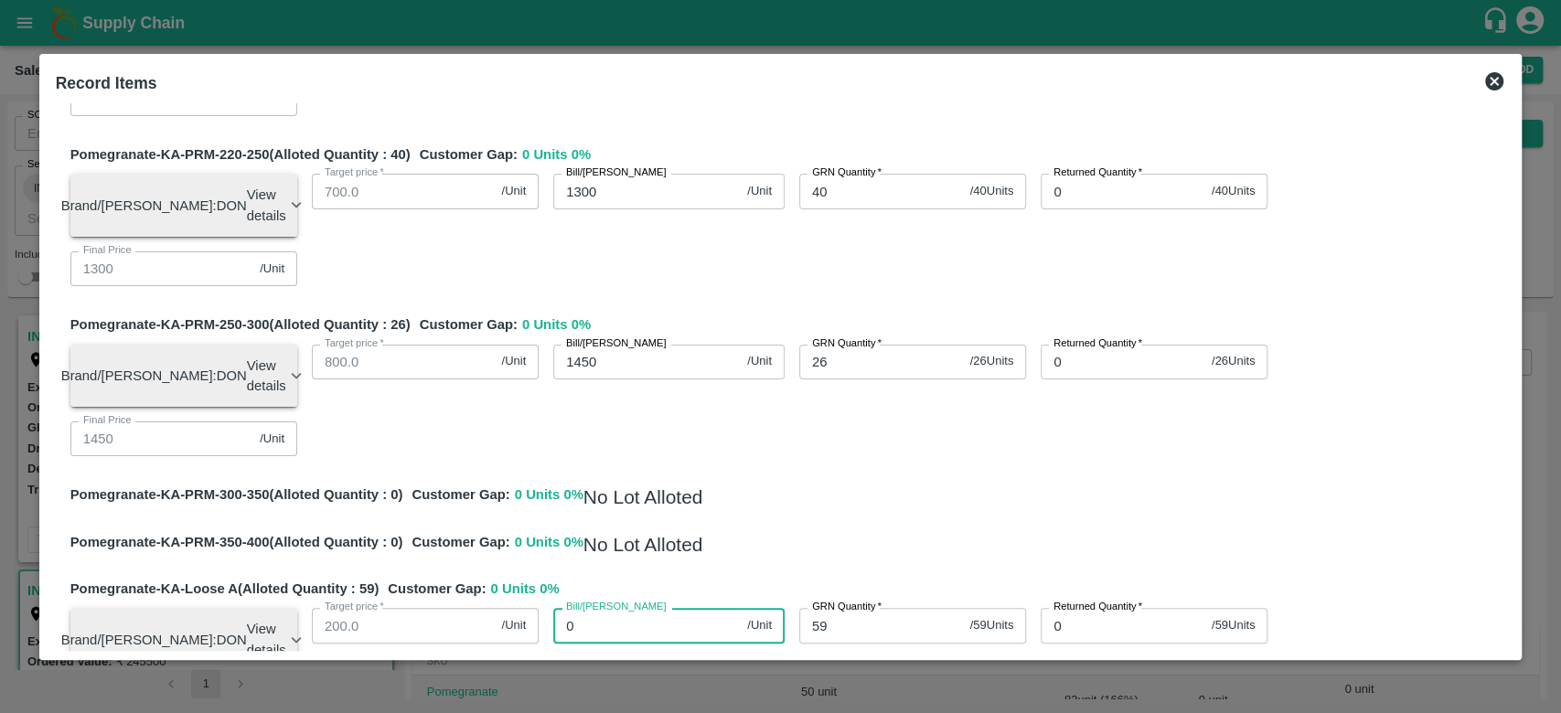
click at [600, 608] on input "0" at bounding box center [646, 625] width 187 height 35
click at [764, 579] on div "Pomegranate-KA-Loose A (Alloted Quantity : 59 ) Customer Gap: 0 Units 0 % Brand…" at bounding box center [788, 657] width 1436 height 156
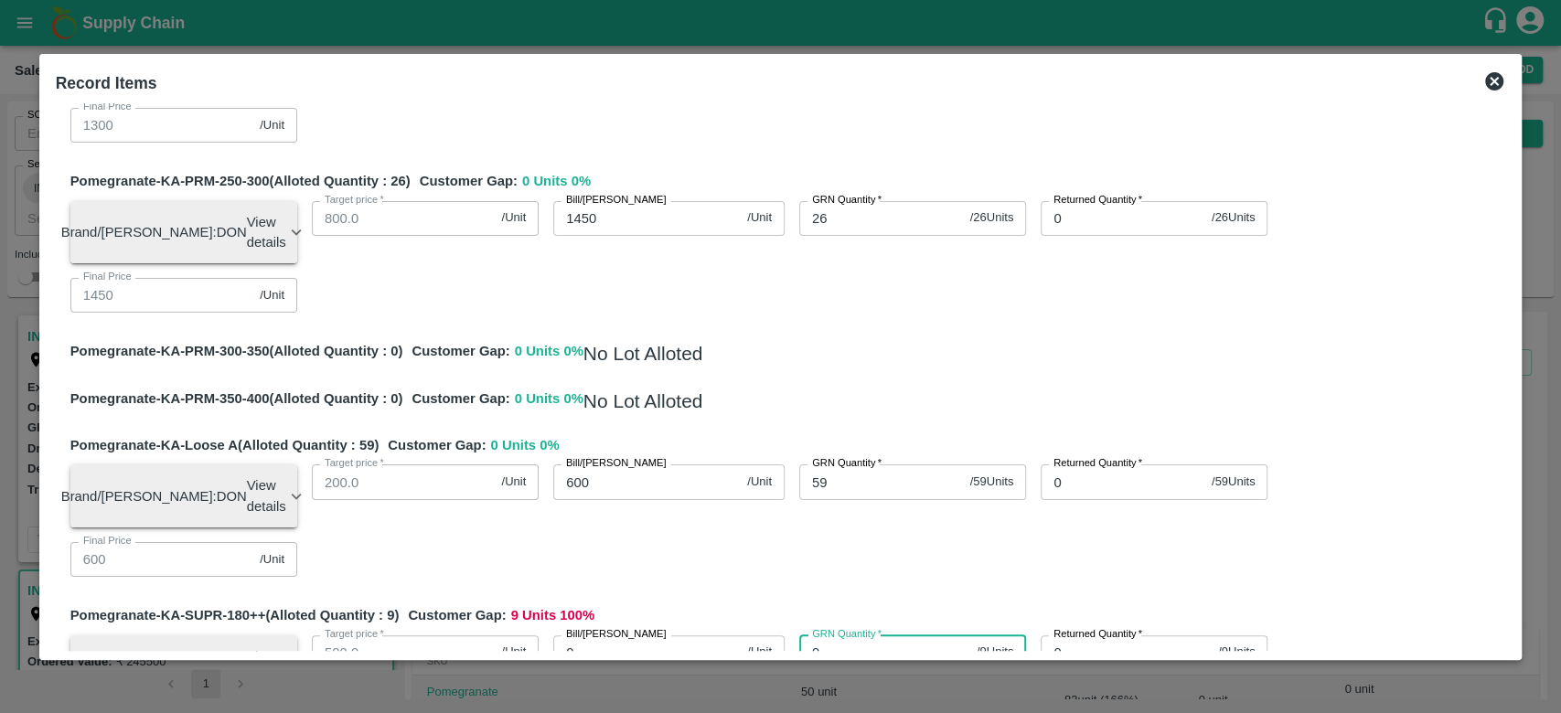
click at [832, 636] on input "0" at bounding box center [884, 653] width 170 height 35
click at [617, 636] on input "0" at bounding box center [646, 653] width 187 height 35
click at [719, 621] on div "Bill/Patti price 700 /Unit Bill/Patti price" at bounding box center [662, 660] width 246 height 78
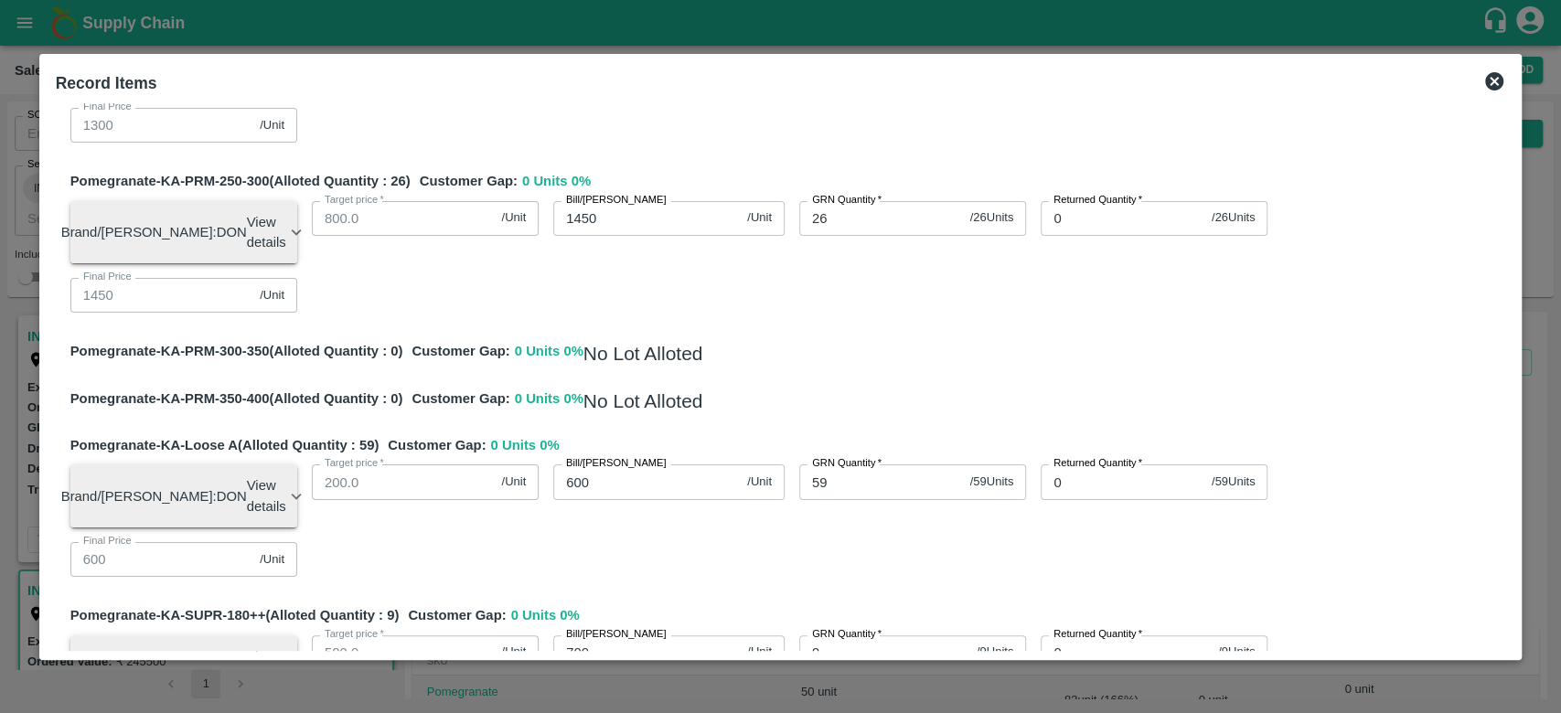
click at [754, 599] on div "Pomegranate-KA-PRM-100-150 (Alloted Quantity : 83 ) Customer Gap: 0 Units 0 % B…" at bounding box center [781, 305] width 1451 height 1658
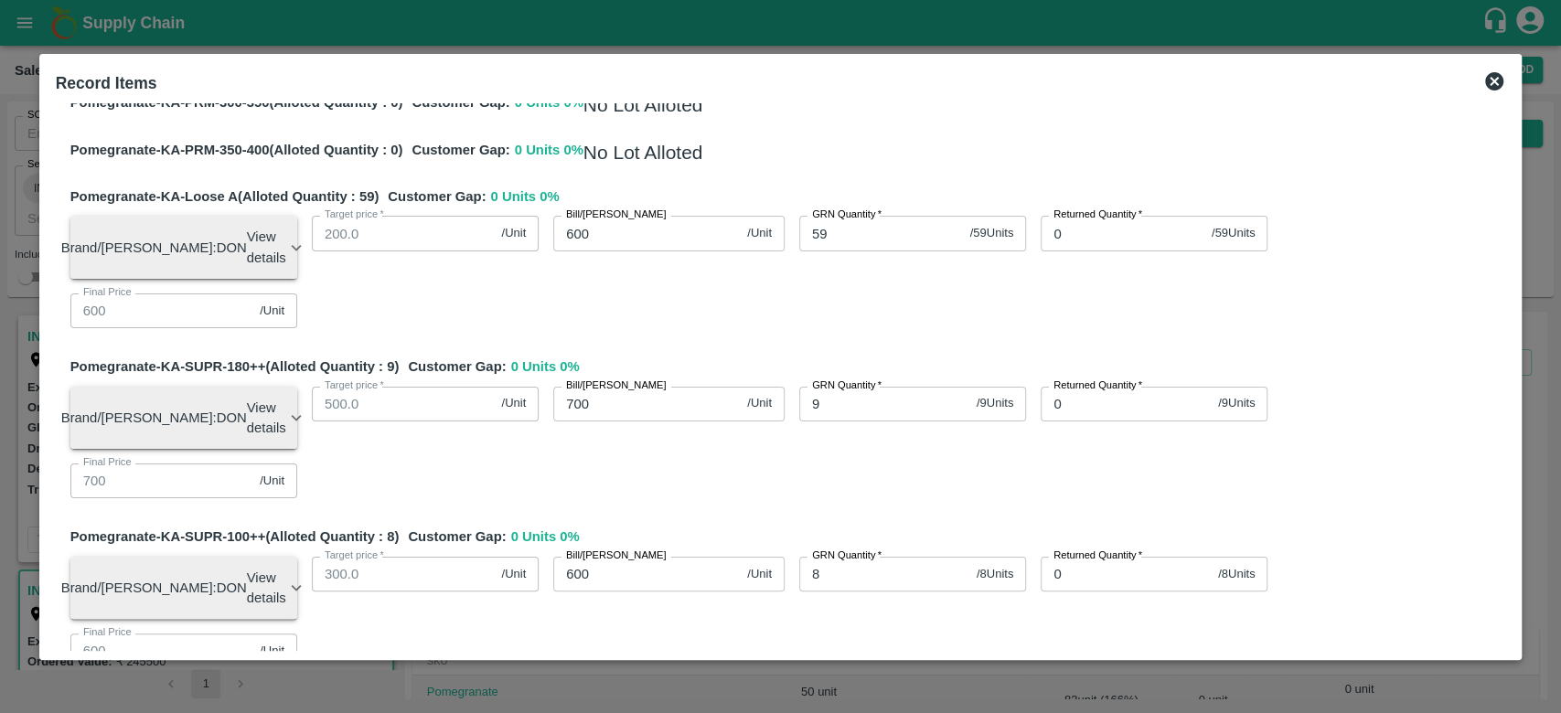
scroll to position [934, 0]
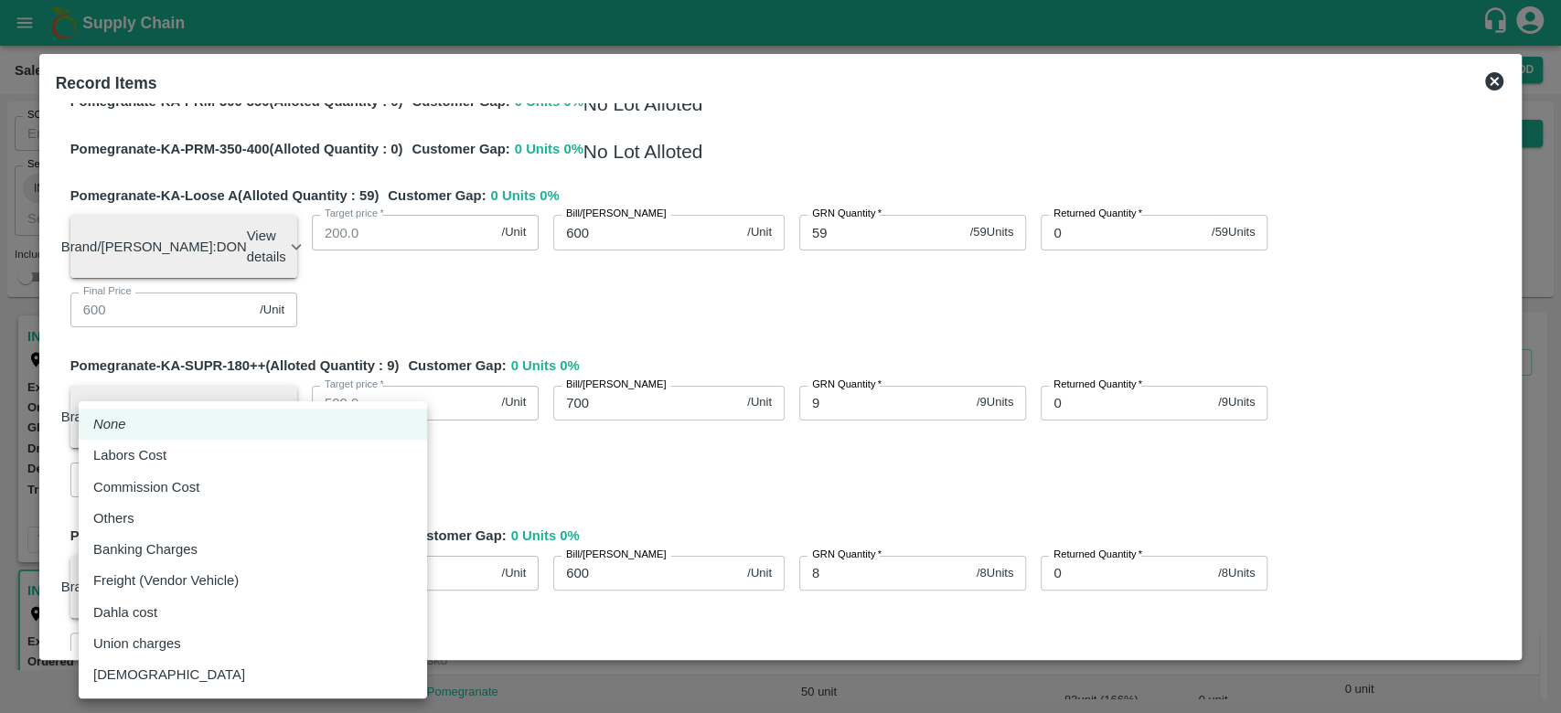
click at [286, 618] on body "Supply Chain Sales Orders Direct Customer Add SO ID SO ID Start Date Start Date…" at bounding box center [780, 356] width 1561 height 713
click at [169, 506] on li "Others" at bounding box center [253, 518] width 349 height 31
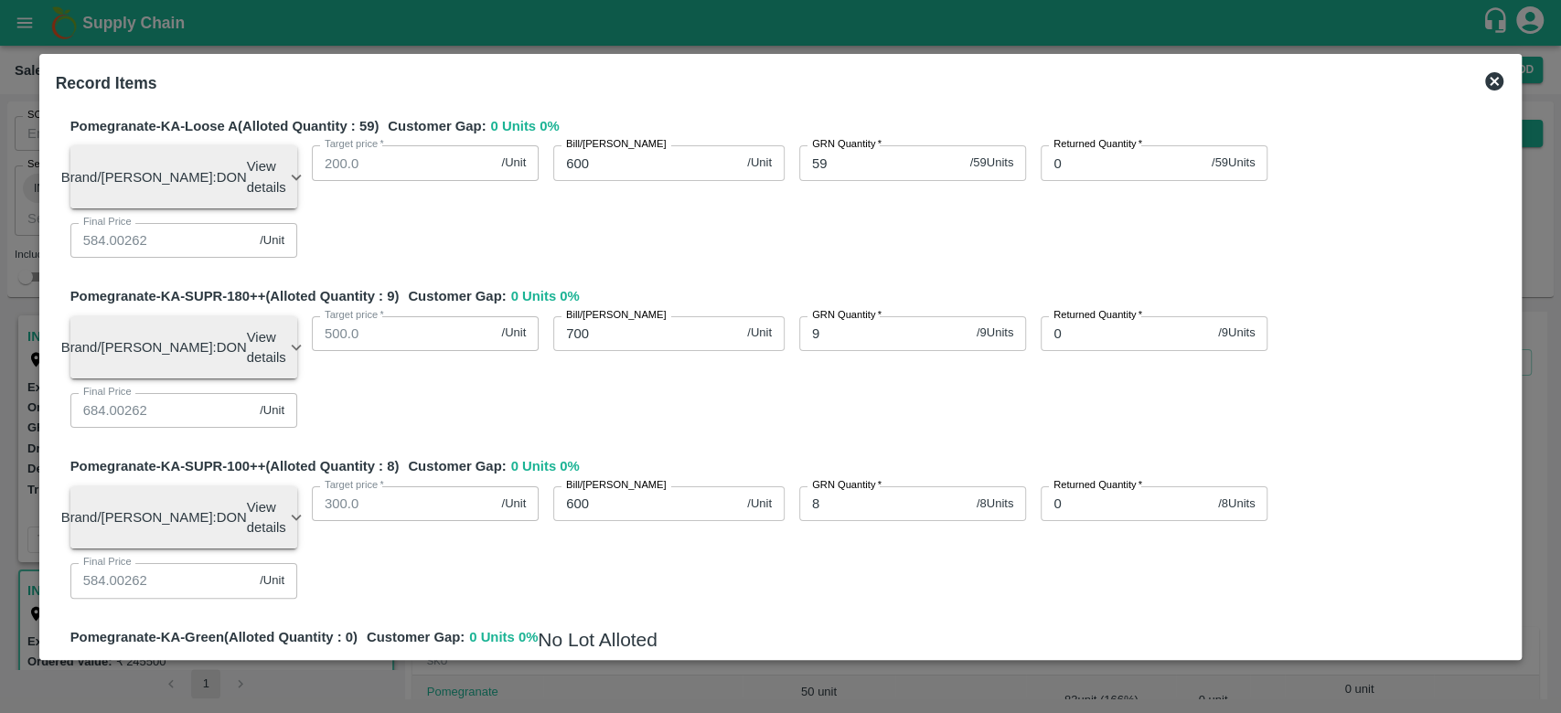
scroll to position [1098, 0]
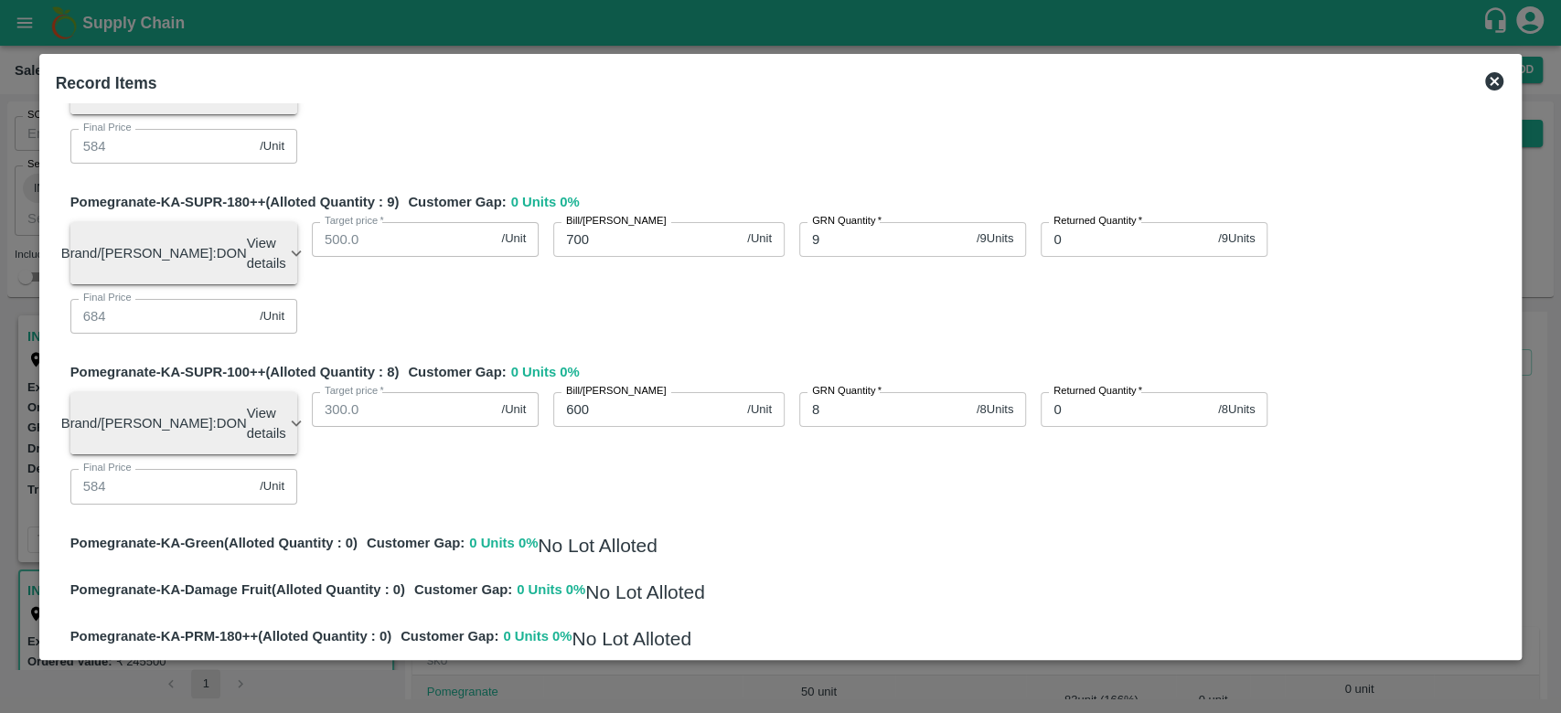
click at [666, 604] on div "SOI Level GRN Lot Level GRN Pomegranate-KA-PRM-100-150 (Alloted Quantity : 83 )…" at bounding box center [780, 377] width 1465 height 548
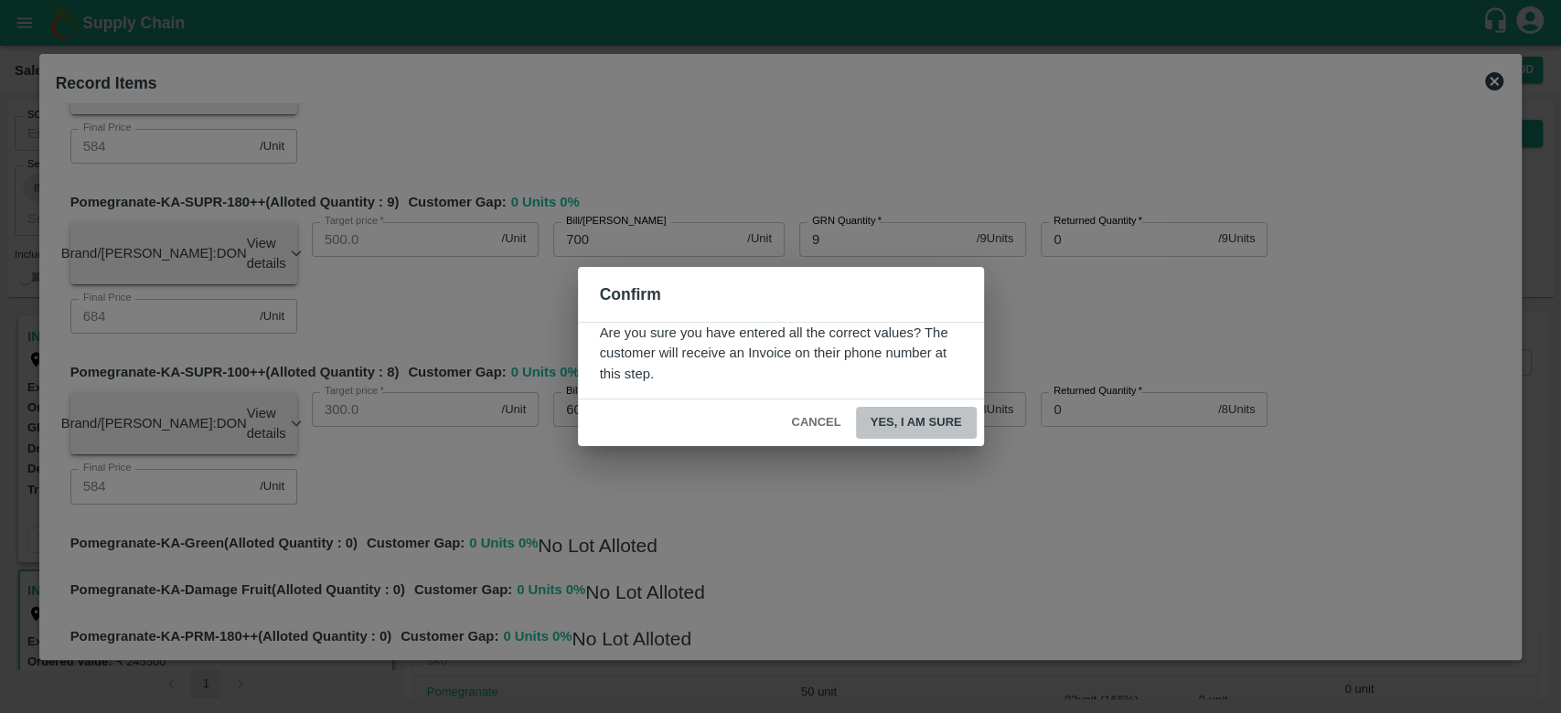
click at [893, 424] on button "Yes, I am sure" at bounding box center [916, 423] width 121 height 32
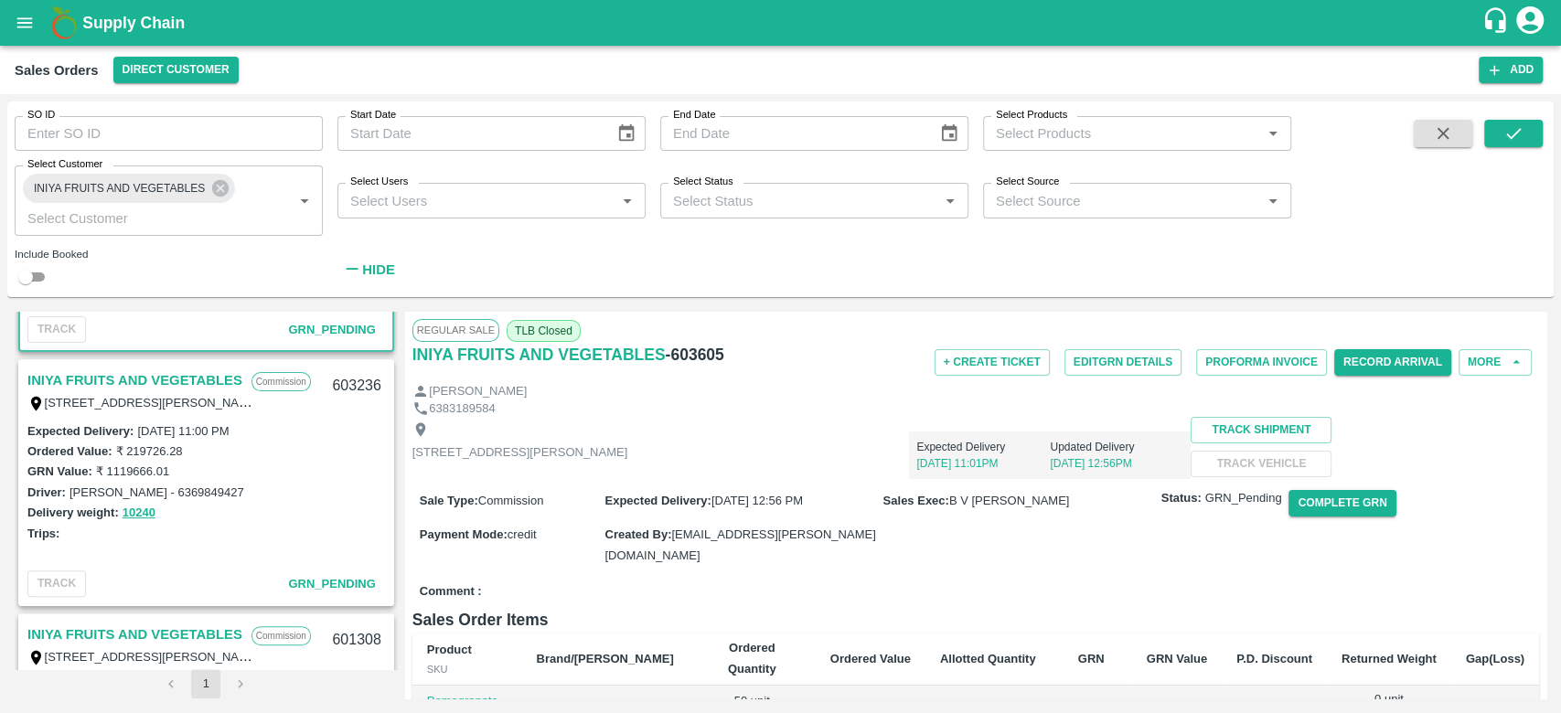
scroll to position [552, 0]
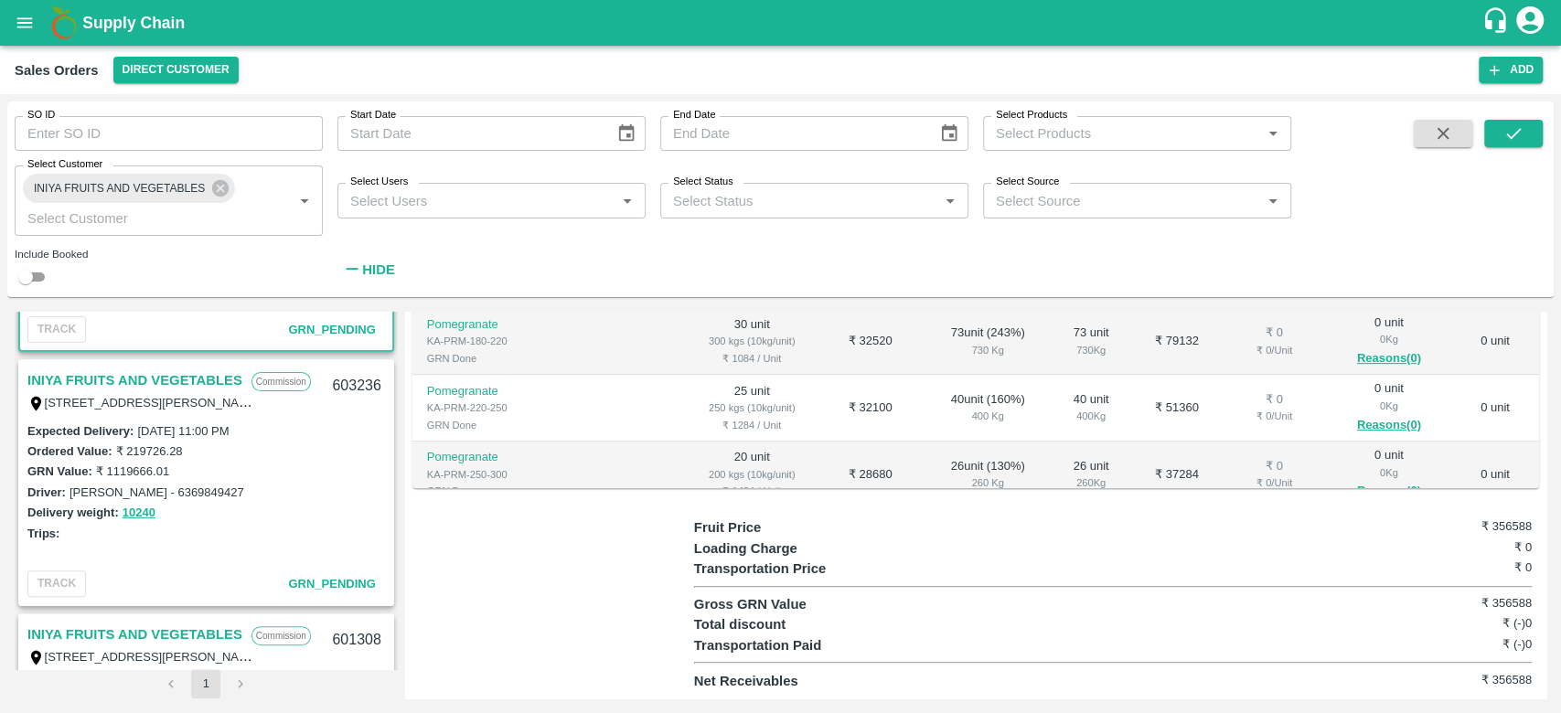
click at [996, 475] on div "260 Kg" at bounding box center [988, 483] width 96 height 16
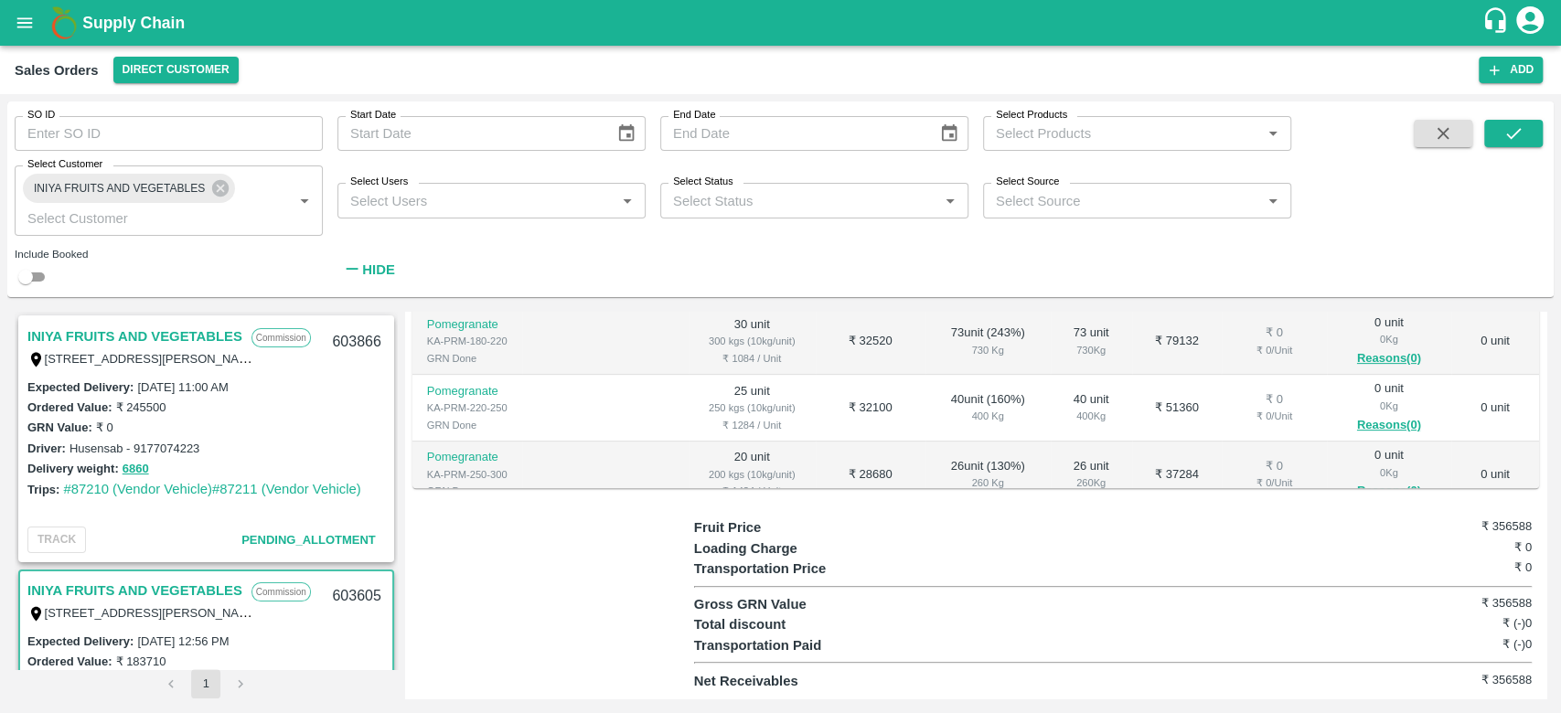
scroll to position [0, 0]
